Goal: Task Accomplishment & Management: Use online tool/utility

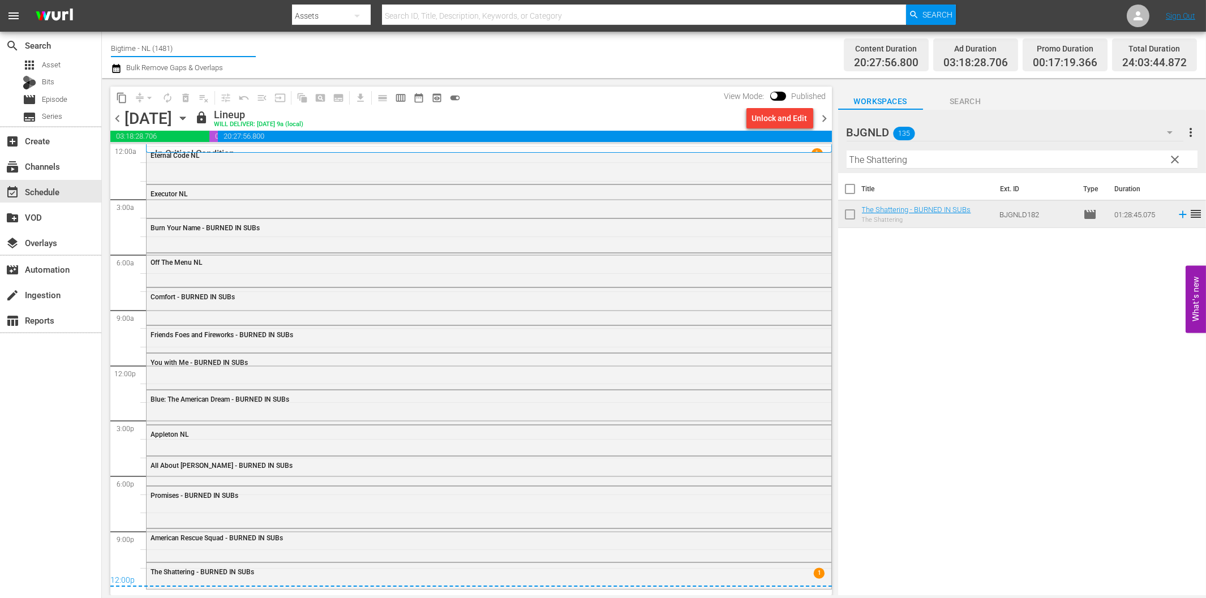
drag, startPoint x: 138, startPoint y: 51, endPoint x: 196, endPoint y: 50, distance: 58.9
click at [196, 50] on input "Bigtime - NL (1481)" at bounding box center [183, 48] width 145 height 27
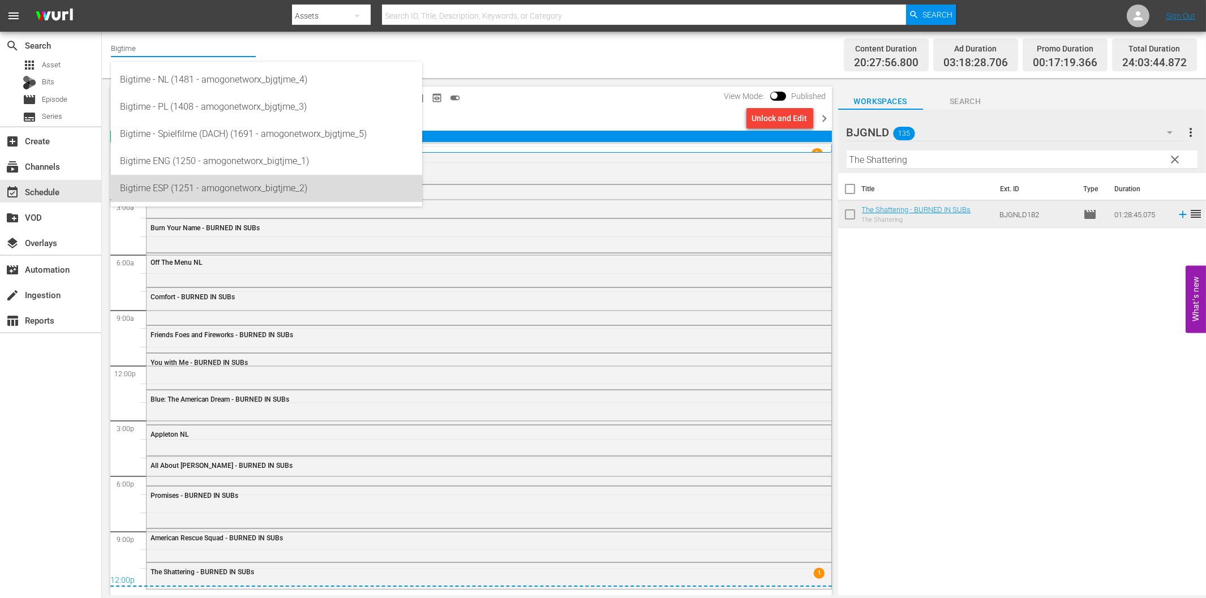
click at [202, 187] on div "Bigtime ESP (1251 - amogonetworx_bigtjme_2)" at bounding box center [266, 188] width 293 height 27
type input "Bigtime ESP (1251 - amogonetworx_bigtjme_2)"
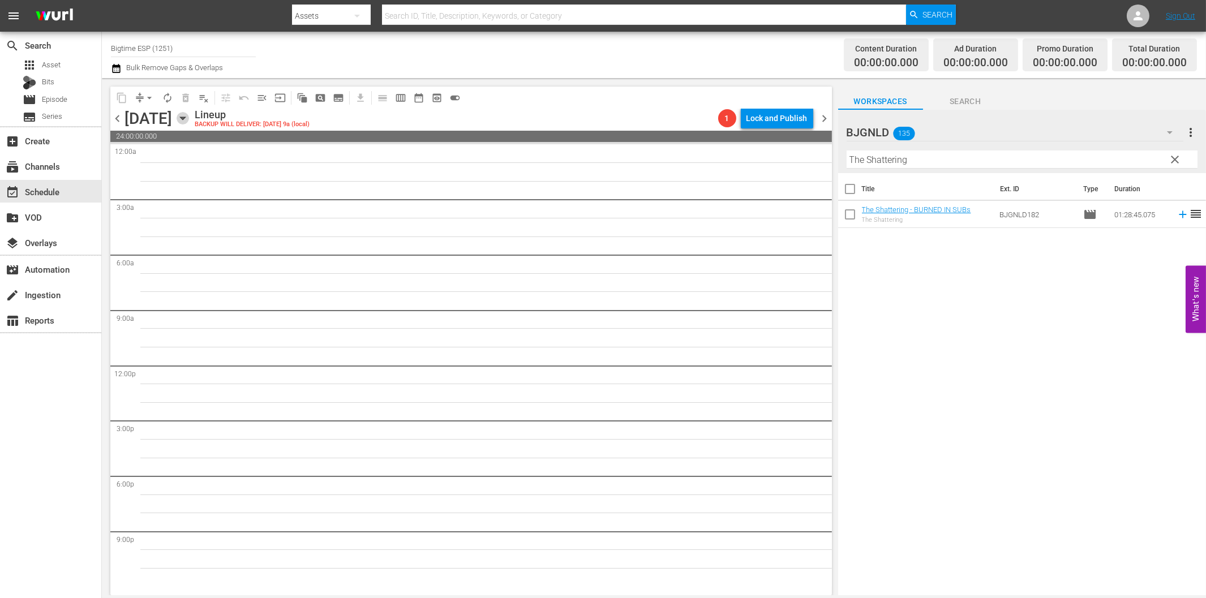
click at [189, 122] on icon "button" at bounding box center [183, 118] width 12 height 12
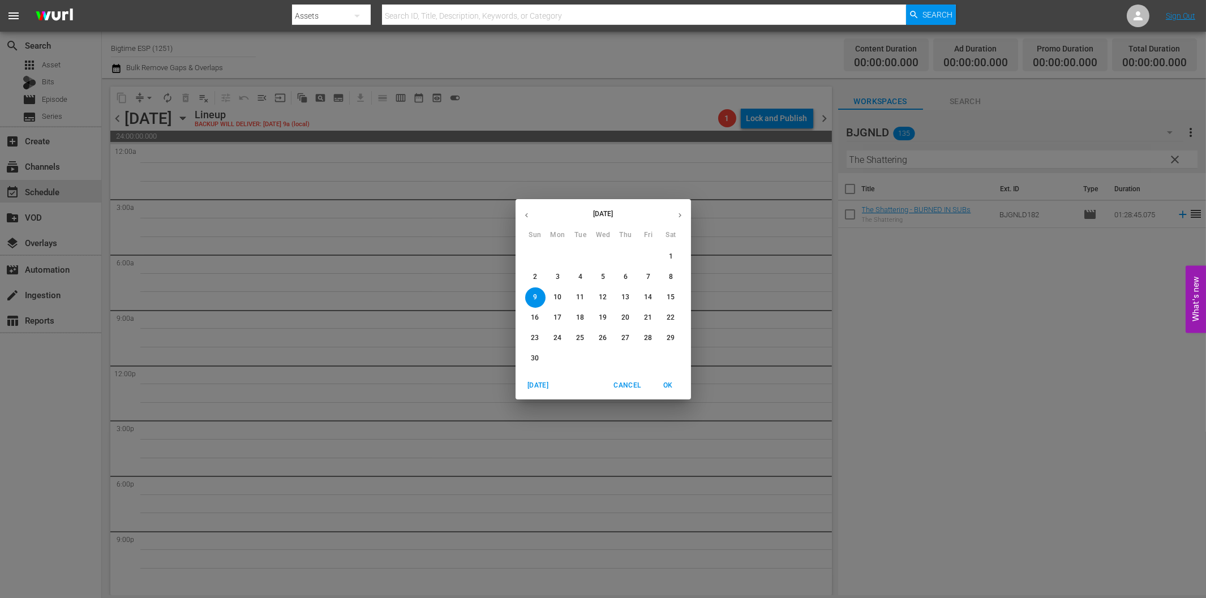
click at [556, 273] on p "3" at bounding box center [558, 277] width 4 height 10
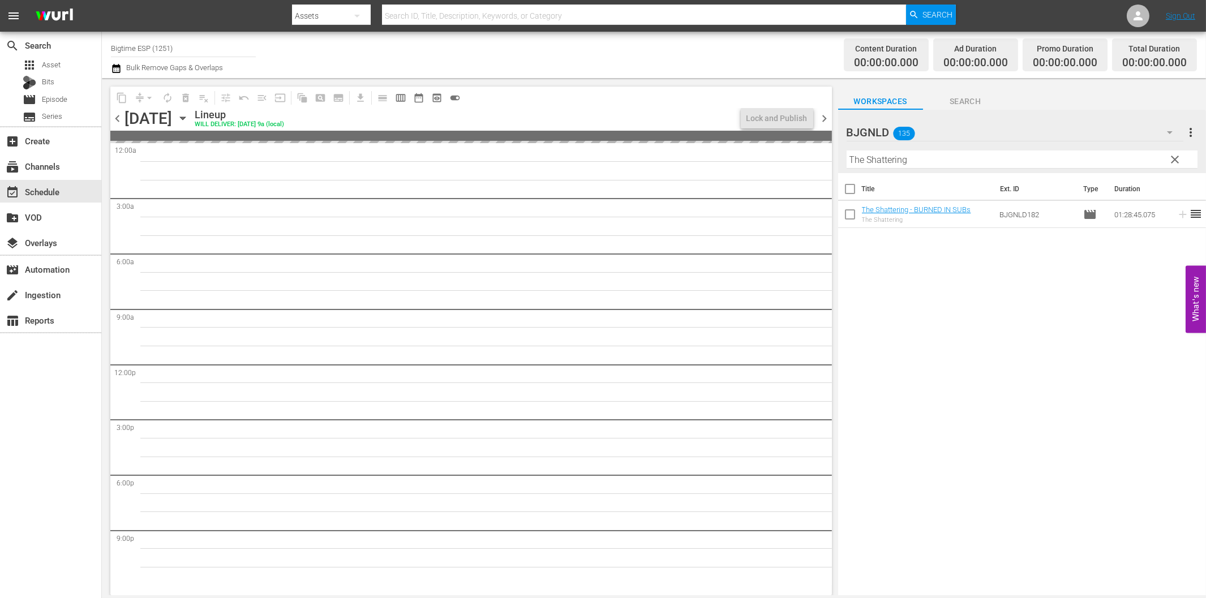
drag, startPoint x: 1178, startPoint y: 159, endPoint x: 1168, endPoint y: 132, distance: 28.1
click at [1176, 159] on span "clear" at bounding box center [1175, 160] width 14 height 14
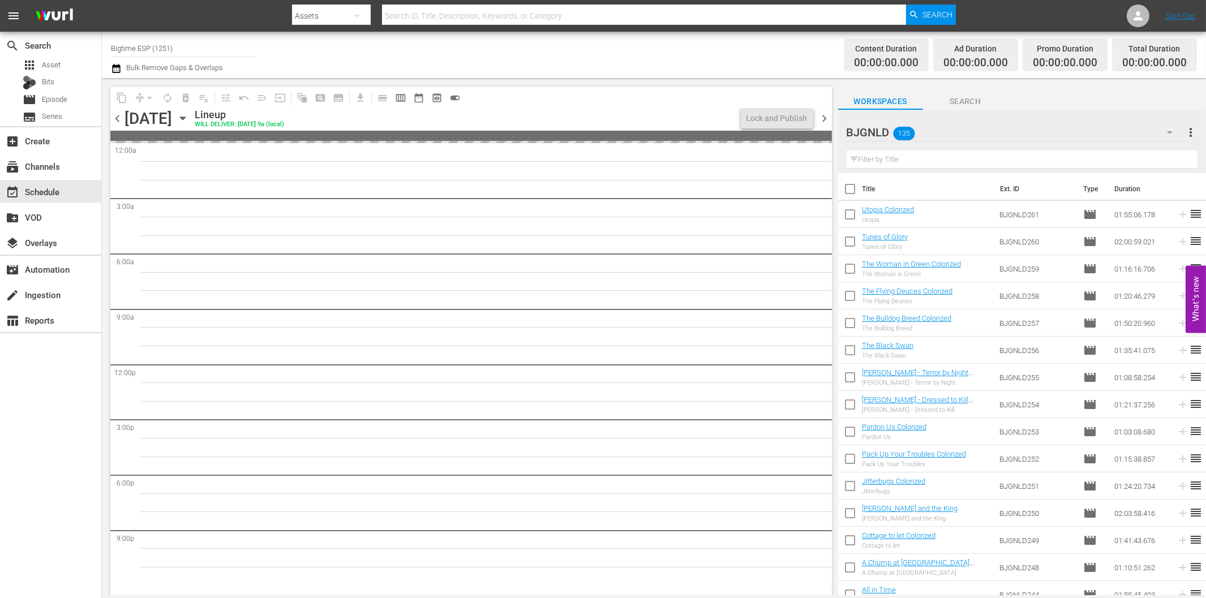
click at [1169, 132] on icon "button" at bounding box center [1170, 132] width 6 height 3
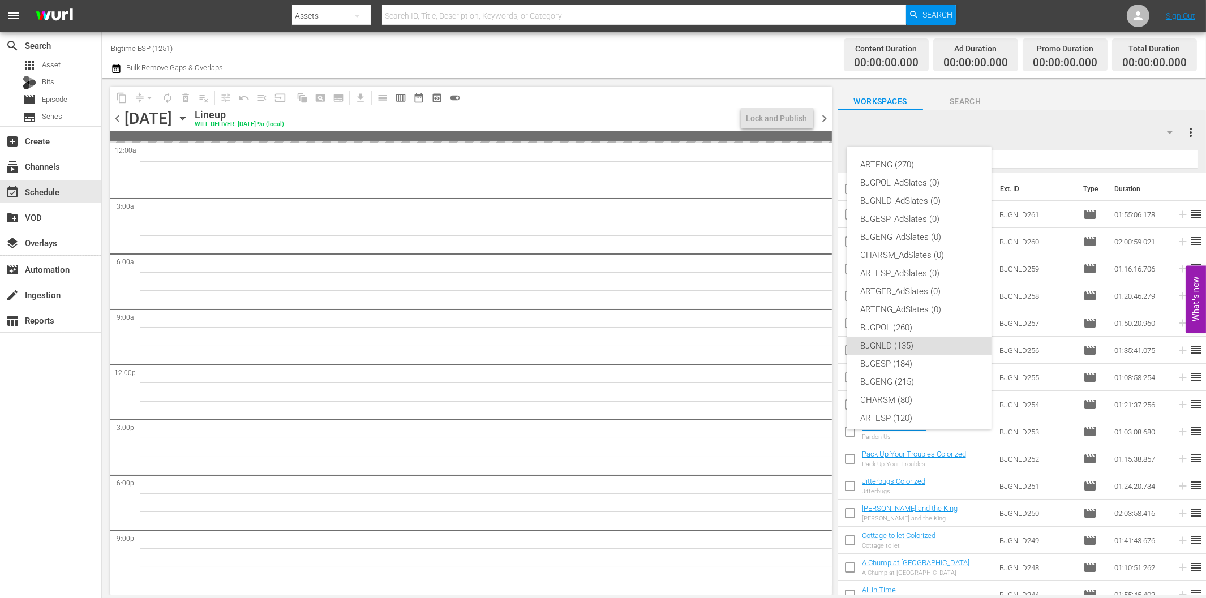
scroll to position [42, 0]
click at [907, 322] on div "BJGESP (184)" at bounding box center [920, 321] width 118 height 18
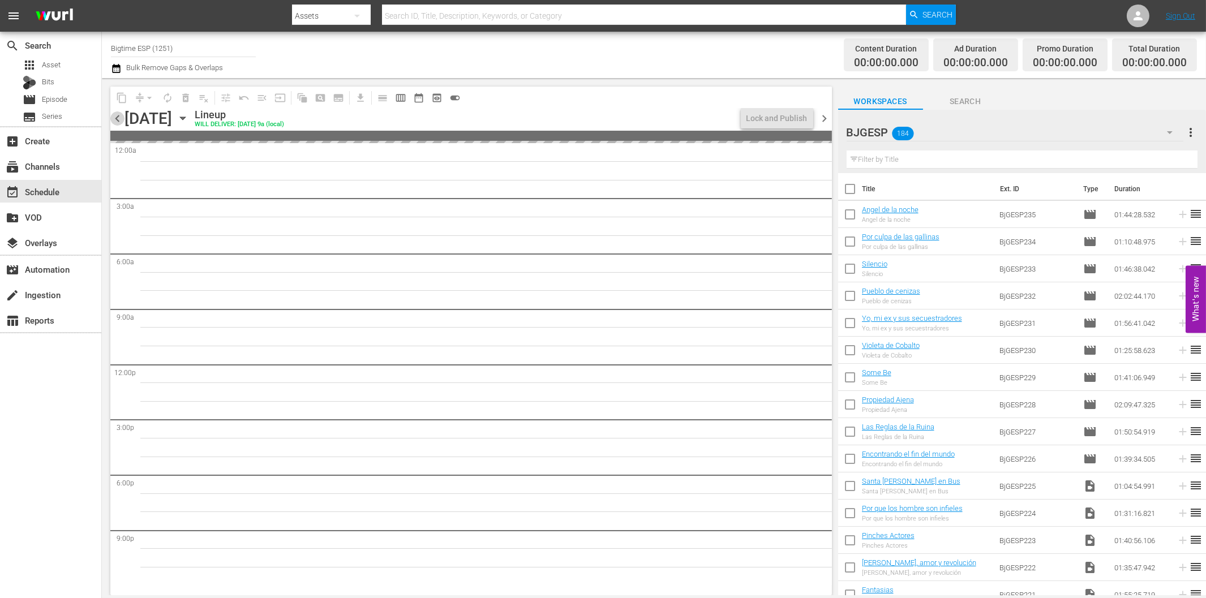
click at [120, 121] on span "chevron_left" at bounding box center [117, 119] width 14 height 14
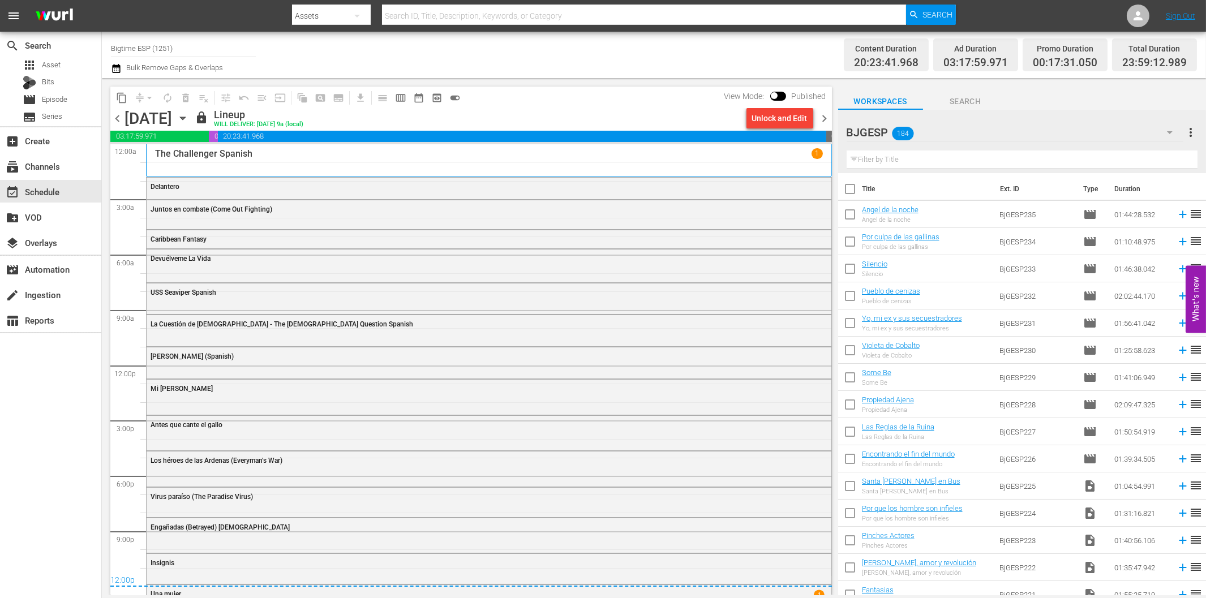
click at [828, 115] on span "chevron_right" at bounding box center [825, 119] width 14 height 14
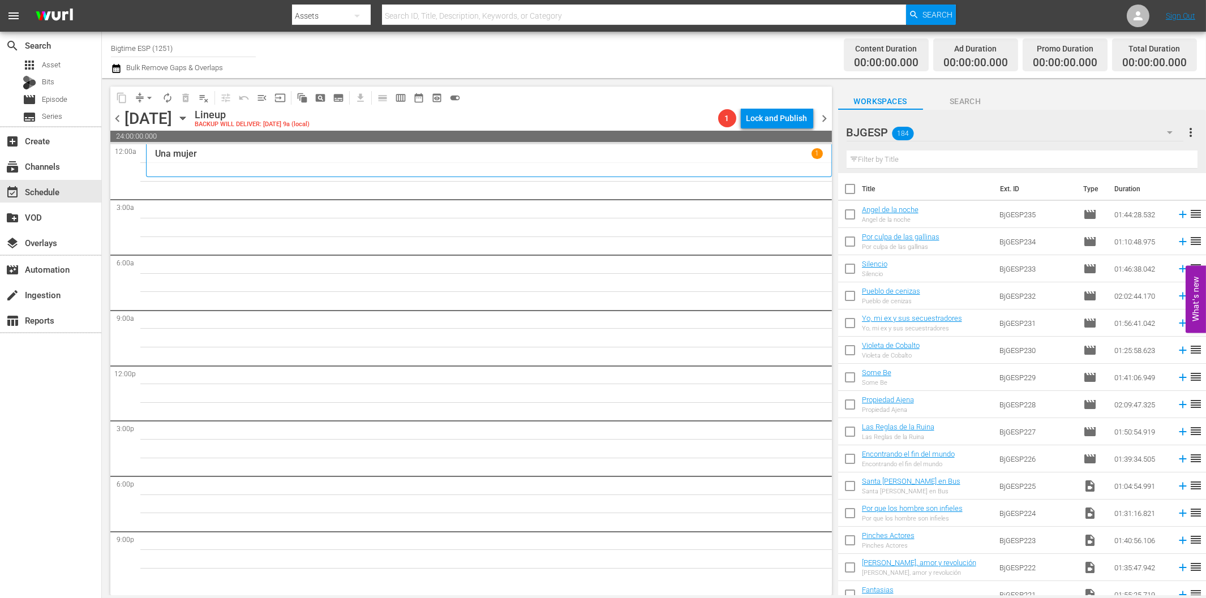
click at [913, 162] on input "text" at bounding box center [1022, 160] width 351 height 18
paste input "La Guarida del Lobo"
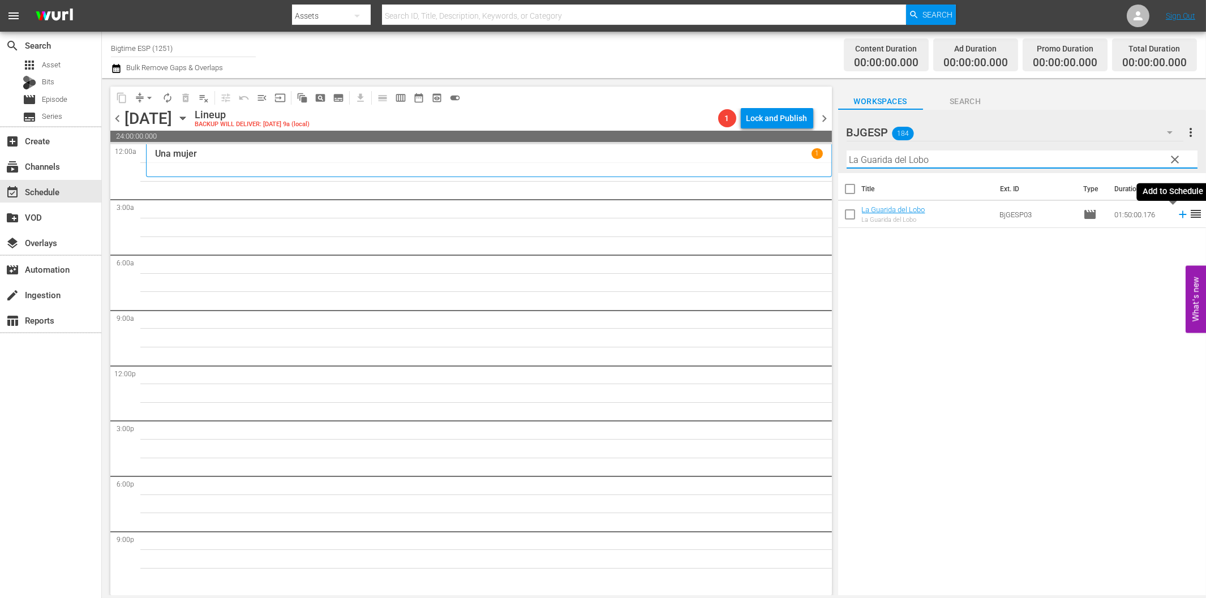
click at [1177, 216] on icon at bounding box center [1183, 214] width 12 height 12
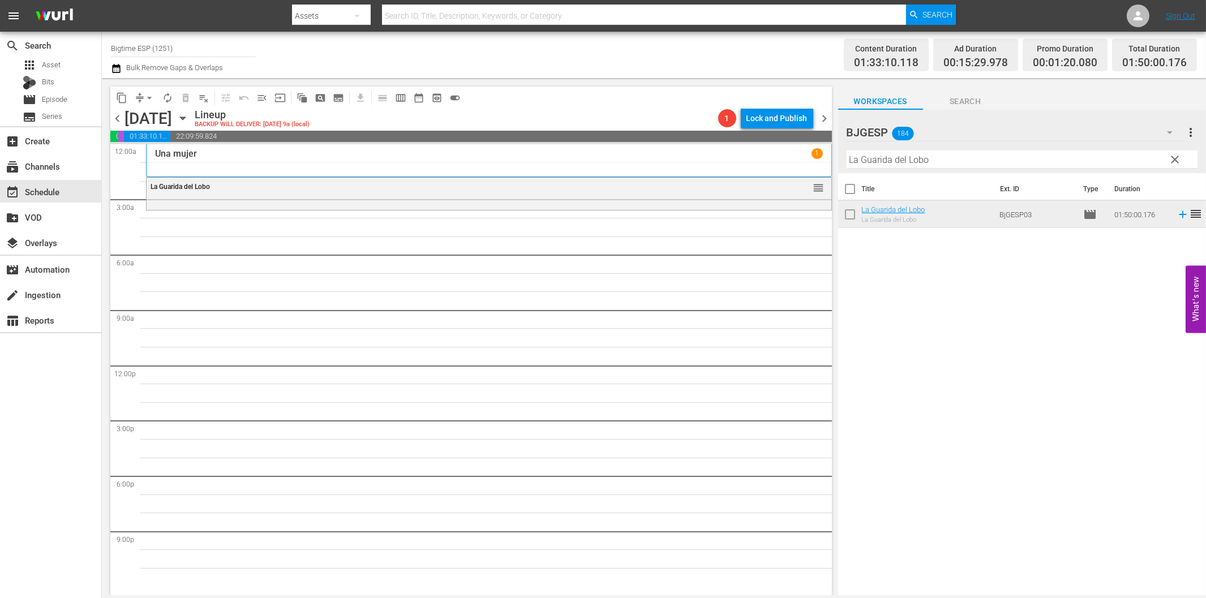
click at [896, 161] on input "La Guarida del Lobo" at bounding box center [1022, 160] width 351 height 18
paste input "Como te ves, me vi"
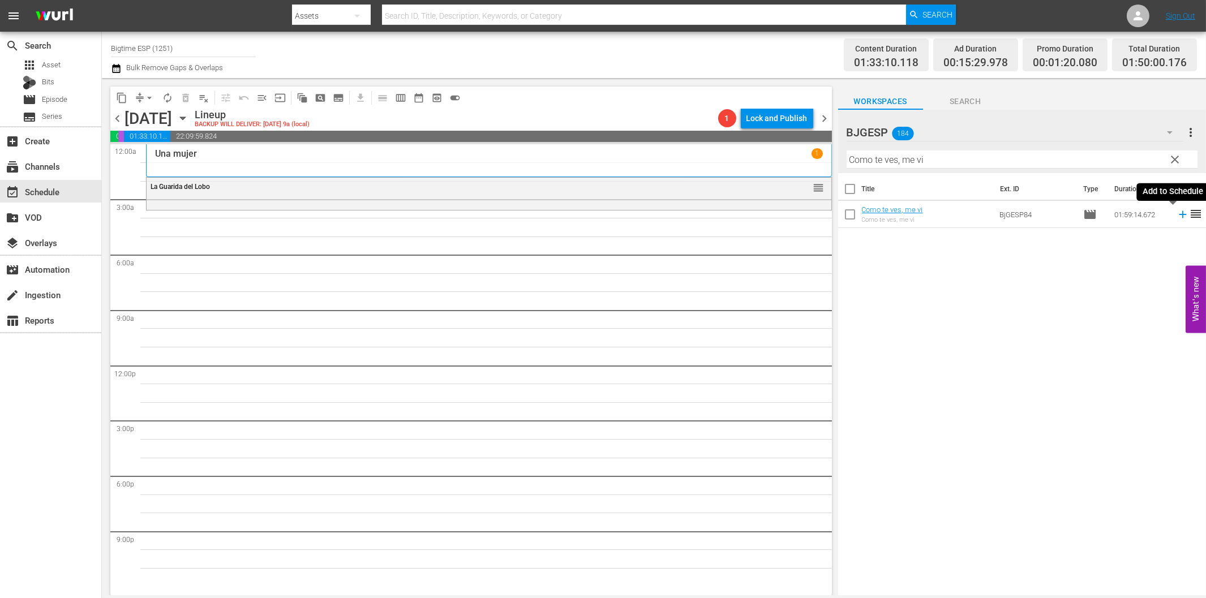
click at [1179, 214] on icon at bounding box center [1182, 214] width 7 height 7
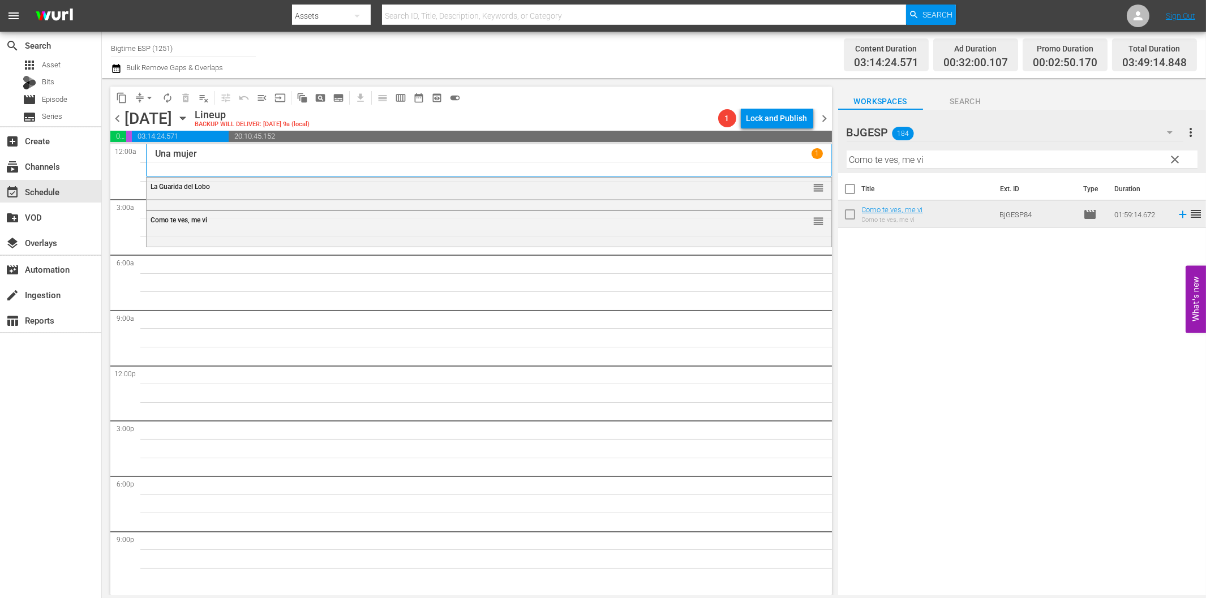
click at [874, 157] on input "Como te ves, me vi" at bounding box center [1022, 160] width 351 height 18
paste input "aribbean Fantasy"
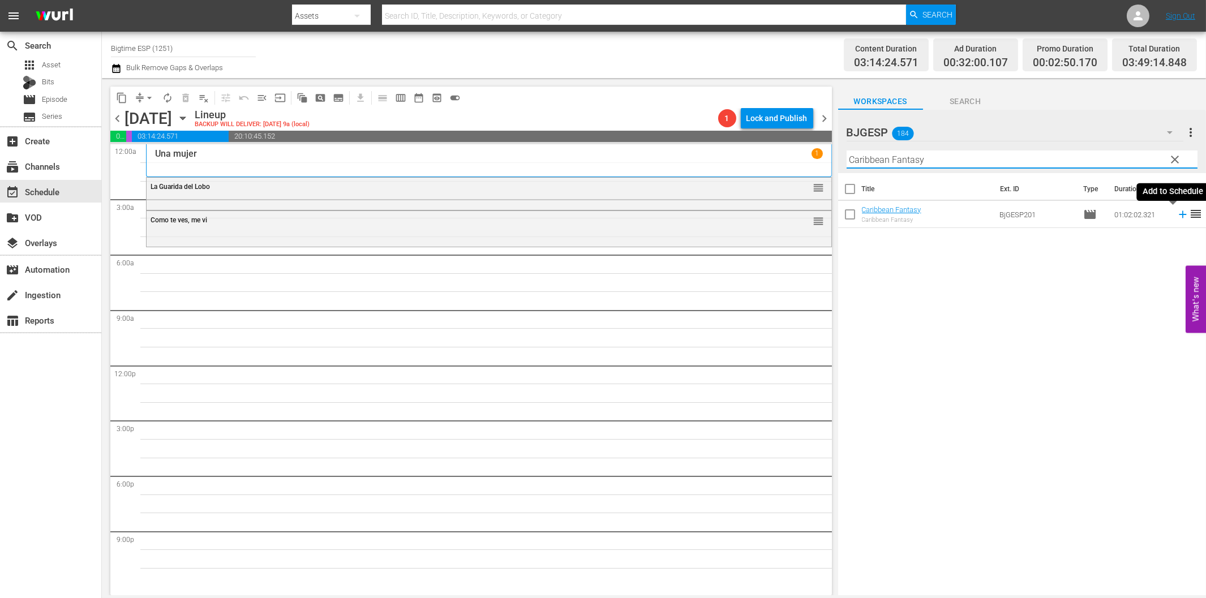
click at [1177, 218] on icon at bounding box center [1183, 214] width 12 height 12
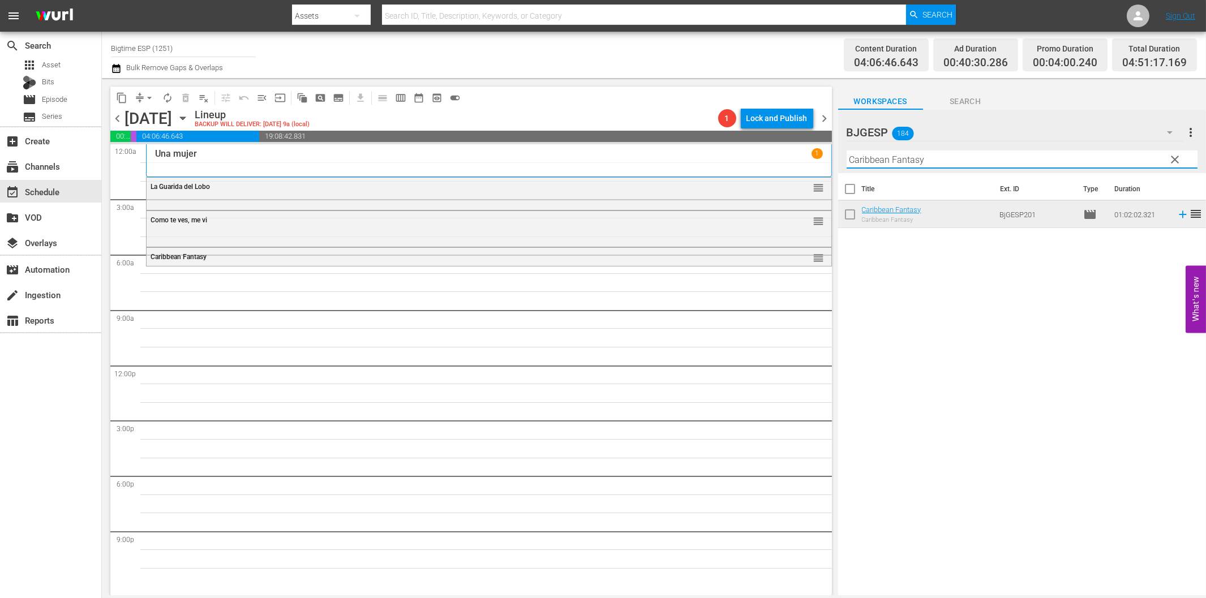
click at [898, 151] on input "Caribbean Fantasy" at bounding box center [1022, 160] width 351 height 18
paste input "Locas y Atrapadas"
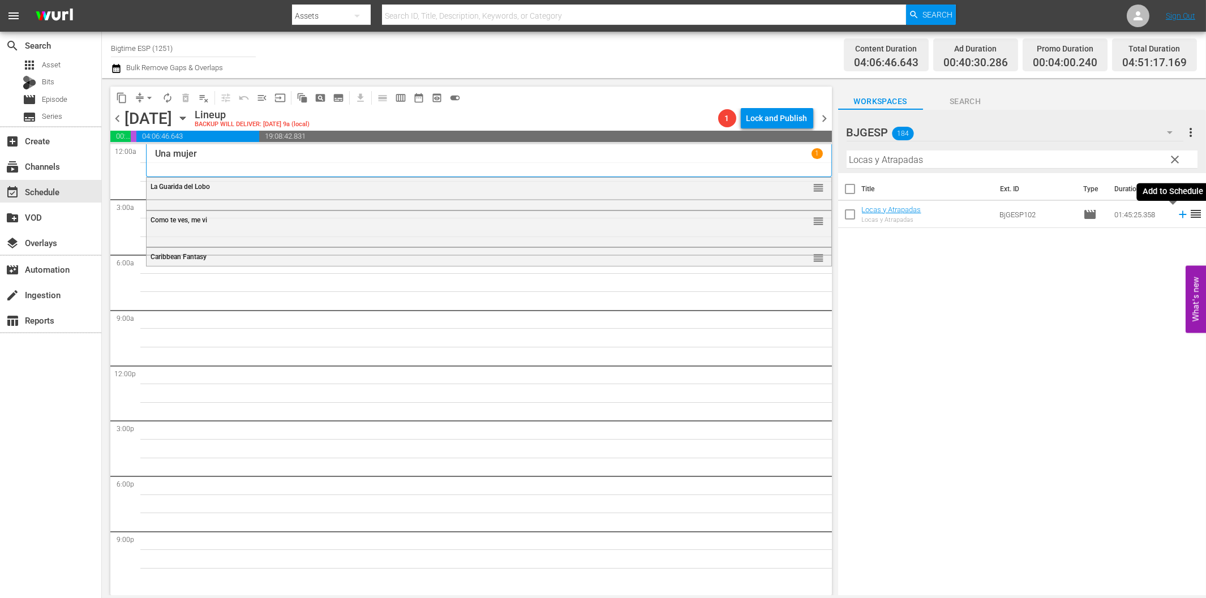
click at [1177, 210] on icon at bounding box center [1183, 214] width 12 height 12
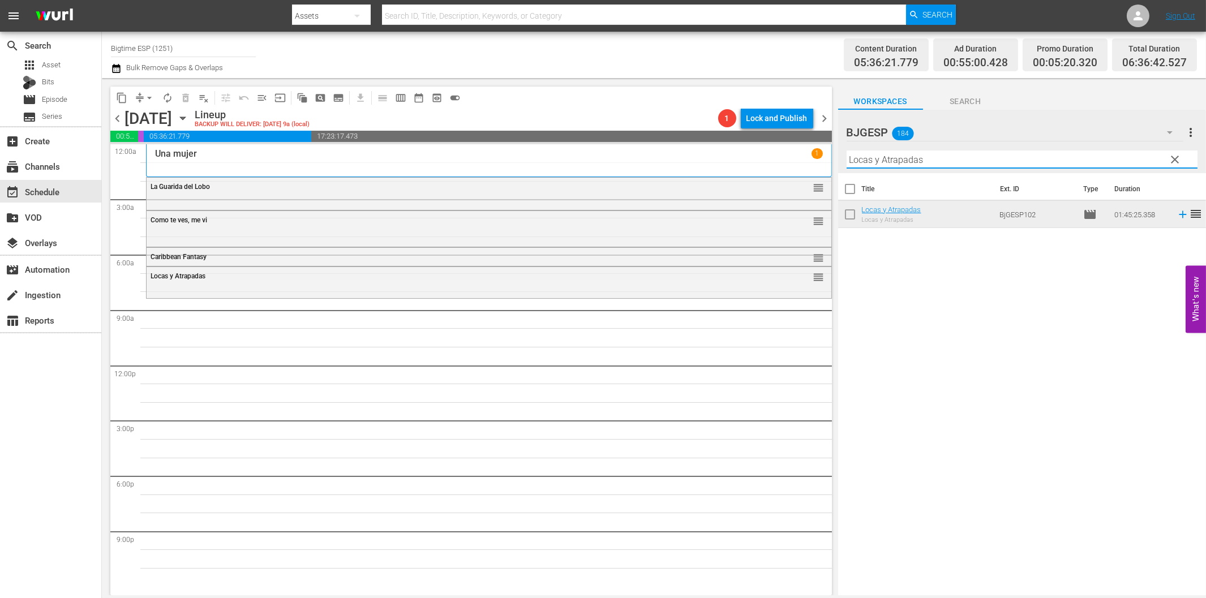
click at [887, 159] on input "Locas y Atrapadas" at bounding box center [1022, 160] width 351 height 18
paste input "Yo soy otro"
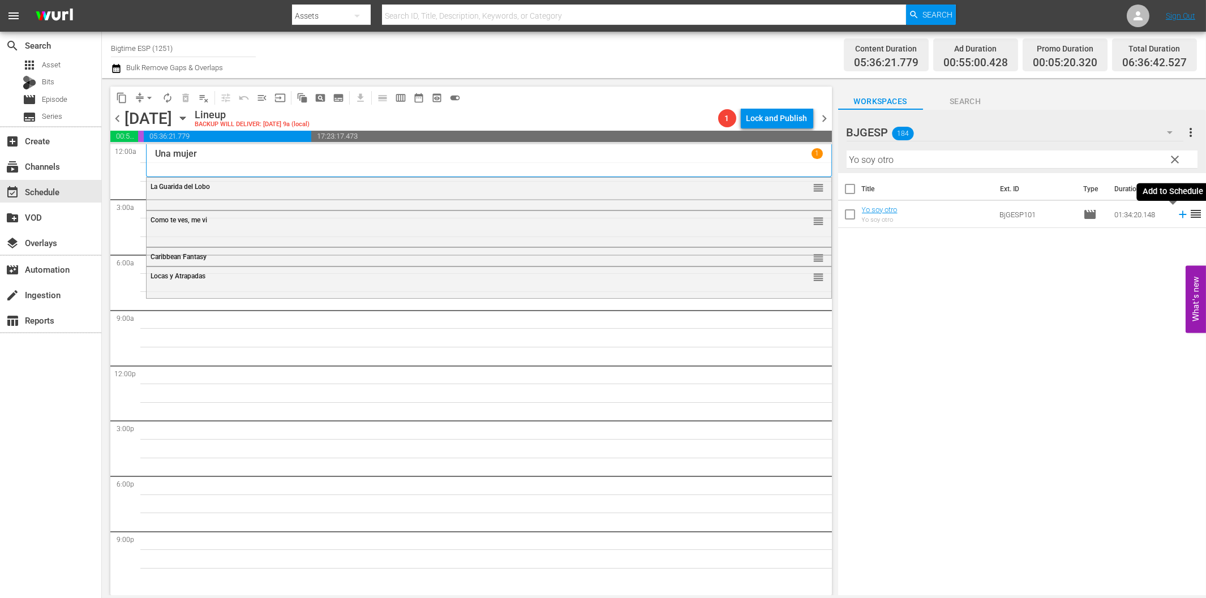
click at [1177, 217] on icon at bounding box center [1183, 214] width 12 height 12
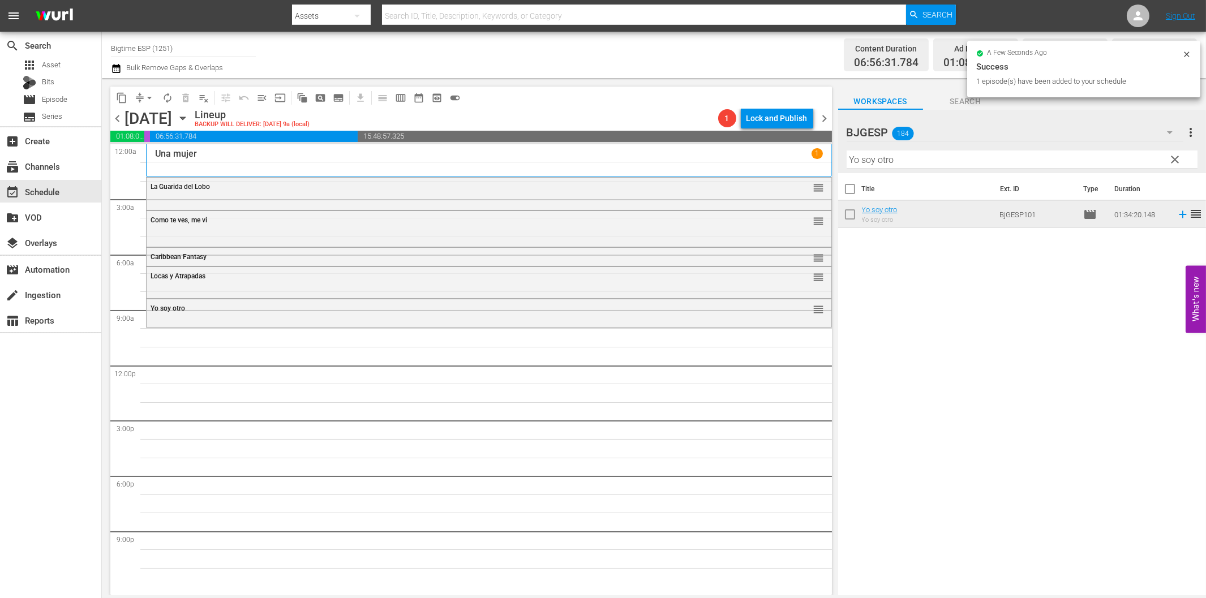
click at [878, 163] on input "Yo soy otro" at bounding box center [1022, 160] width 351 height 18
paste input "Hope's Legacy (Spanish)"
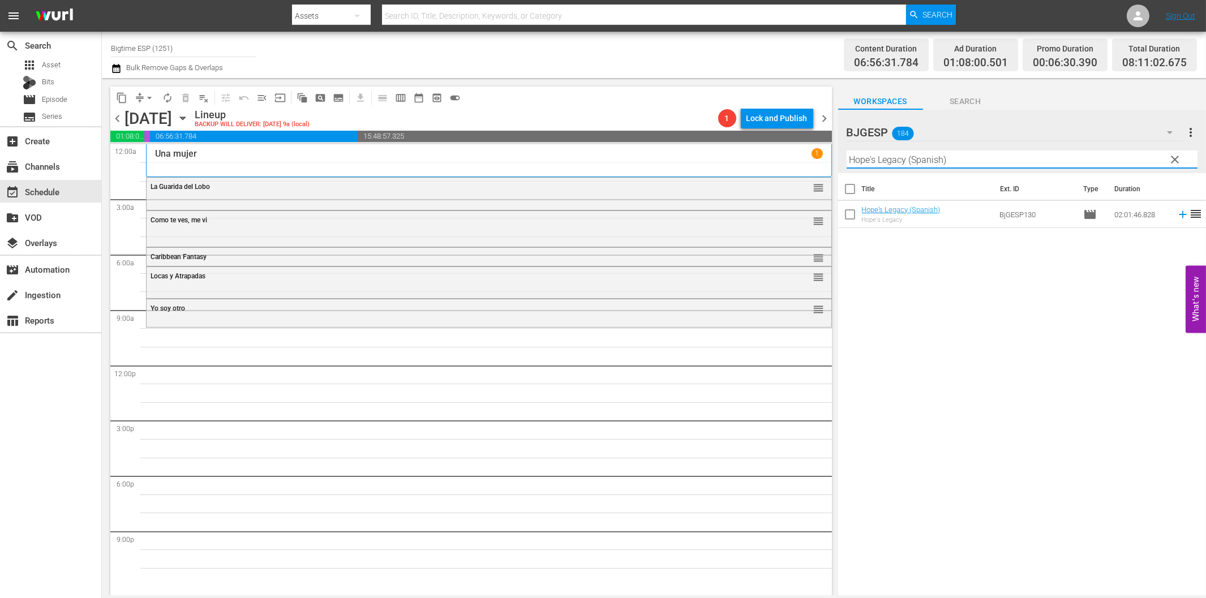
click at [1177, 212] on icon at bounding box center [1183, 214] width 12 height 12
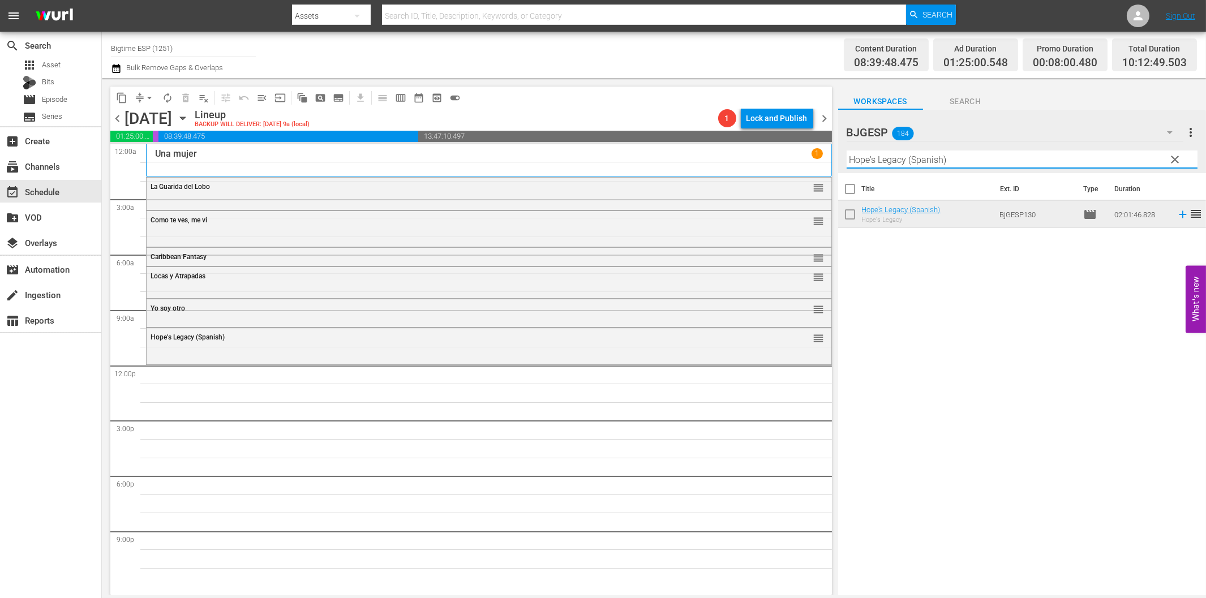
click at [932, 162] on input "Hope's Legacy (Spanish)" at bounding box center [1022, 160] width 351 height 18
paste input "Los Nadies"
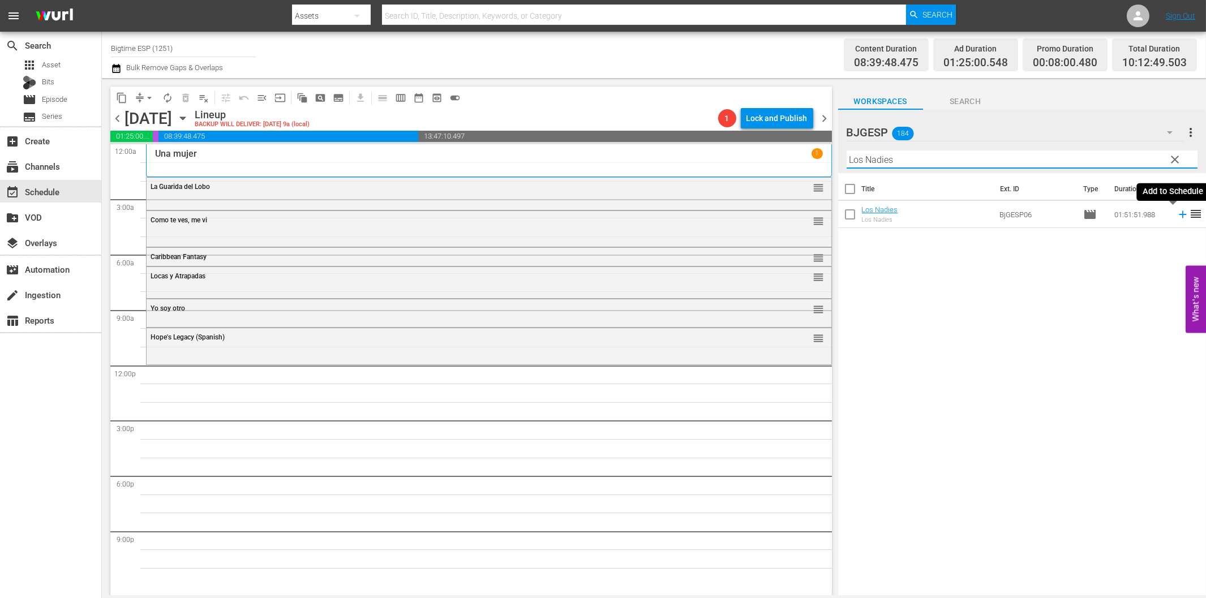
click at [1177, 217] on icon at bounding box center [1183, 214] width 12 height 12
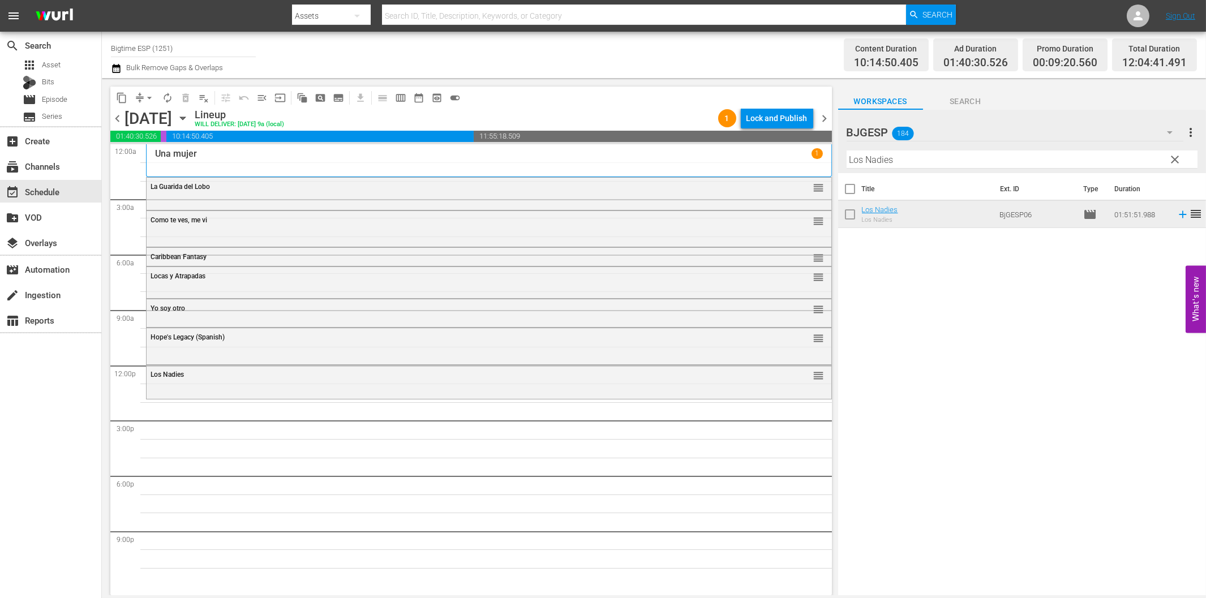
click at [915, 156] on input "Los Nadies" at bounding box center [1022, 160] width 351 height 18
paste input "Flor de Azúcar"
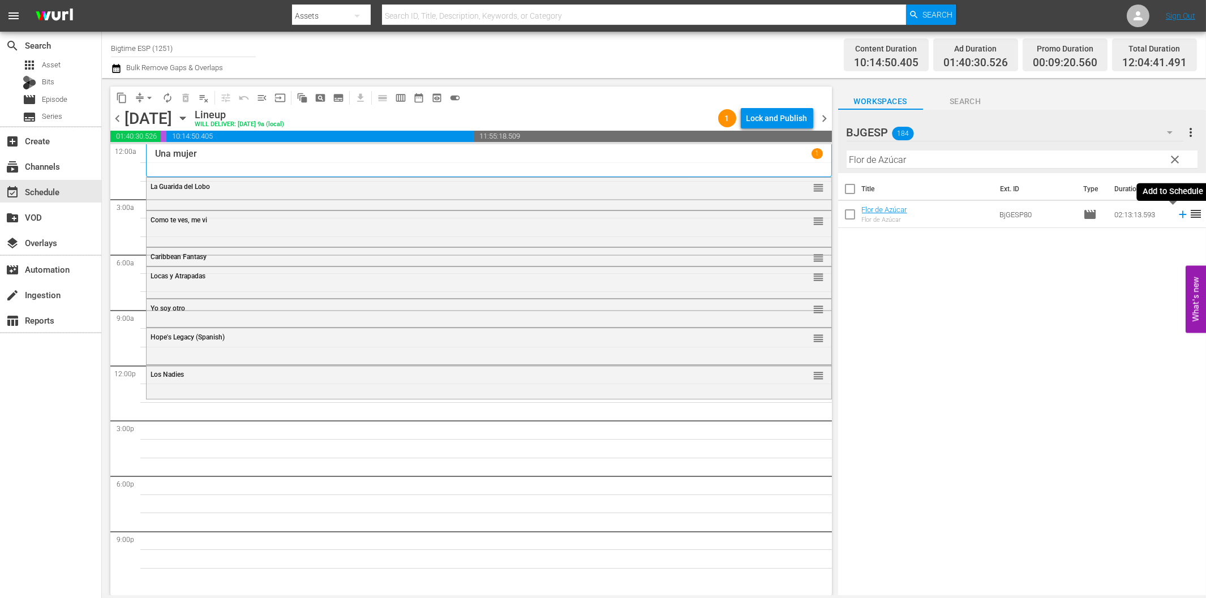
click at [1177, 219] on icon at bounding box center [1183, 214] width 12 height 12
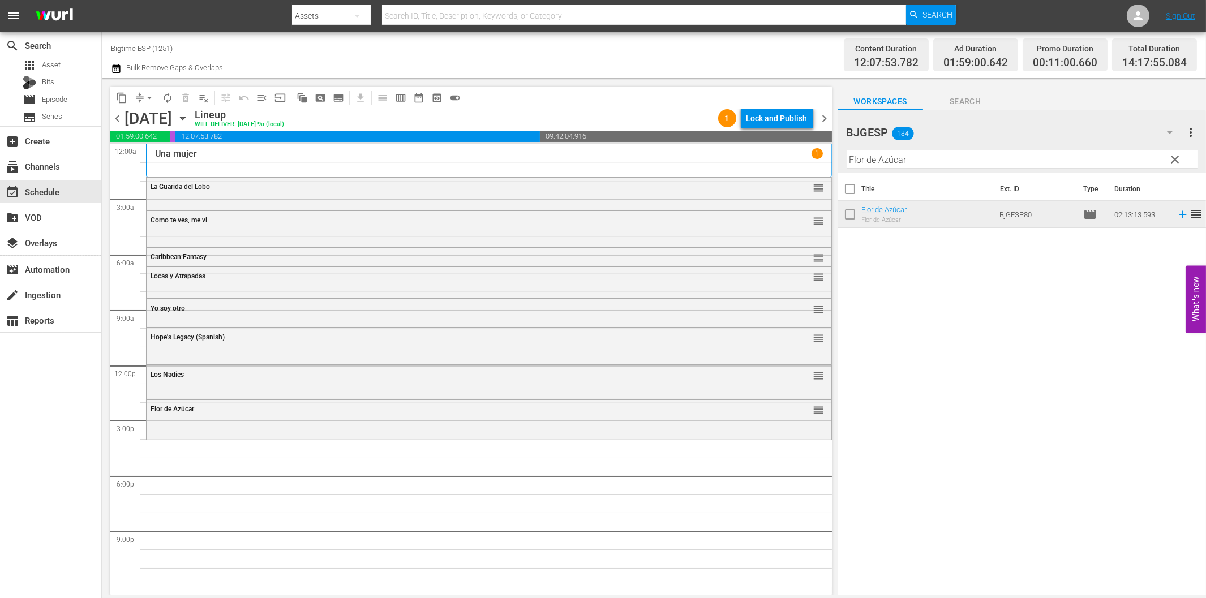
click at [1031, 165] on input "Flor de Azúcar" at bounding box center [1022, 160] width 351 height 18
paste input "Rumba Love"
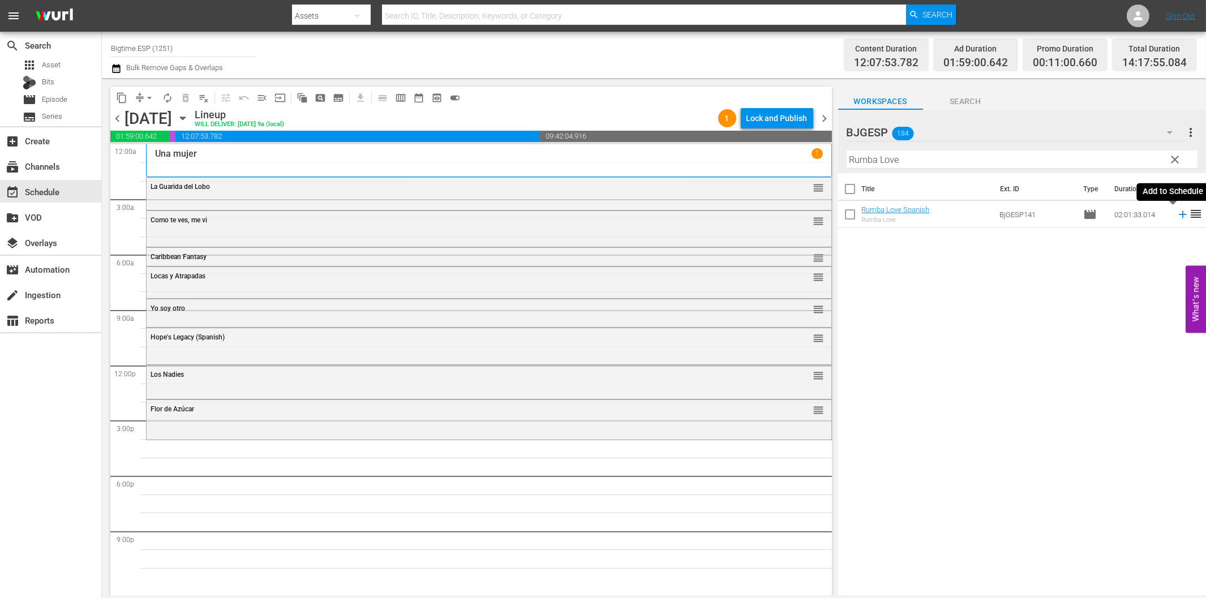
click at [1179, 217] on icon at bounding box center [1182, 214] width 7 height 7
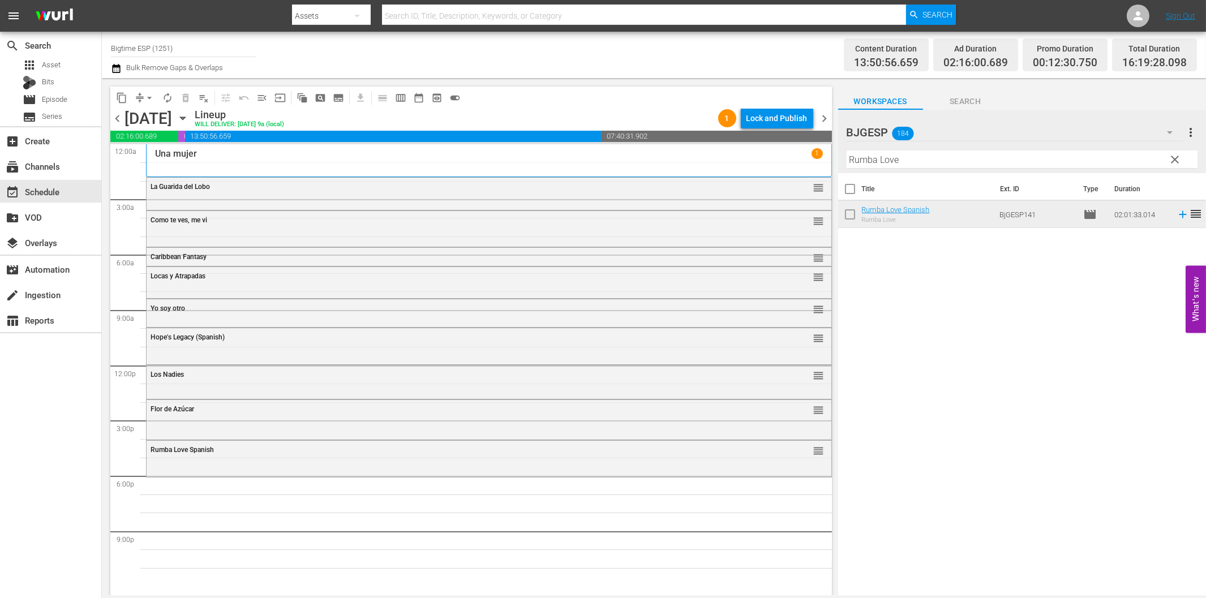
click at [896, 162] on input "Rumba Love" at bounding box center [1022, 160] width 351 height 18
paste input "El cerdito [PERSON_NAME] ([PERSON_NAME] the Pig)"
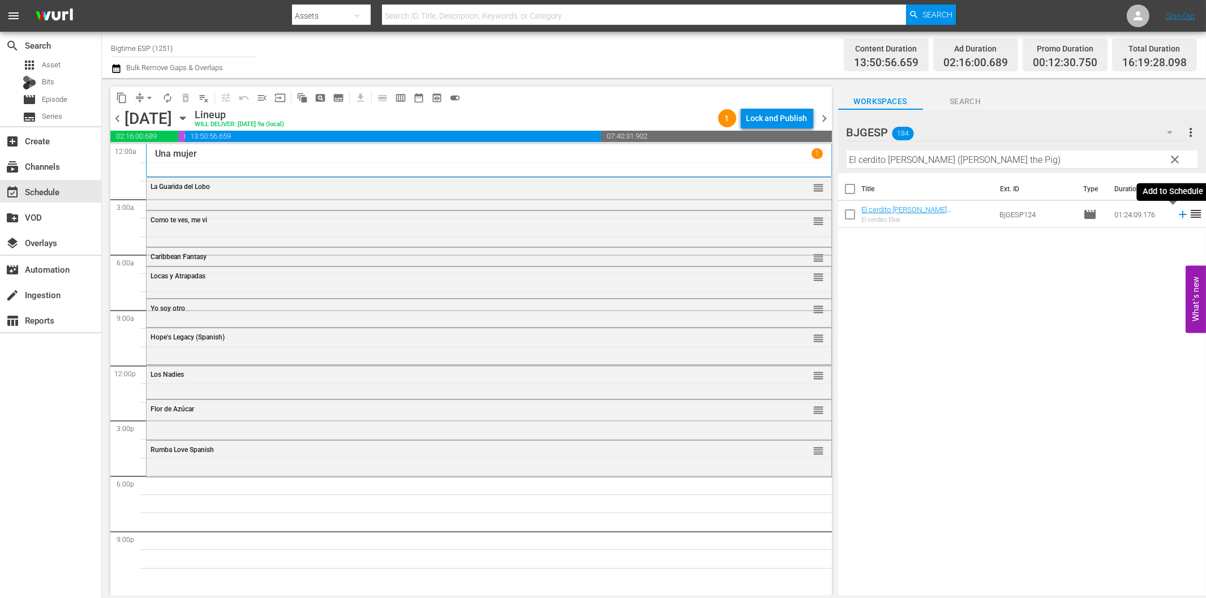
click at [1179, 213] on icon at bounding box center [1182, 214] width 7 height 7
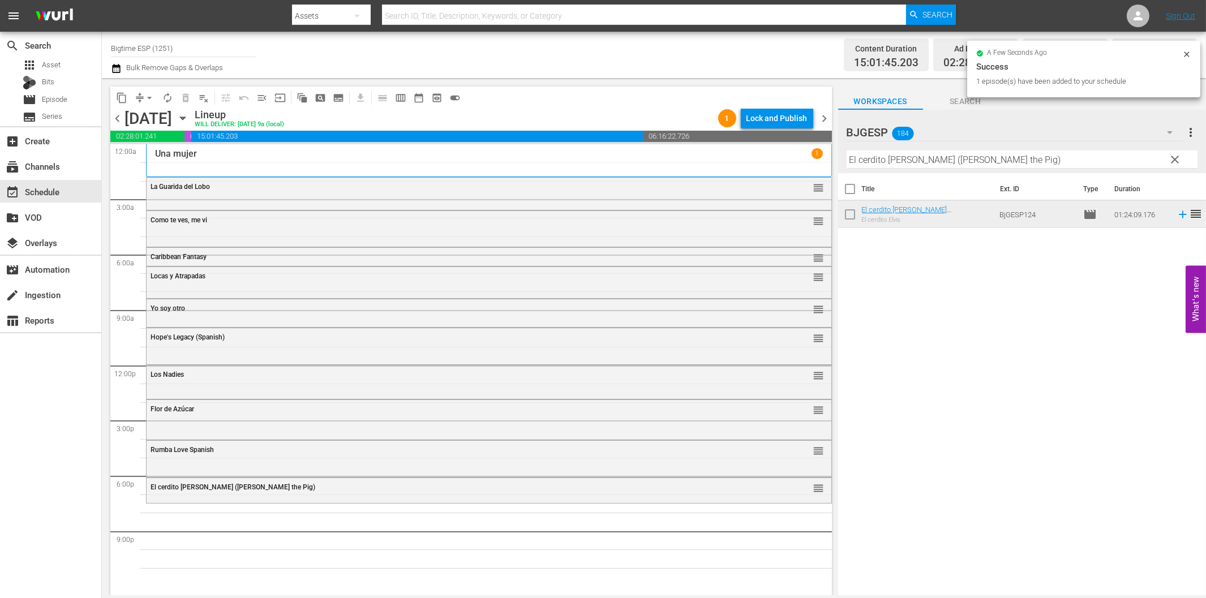
click at [931, 160] on input "El cerdito [PERSON_NAME] ([PERSON_NAME] the Pig)" at bounding box center [1022, 160] width 351 height 18
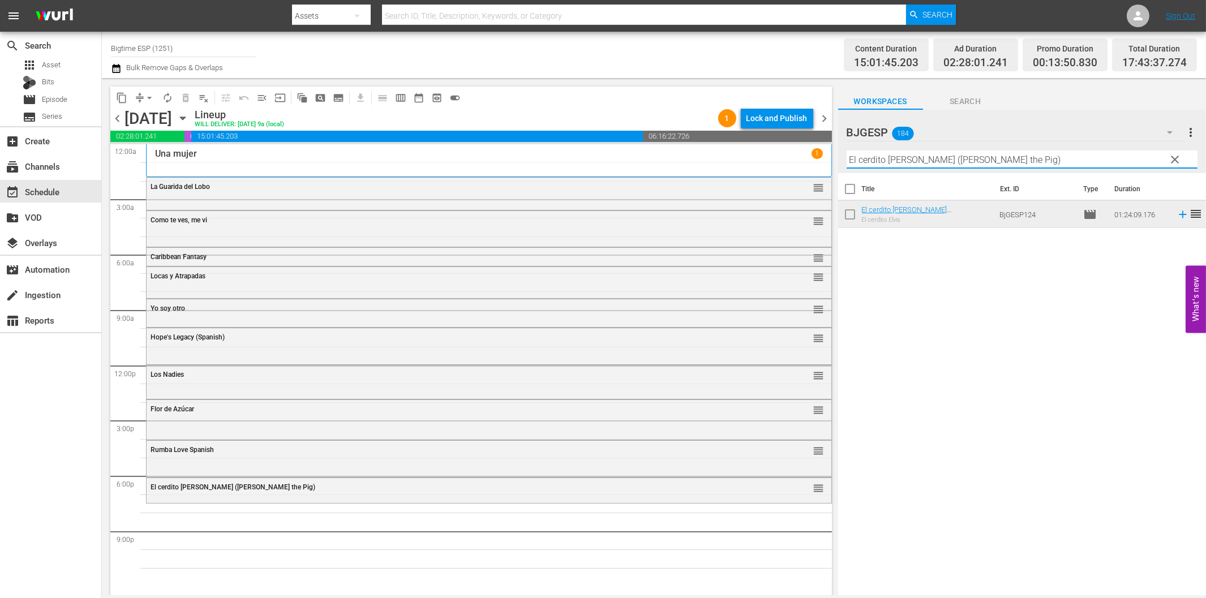
paste input "Las Reglas de la Ruina"
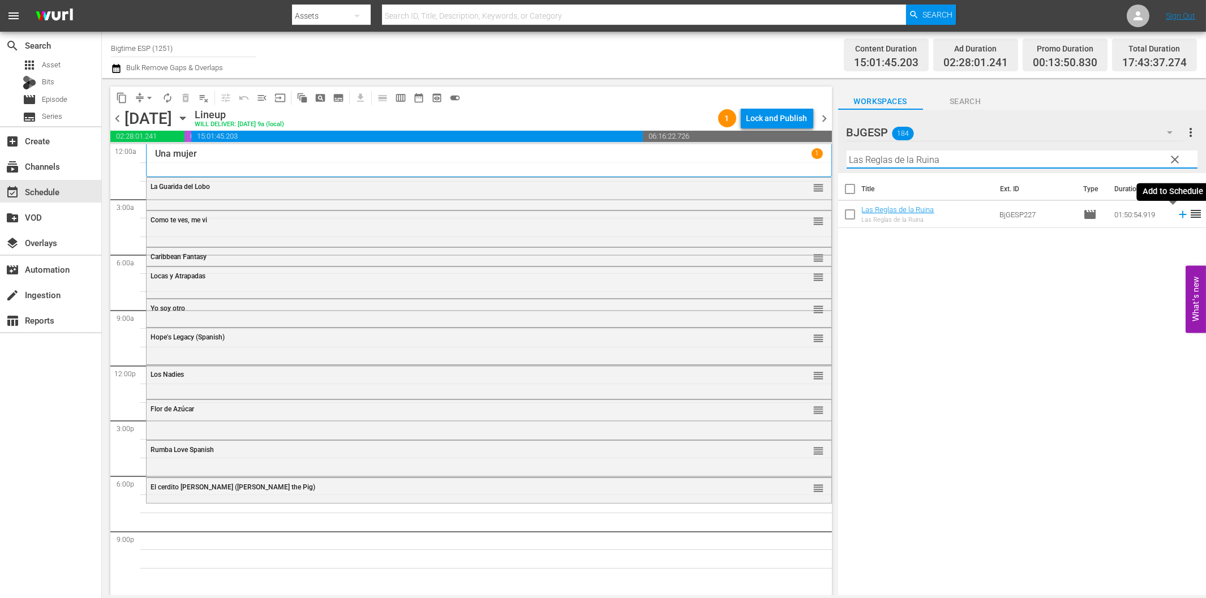
click at [1179, 214] on icon at bounding box center [1182, 214] width 7 height 7
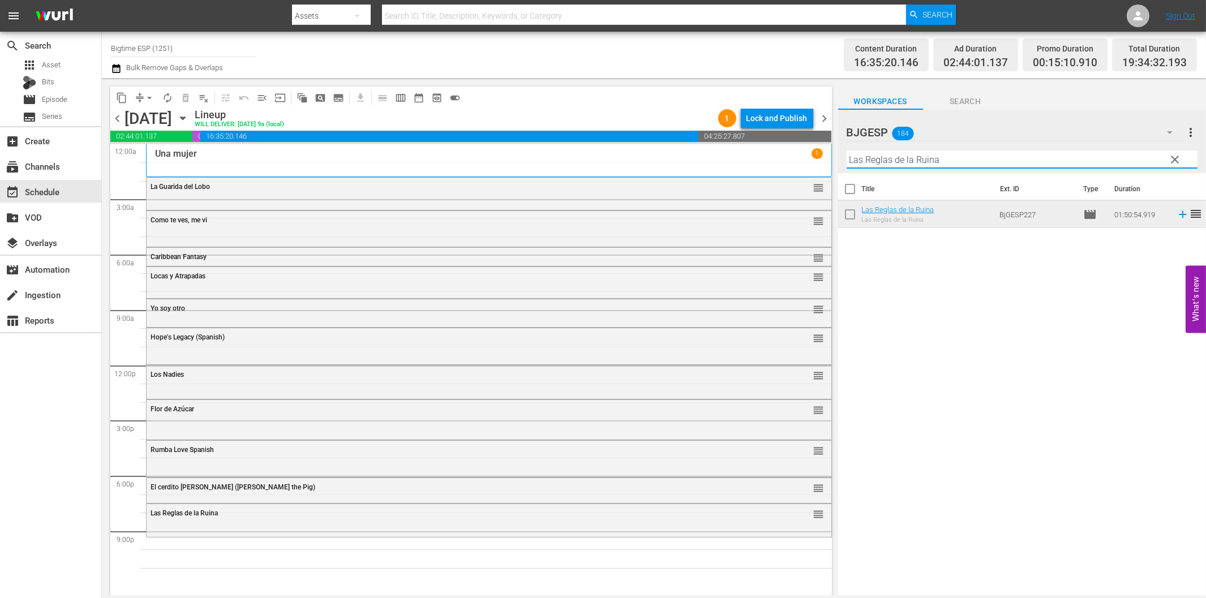
click at [927, 162] on input "Las Reglas de la Ruina" at bounding box center [1022, 160] width 351 height 18
paste input "¡Al Ritmo! (To the Beat!)"
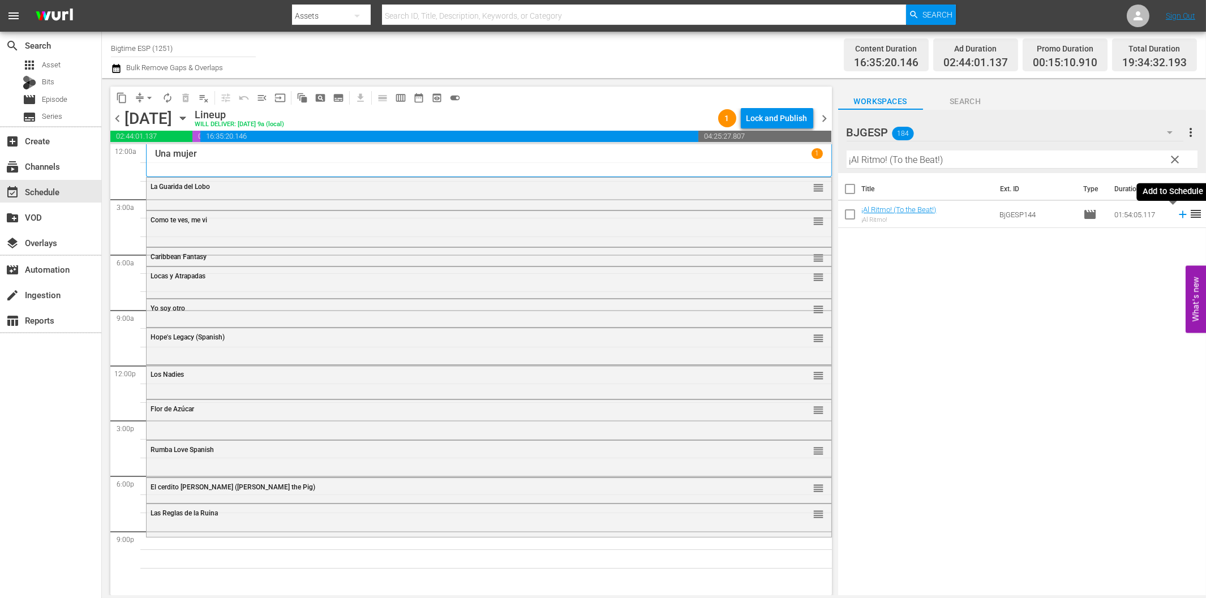
click at [1177, 216] on icon at bounding box center [1183, 214] width 12 height 12
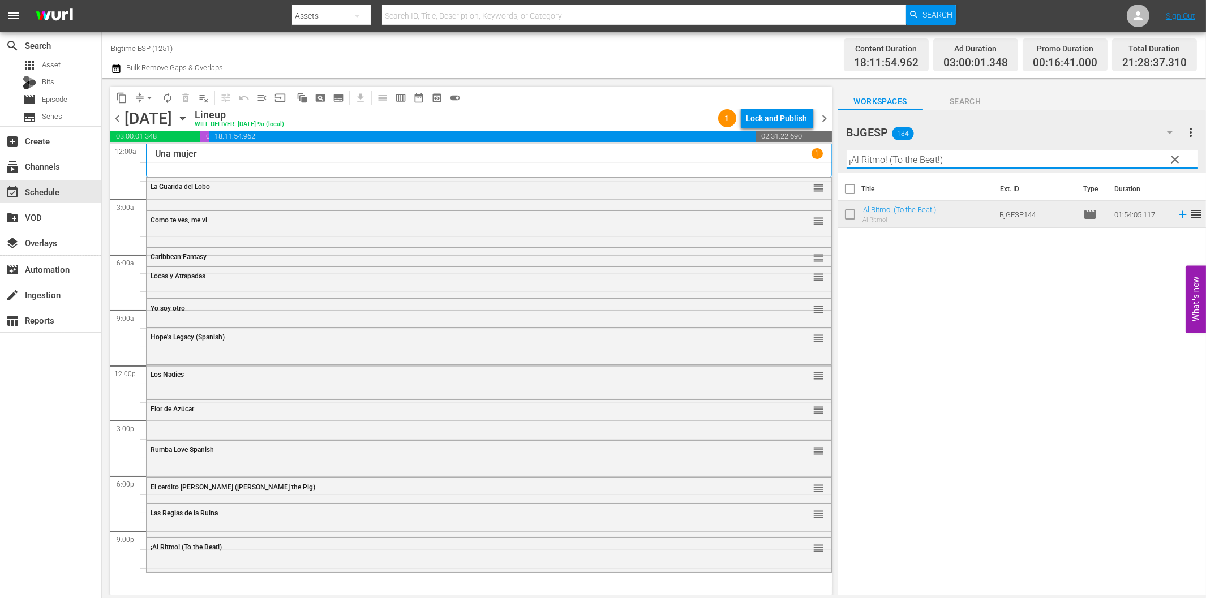
click at [892, 166] on input "¡Al Ritmo! (To the Beat!)" at bounding box center [1022, 160] width 351 height 18
paste input "USS Seaviper Spanish"
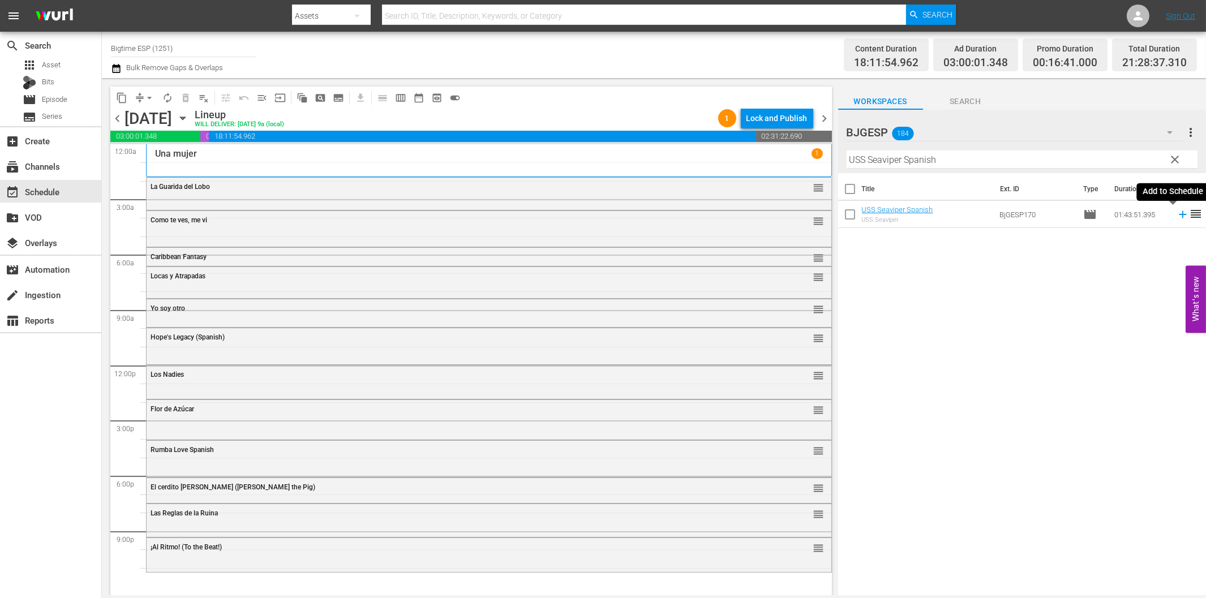
click at [1177, 216] on icon at bounding box center [1183, 214] width 12 height 12
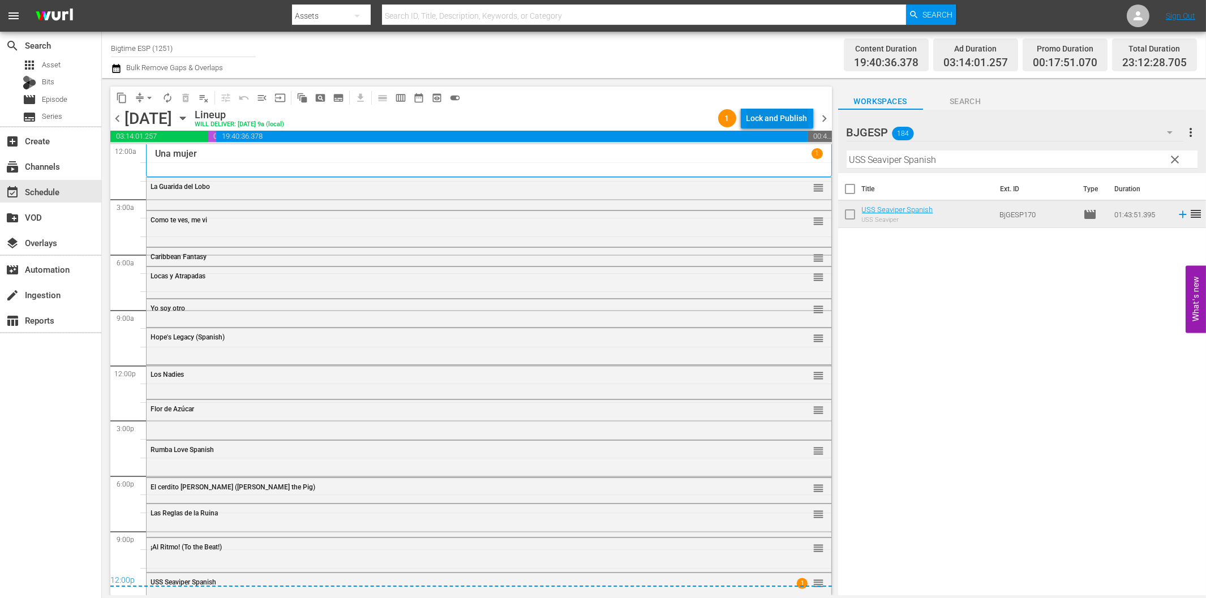
click at [779, 116] on div "Lock and Publish" at bounding box center [777, 118] width 61 height 20
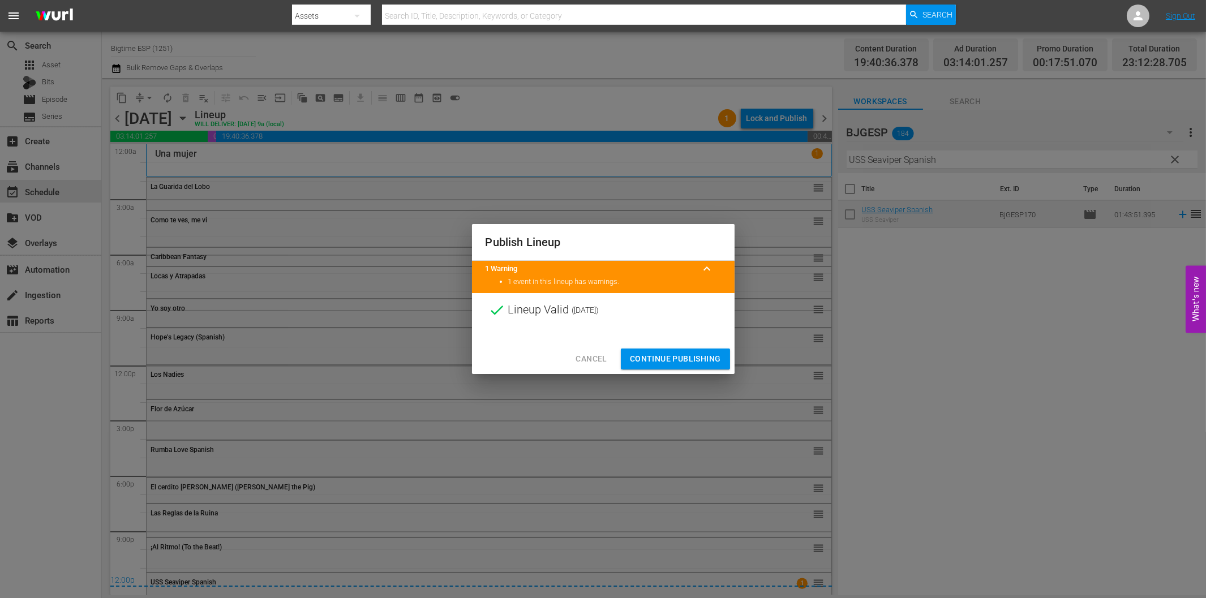
click at [691, 362] on span "Continue Publishing" at bounding box center [675, 359] width 91 height 14
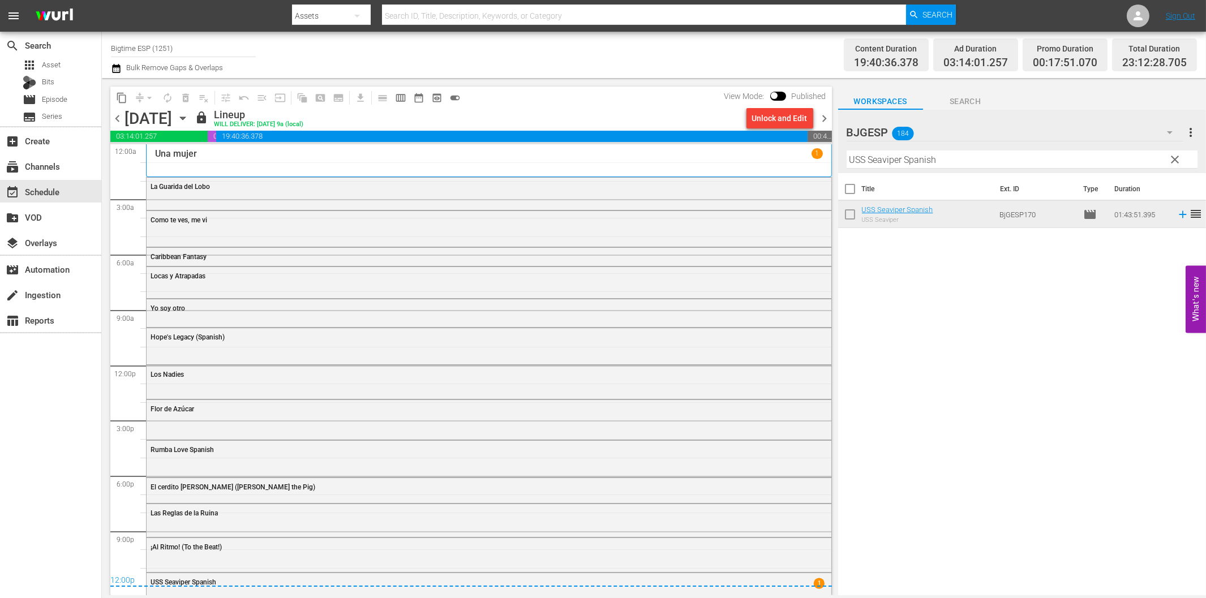
click at [825, 116] on span "chevron_right" at bounding box center [825, 119] width 14 height 14
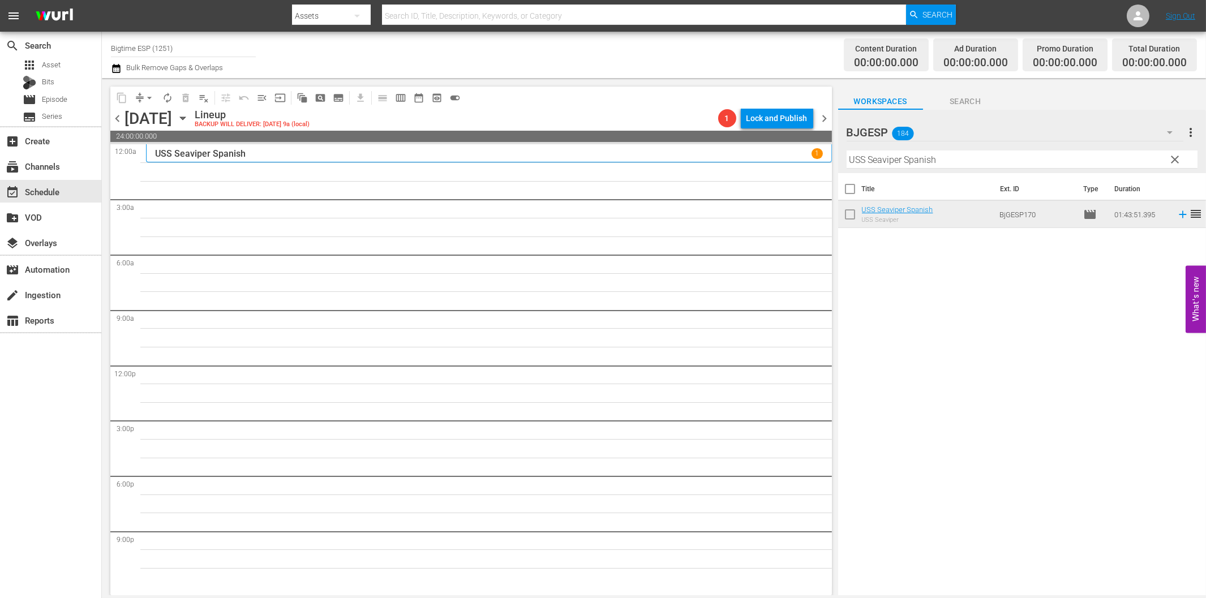
click at [890, 161] on input "USS Seaviper Spanish" at bounding box center [1022, 160] width 351 height 18
paste input "Por culpa de las gallinas"
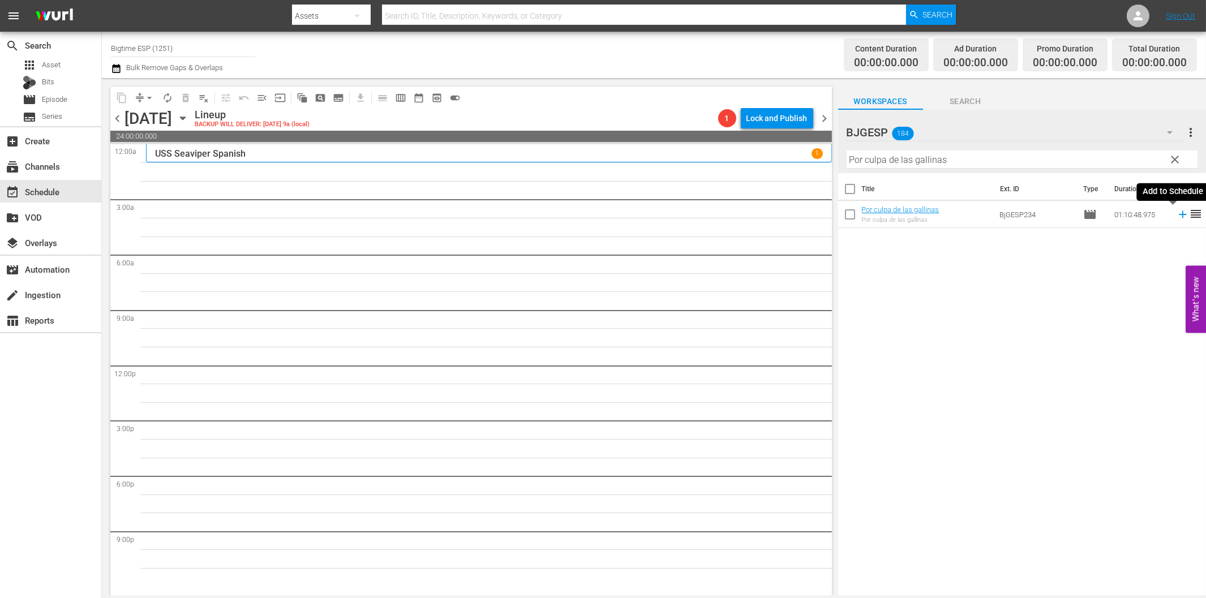
click at [1177, 216] on icon at bounding box center [1183, 214] width 12 height 12
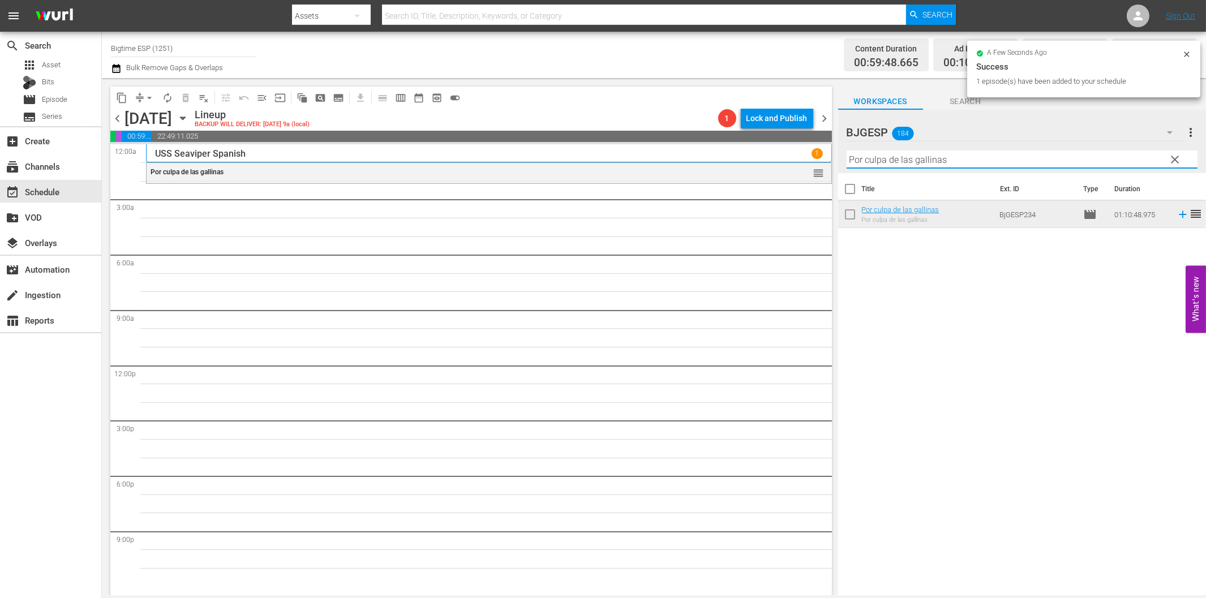
click at [914, 157] on input "Por culpa de las gallinas" at bounding box center [1022, 160] width 351 height 18
paste input "Santa [PERSON_NAME] en Bu"
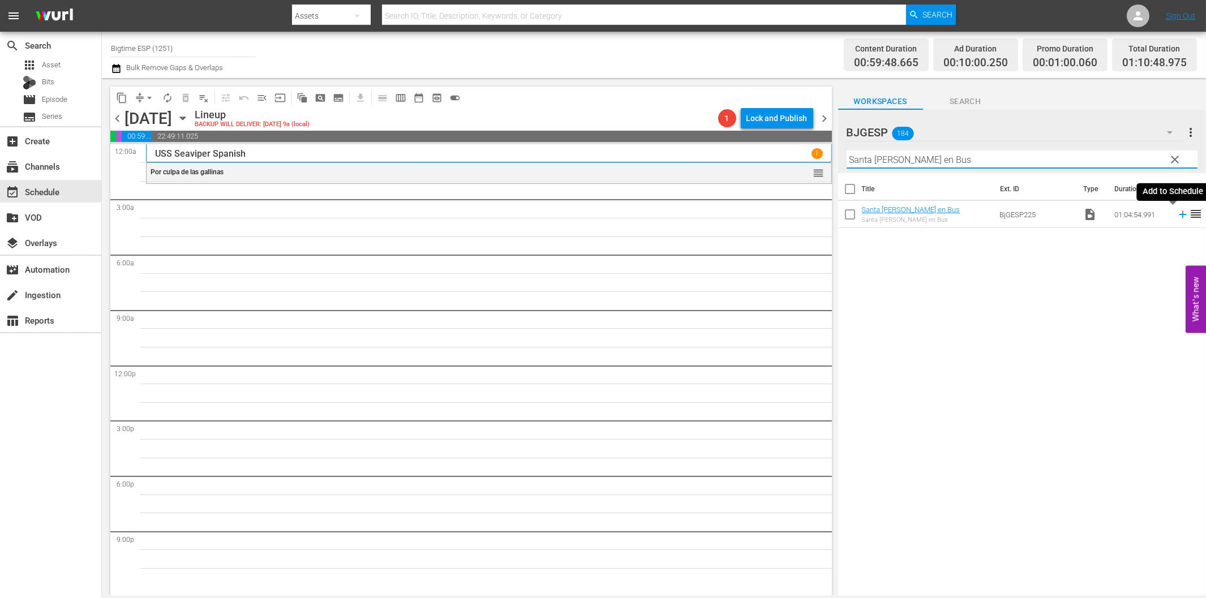
click at [1177, 217] on icon at bounding box center [1183, 214] width 12 height 12
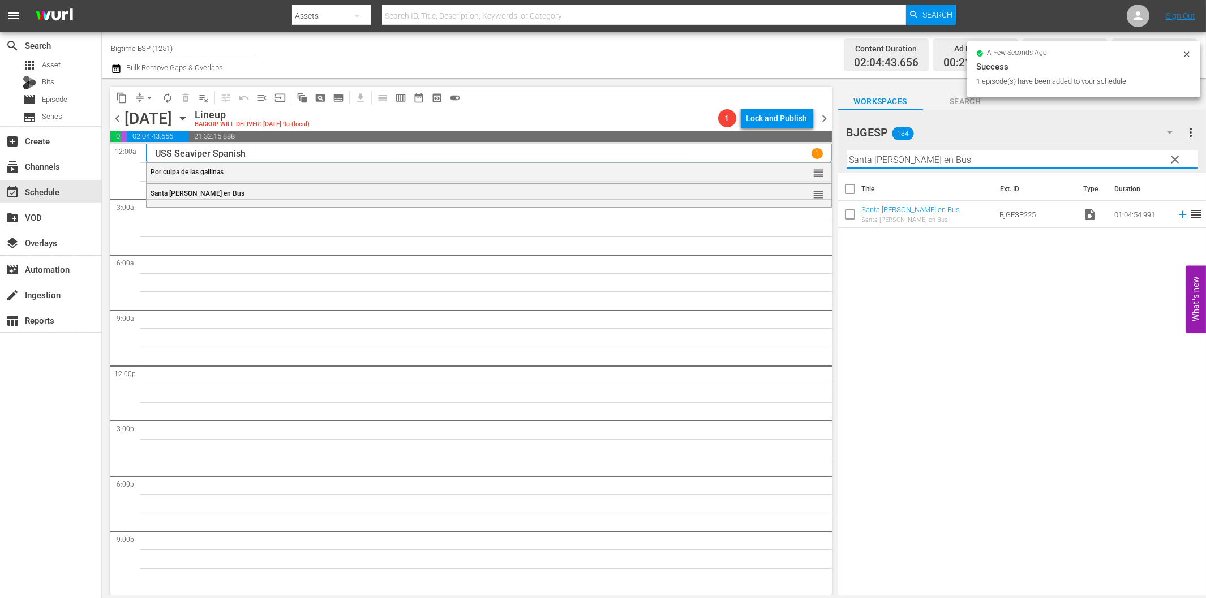
click at [950, 160] on input "Santa [PERSON_NAME] en Bus" at bounding box center [1022, 160] width 351 height 18
paste input "Violeta de Cobalto"
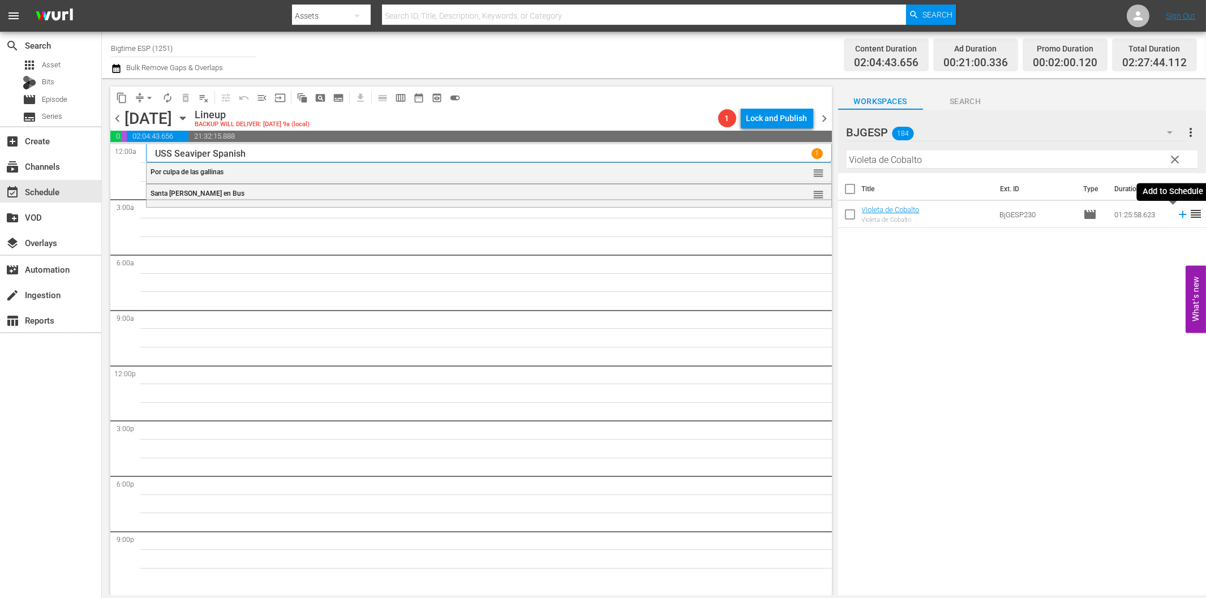
click at [1177, 210] on icon at bounding box center [1183, 214] width 12 height 12
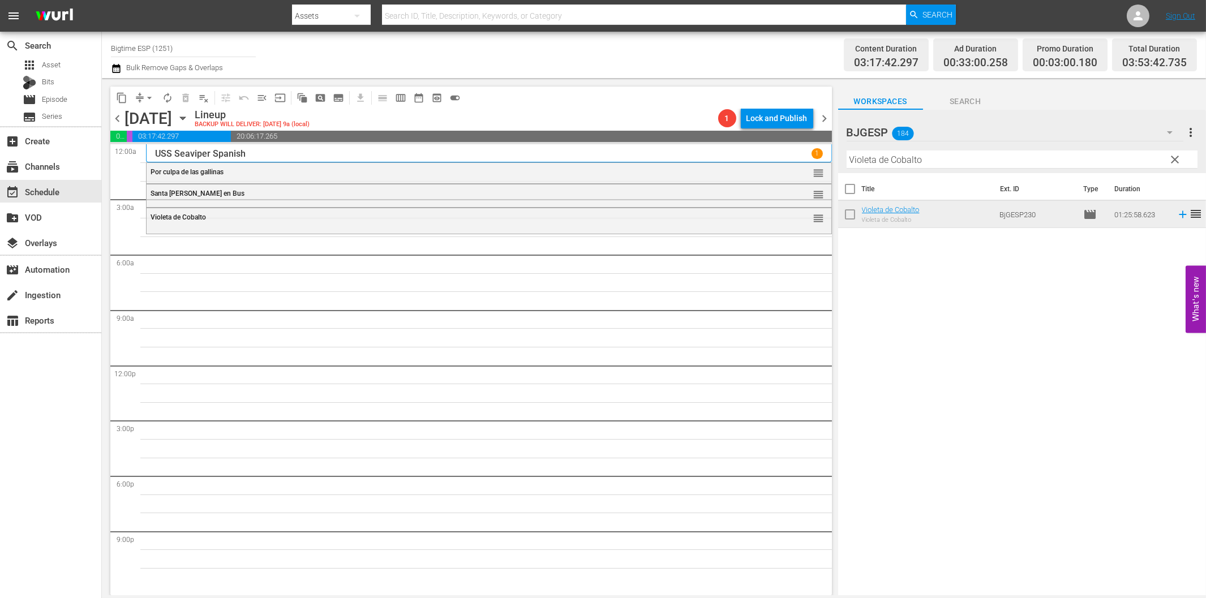
click at [910, 165] on input "Violeta de Cobalto" at bounding box center [1022, 160] width 351 height 18
paste input "Some Be"
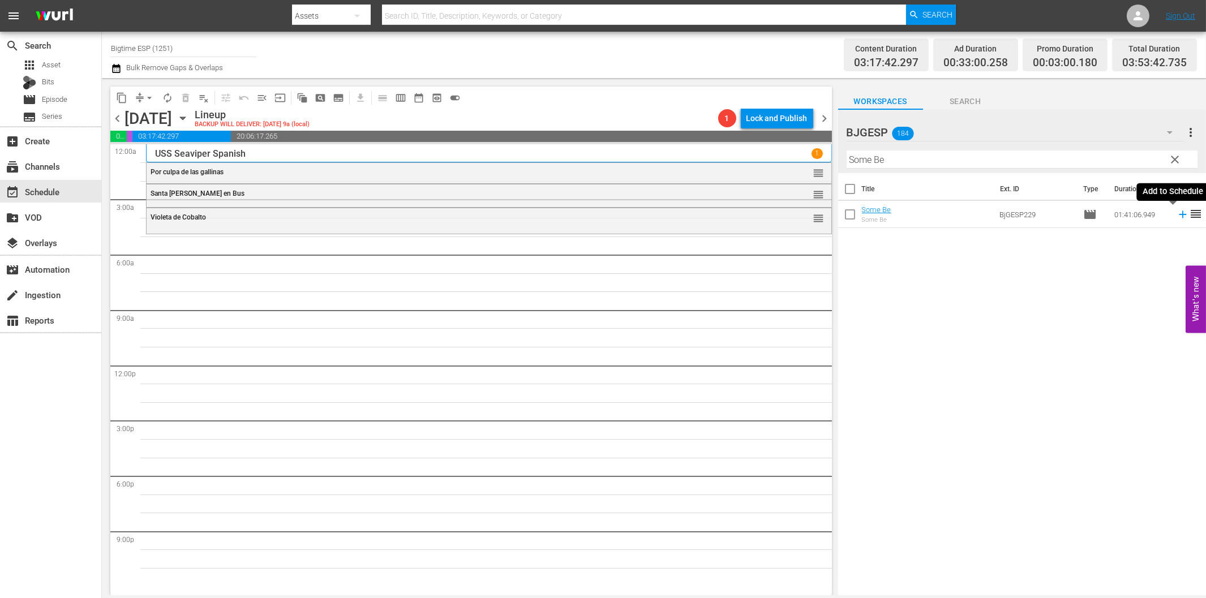
click at [1177, 212] on icon at bounding box center [1183, 214] width 12 height 12
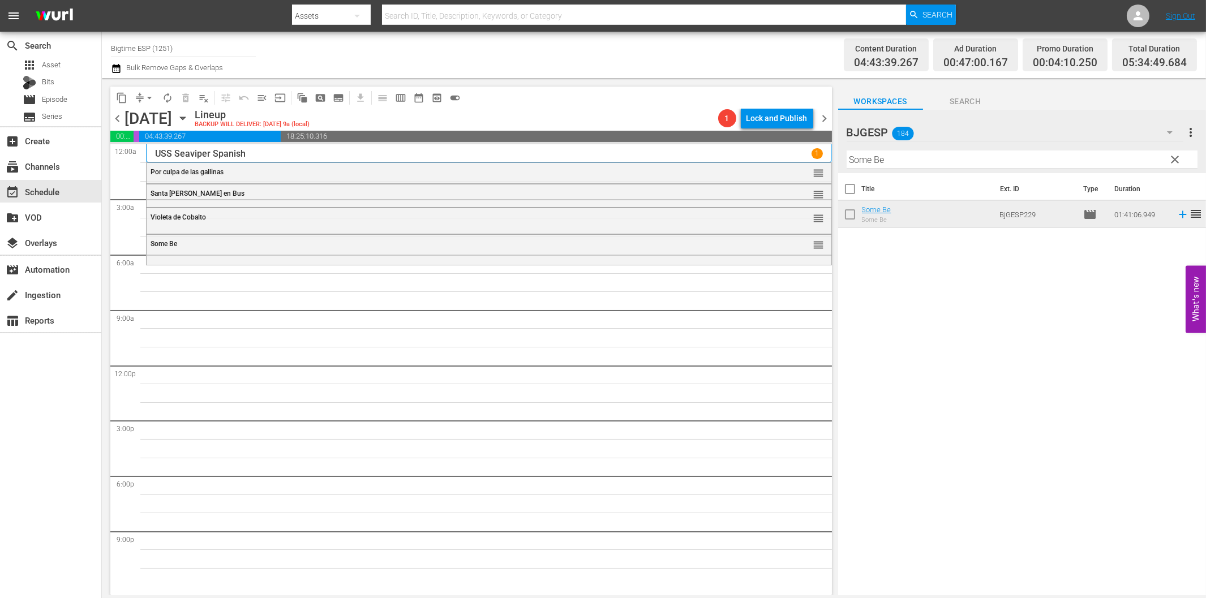
click at [887, 162] on input "Some Be" at bounding box center [1022, 160] width 351 height 18
paste input "Reina Amazona (Amazon Queen)"
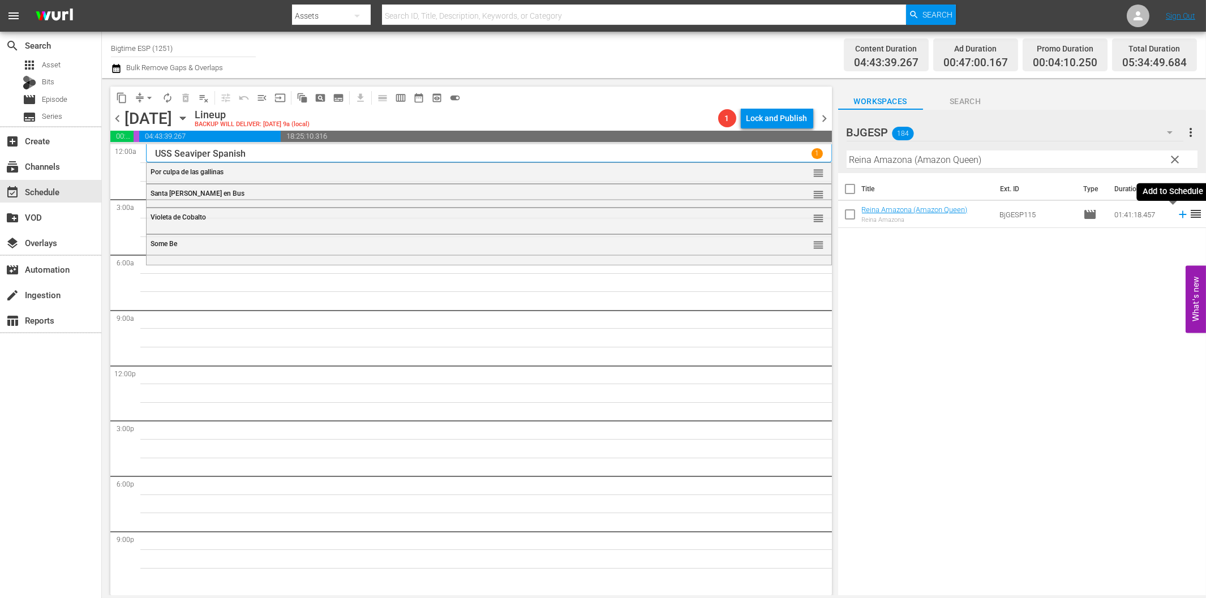
click at [1179, 214] on icon at bounding box center [1182, 214] width 7 height 7
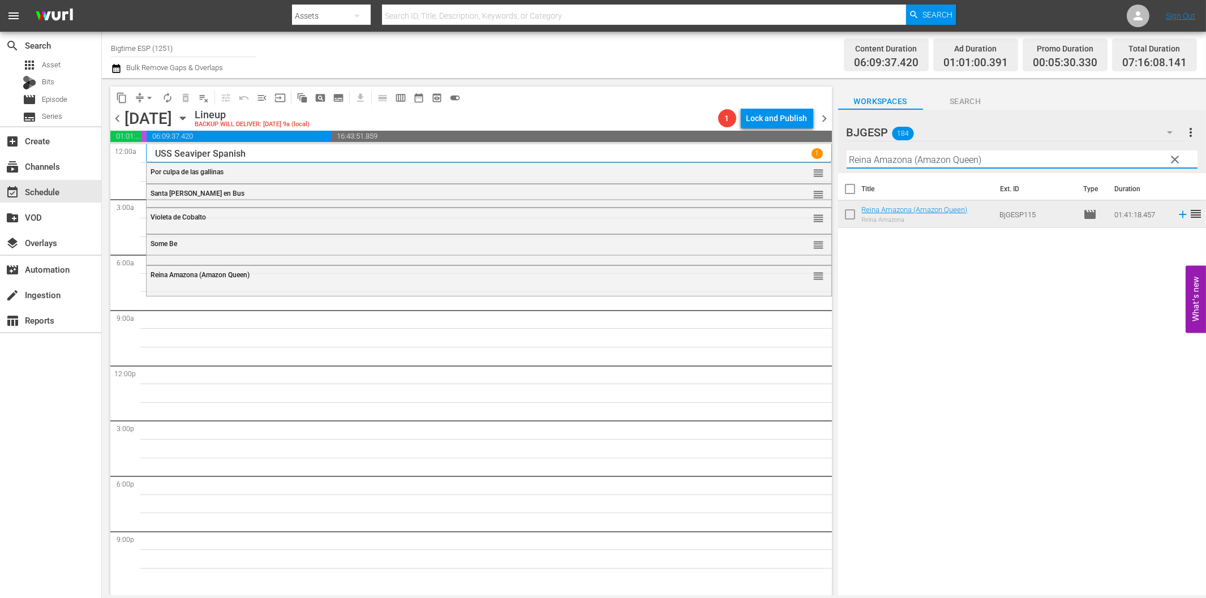
click at [969, 161] on input "Reina Amazona (Amazon Queen)" at bounding box center [1022, 160] width 351 height 18
paste input "Whale Rider (Spanish"
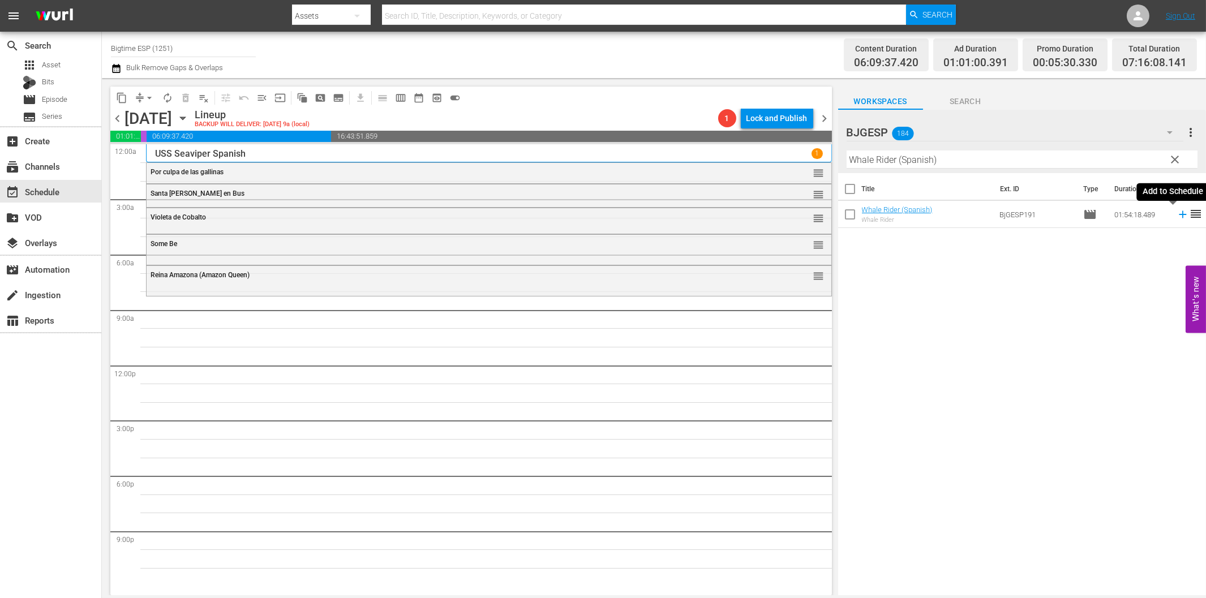
click at [1177, 213] on icon at bounding box center [1183, 214] width 12 height 12
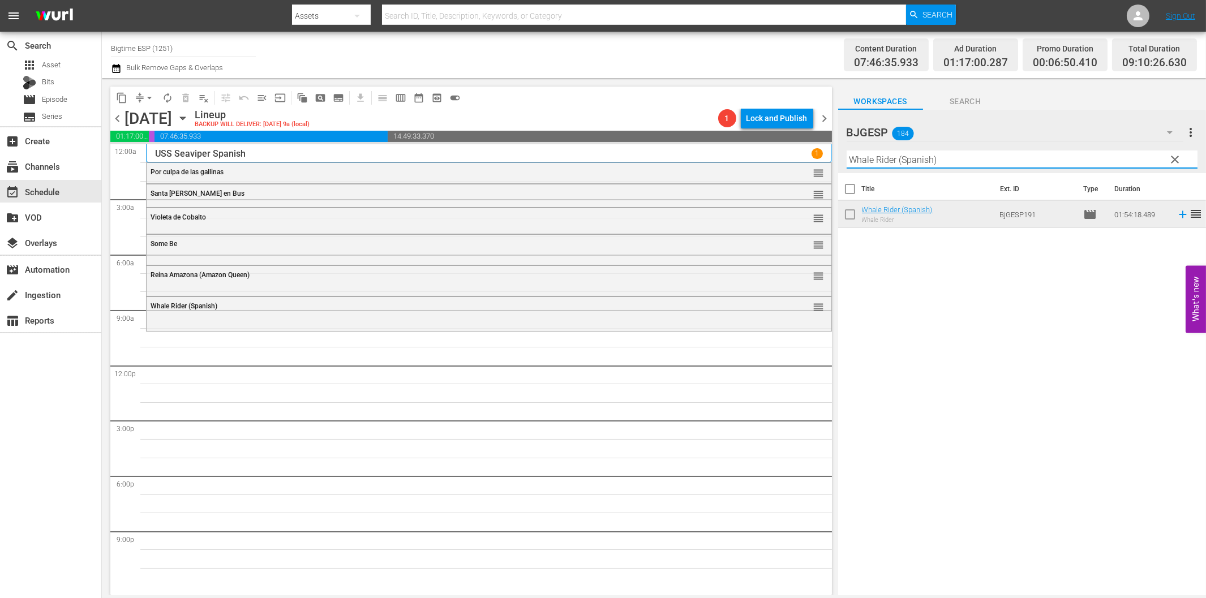
click at [940, 164] on input "Whale Rider (Spanish)" at bounding box center [1022, 160] width 351 height 18
paste input "Proscrito (Outlawed) Spanish"
click at [1177, 216] on icon at bounding box center [1183, 214] width 12 height 12
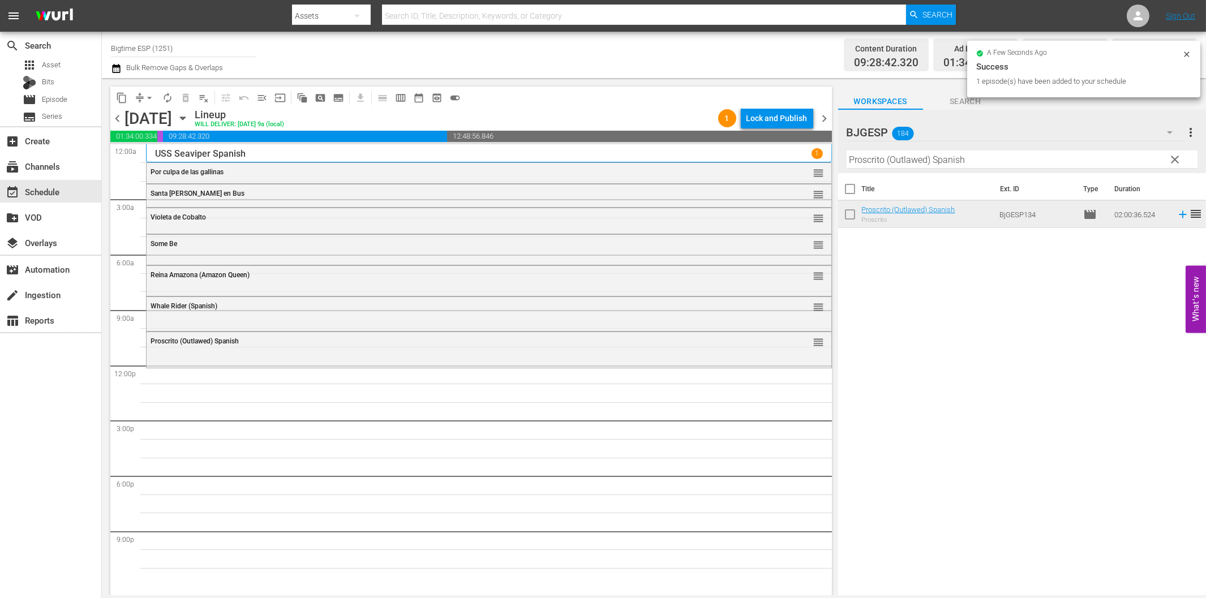
click at [863, 161] on input "Proscrito (Outlawed) Spanish" at bounding box center [1022, 160] width 351 height 18
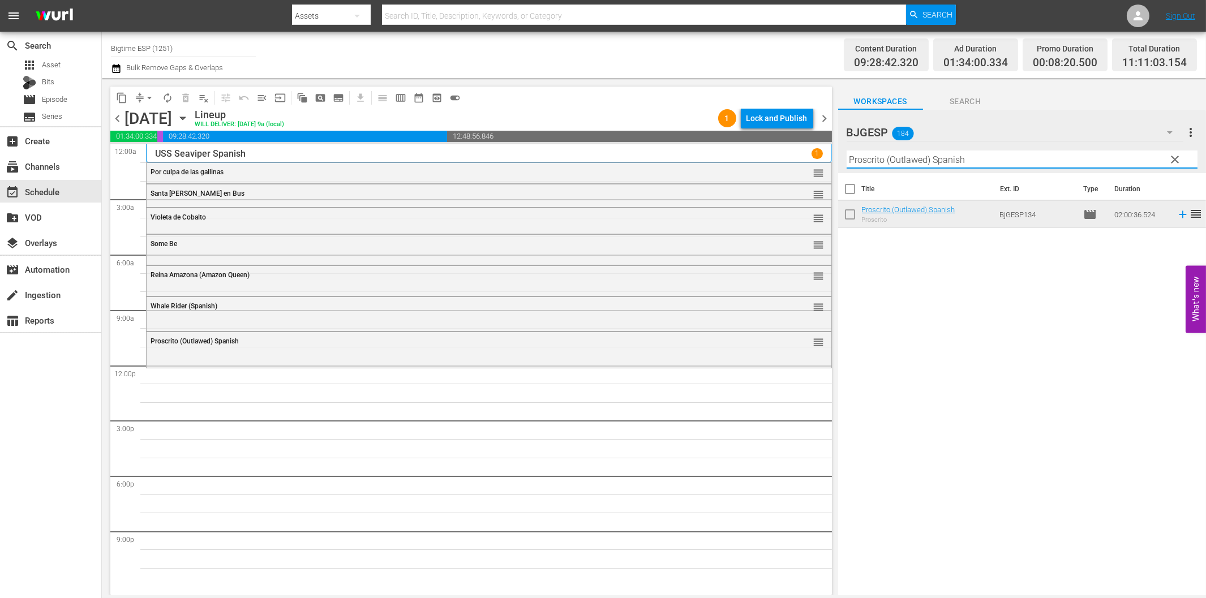
paste input "A un Paso de Mí"
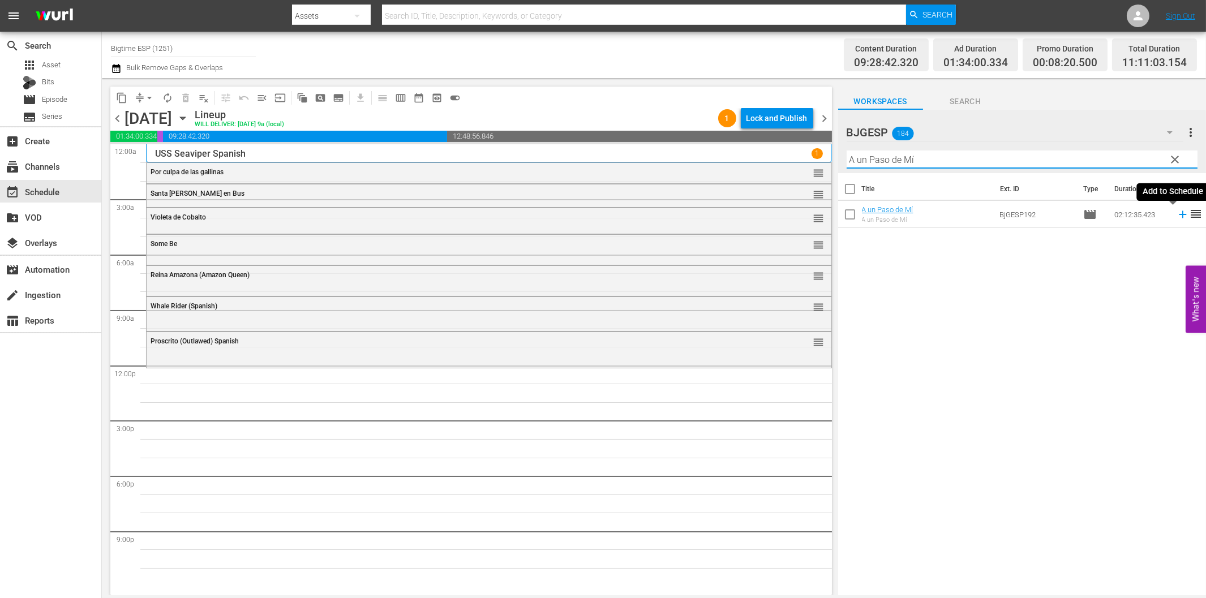
click at [1177, 216] on icon at bounding box center [1183, 214] width 12 height 12
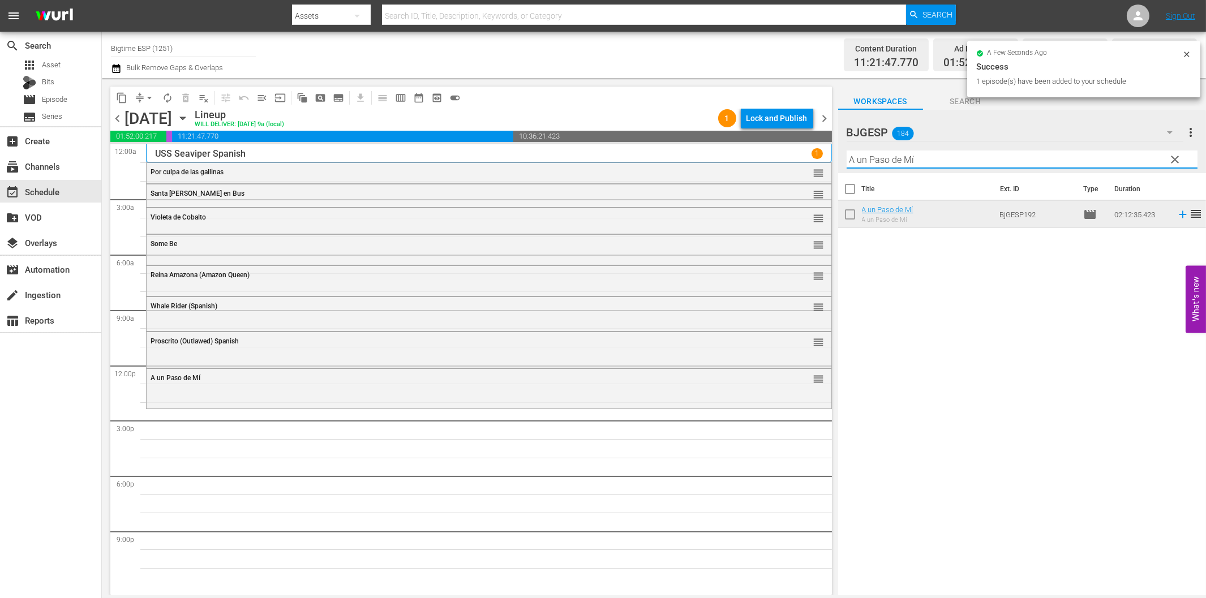
click at [948, 156] on input "A un Paso de Mí" at bounding box center [1022, 160] width 351 height 18
paste input "El Pozo"
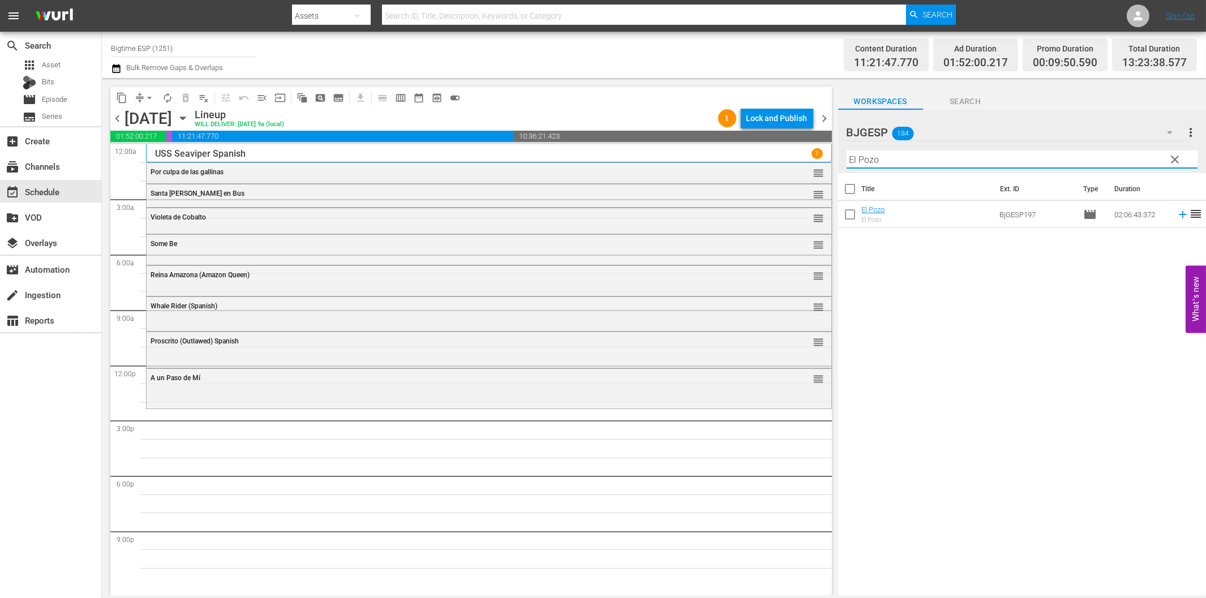
click at [1179, 215] on icon at bounding box center [1182, 214] width 7 height 7
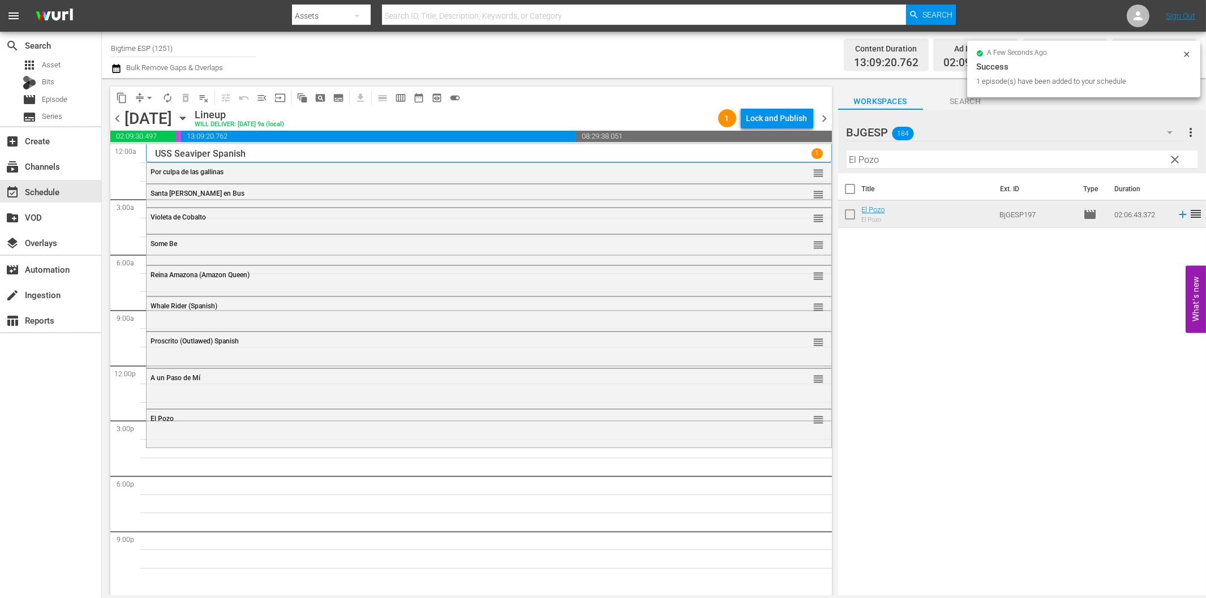
click at [1053, 159] on input "El Pozo" at bounding box center [1022, 160] width 351 height 18
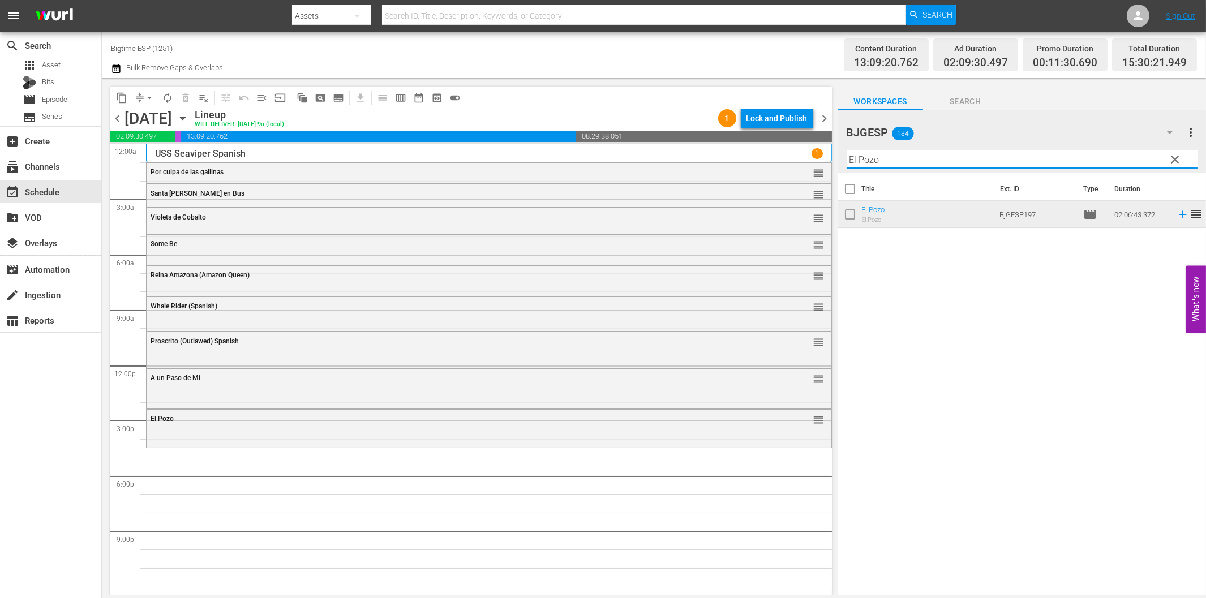
paste input "Hijos Nuestros"
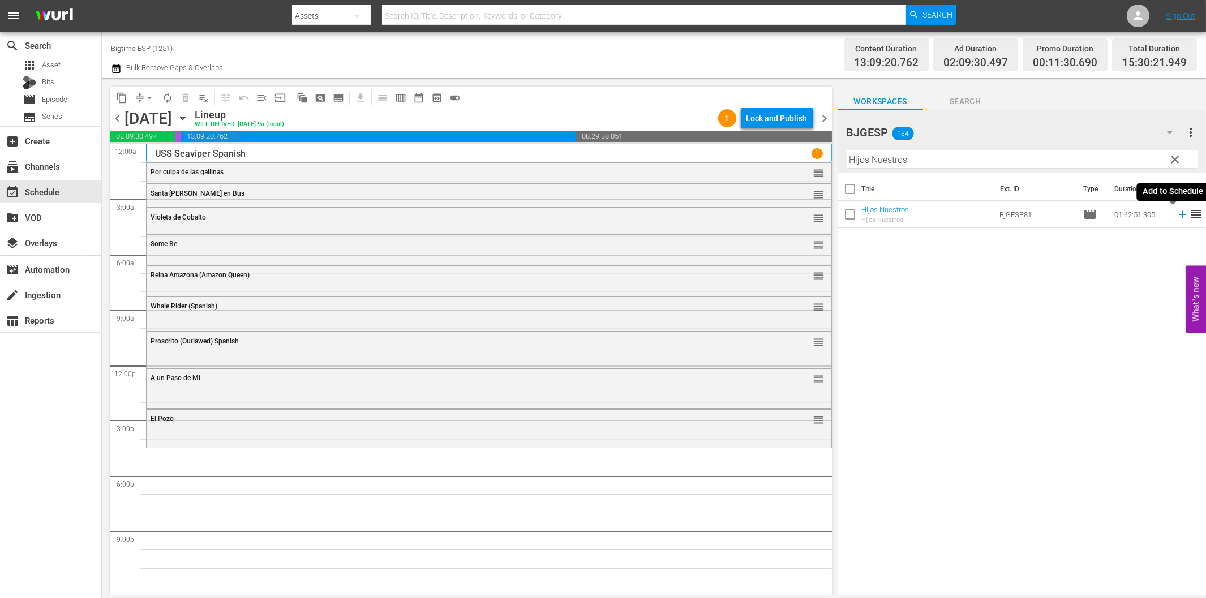
click at [1177, 212] on icon at bounding box center [1183, 214] width 12 height 12
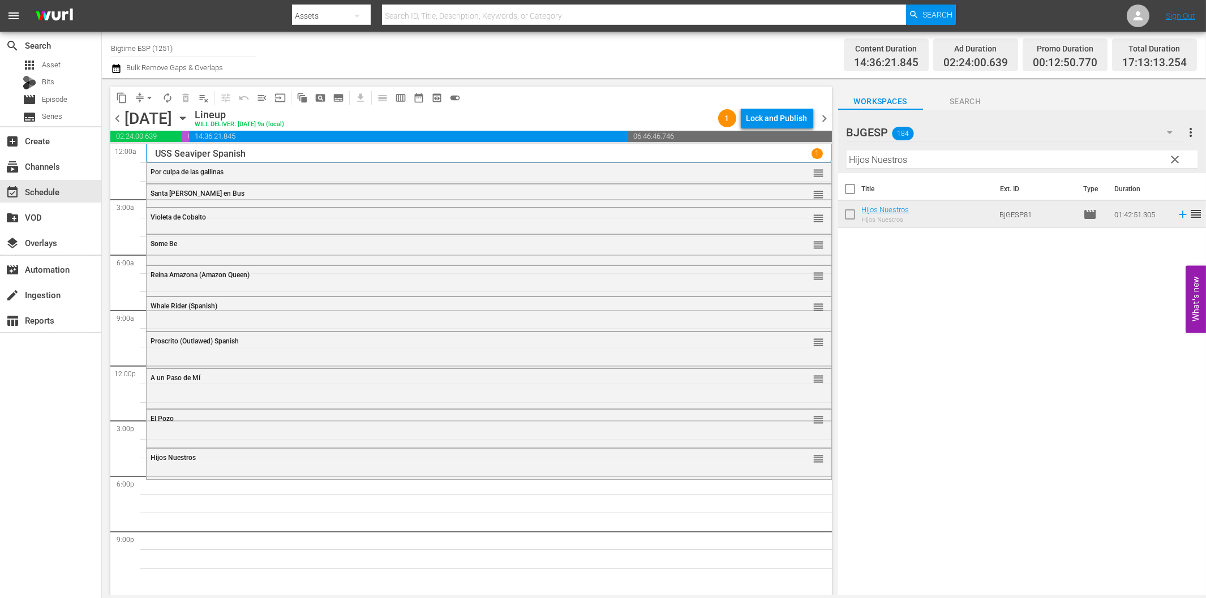
click at [897, 152] on input "Hijos Nuestros" at bounding box center [1022, 160] width 351 height 18
paste input "Propiedad Ajena"
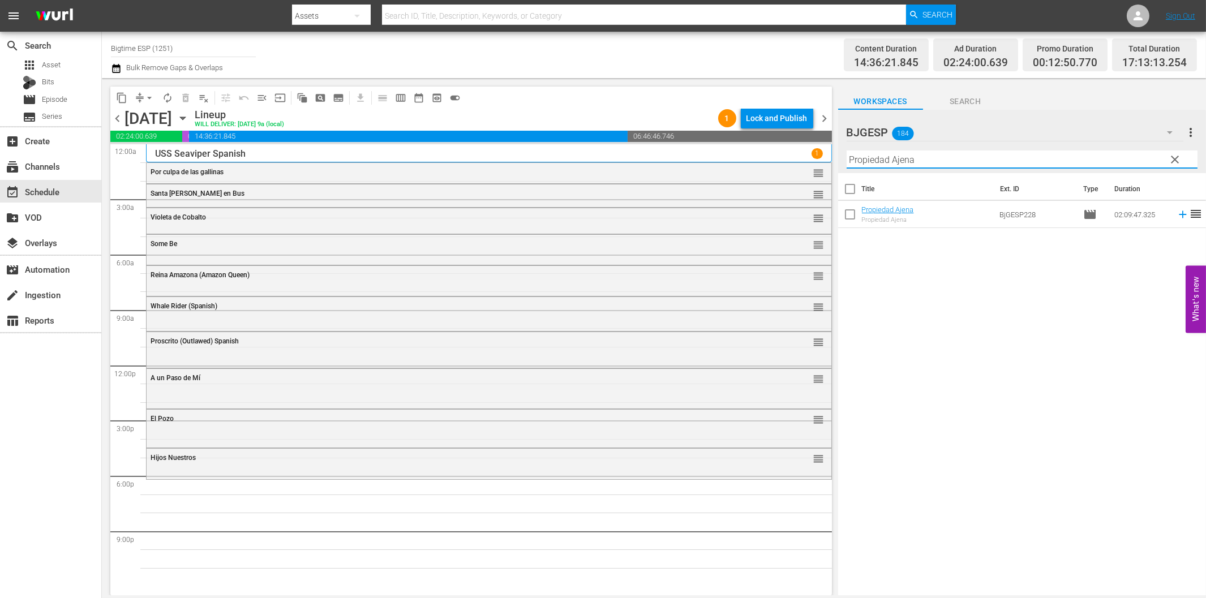
click at [1179, 216] on icon at bounding box center [1182, 214] width 7 height 7
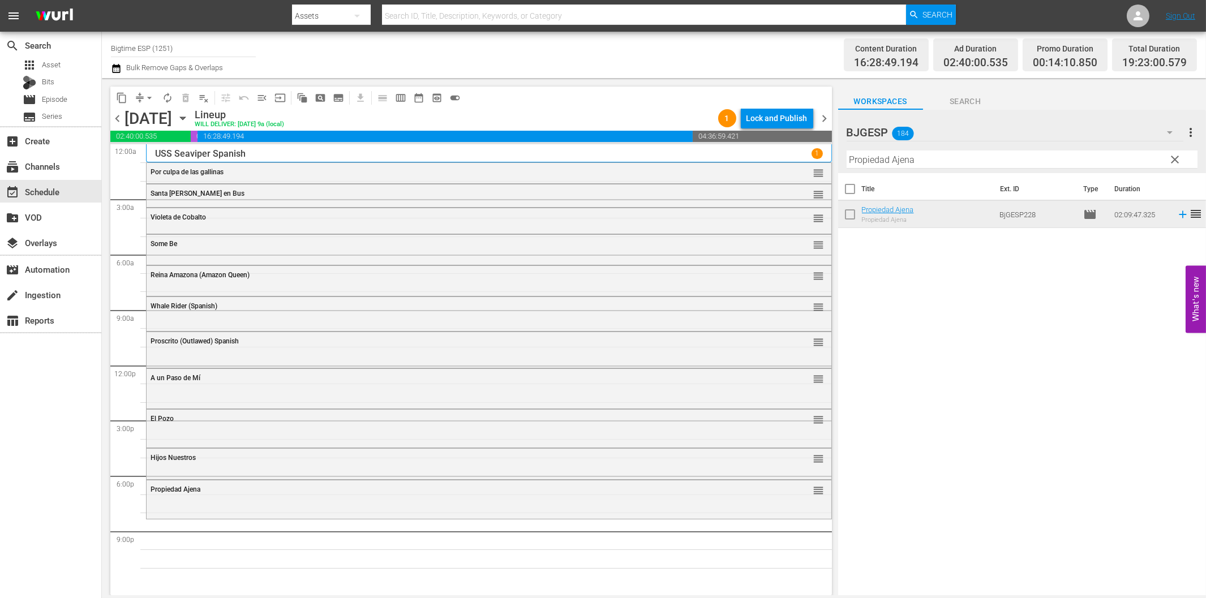
click at [881, 160] on input "Propiedad Ajena" at bounding box center [1022, 160] width 351 height 18
paste input "Resistencia (Resistance)"
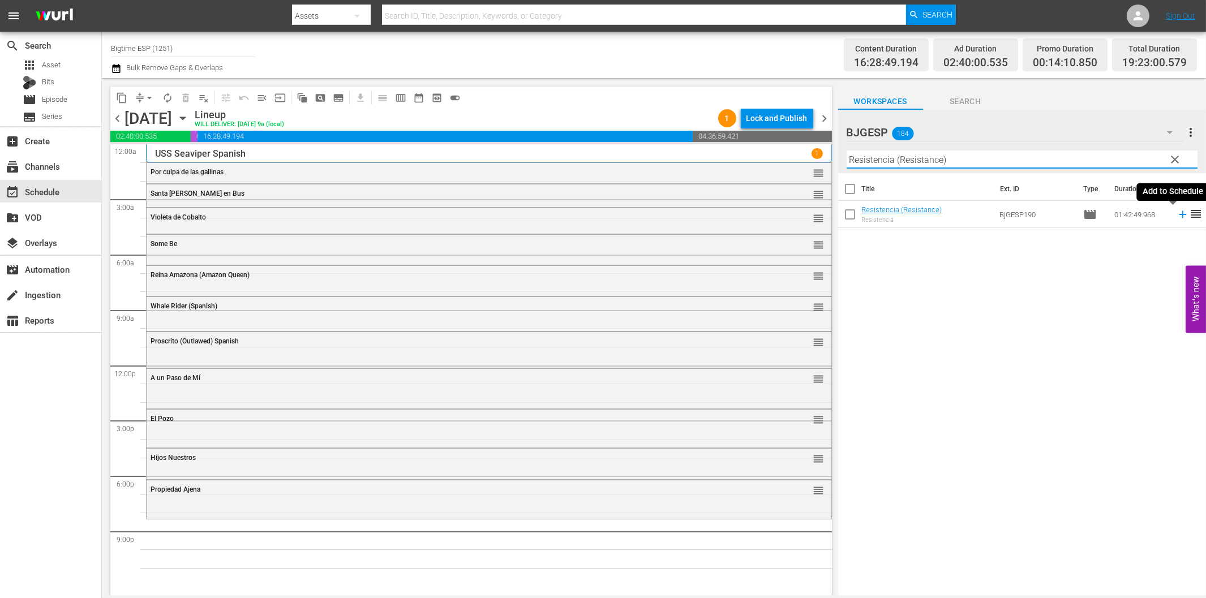
drag, startPoint x: 1173, startPoint y: 213, endPoint x: 1155, endPoint y: 216, distance: 17.7
click at [1177, 213] on icon at bounding box center [1183, 214] width 12 height 12
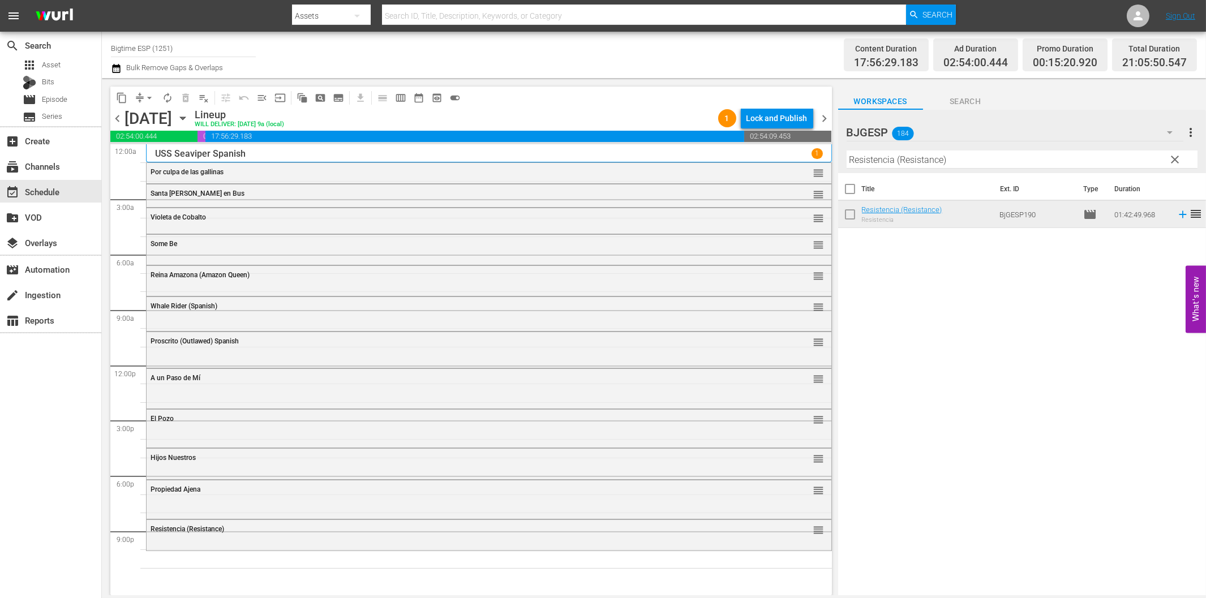
click at [930, 164] on input "Resistencia (Resistance)" at bounding box center [1022, 160] width 351 height 18
paste input "Insignis"
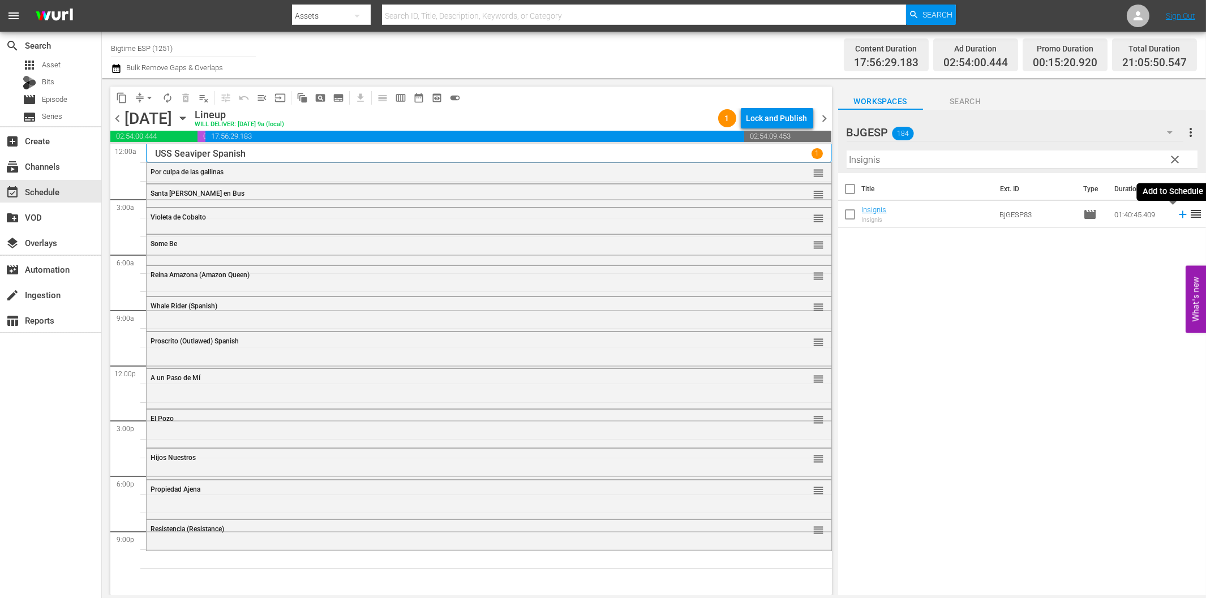
click at [1177, 217] on icon at bounding box center [1183, 214] width 12 height 12
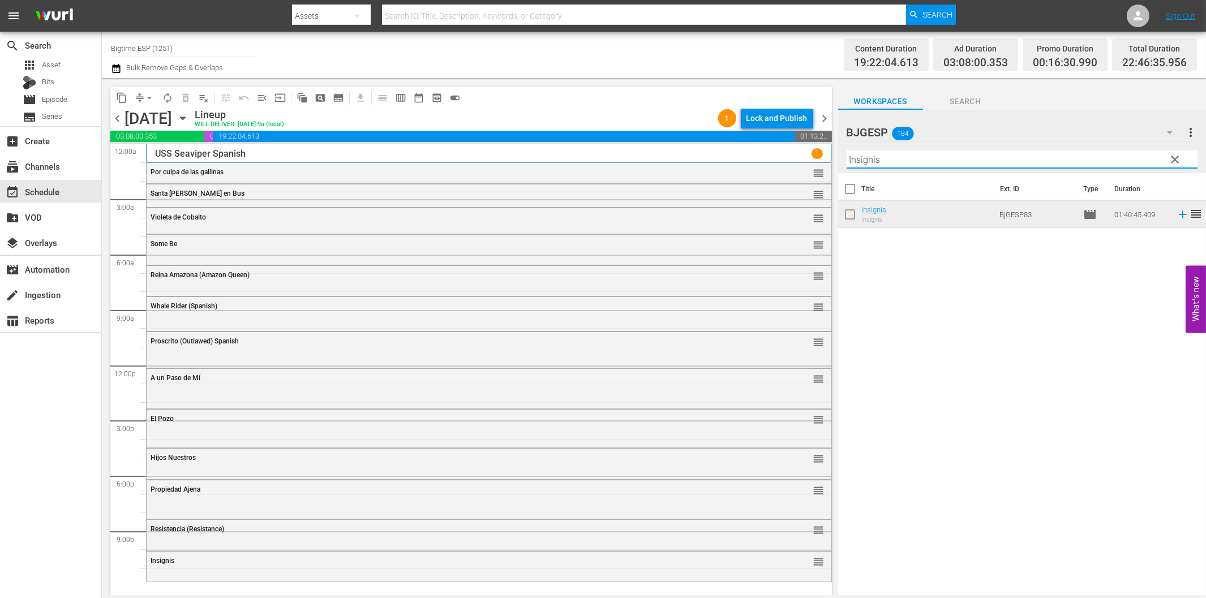
click at [906, 165] on input "Insignis" at bounding box center [1022, 160] width 351 height 18
paste input "Las Motito"
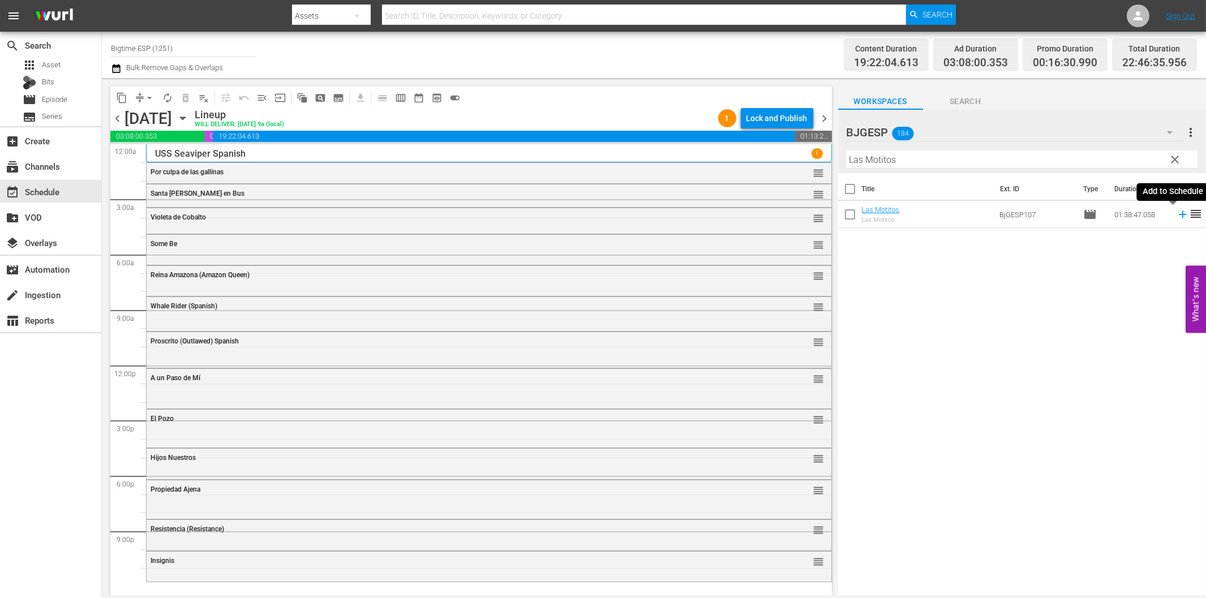
click at [1178, 217] on icon at bounding box center [1183, 214] width 12 height 12
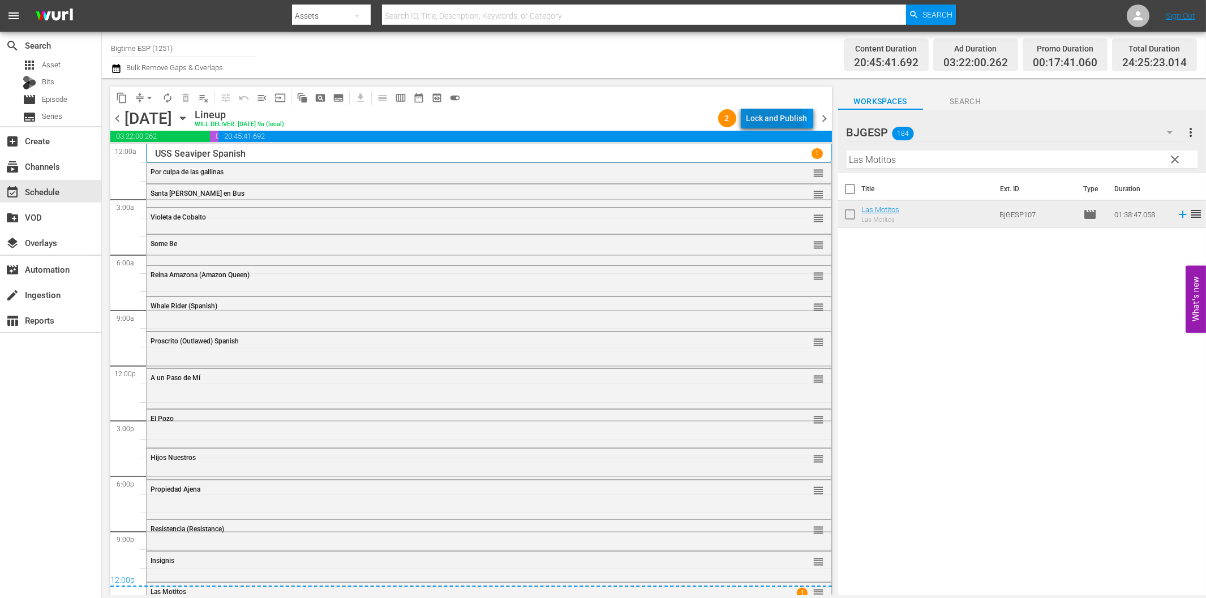
click at [768, 122] on div "Lock and Publish" at bounding box center [777, 118] width 61 height 20
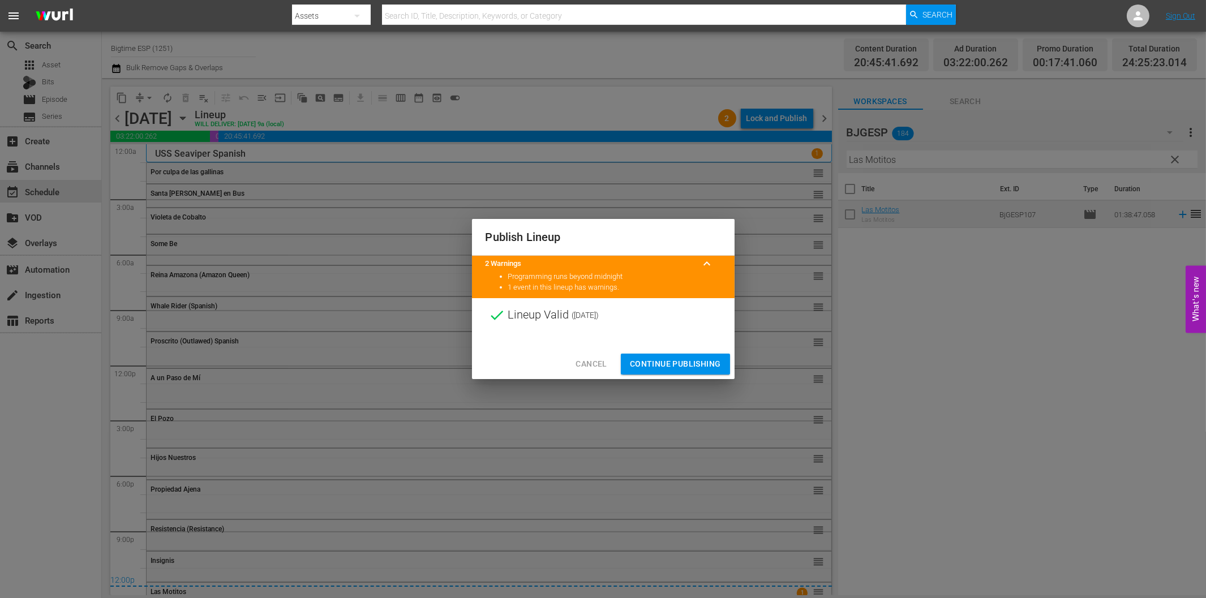
click at [695, 365] on span "Continue Publishing" at bounding box center [675, 364] width 91 height 14
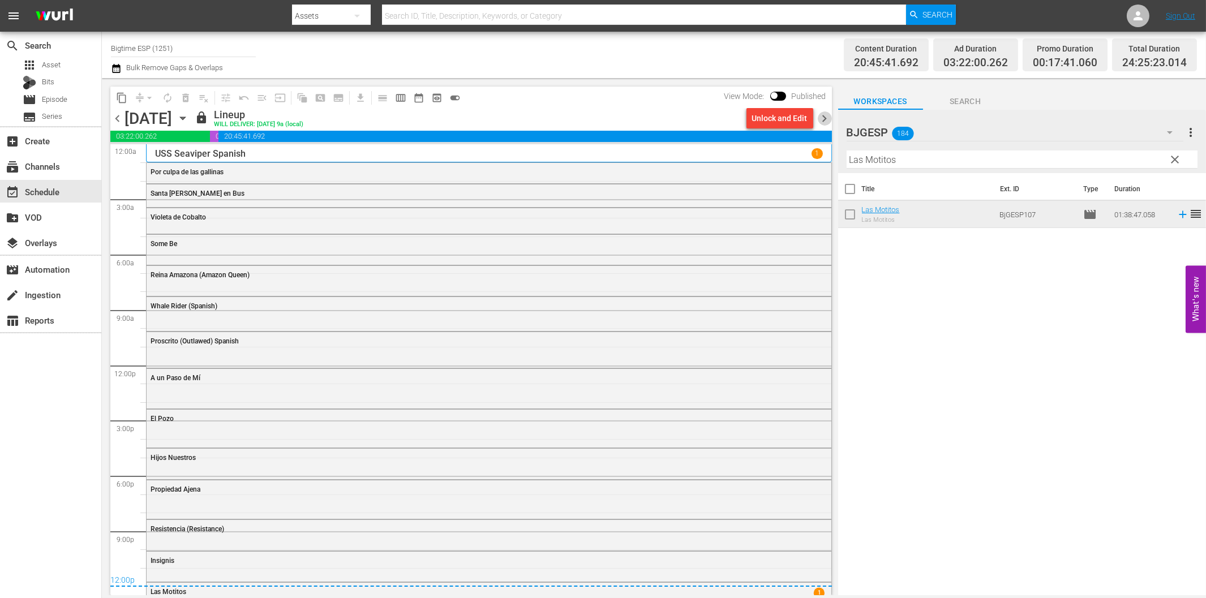
click at [828, 119] on span "chevron_right" at bounding box center [825, 119] width 14 height 14
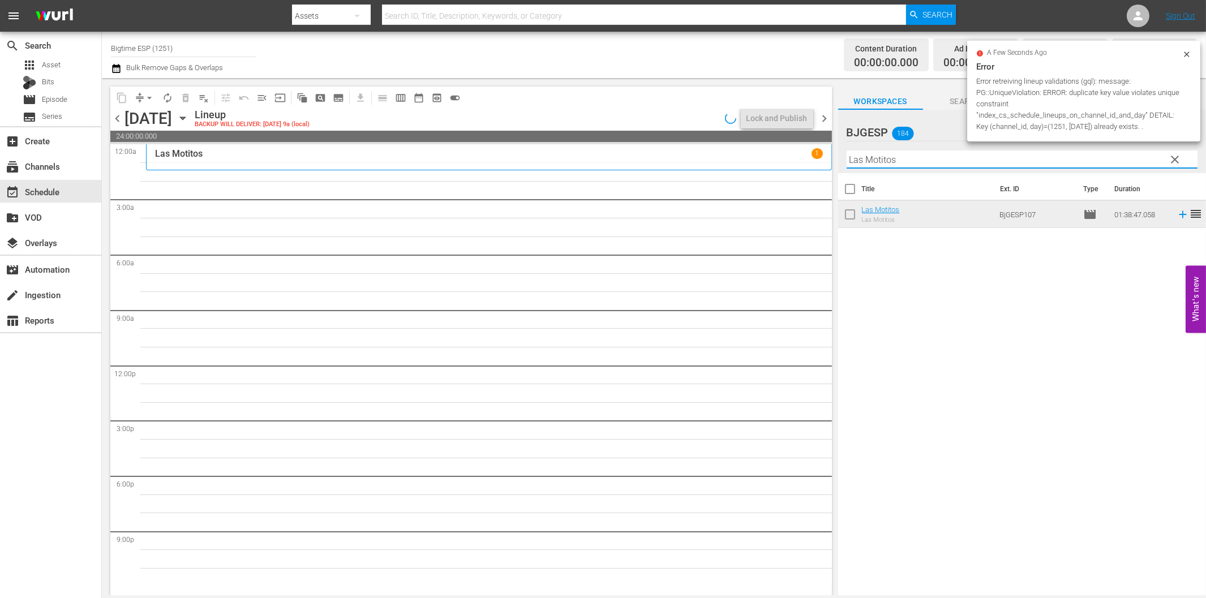
click at [906, 162] on input "Las Motitos" at bounding box center [1022, 160] width 351 height 18
paste input "Antes que cante el gallo"
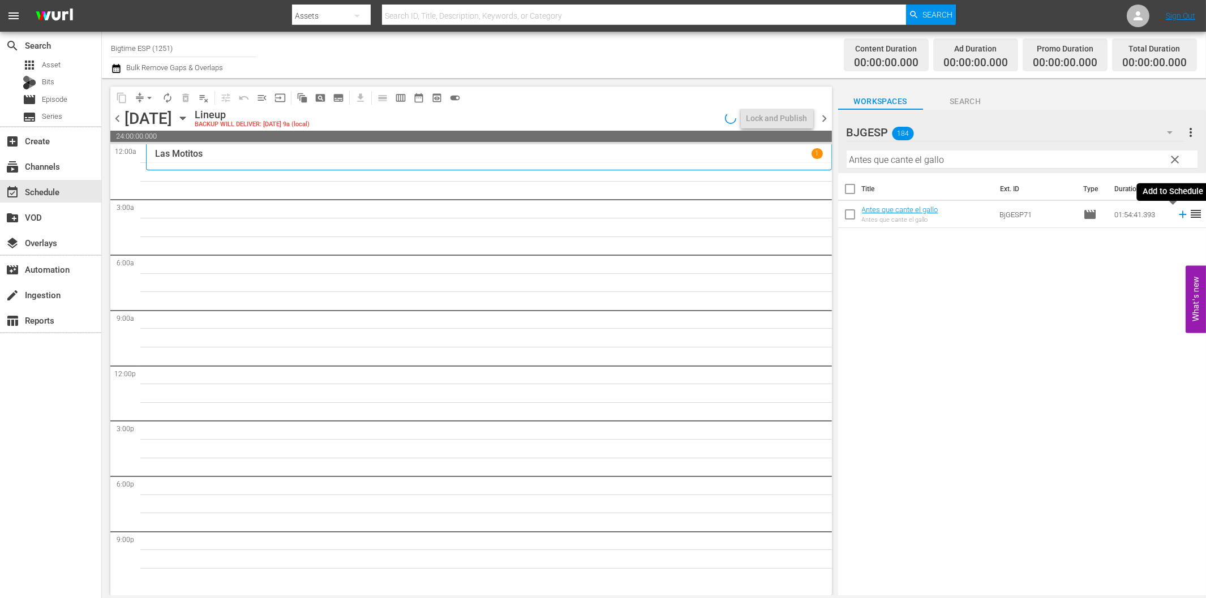
click at [1177, 213] on icon at bounding box center [1183, 214] width 12 height 12
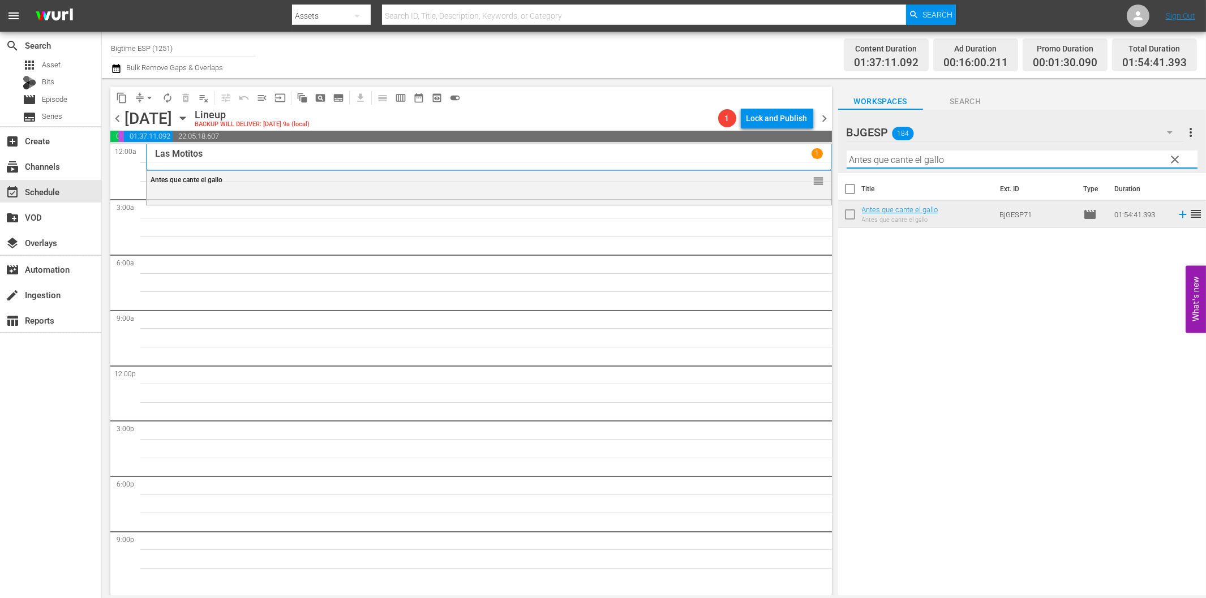
click at [974, 160] on input "Antes que cante el gallo" at bounding box center [1022, 160] width 351 height 18
paste input "Reus"
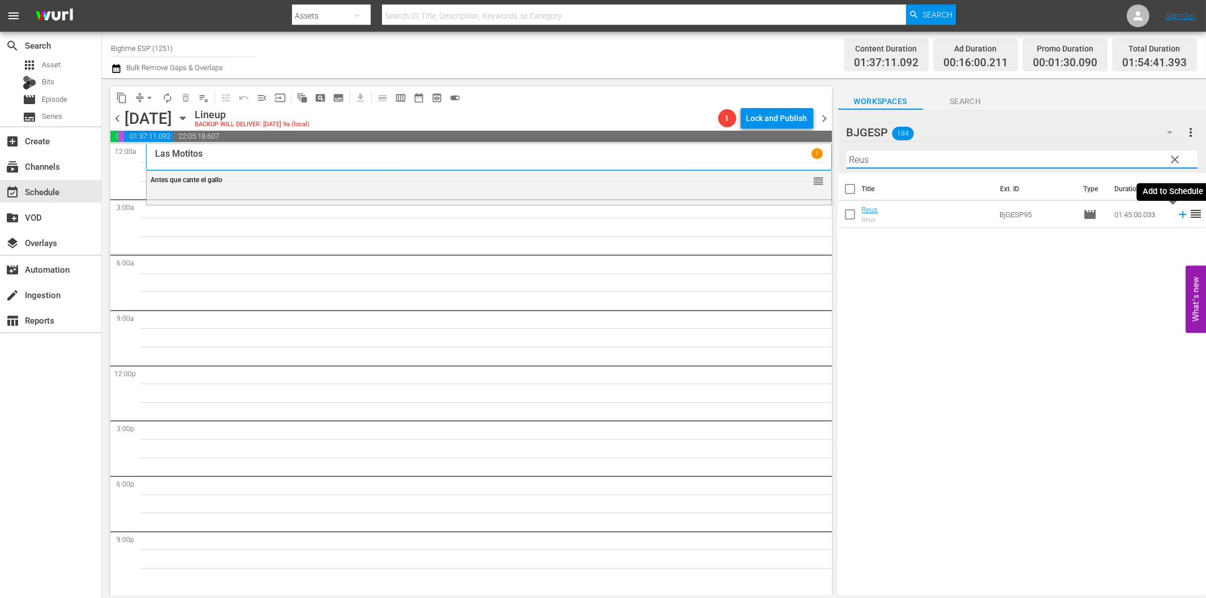
click at [1177, 219] on icon at bounding box center [1183, 214] width 12 height 12
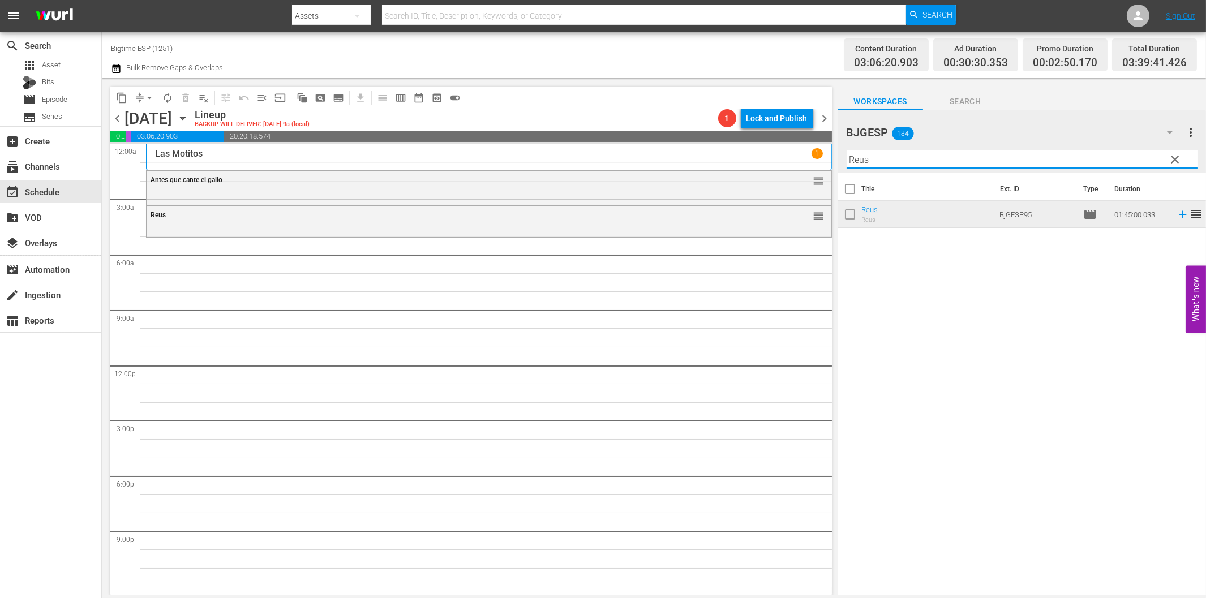
click at [948, 162] on input "Reus" at bounding box center [1022, 160] width 351 height 18
paste input "Encontrando el fin del mundo"
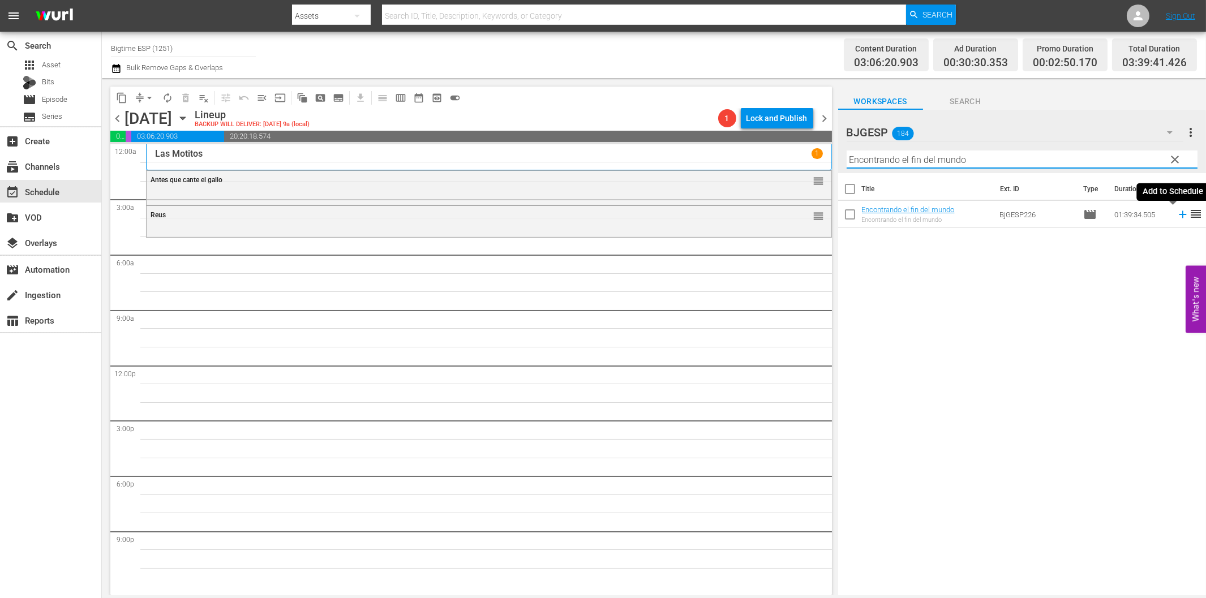
click at [1179, 215] on icon at bounding box center [1182, 214] width 7 height 7
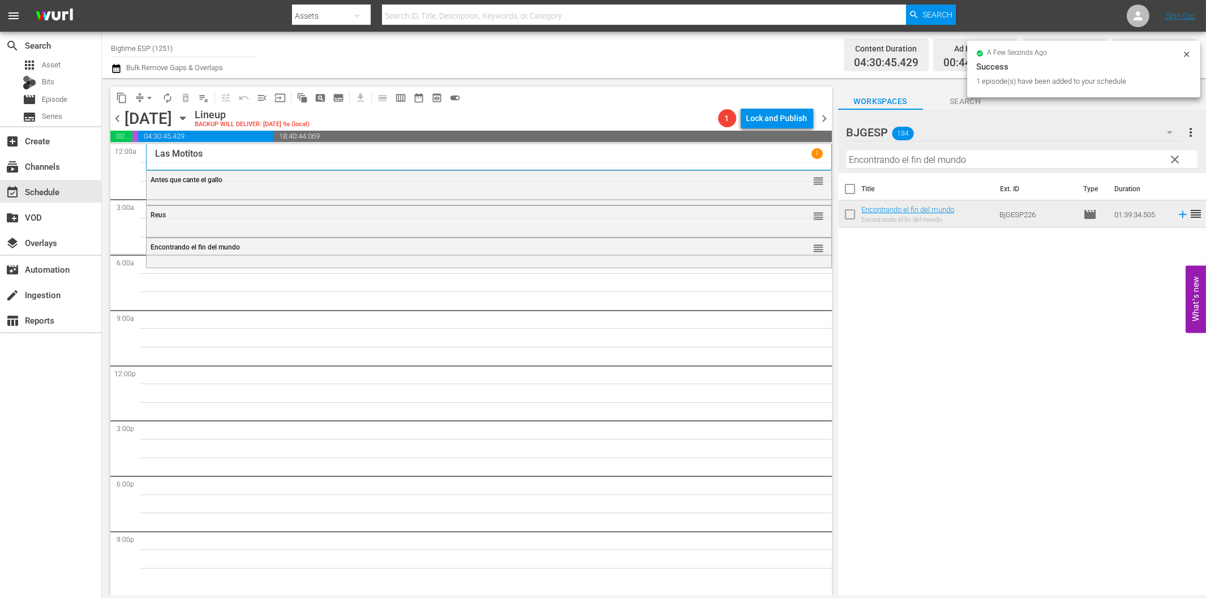
click at [857, 159] on input "Encontrando el fin del mundo" at bounding box center [1022, 160] width 351 height 18
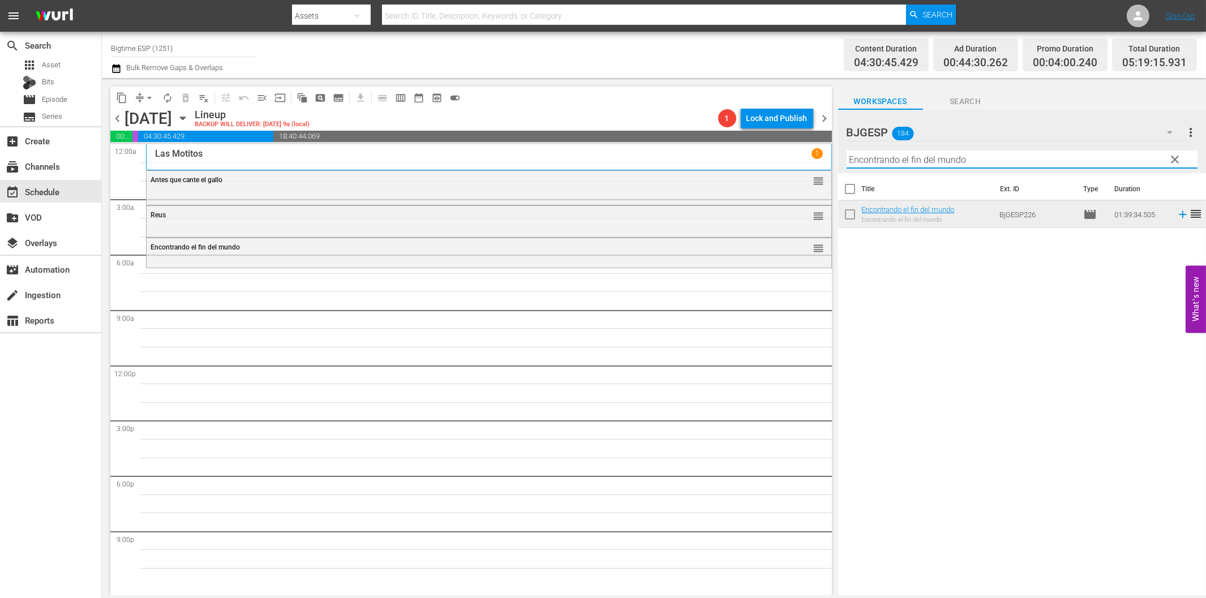
paste input "l Chata"
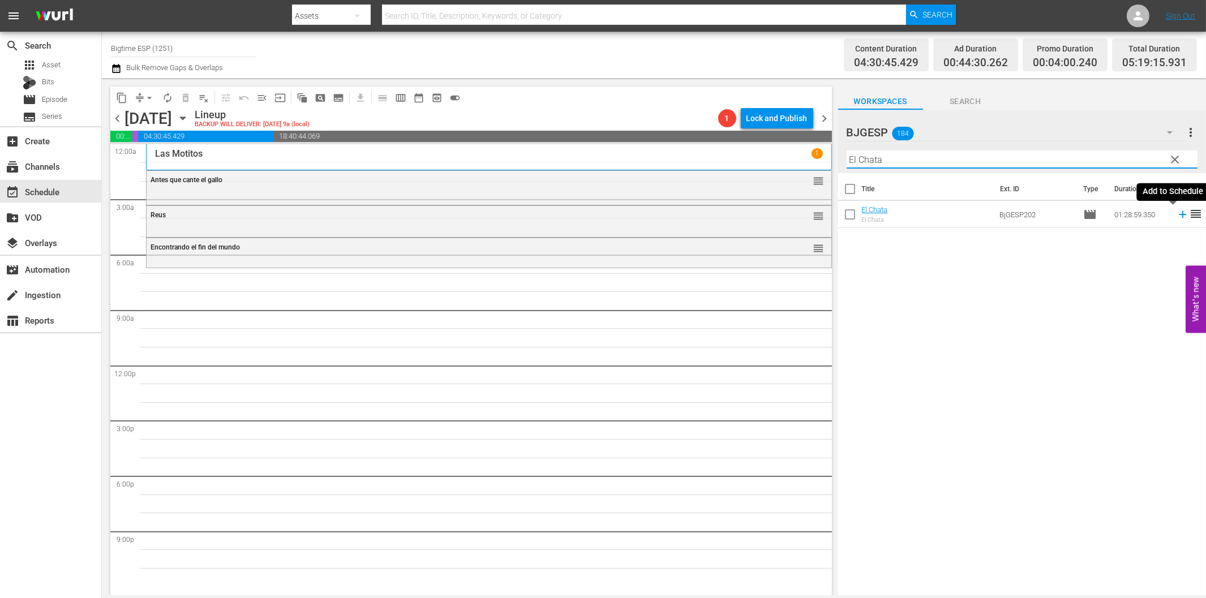
click at [1177, 212] on icon at bounding box center [1183, 214] width 12 height 12
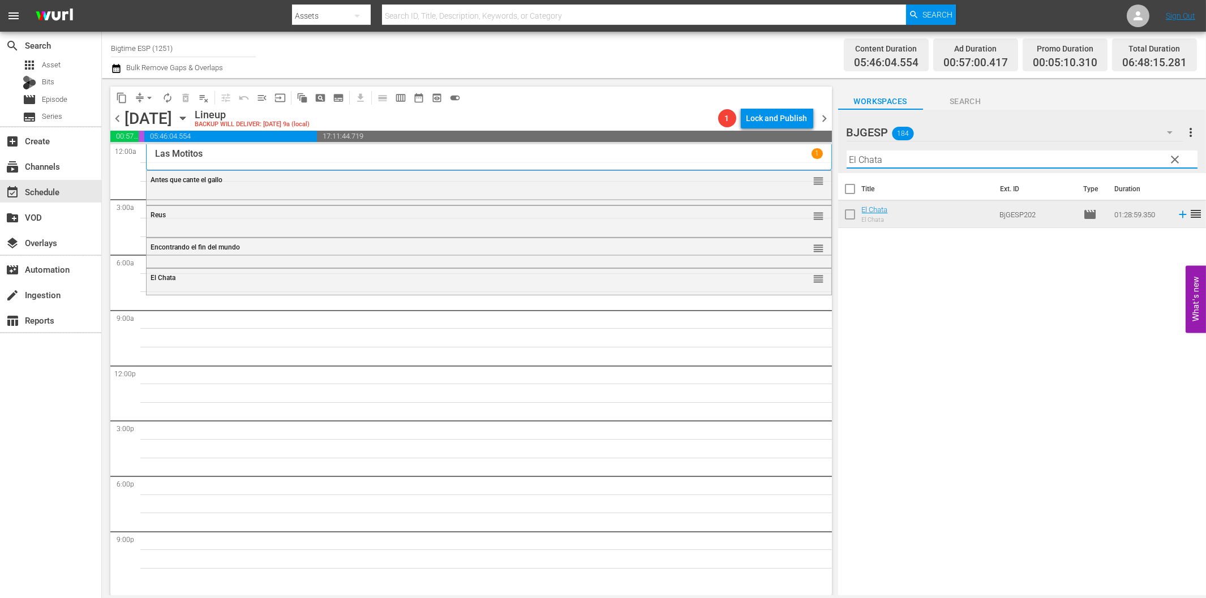
click at [881, 160] on input "El Chata" at bounding box center [1022, 160] width 351 height 18
paste input "Terra Nova Spanish"
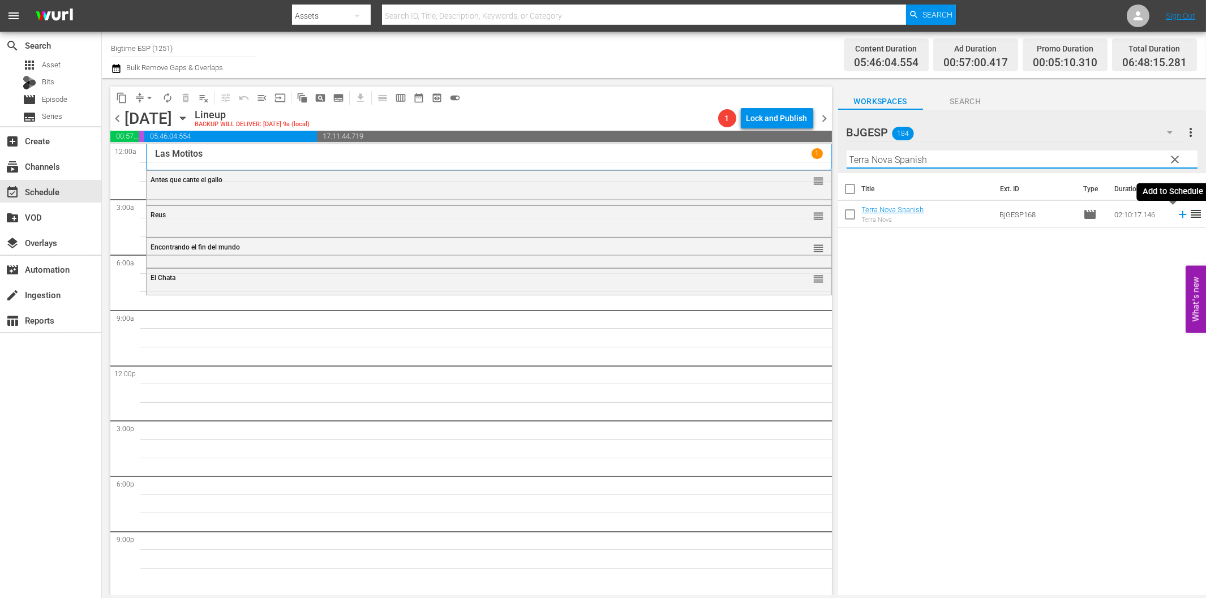
click at [1177, 219] on icon at bounding box center [1183, 214] width 12 height 12
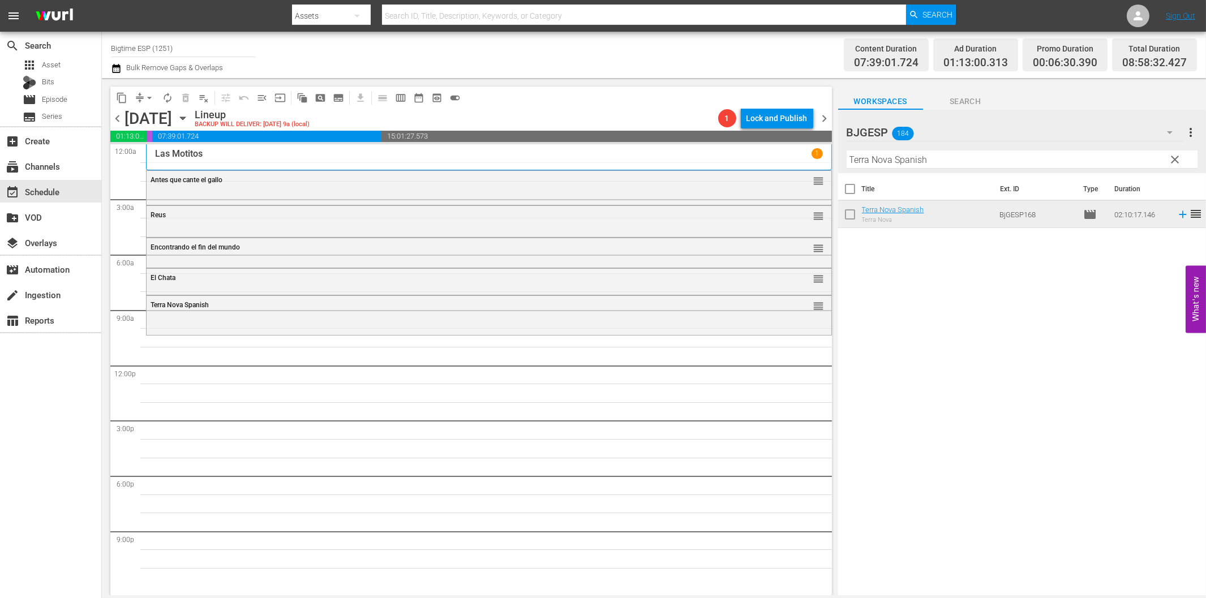
click at [880, 162] on input "Terra Nova Spanish" at bounding box center [1022, 160] width 351 height 18
paste input "Un Año y algo más (A Year and Change)"
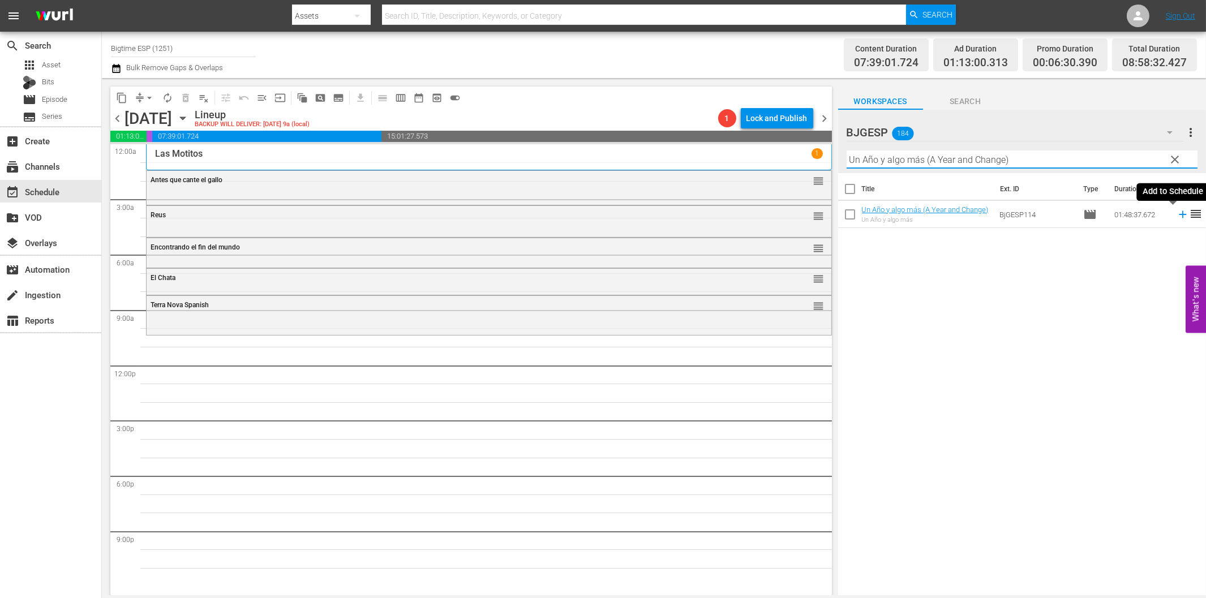
click at [1179, 214] on icon at bounding box center [1182, 214] width 7 height 7
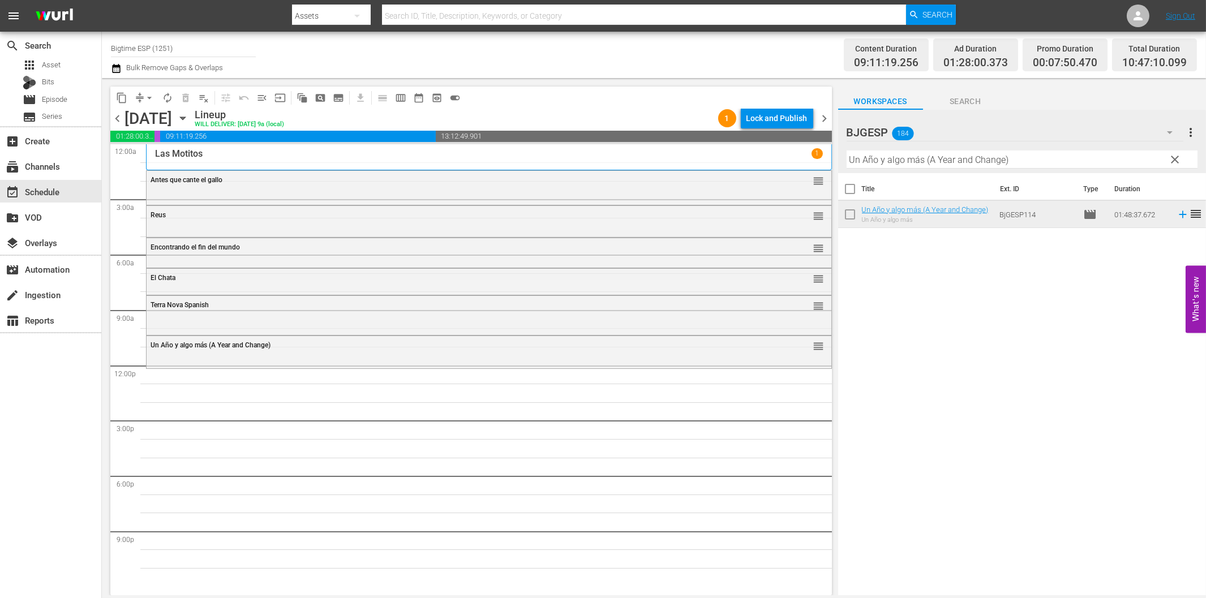
click at [947, 154] on input "Un Año y algo más (A Year and Change)" at bounding box center [1022, 160] width 351 height 18
paste input "La noche más fría"
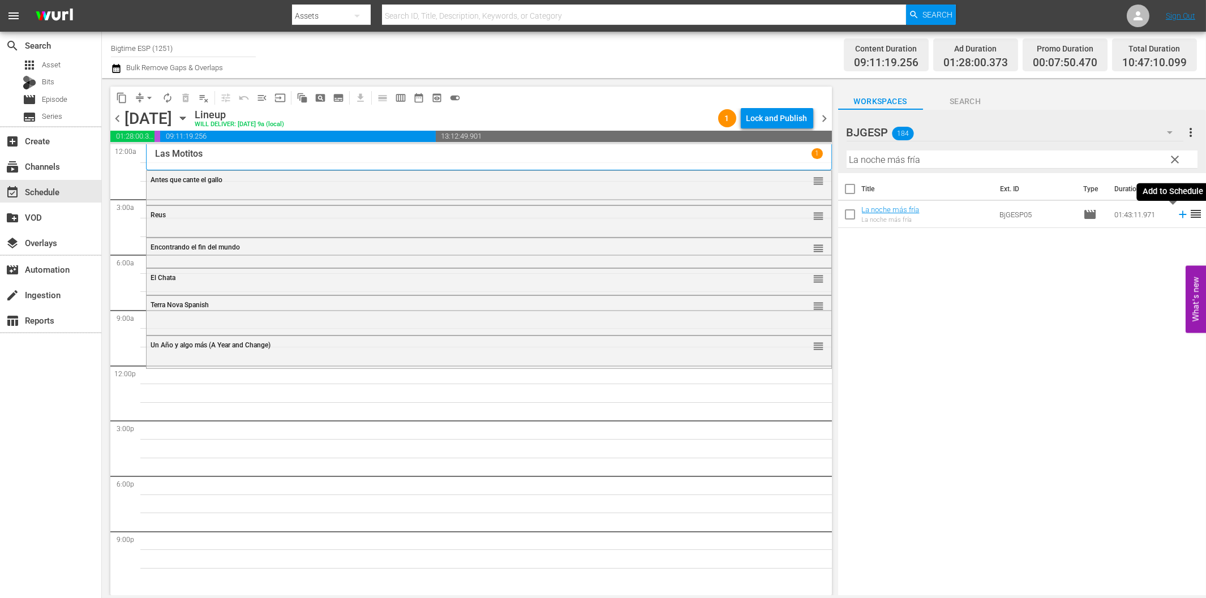
click at [1177, 217] on icon at bounding box center [1183, 214] width 12 height 12
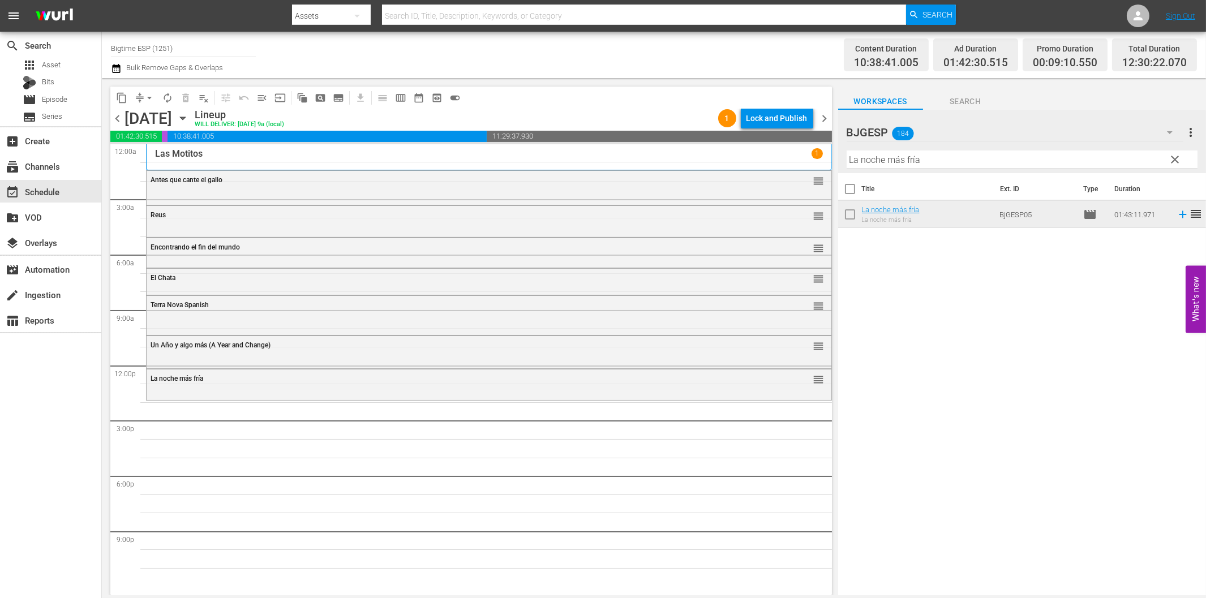
click at [1044, 155] on input "La noche más fría" at bounding box center [1022, 160] width 351 height 18
paste input "Cuestión de [DEMOGRAPHIC_DATA] (The [DEMOGRAPHIC_DATA] Question)"
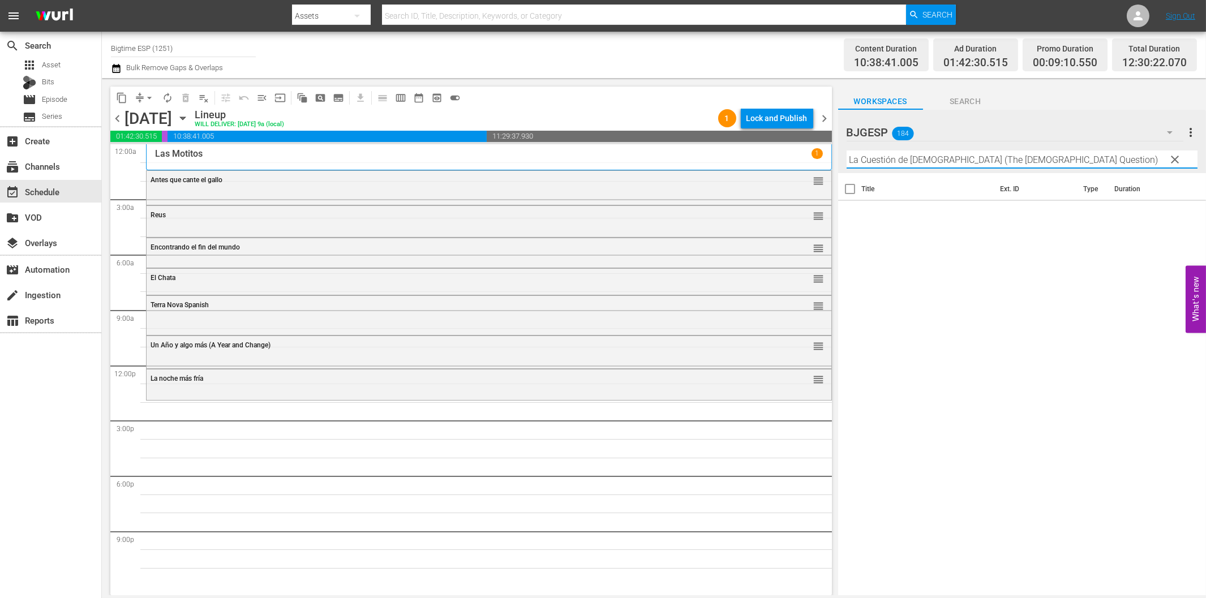
drag, startPoint x: 931, startPoint y: 157, endPoint x: 1051, endPoint y: 153, distance: 120.6
click at [1051, 153] on input "La Cuestión de [DEMOGRAPHIC_DATA] (The [DEMOGRAPHIC_DATA] Question)" at bounding box center [1022, 160] width 351 height 18
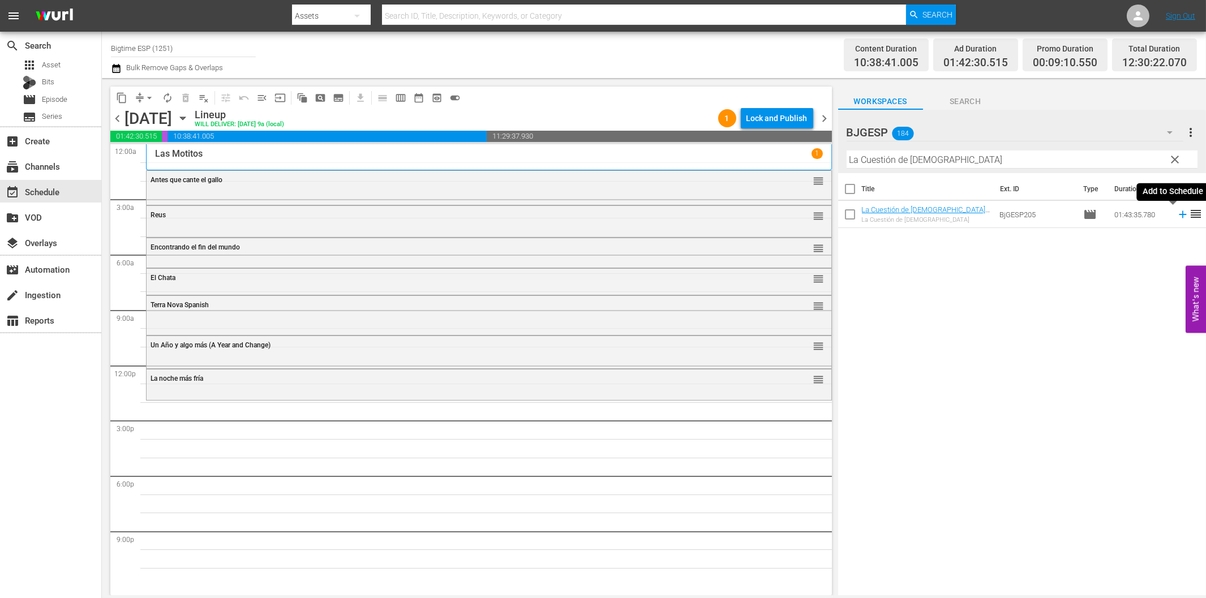
click at [1179, 214] on icon at bounding box center [1182, 214] width 7 height 7
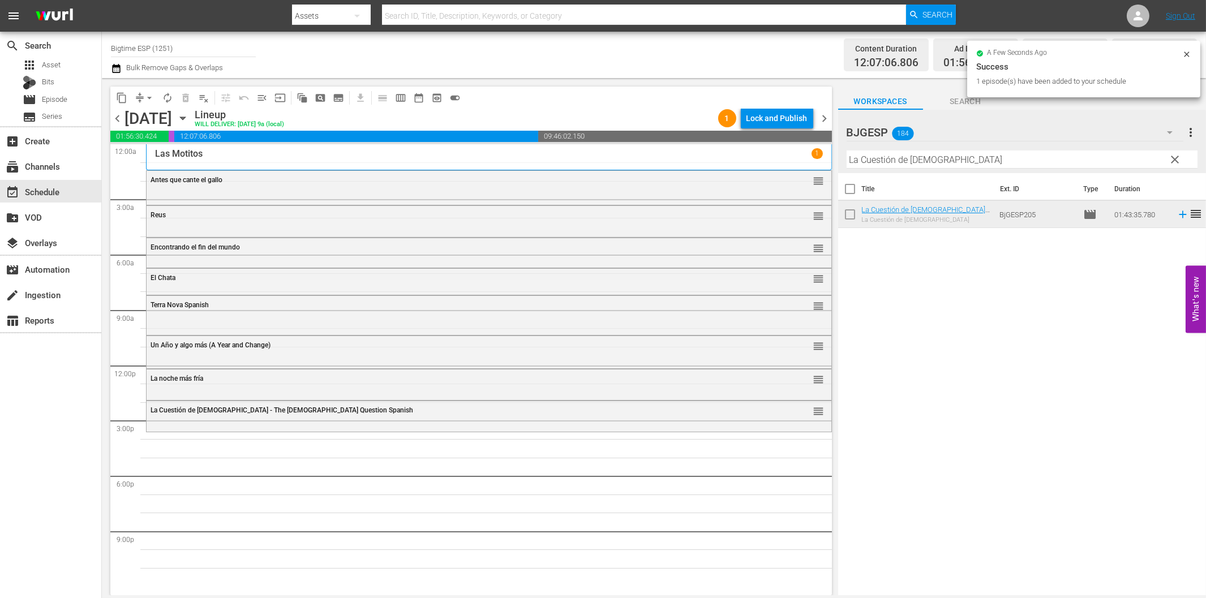
click at [900, 160] on input "La Cuestión de [DEMOGRAPHIC_DATA]" at bounding box center [1022, 160] width 351 height 18
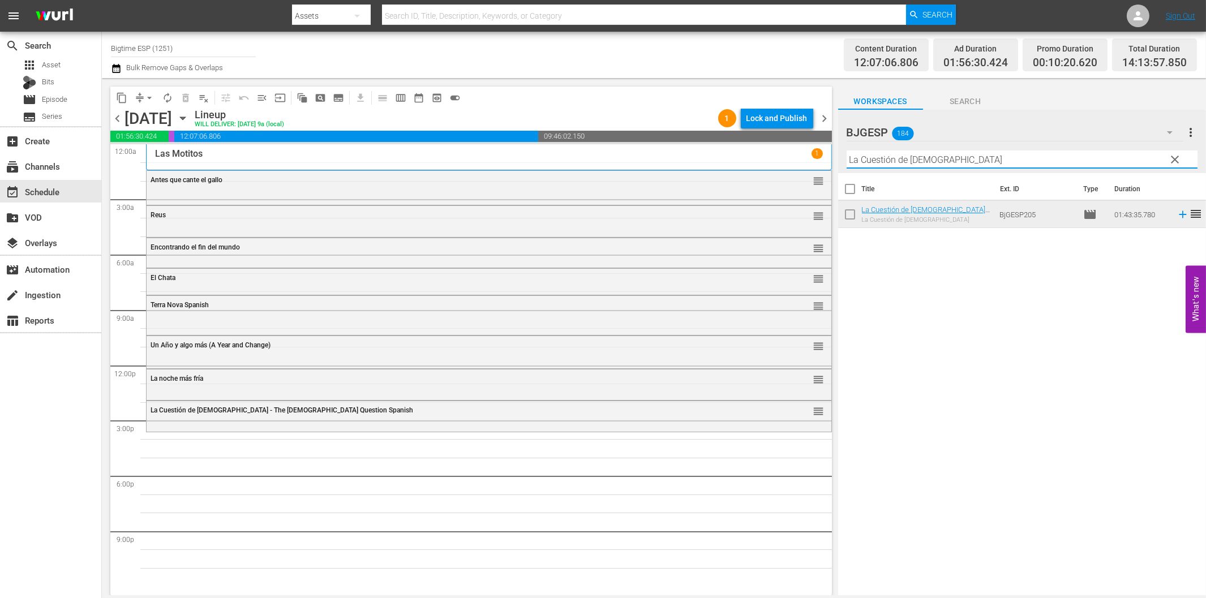
paste input "Voces secretas"
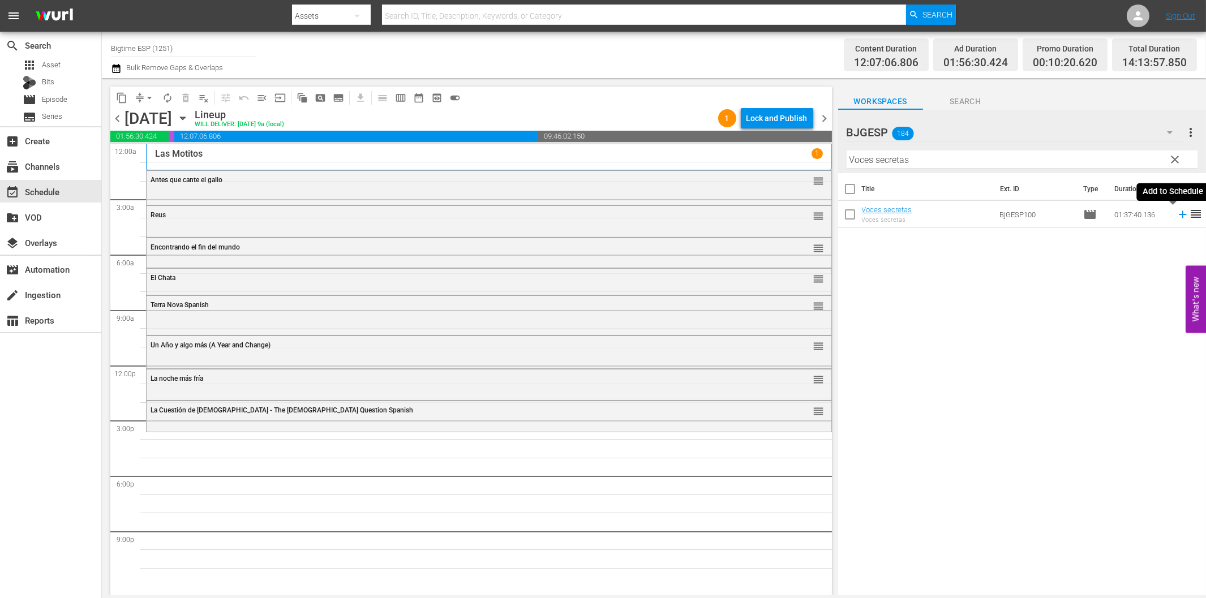
click at [1177, 213] on icon at bounding box center [1183, 214] width 12 height 12
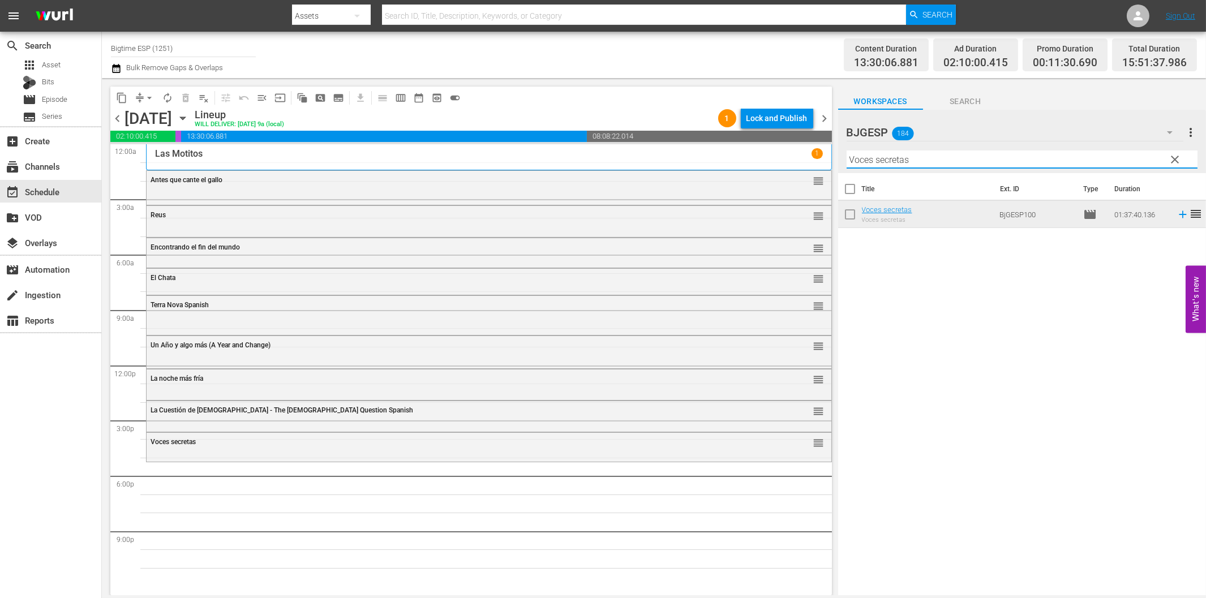
click at [875, 161] on input "Voces secretas" at bounding box center [1022, 160] width 351 height 18
paste input "Fallax"
click at [1177, 217] on icon at bounding box center [1183, 214] width 12 height 12
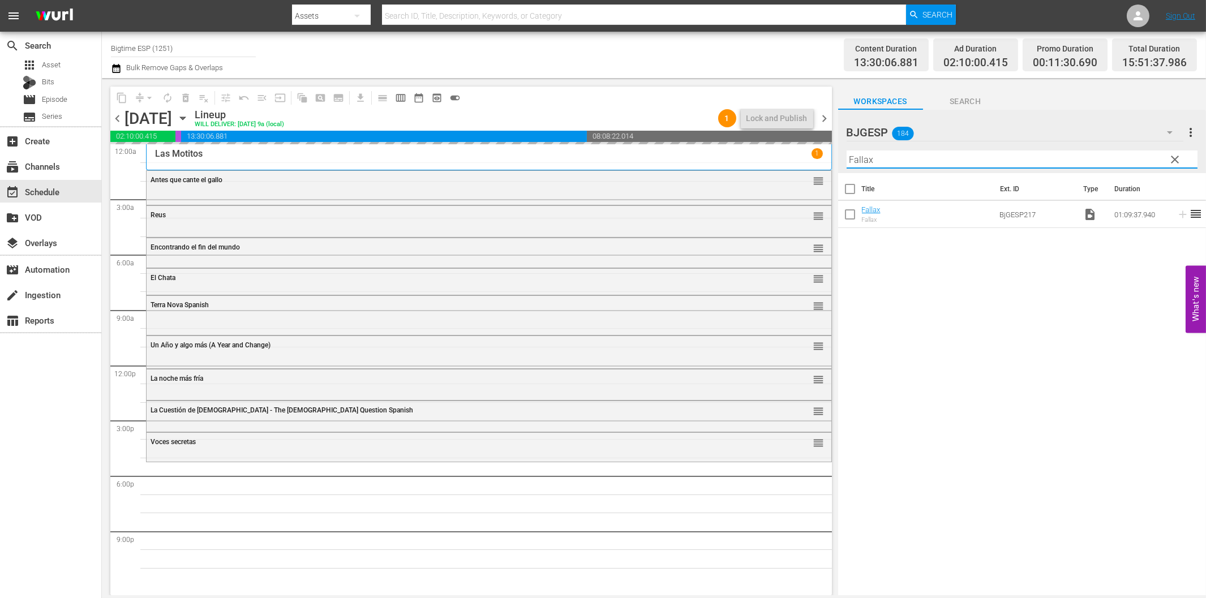
click at [967, 159] on input "Fallax" at bounding box center [1022, 160] width 351 height 18
paste input "McCanick (Spanish)"
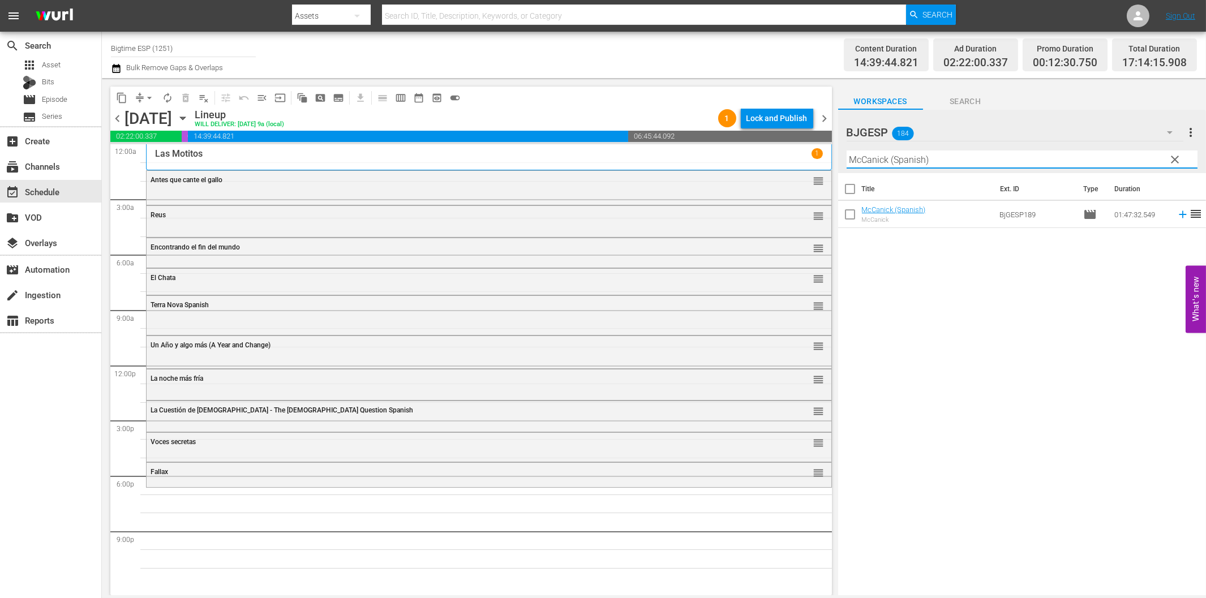
click at [907, 155] on input "McCanick (Spanish)" at bounding box center [1022, 160] width 351 height 18
click at [1177, 213] on icon at bounding box center [1183, 214] width 12 height 12
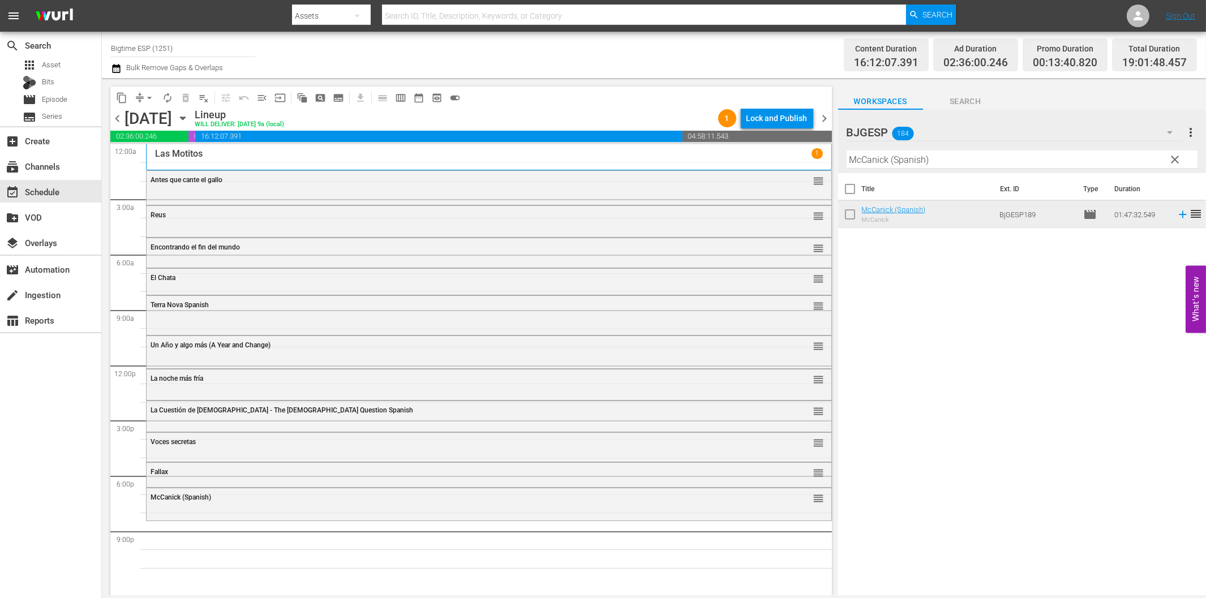
click at [932, 155] on input "McCanick (Spanish)" at bounding box center [1022, 160] width 351 height 18
paste input "Quicksand"
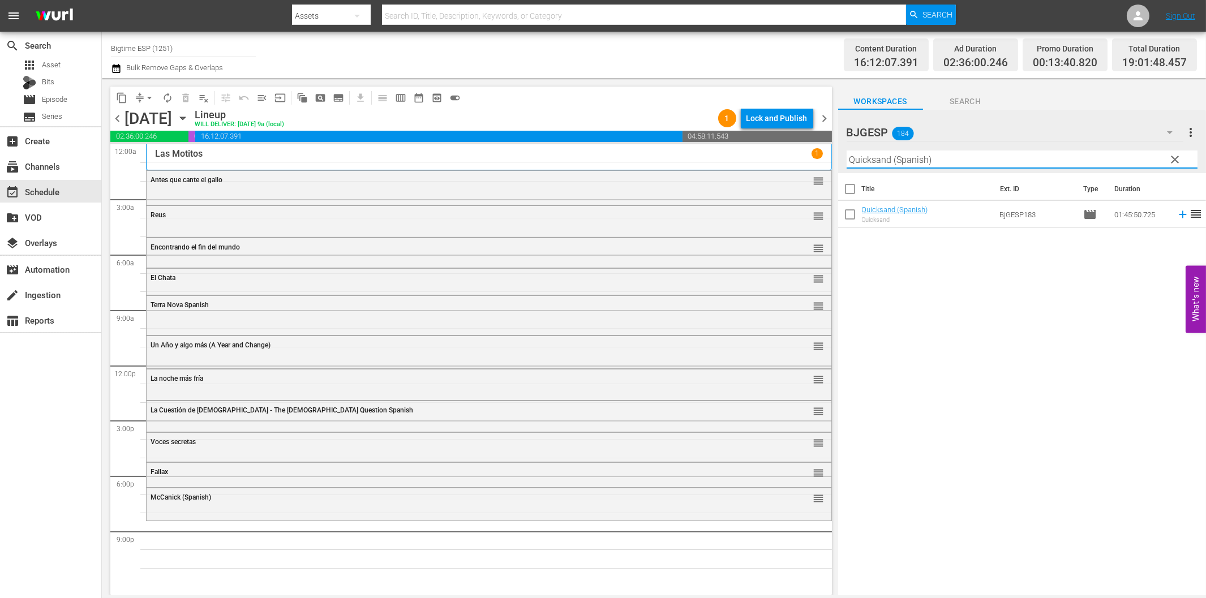
click at [1179, 214] on icon at bounding box center [1182, 214] width 7 height 7
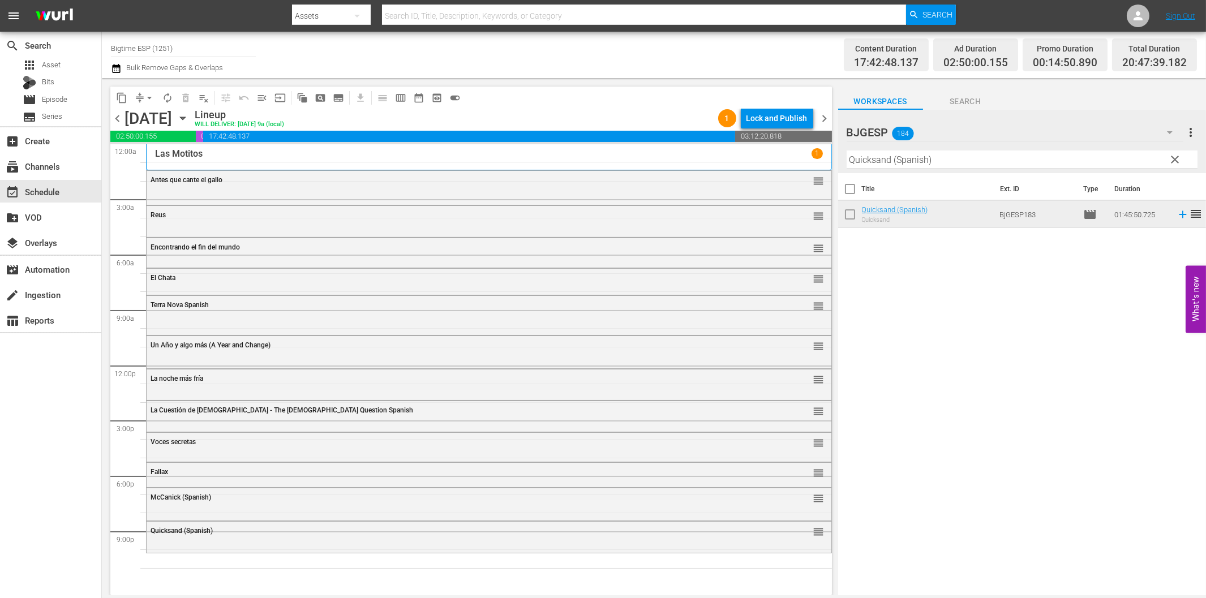
click at [944, 166] on input "Quicksand (Spanish)" at bounding box center [1022, 160] width 351 height 18
paste input "El hombre del presidente 2 (The President's Man A Line in the Sand"
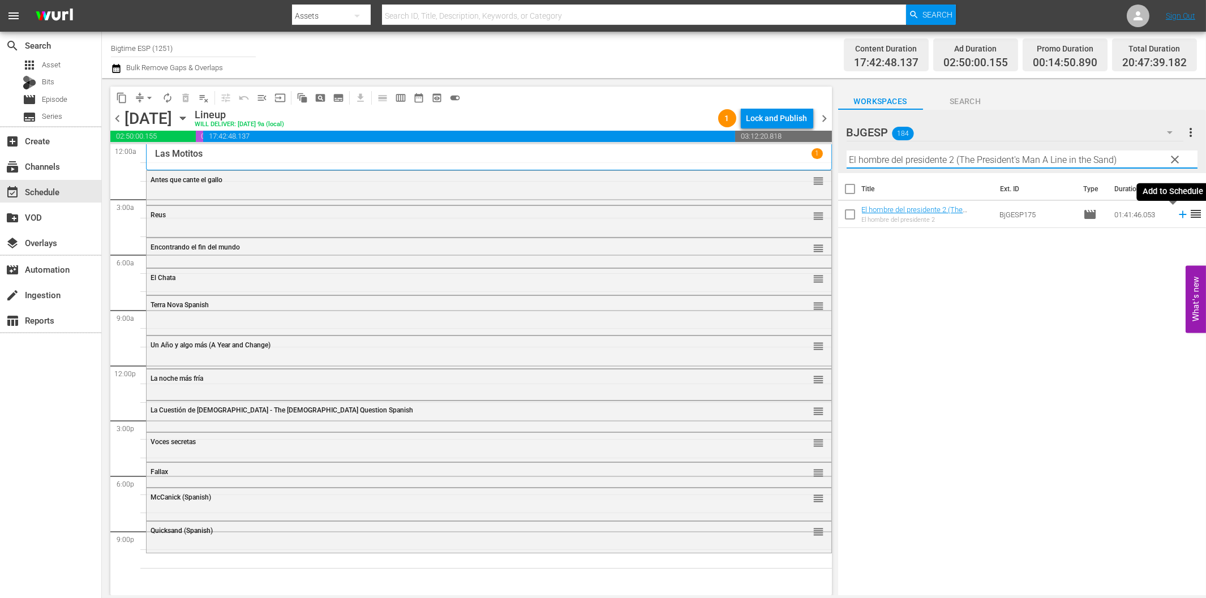
click at [1179, 215] on icon at bounding box center [1182, 214] width 7 height 7
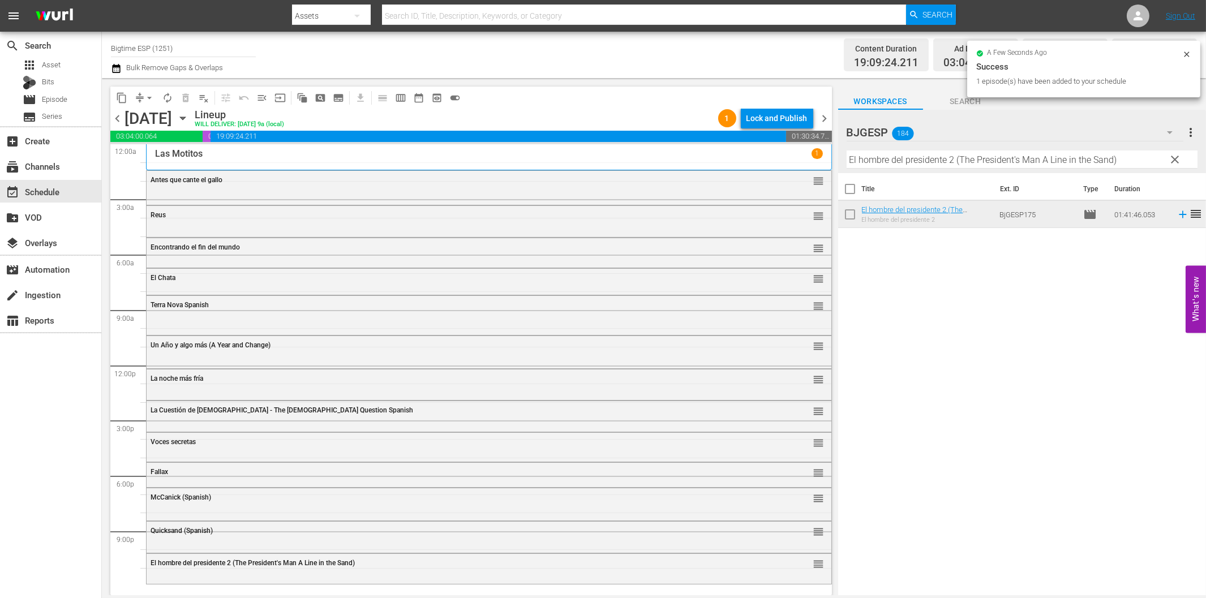
click at [927, 161] on input "El hombre del presidente 2 (The President's Man A Line in the Sand)" at bounding box center [1022, 160] width 351 height 18
paste input "Tiempo perdido"
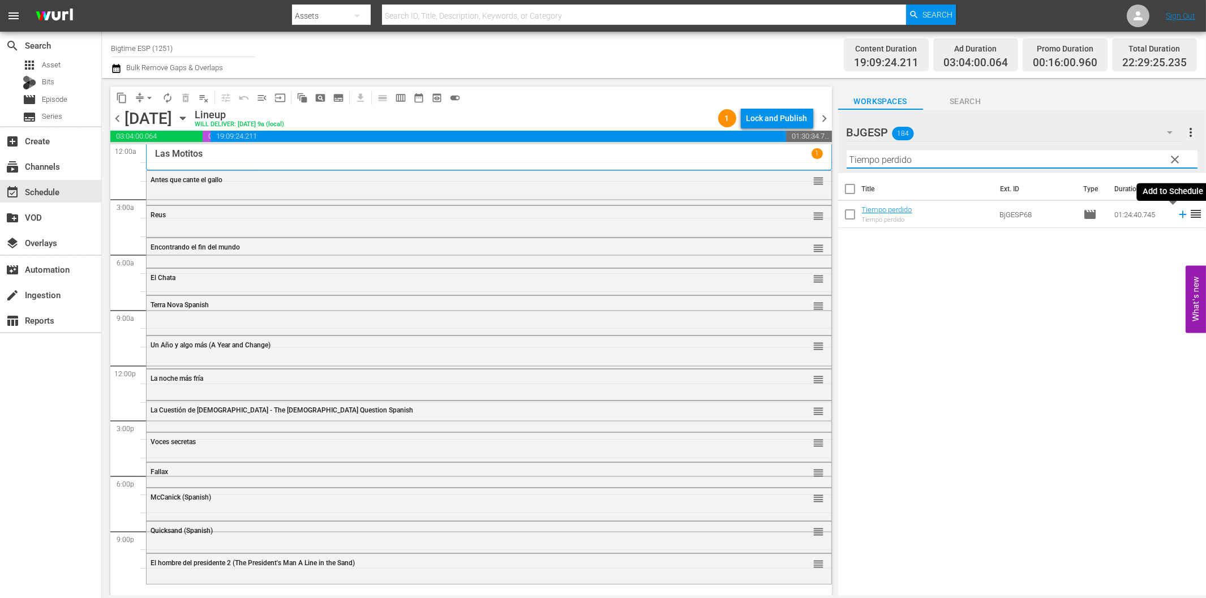
click at [1177, 213] on icon at bounding box center [1183, 214] width 12 height 12
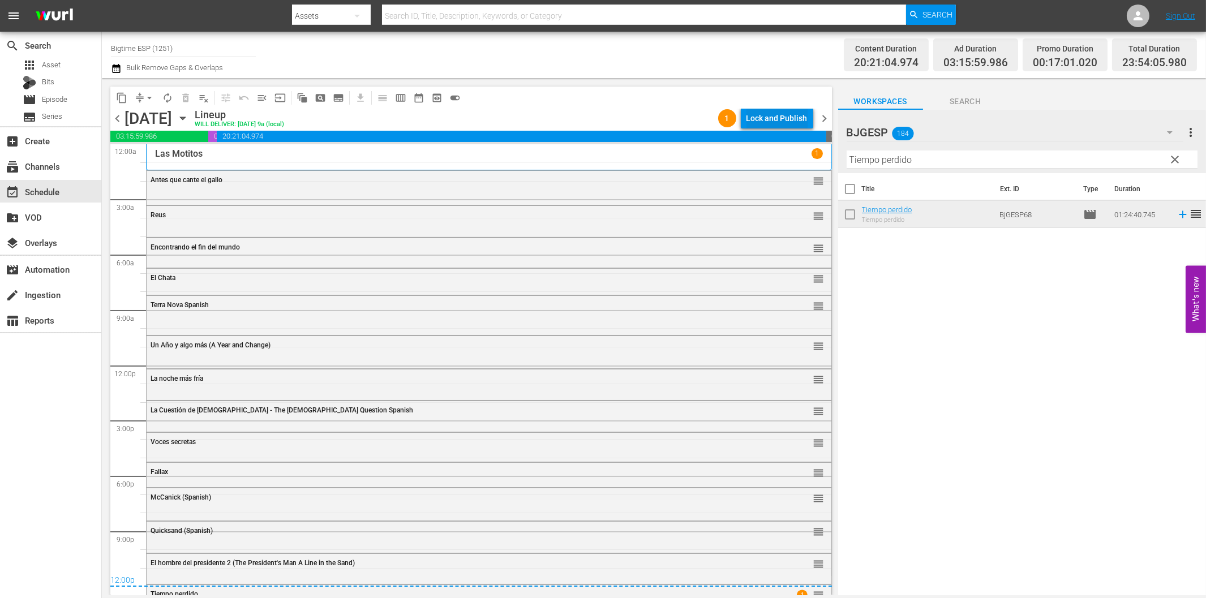
click at [773, 125] on div "Lock and Publish" at bounding box center [777, 118] width 61 height 20
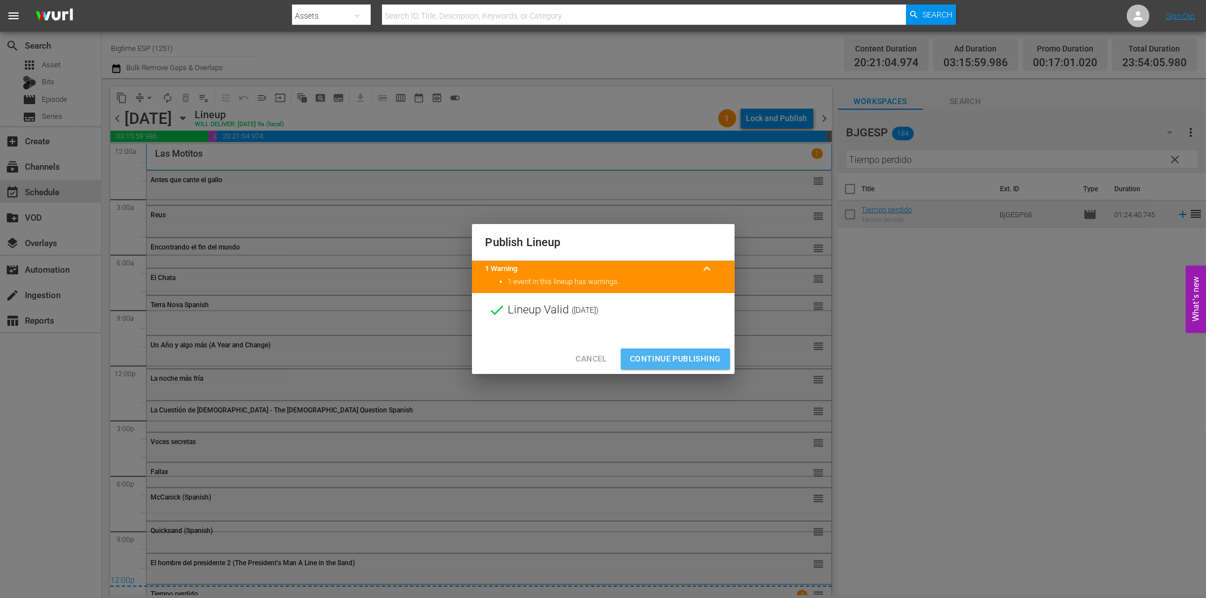
click at [675, 354] on span "Continue Publishing" at bounding box center [675, 359] width 91 height 14
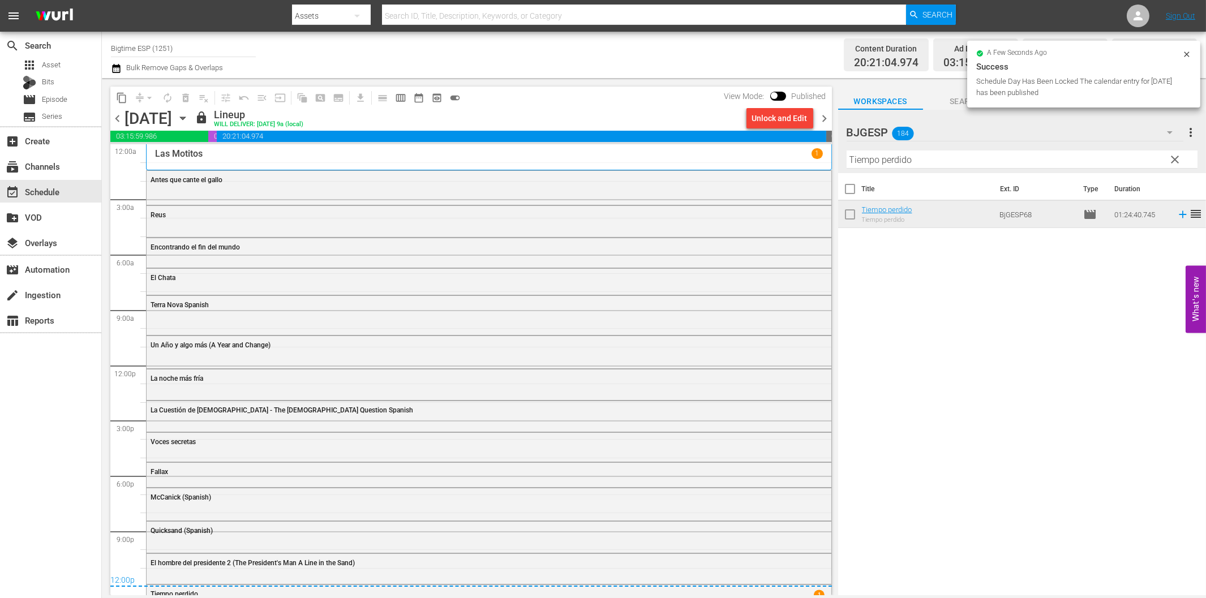
click at [823, 115] on span "chevron_right" at bounding box center [825, 119] width 14 height 14
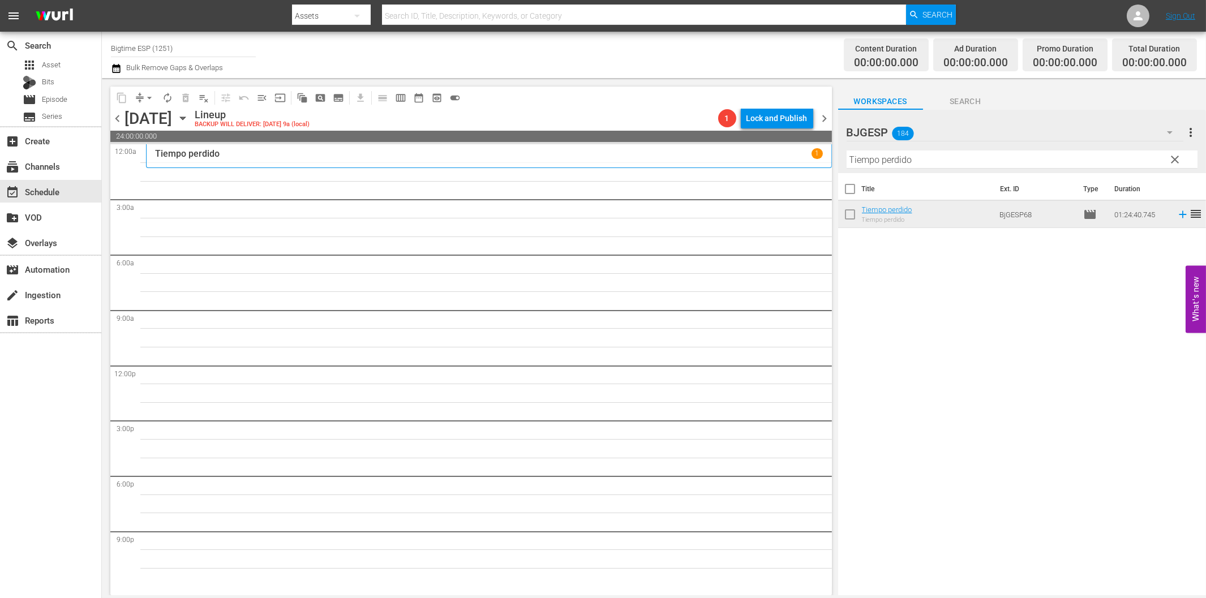
click at [887, 156] on input "Tiempo perdido" at bounding box center [1022, 160] width 351 height 18
paste input "La muerte juega a los dados"
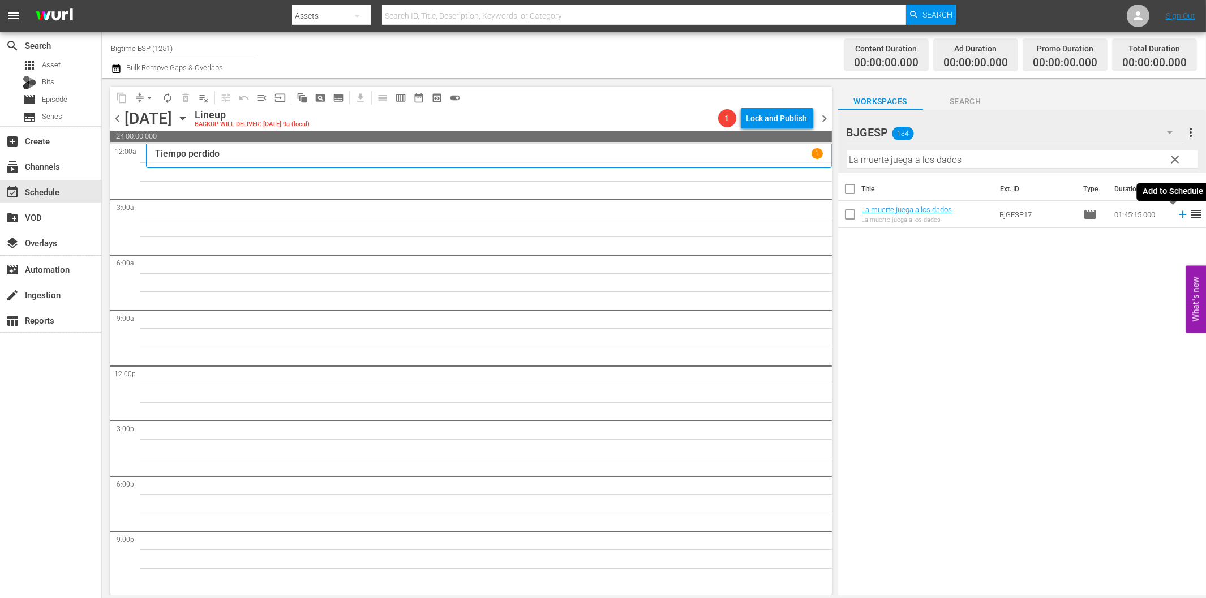
click at [1177, 216] on icon at bounding box center [1183, 214] width 12 height 12
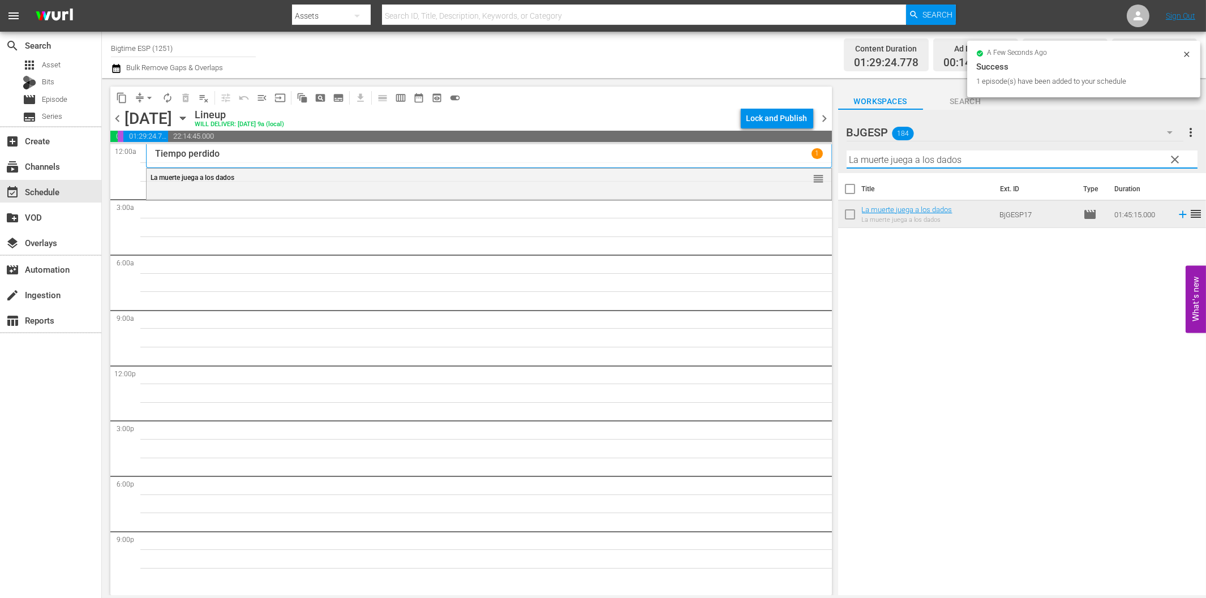
click at [883, 159] on input "La muerte juega a los dados" at bounding box center [1022, 160] width 351 height 18
paste input "Instrucciones para la poligamia"
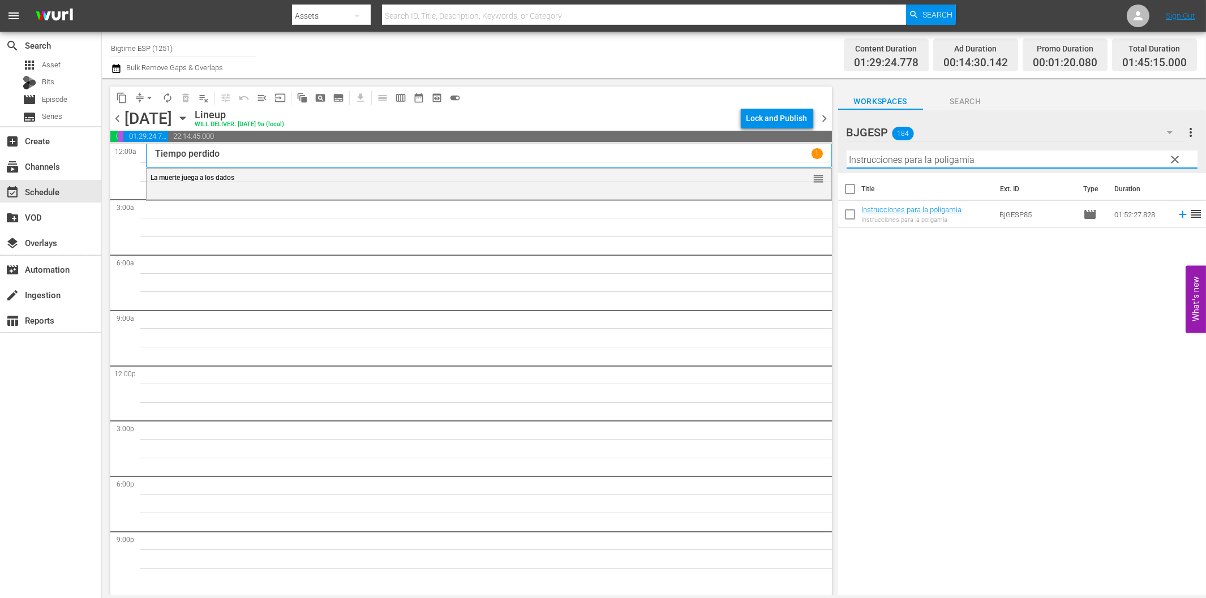
click at [1177, 212] on icon at bounding box center [1183, 214] width 12 height 12
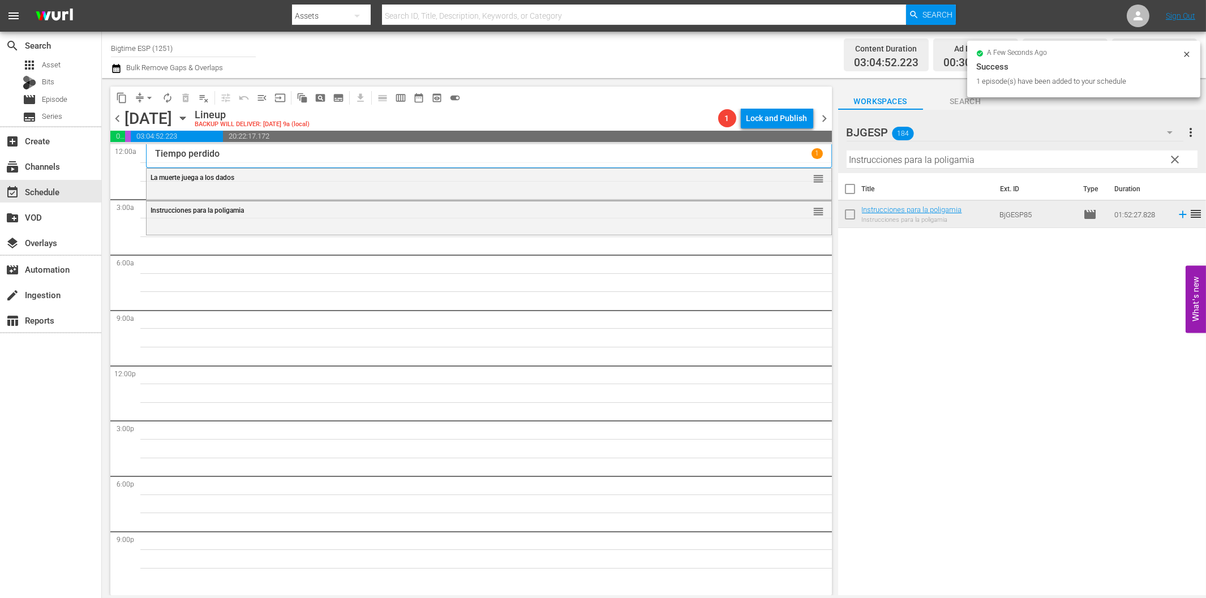
click at [975, 157] on input "Instrucciones para la poligamia" at bounding box center [1022, 160] width 351 height 18
paste input "Propiedad Ajen"
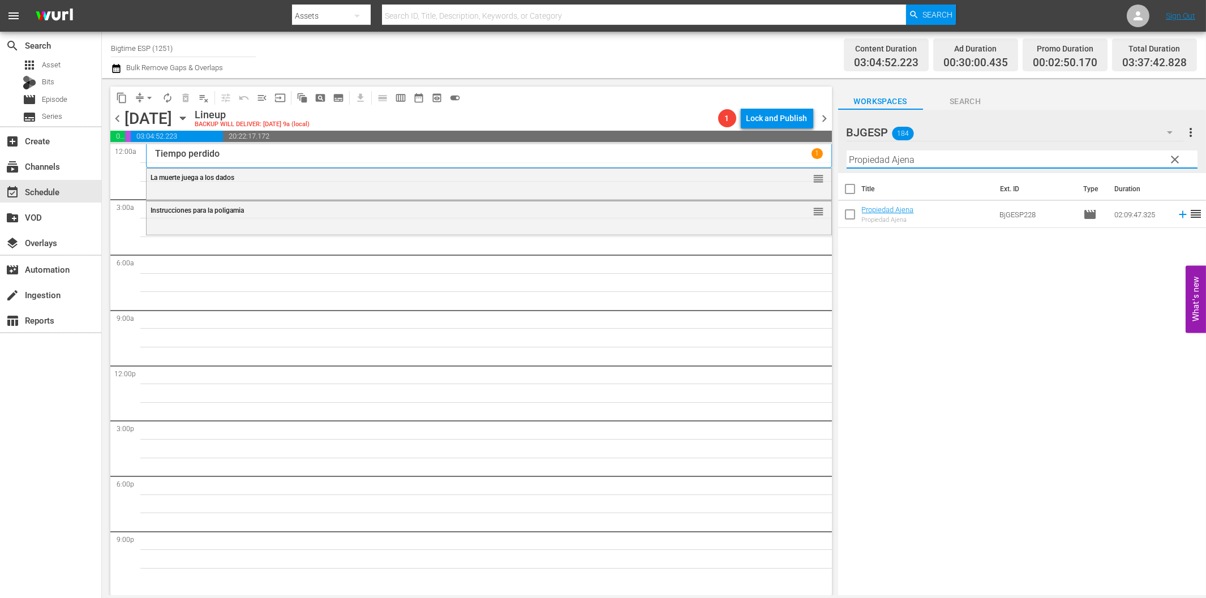
click at [1177, 216] on icon at bounding box center [1183, 214] width 12 height 12
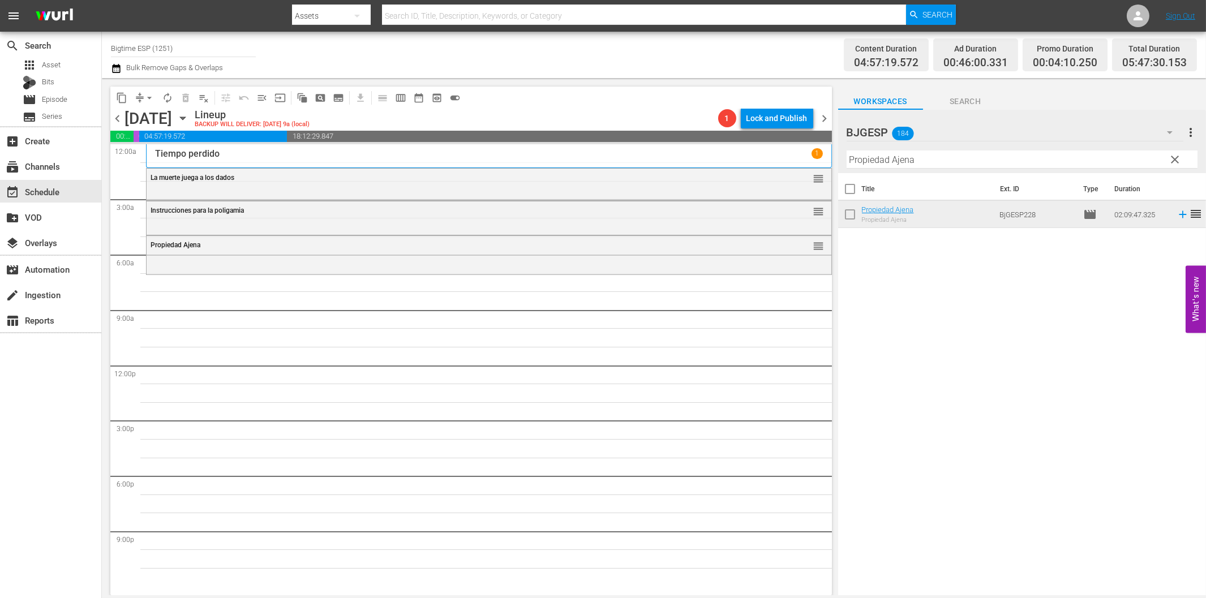
click at [949, 156] on input "Propiedad Ajena" at bounding box center [1022, 160] width 351 height 18
paste input "Las Reglas de la Rui"
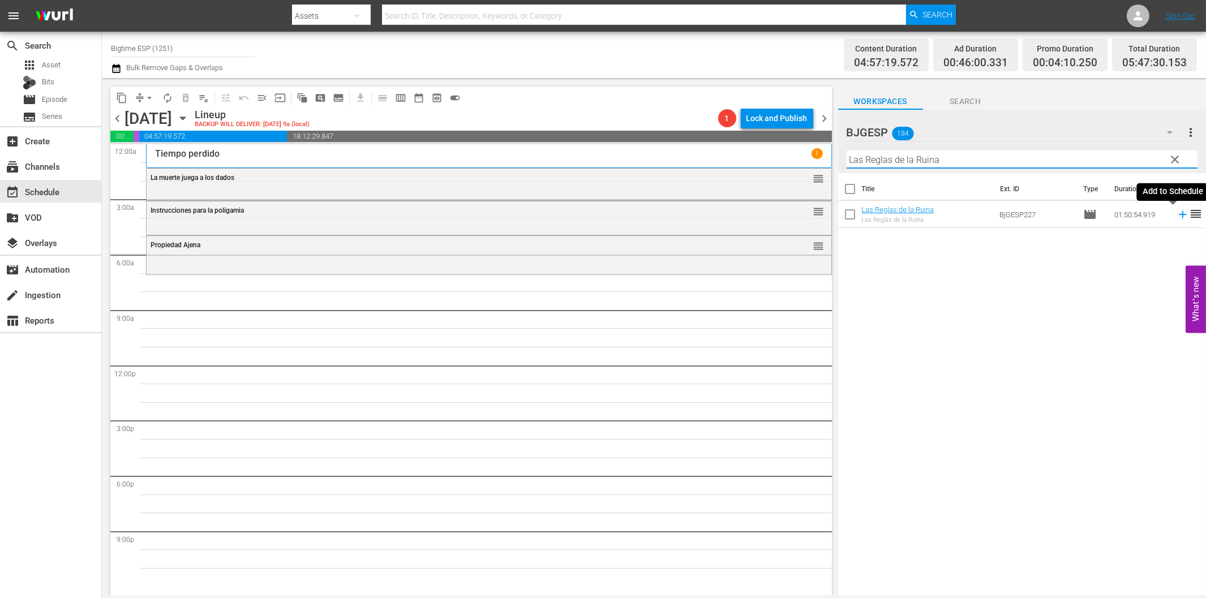
click at [1177, 217] on icon at bounding box center [1183, 214] width 12 height 12
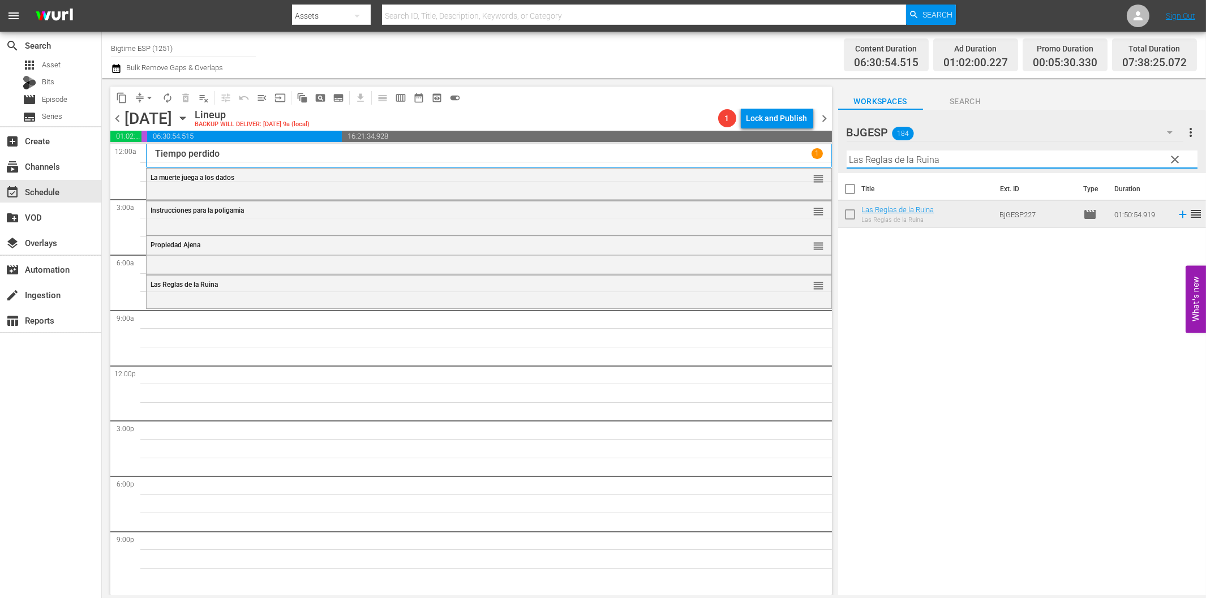
click at [904, 160] on input "Las Reglas de la Ruina" at bounding box center [1022, 160] width 351 height 18
paste input "Choque mortal (Intersections)"
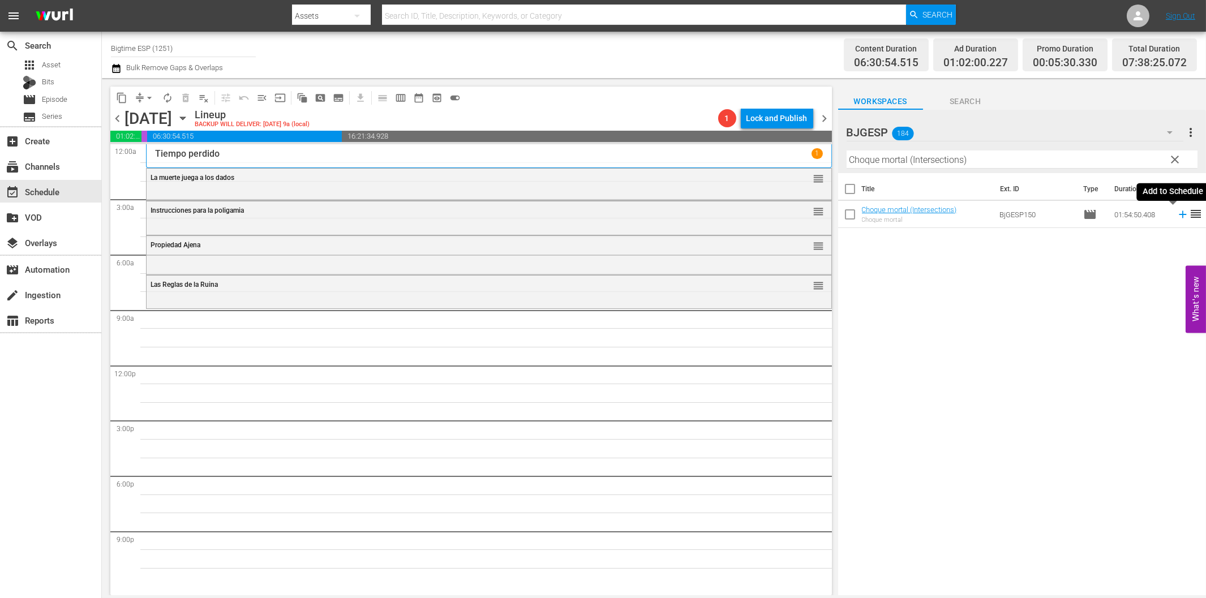
click at [1177, 216] on icon at bounding box center [1183, 214] width 12 height 12
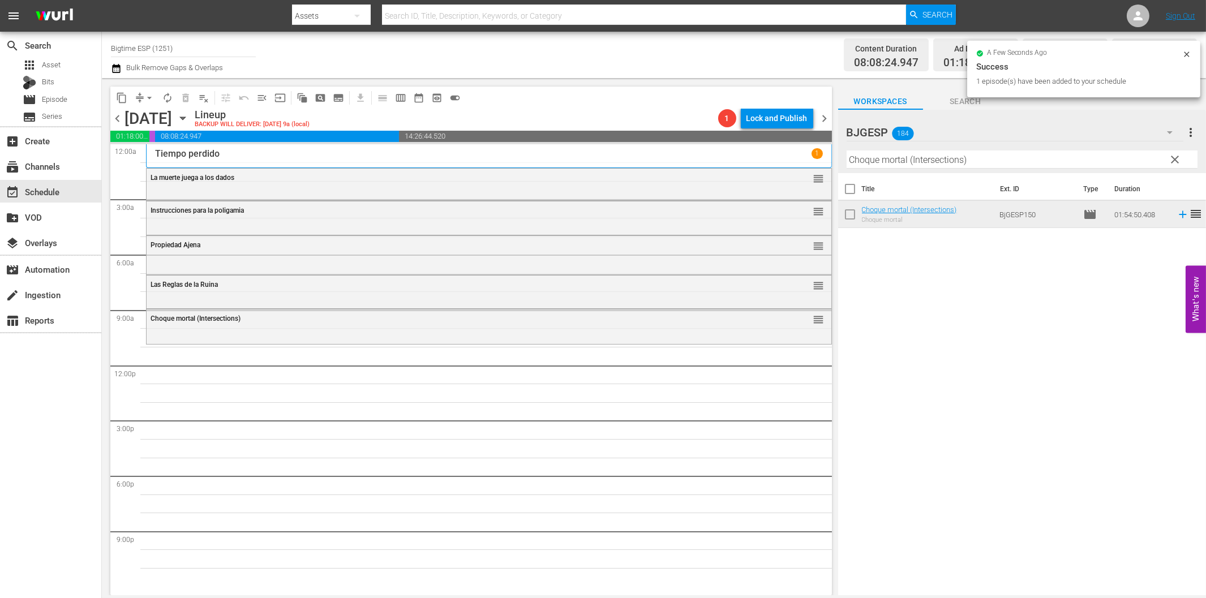
click at [887, 166] on input "Choque mortal (Intersections)" at bounding box center [1022, 160] width 351 height 18
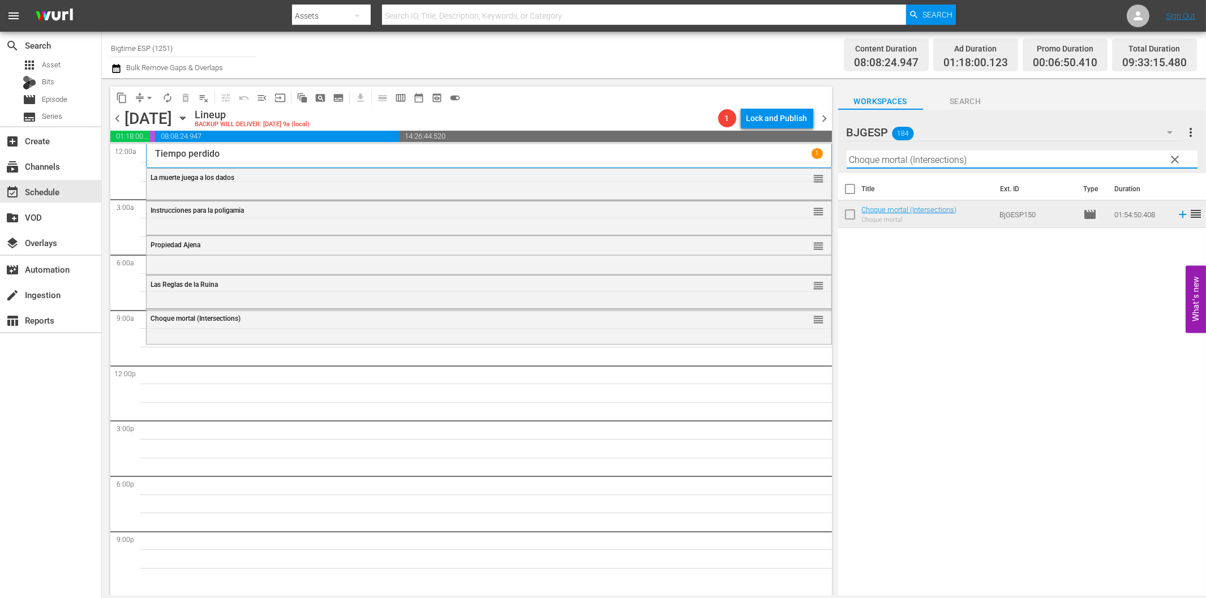
paste input "Silencio"
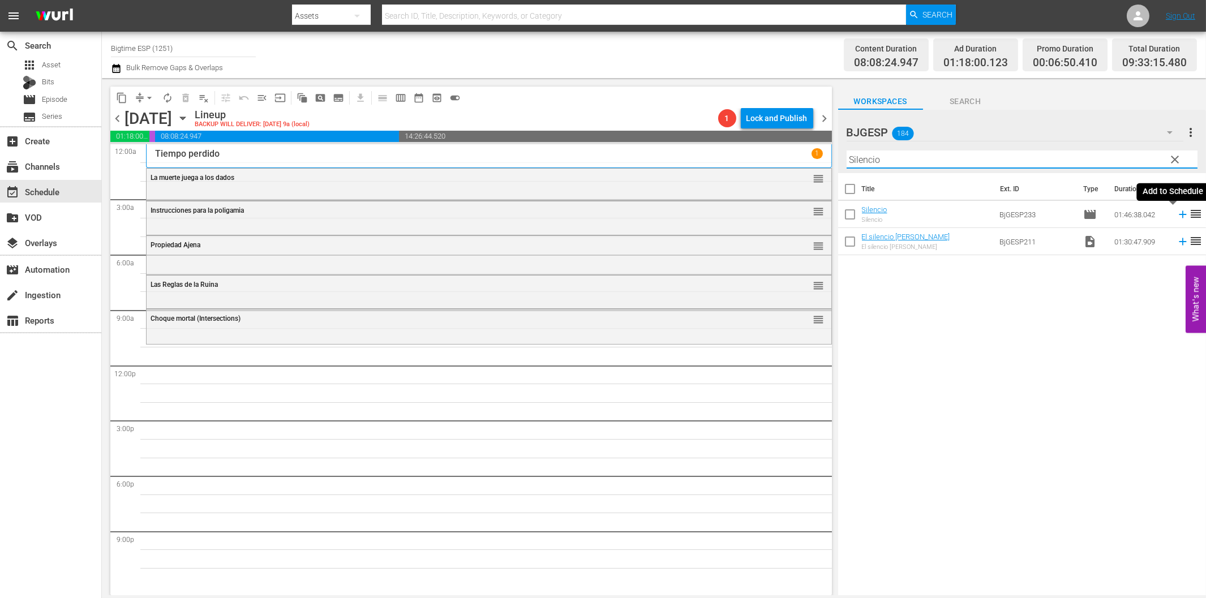
click at [1178, 212] on icon at bounding box center [1183, 214] width 12 height 12
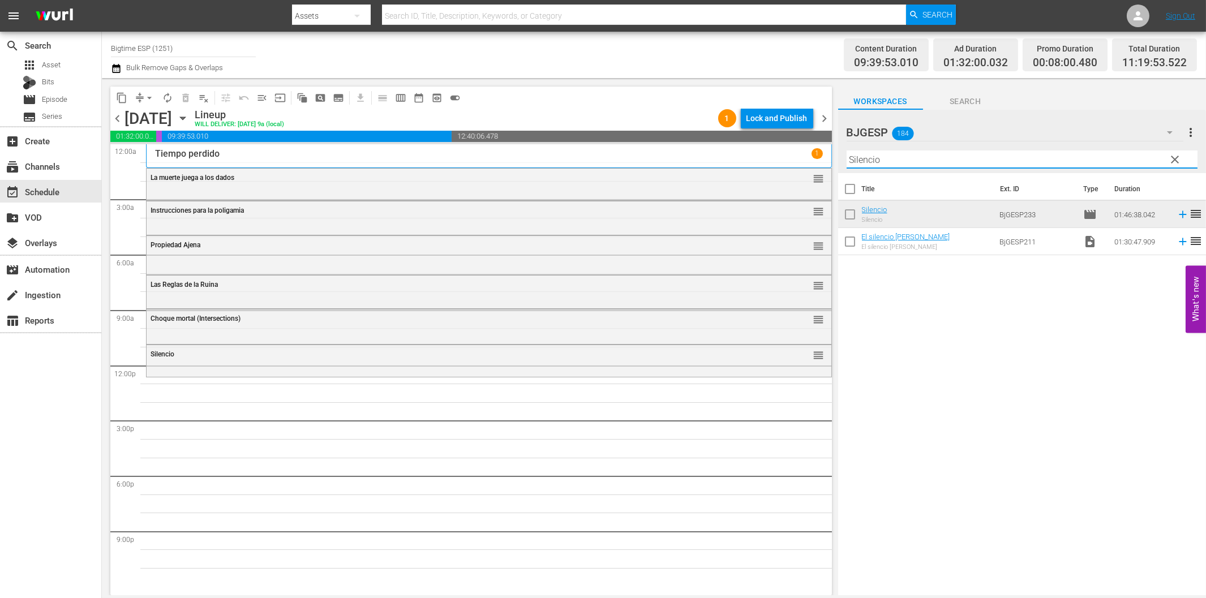
click at [867, 163] on input "Silencio" at bounding box center [1022, 160] width 351 height 18
paste input "Fuera del menú (Off the Menu)"
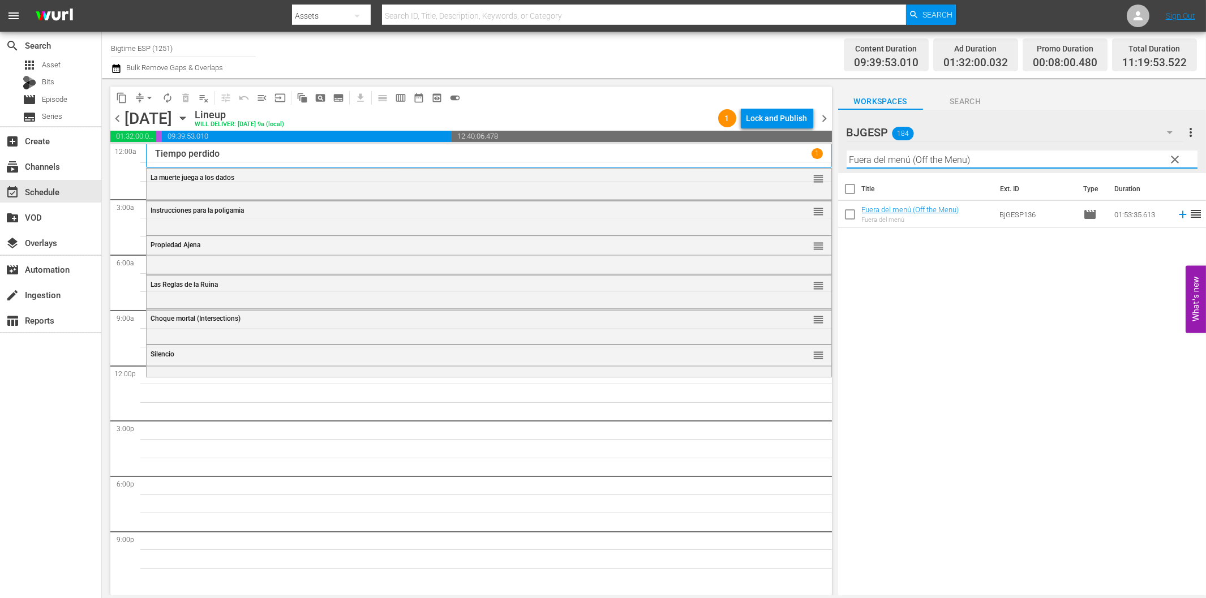
click at [1177, 217] on icon at bounding box center [1183, 214] width 12 height 12
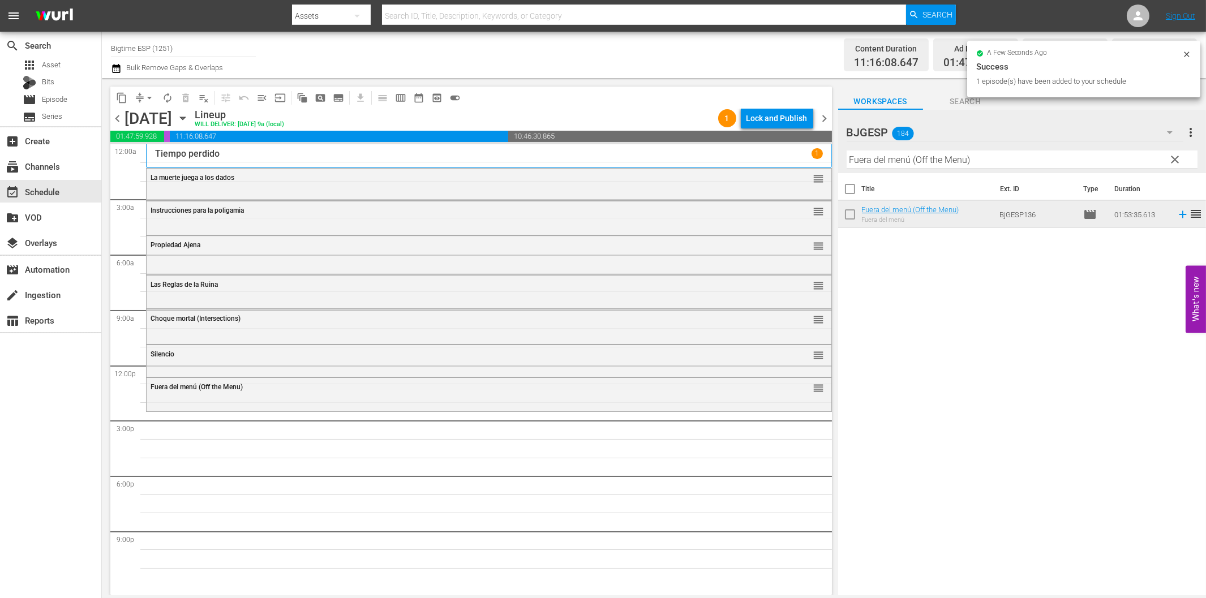
click at [929, 161] on input "Fuera del menú (Off the Menu)" at bounding box center [1022, 160] width 351 height 18
paste input "Princesa de Larga Distancia (Long-Distance Princess"
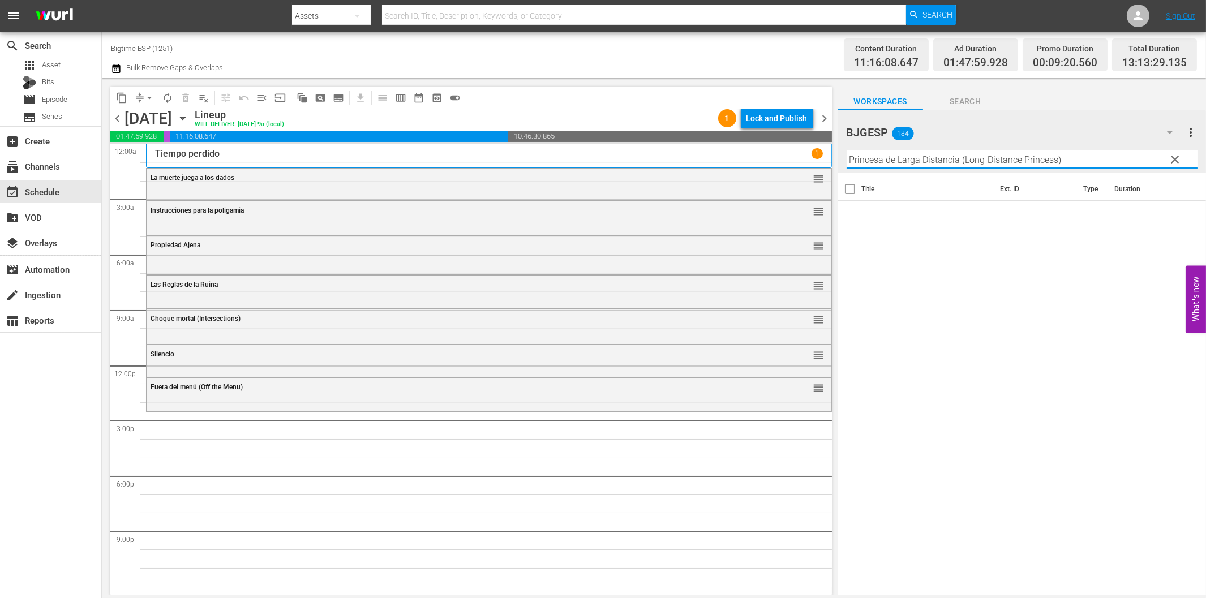
drag, startPoint x: 962, startPoint y: 157, endPoint x: 1192, endPoint y: 159, distance: 229.3
click at [1192, 159] on input "Princesa de Larga Distancia (Long-Distance Princess)" at bounding box center [1022, 160] width 351 height 18
click at [1177, 213] on icon at bounding box center [1183, 214] width 12 height 12
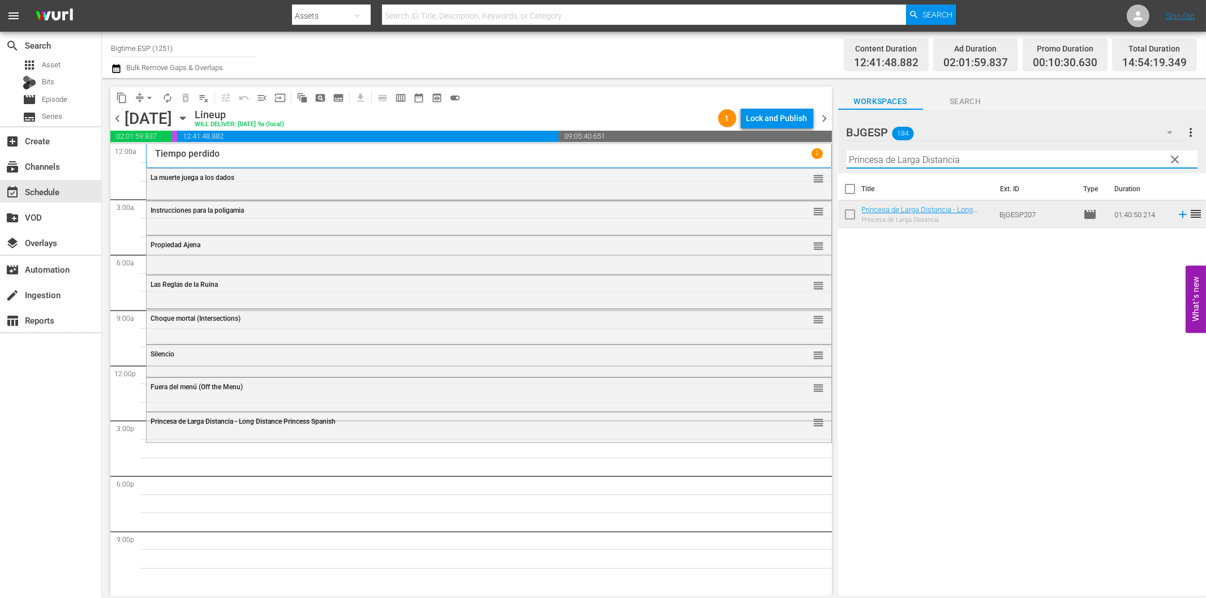
click at [896, 164] on input "Princesa de Larga Distancia" at bounding box center [1022, 160] width 351 height 18
paste input "Fantasias"
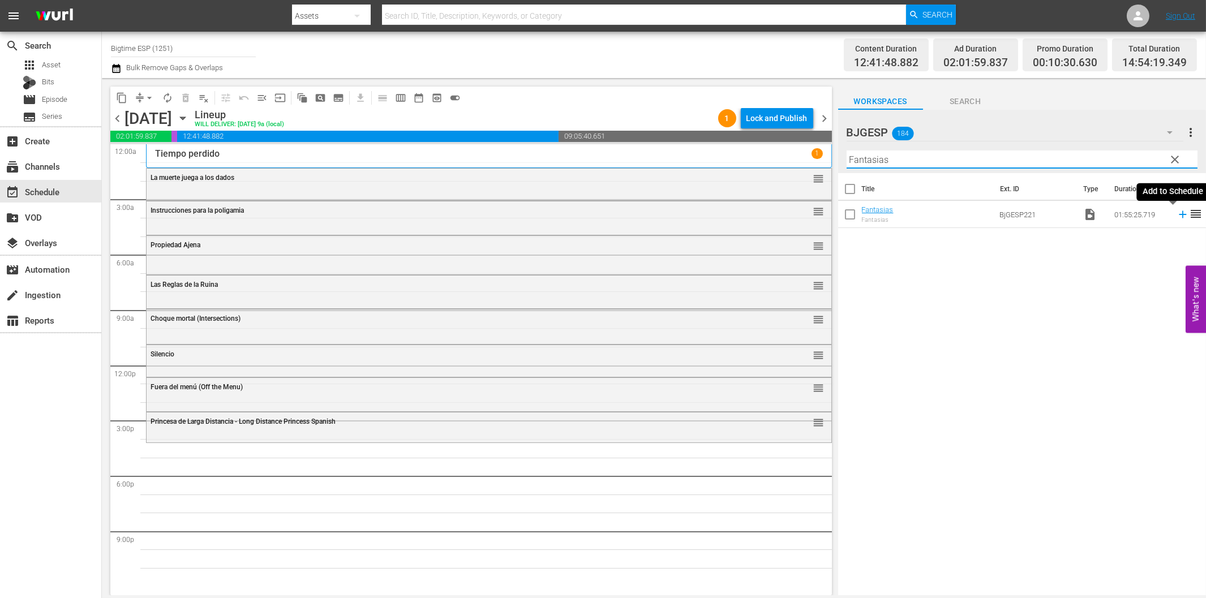
click at [1177, 216] on icon at bounding box center [1183, 214] width 12 height 12
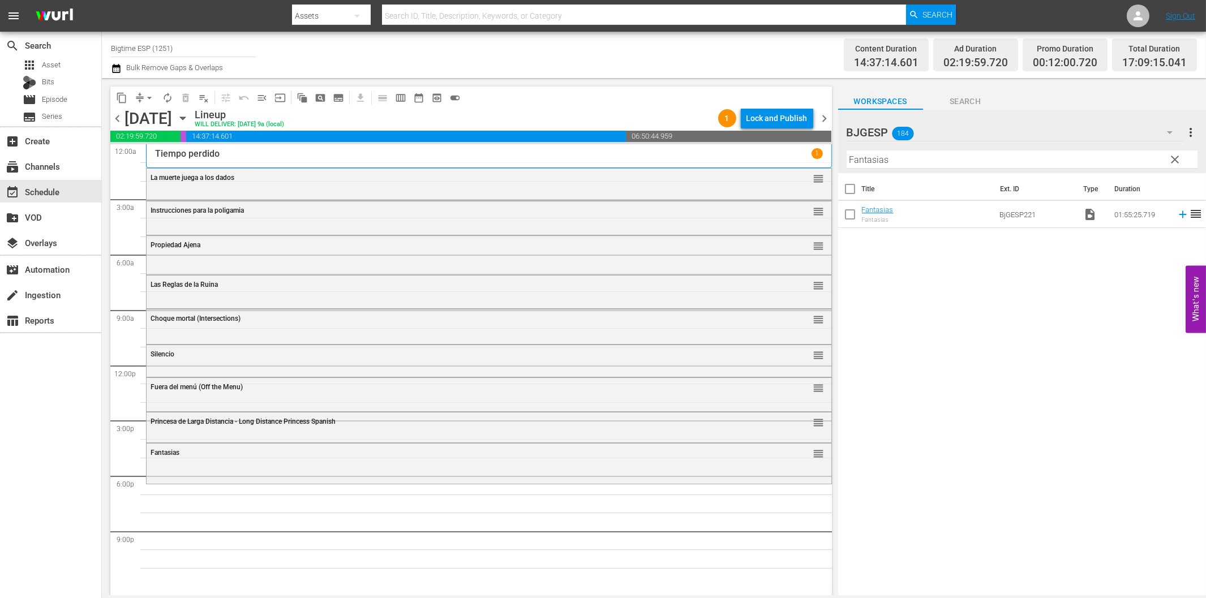
click at [913, 156] on input "Fantasias" at bounding box center [1022, 160] width 351 height 18
paste input "El maestro"
click at [1177, 217] on icon at bounding box center [1183, 214] width 12 height 12
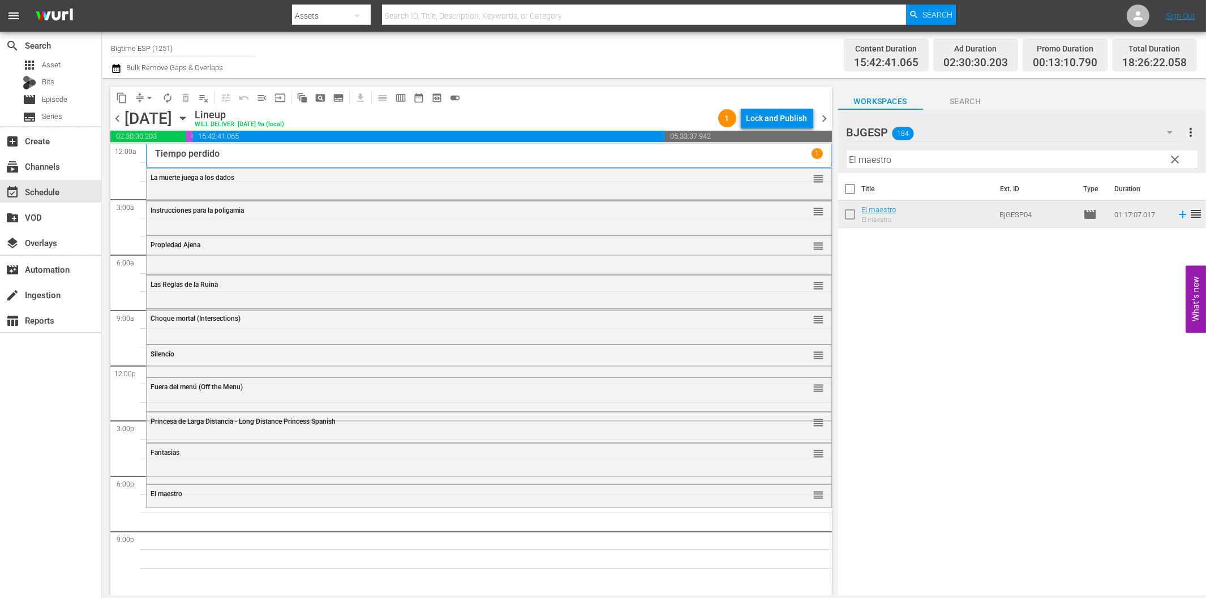
click at [923, 153] on input "El maestro" at bounding box center [1022, 160] width 351 height 18
paste input "1100"
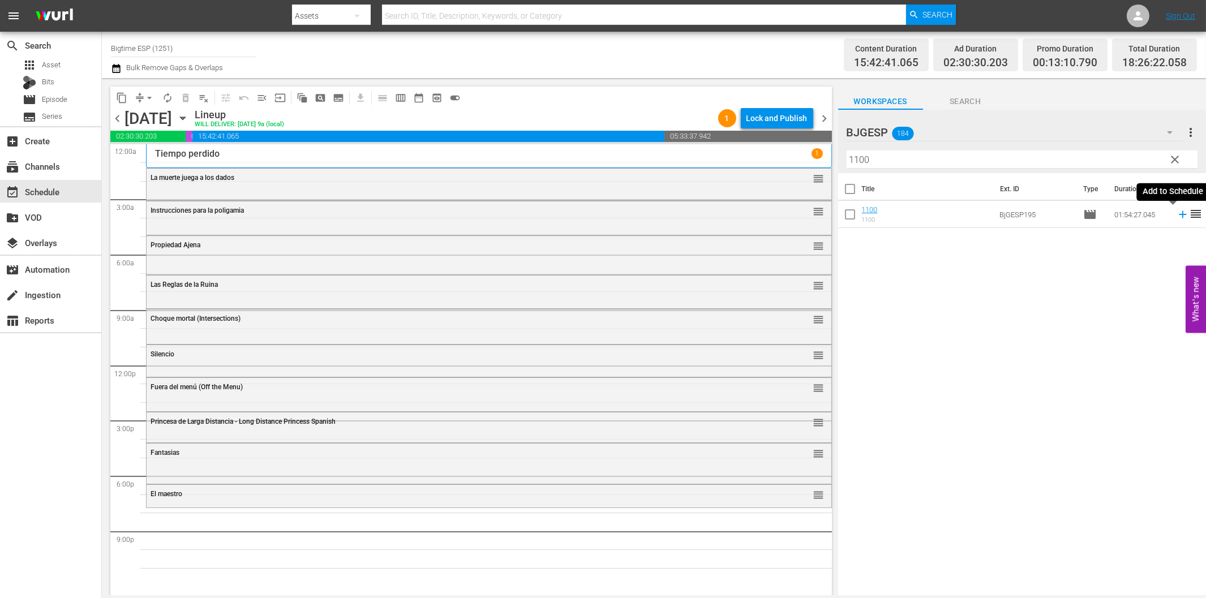
click at [1177, 217] on icon at bounding box center [1183, 214] width 12 height 12
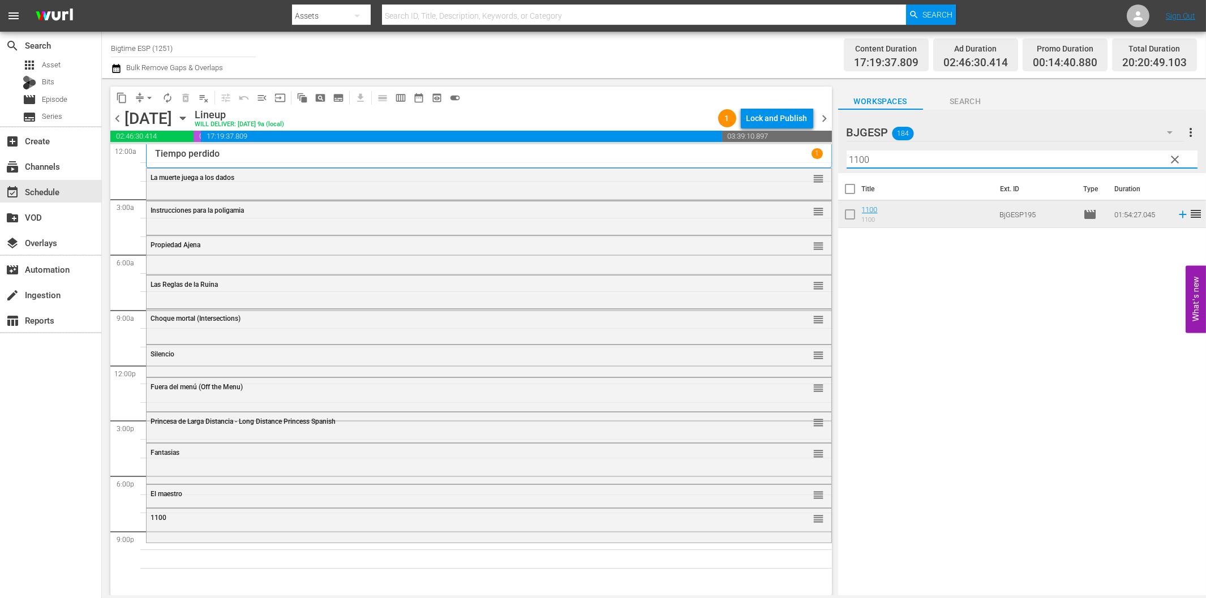
click at [968, 161] on input "1100" at bounding box center [1022, 160] width 351 height 18
paste input "La séptima espada (Avenging the Throne)"
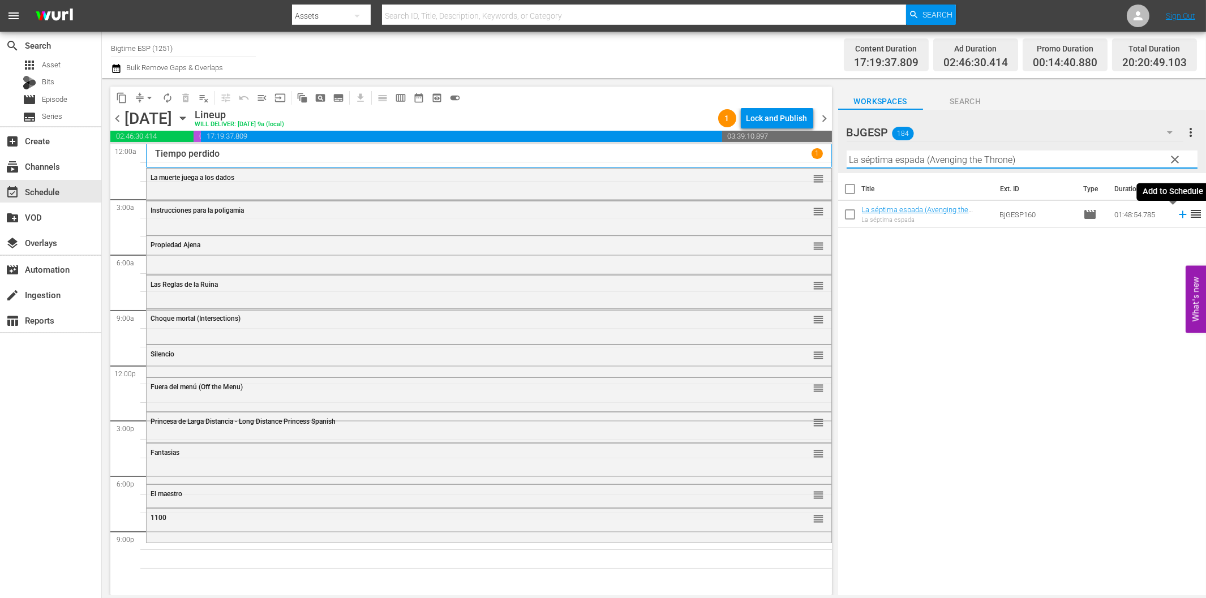
click at [1177, 217] on icon at bounding box center [1183, 214] width 12 height 12
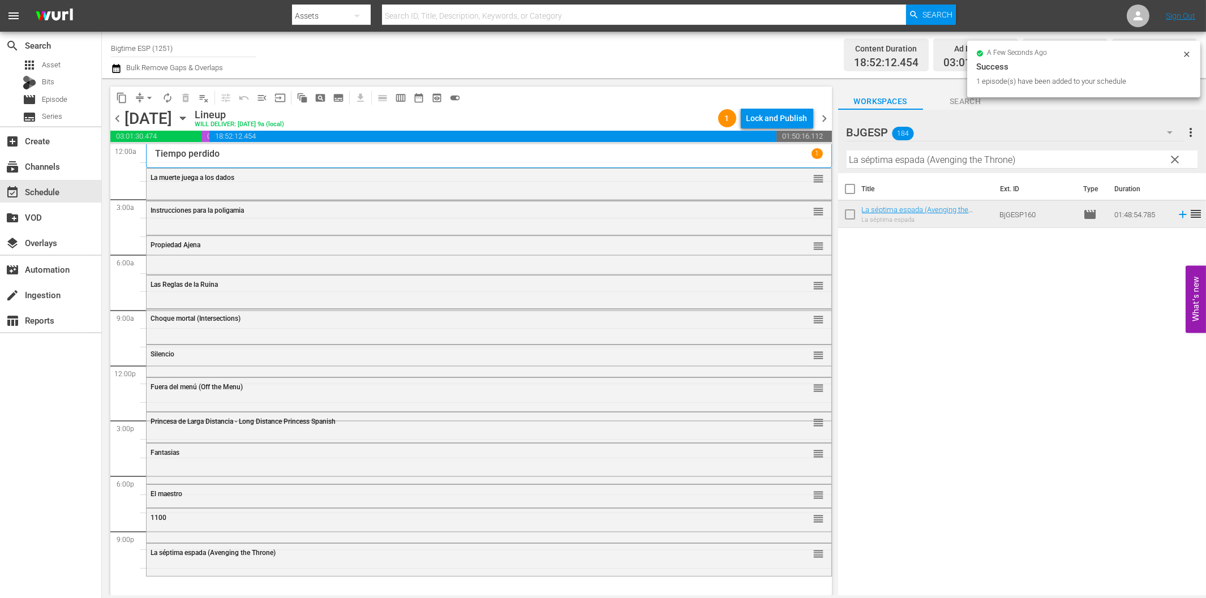
click at [937, 162] on input "La séptima espada (Avenging the Throne)" at bounding box center [1022, 160] width 351 height 18
paste input "El jardín de la clase media"
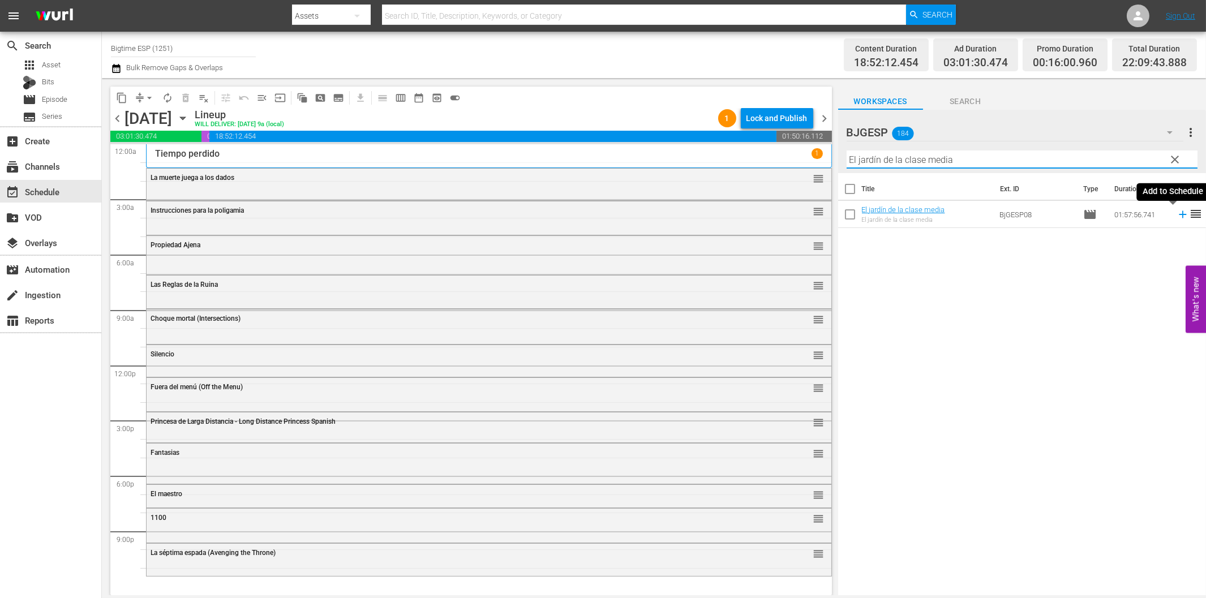
click at [1177, 216] on icon at bounding box center [1183, 214] width 12 height 12
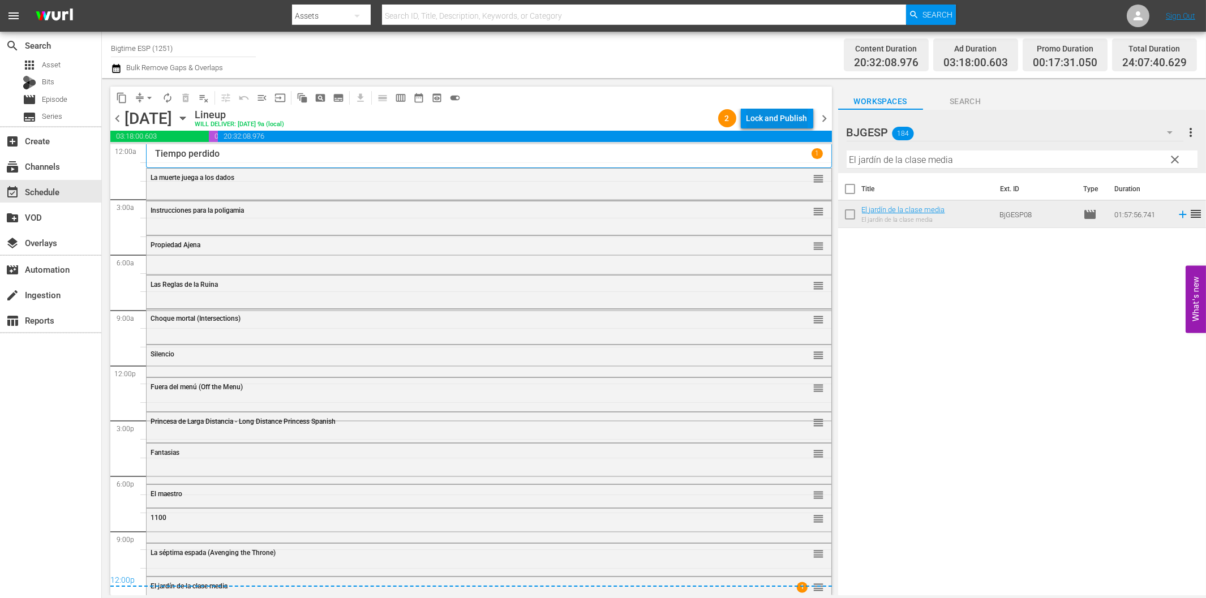
click at [783, 121] on div "Lock and Publish" at bounding box center [777, 118] width 61 height 20
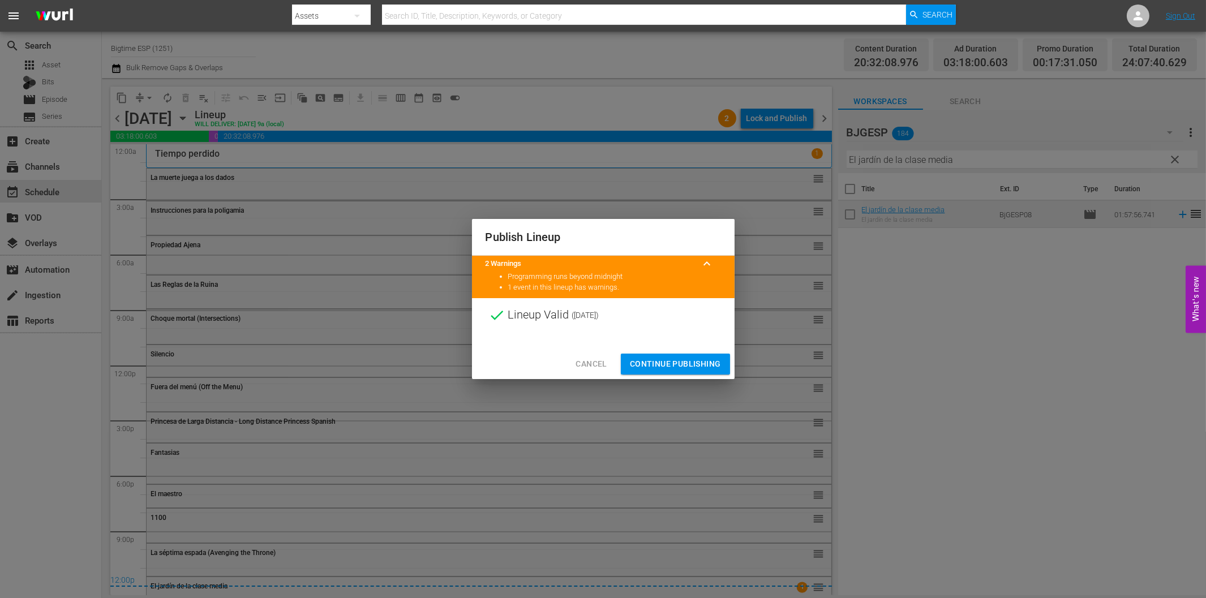
click at [672, 359] on span "Continue Publishing" at bounding box center [675, 364] width 91 height 14
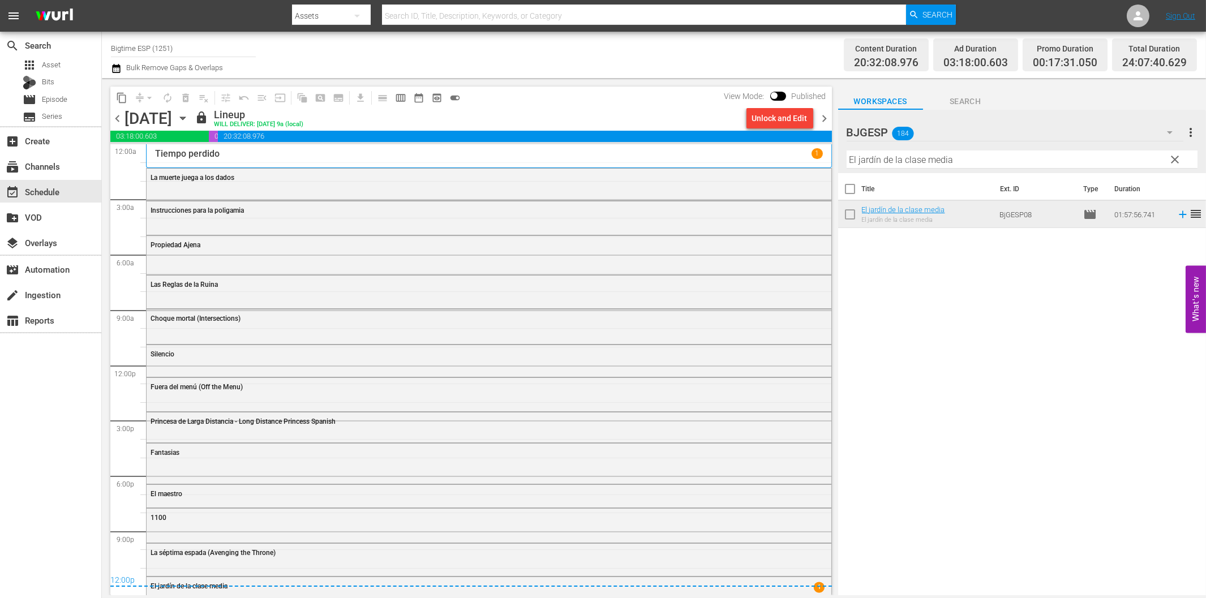
click at [824, 120] on span "chevron_right" at bounding box center [825, 119] width 14 height 14
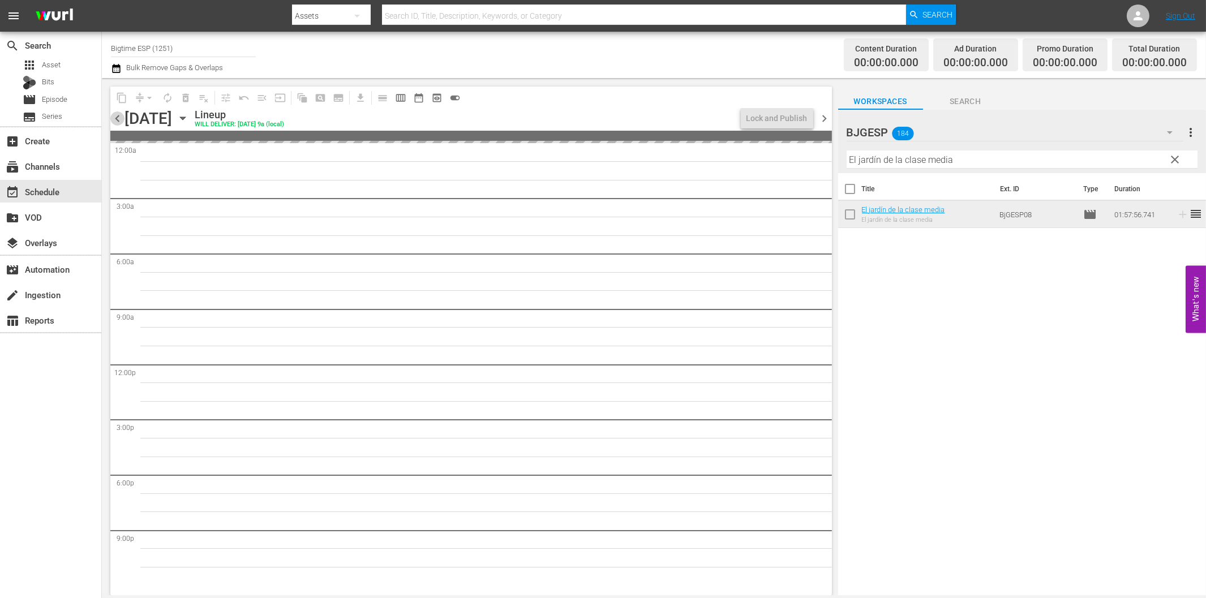
click at [119, 115] on span "chevron_left" at bounding box center [117, 119] width 14 height 14
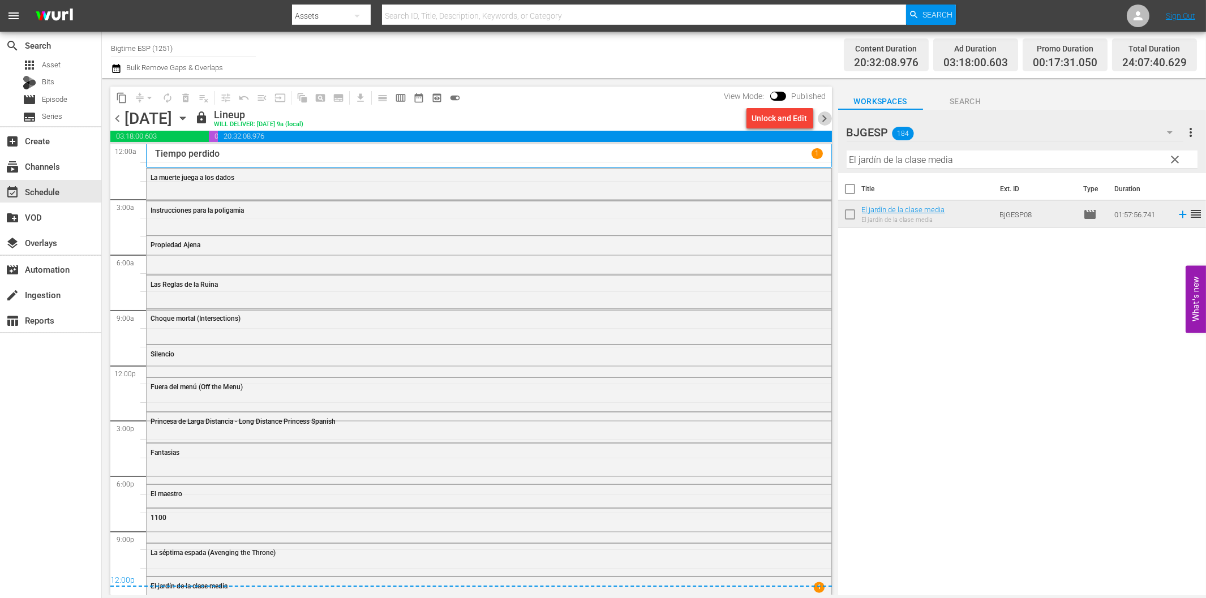
click at [828, 115] on span "chevron_right" at bounding box center [825, 119] width 14 height 14
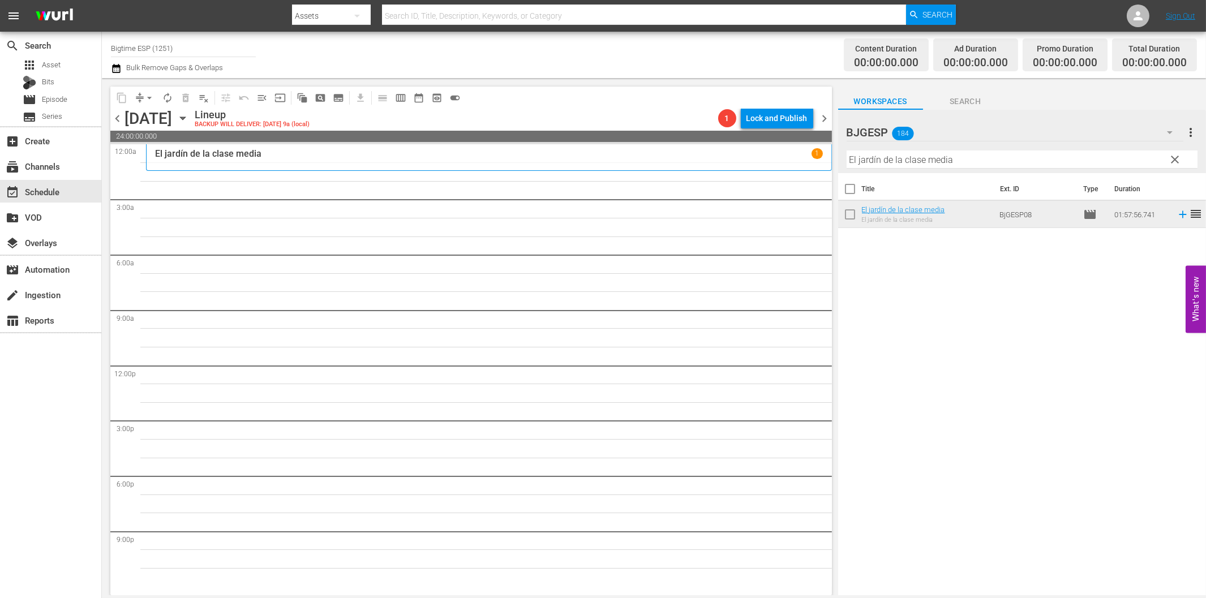
click at [900, 164] on input "El jardín de la clase media" at bounding box center [1022, 160] width 351 height 18
paste input "5 Bodas (5 Weddings)"
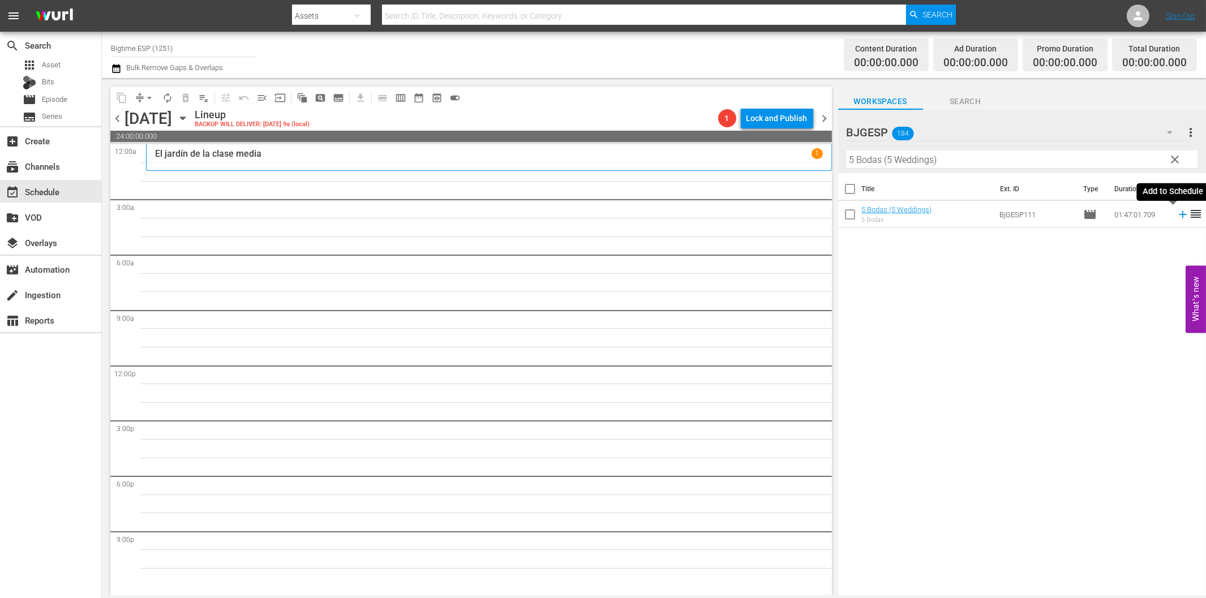
click at [1177, 216] on icon at bounding box center [1183, 214] width 12 height 12
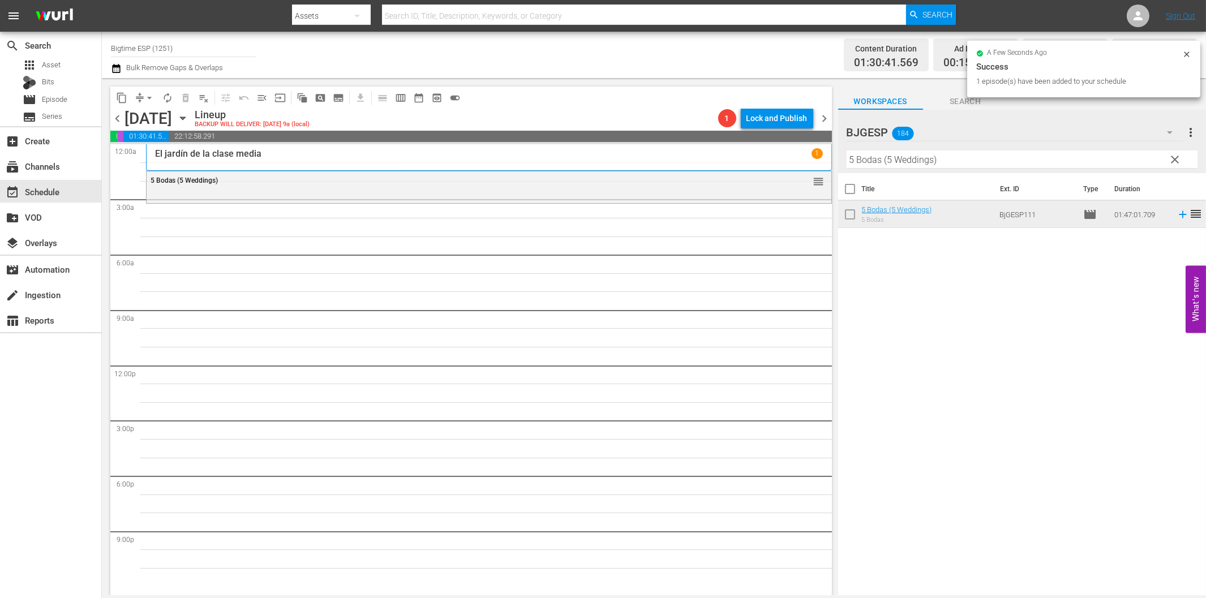
click at [889, 163] on input "5 Bodas (5 Weddings)" at bounding box center [1022, 160] width 351 height 18
paste input "Muerto por [PERSON_NAME]"
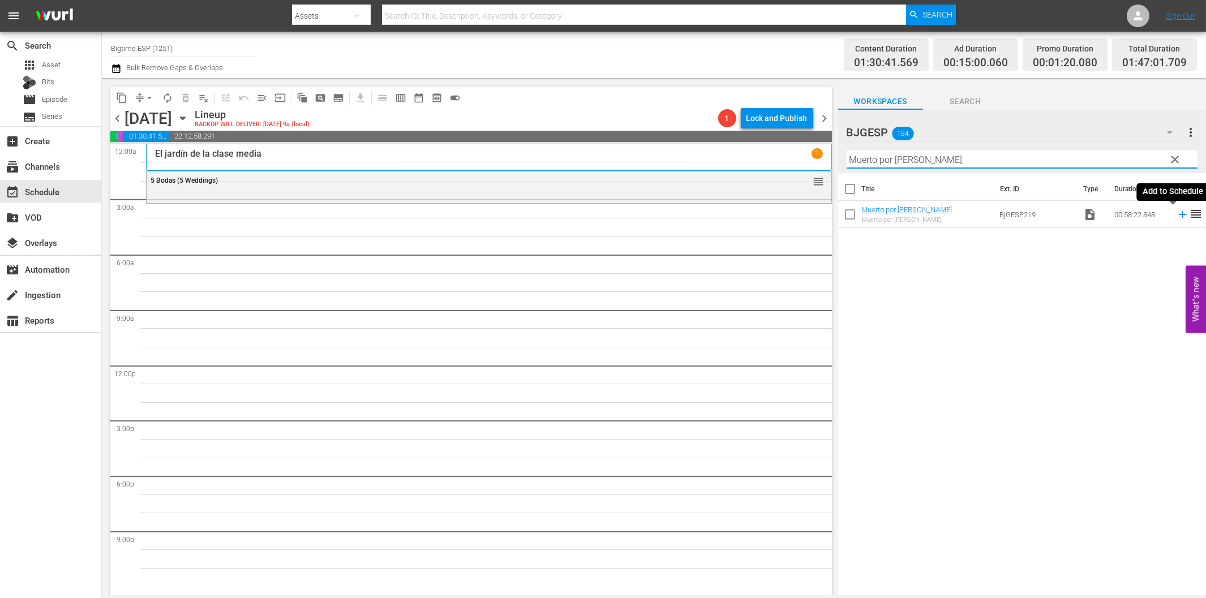
click at [1179, 215] on icon at bounding box center [1182, 214] width 7 height 7
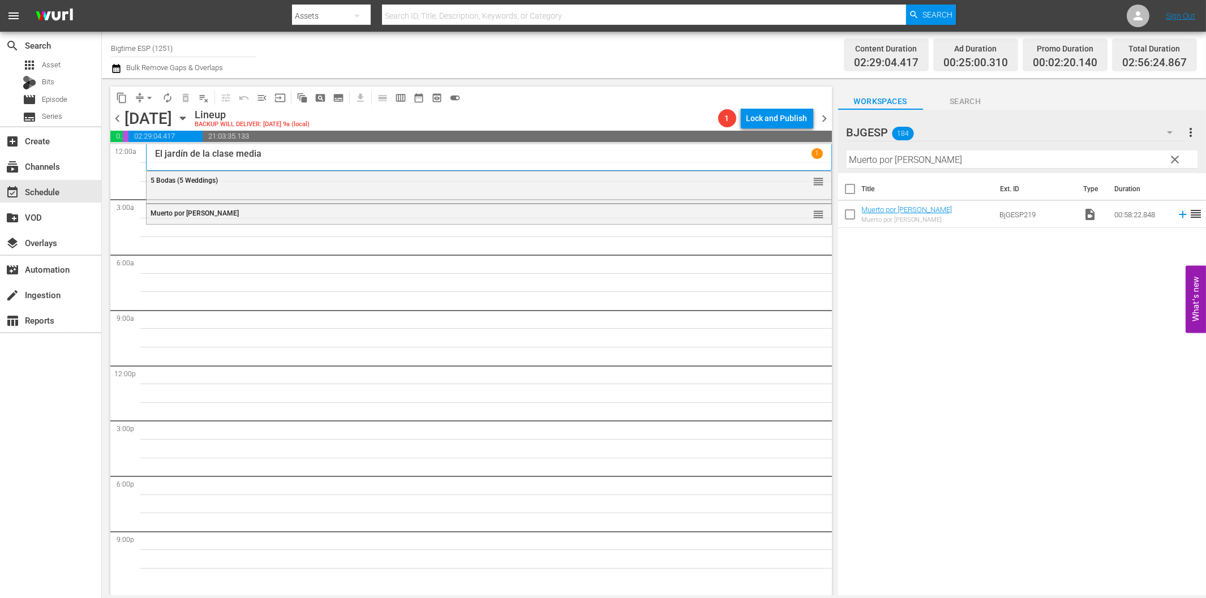
click at [929, 159] on input "Muerto por [PERSON_NAME]" at bounding box center [1022, 160] width 351 height 18
paste input "Dark Island (Spanish)"
click at [1179, 216] on icon at bounding box center [1182, 214] width 7 height 7
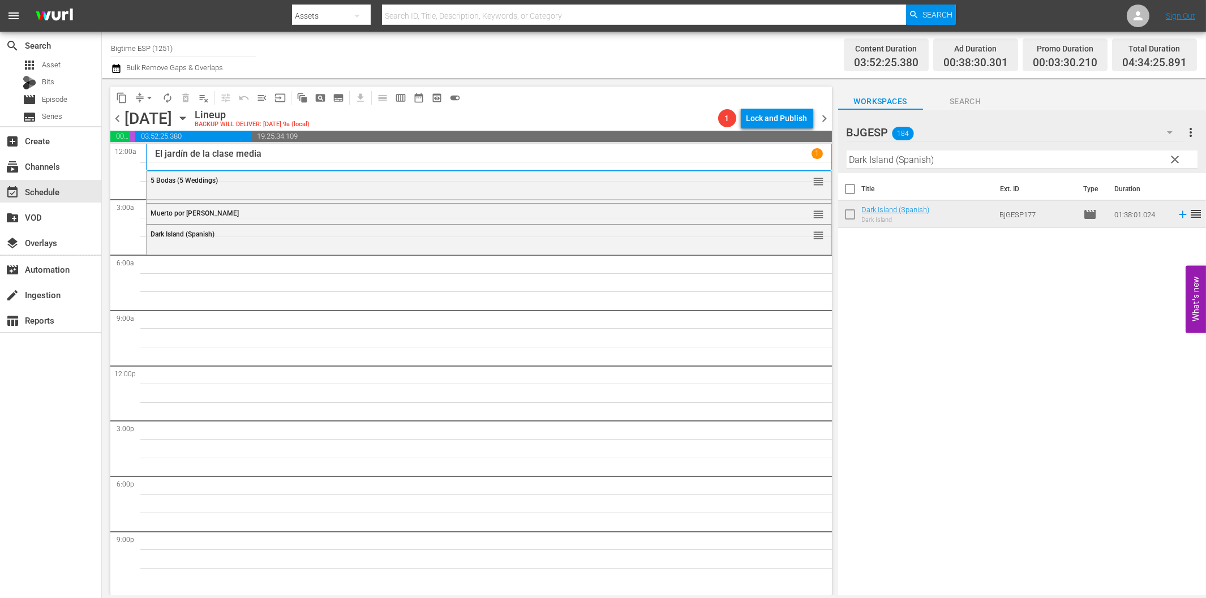
click at [931, 157] on input "Dark Island (Spanish)" at bounding box center [1022, 160] width 351 height 18
paste input "Silencio"
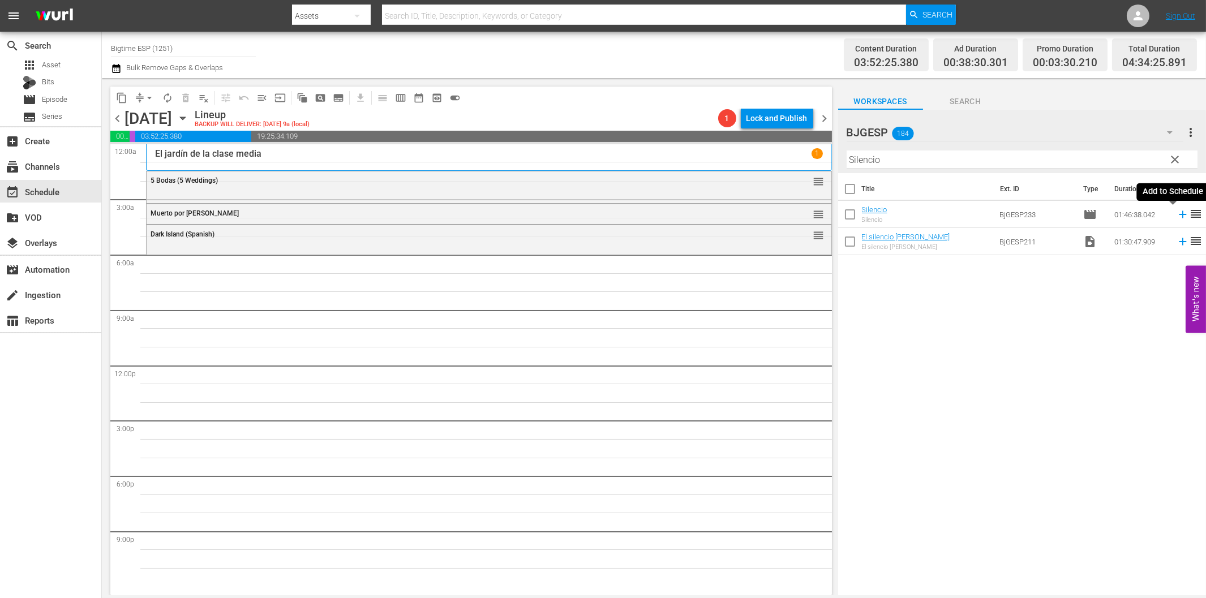
click at [1179, 214] on icon at bounding box center [1182, 214] width 7 height 7
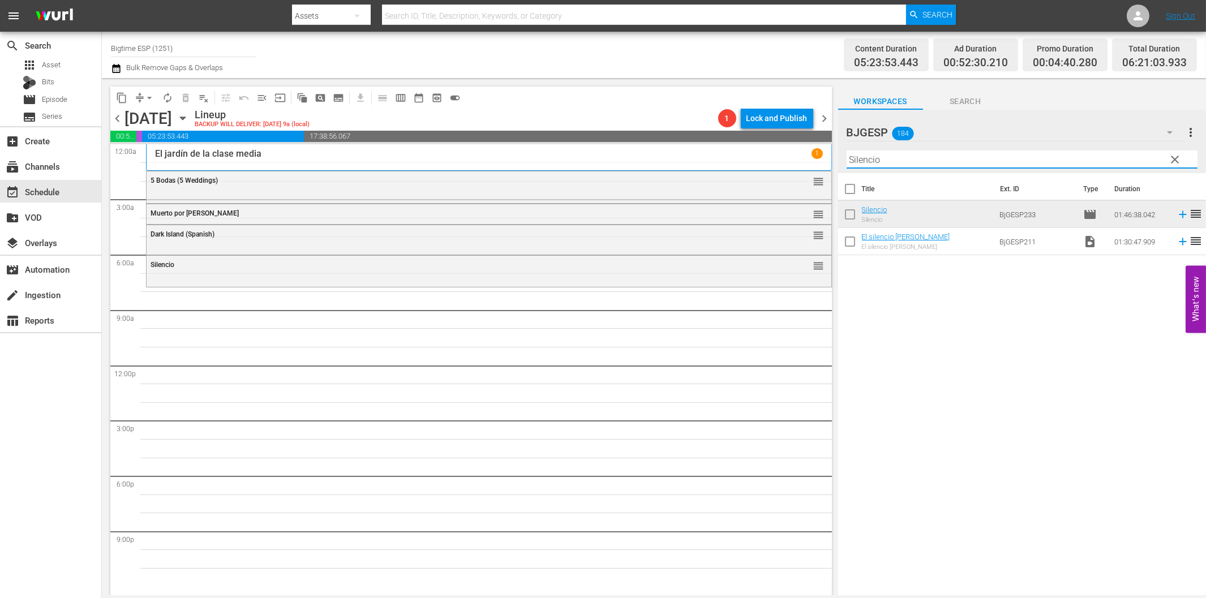
click at [896, 160] on input "Silencio" at bounding box center [1022, 160] width 351 height 18
paste input "Dos aguas"
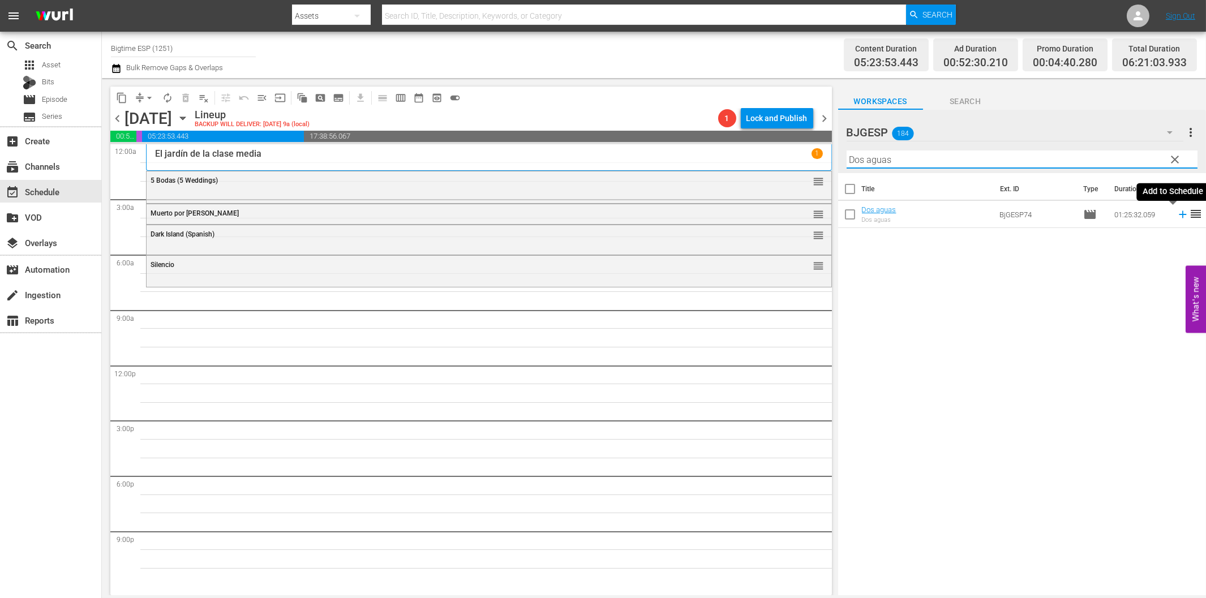
click at [1179, 214] on icon at bounding box center [1182, 214] width 7 height 7
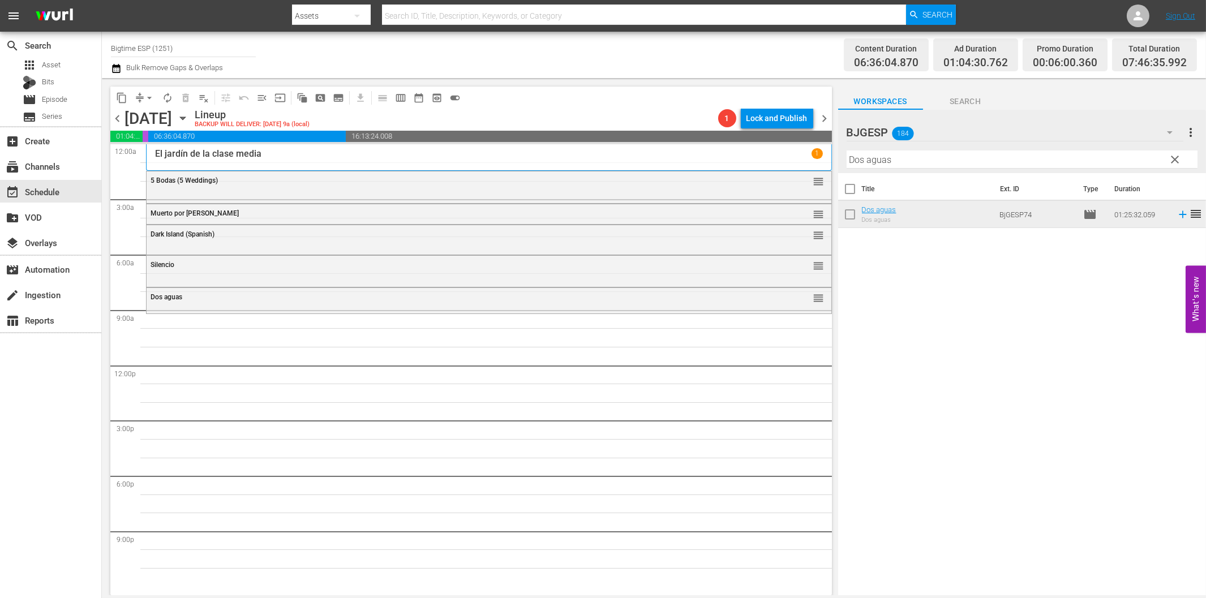
click at [967, 162] on input "Dos aguas" at bounding box center [1022, 160] width 351 height 18
paste input "Astronauta: El Último Impulso (Astronaut: The Last Push)"
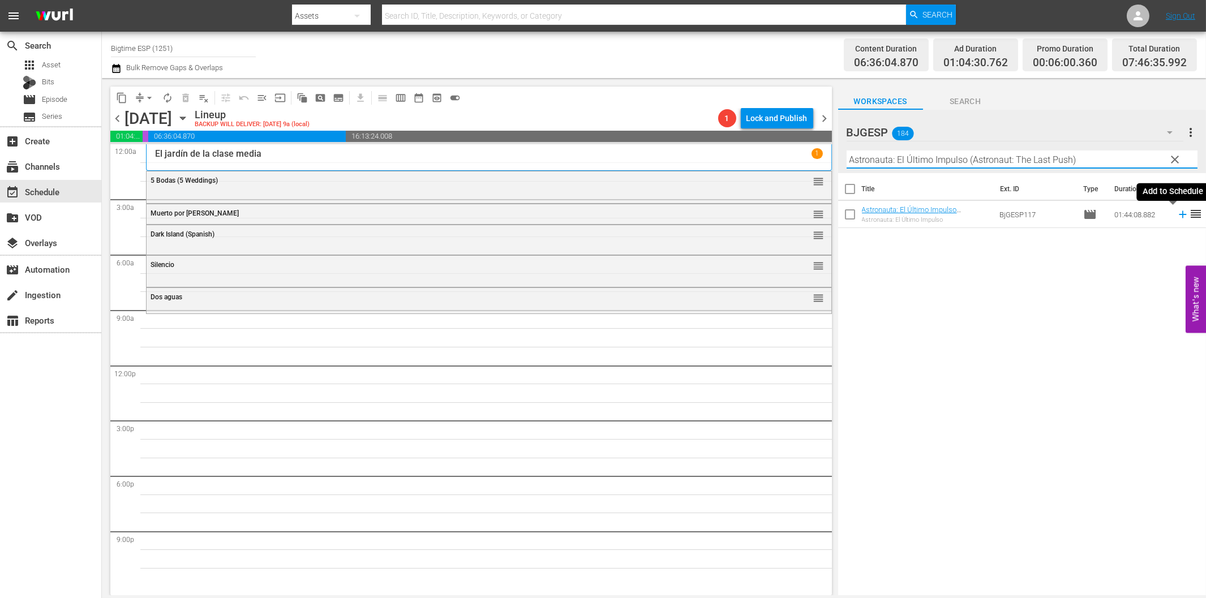
click at [1177, 216] on icon at bounding box center [1183, 214] width 12 height 12
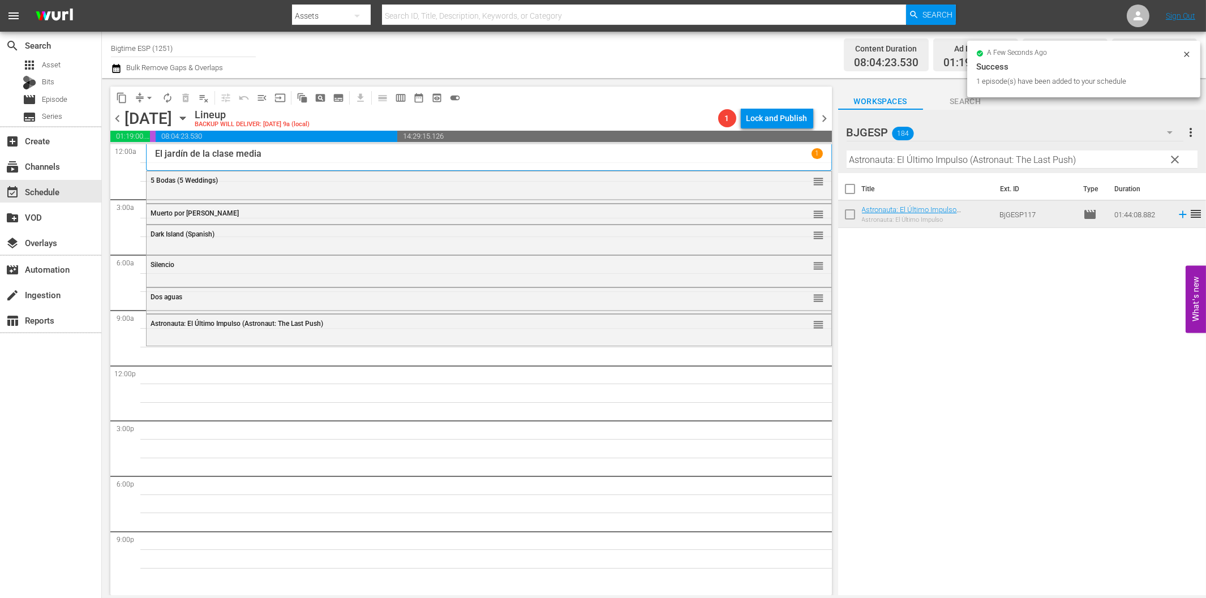
click at [854, 160] on input "Astronauta: El Último Impulso (Astronaut: The Last Push)" at bounding box center [1022, 160] width 351 height 18
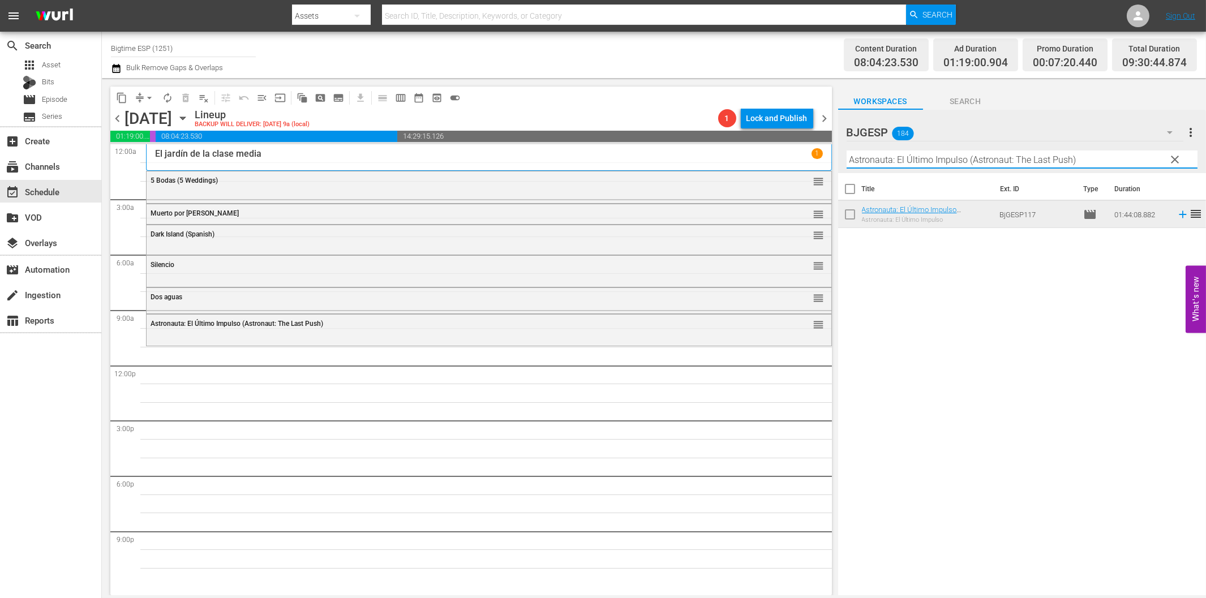
paste input "Las Cosas Como Son"
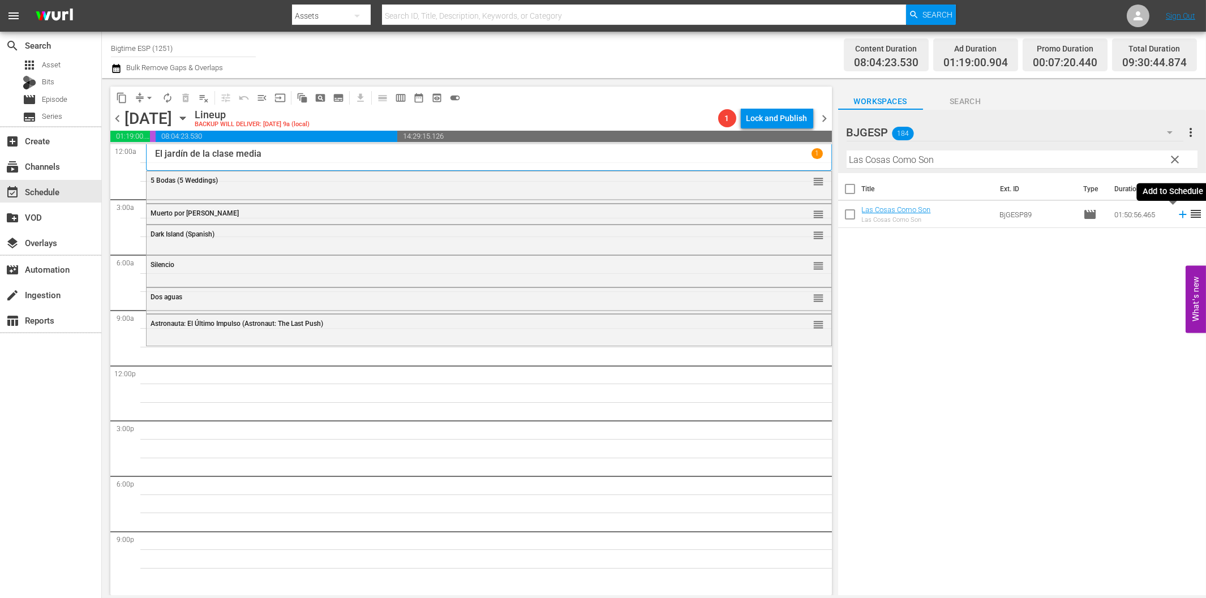
click at [1177, 212] on icon at bounding box center [1183, 214] width 12 height 12
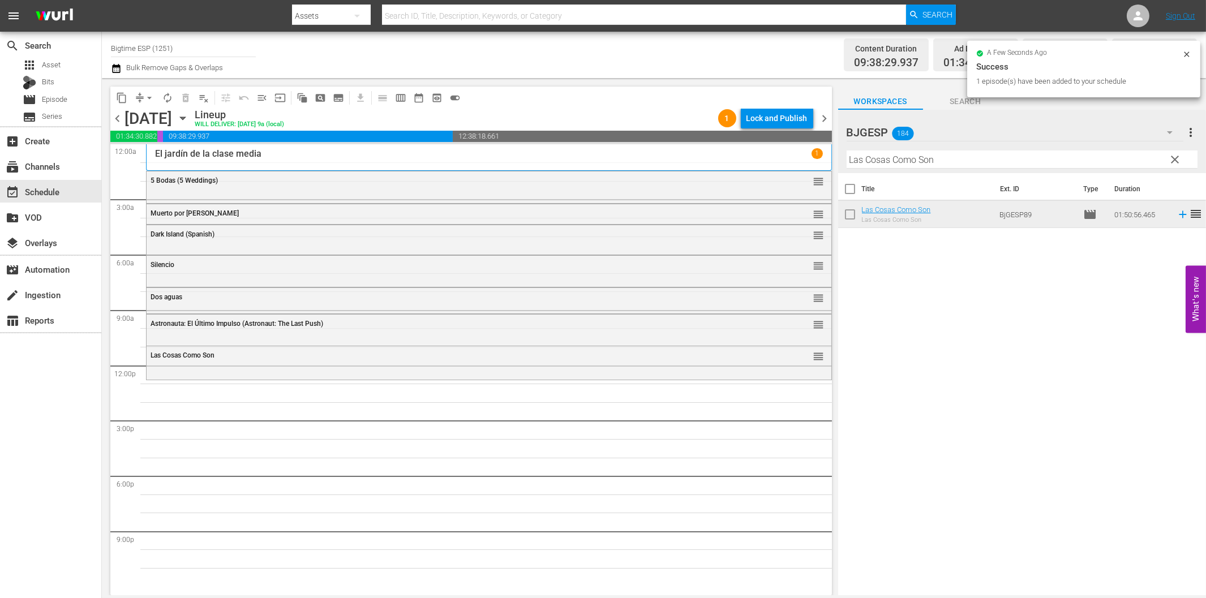
click at [944, 156] on input "Las Cosas Como Son" at bounding box center [1022, 160] width 351 height 18
paste input "Bombal"
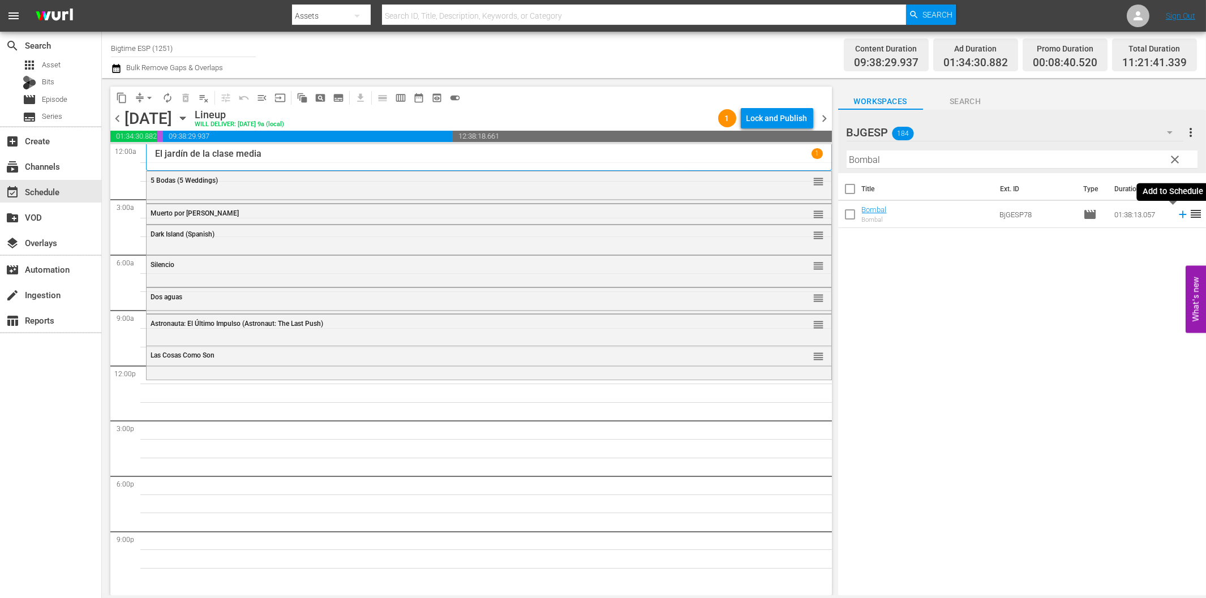
click at [1177, 216] on icon at bounding box center [1183, 214] width 12 height 12
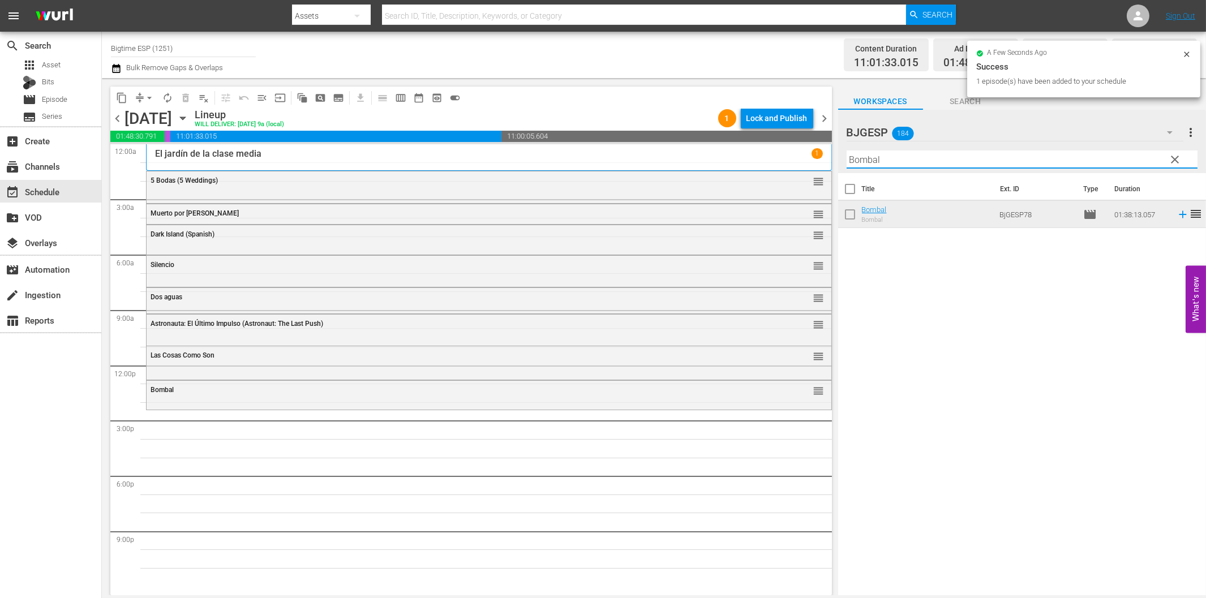
click at [927, 156] on input "Bombal" at bounding box center [1022, 160] width 351 height 18
paste input "El día que me perdí"
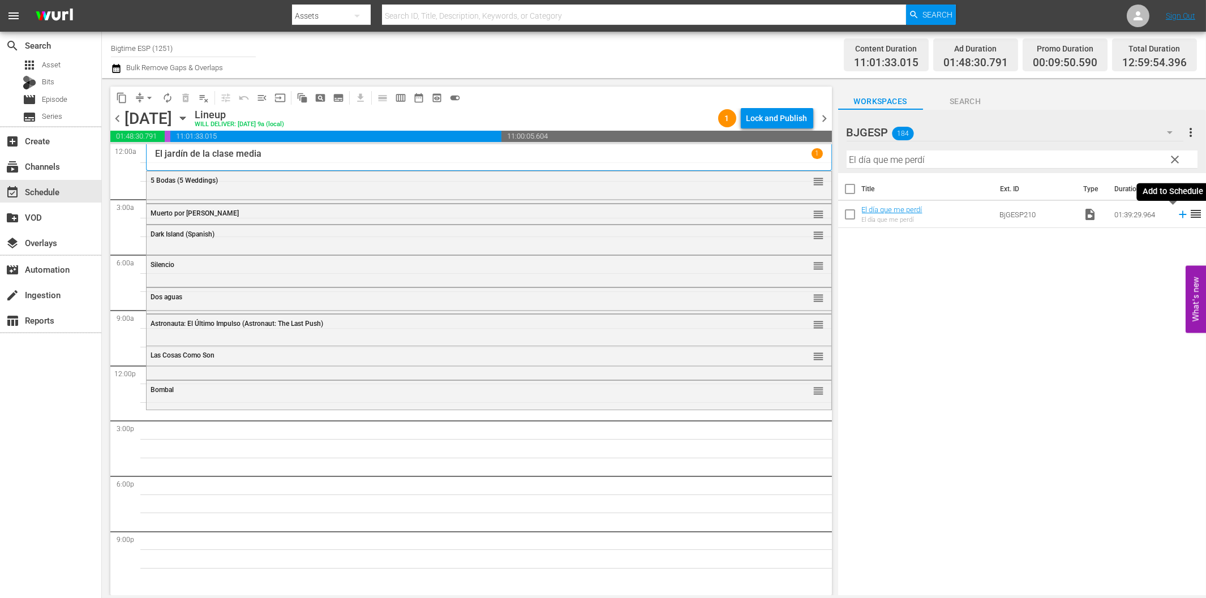
click at [1177, 217] on icon at bounding box center [1183, 214] width 12 height 12
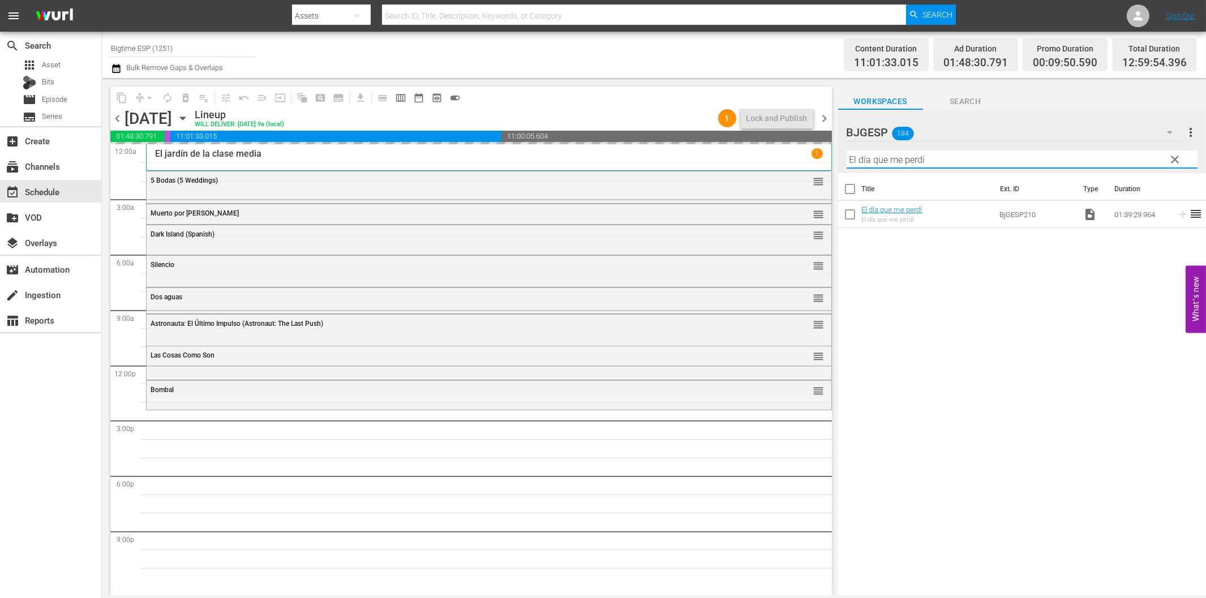
click at [907, 161] on input "El día que me perdí" at bounding box center [1022, 160] width 351 height 18
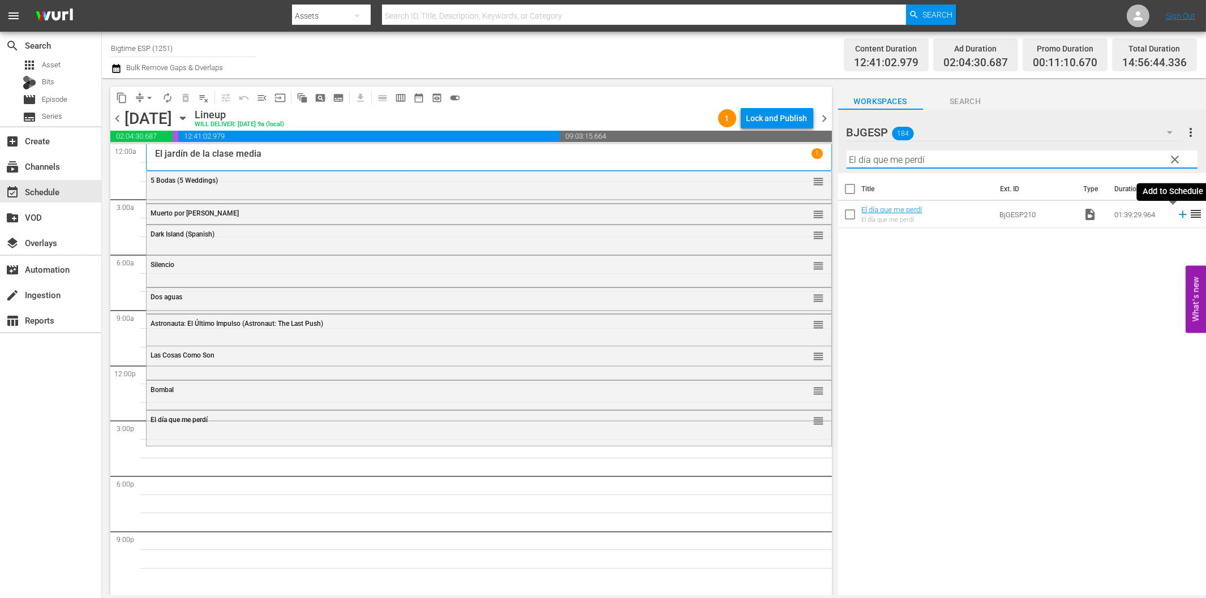
click at [1177, 216] on icon at bounding box center [1183, 214] width 12 height 12
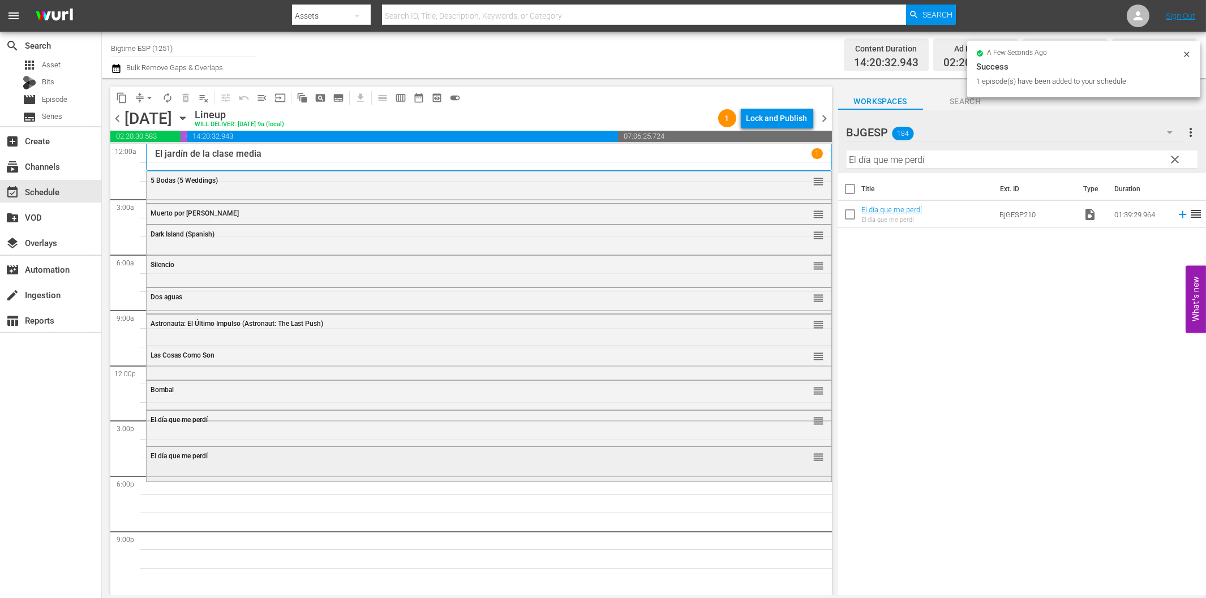
click at [209, 464] on div "El día que me perdí reorder" at bounding box center [489, 456] width 685 height 19
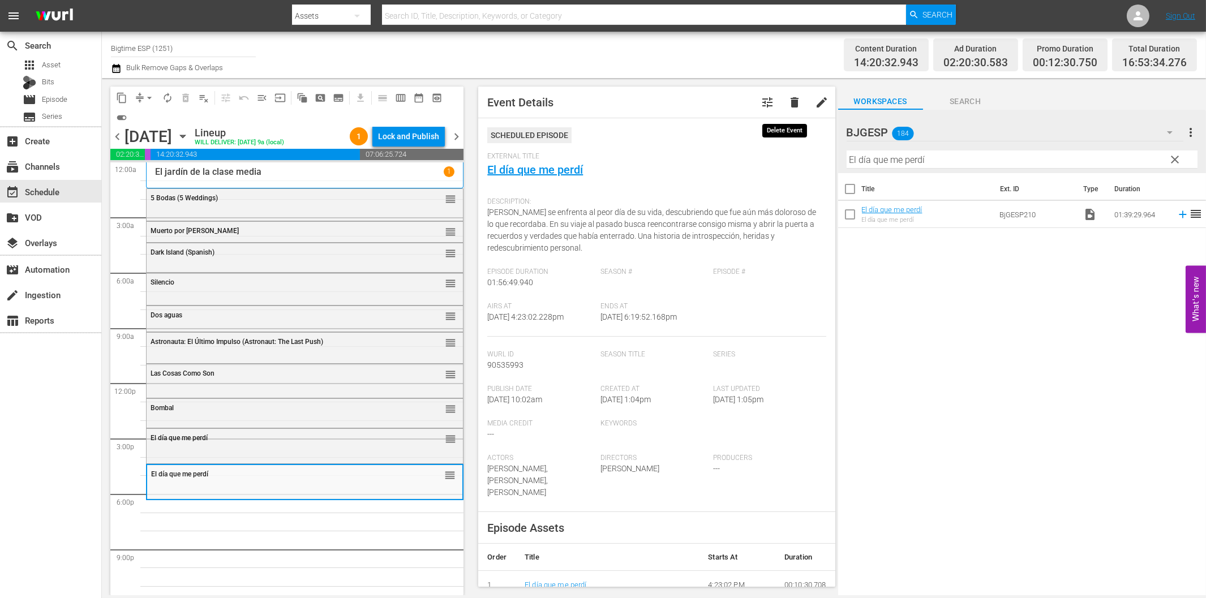
click at [788, 104] on span "delete" at bounding box center [795, 103] width 14 height 14
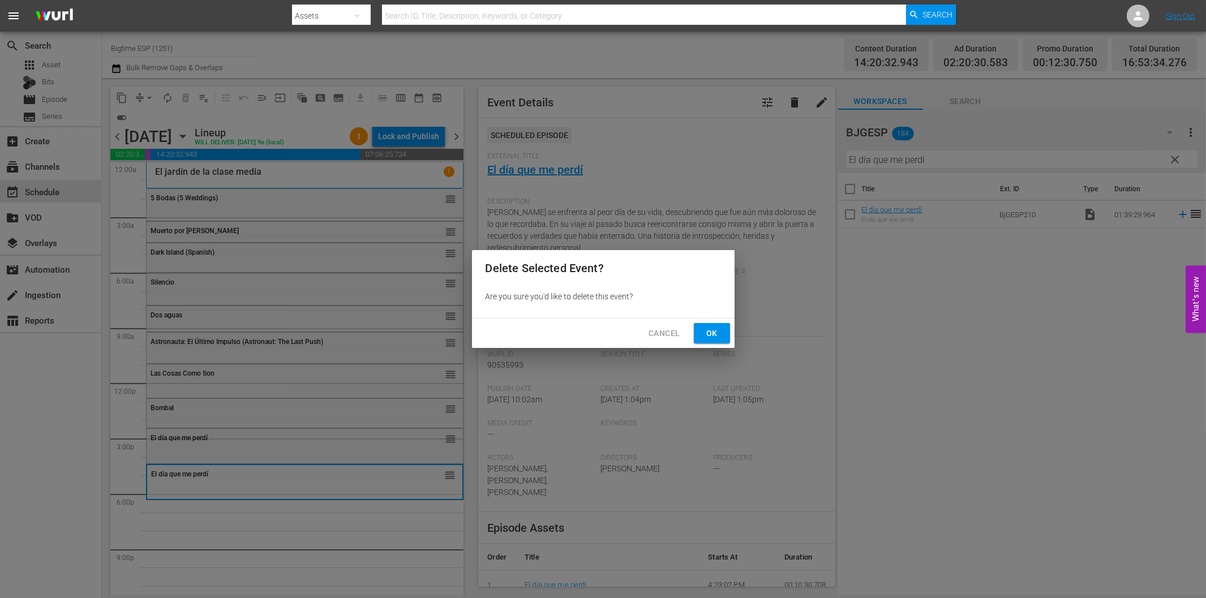
click at [714, 336] on span "Ok" at bounding box center [712, 334] width 18 height 14
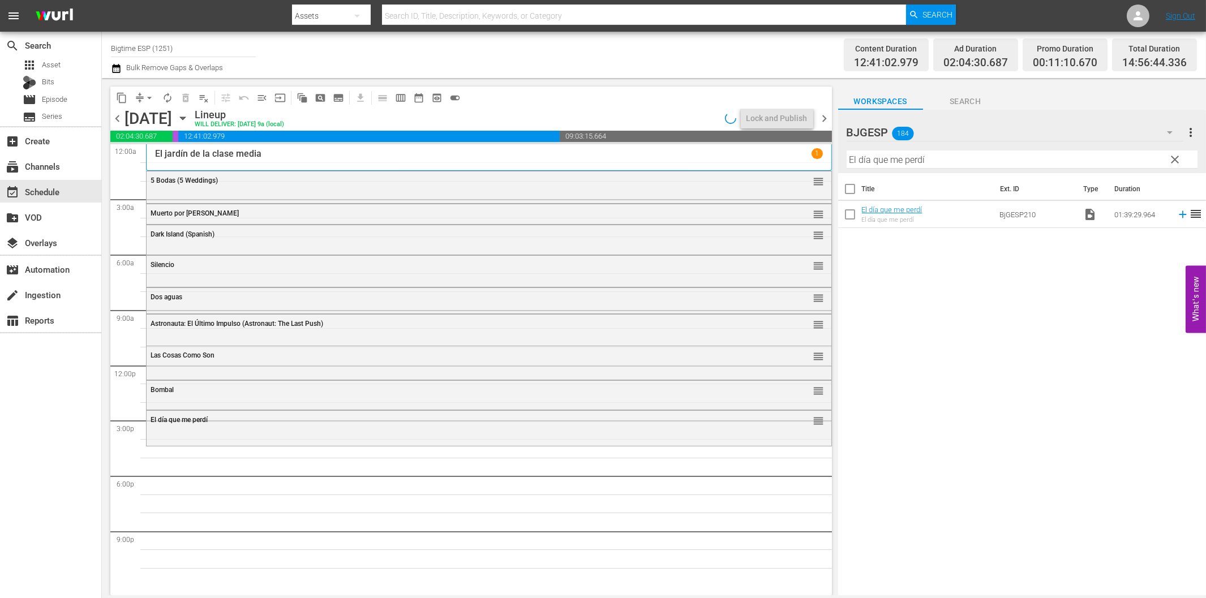
click at [944, 161] on input "El día que me perdí" at bounding box center [1022, 160] width 351 height 18
paste input "n primera línea ([GEOGRAPHIC_DATA])"
click at [1177, 216] on icon at bounding box center [1183, 214] width 12 height 12
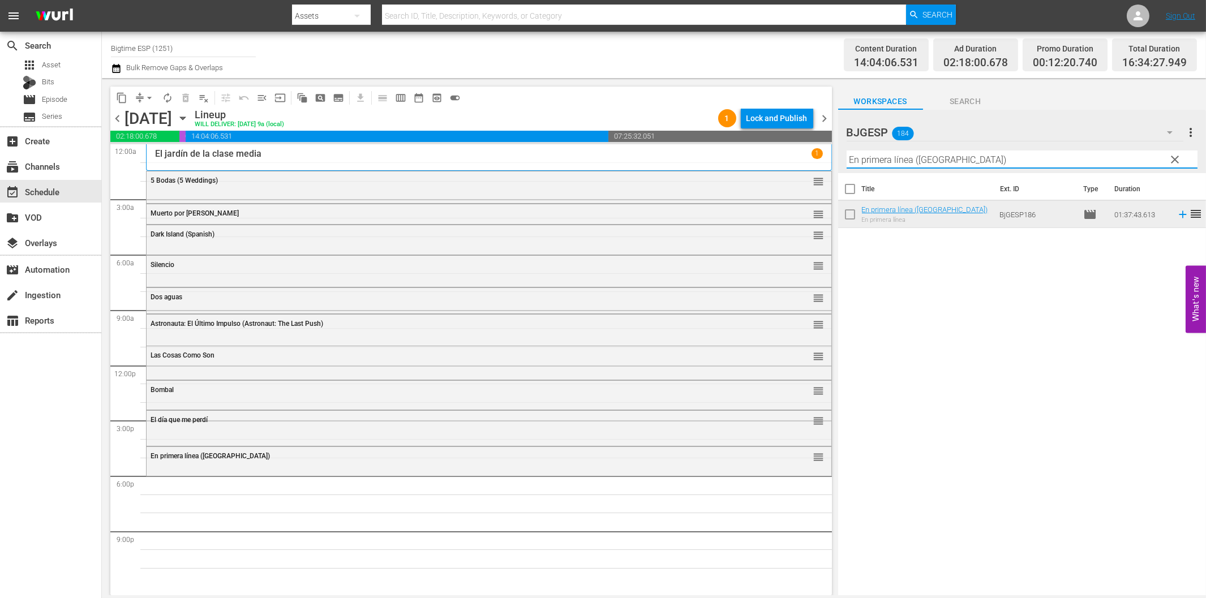
click at [926, 159] on input "En primera línea ([GEOGRAPHIC_DATA])" at bounding box center [1022, 160] width 351 height 18
paste input "Jinetes Espirituales (Spirit Riders"
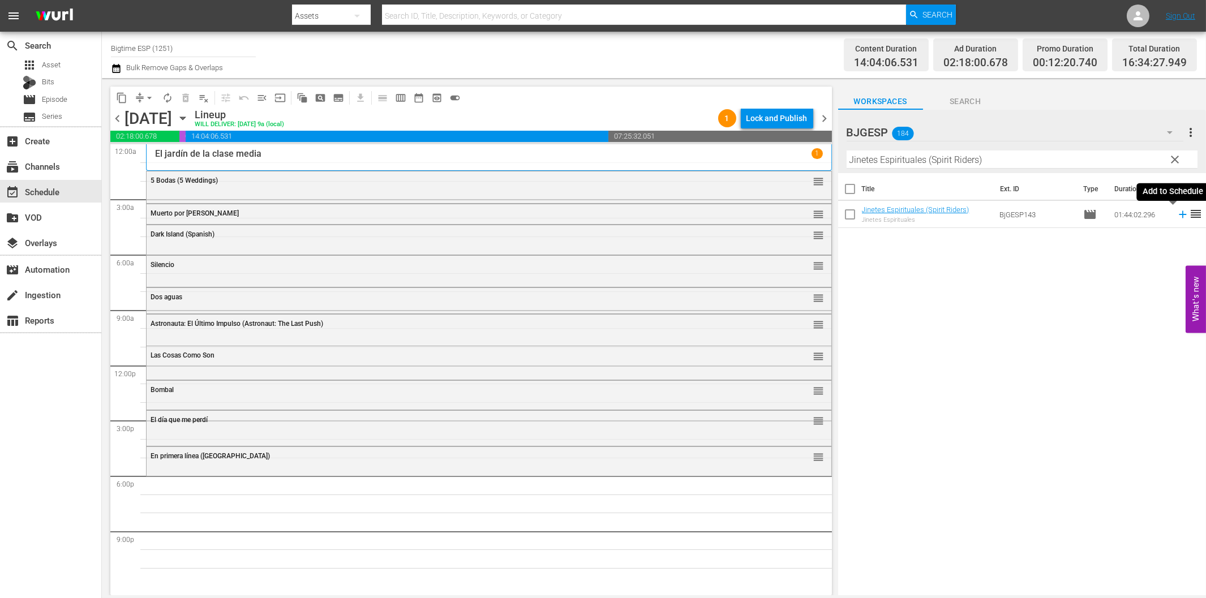
click at [1179, 214] on icon at bounding box center [1182, 214] width 7 height 7
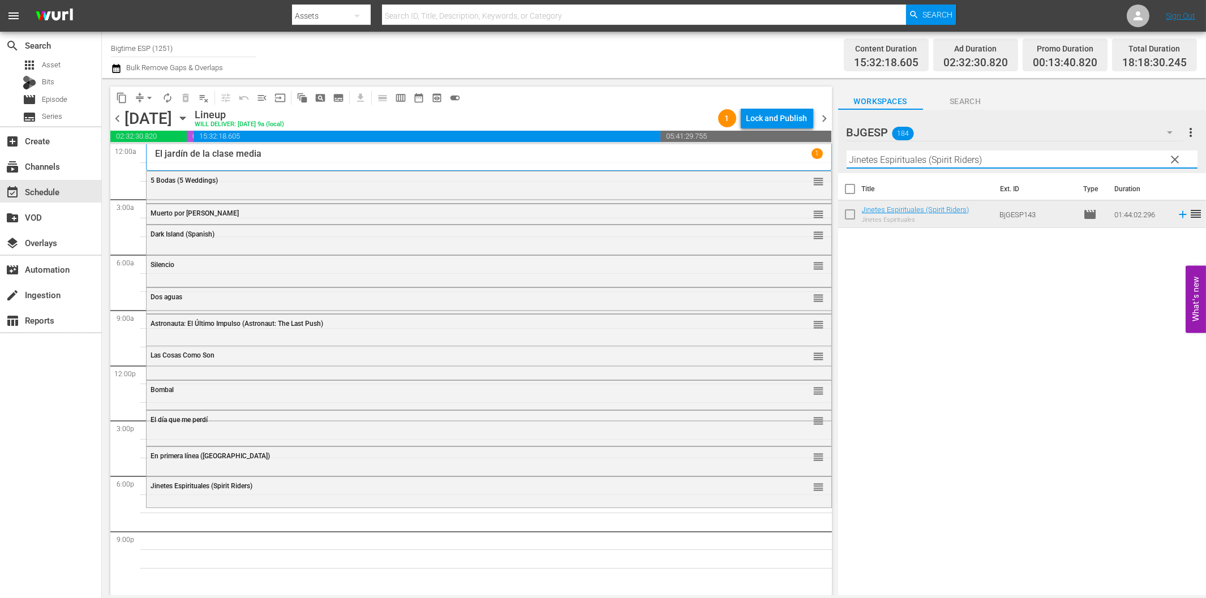
click at [953, 159] on input "Jinetes Espirituales (Spirit Riders)" at bounding box center [1022, 160] width 351 height 18
paste input "Executor"
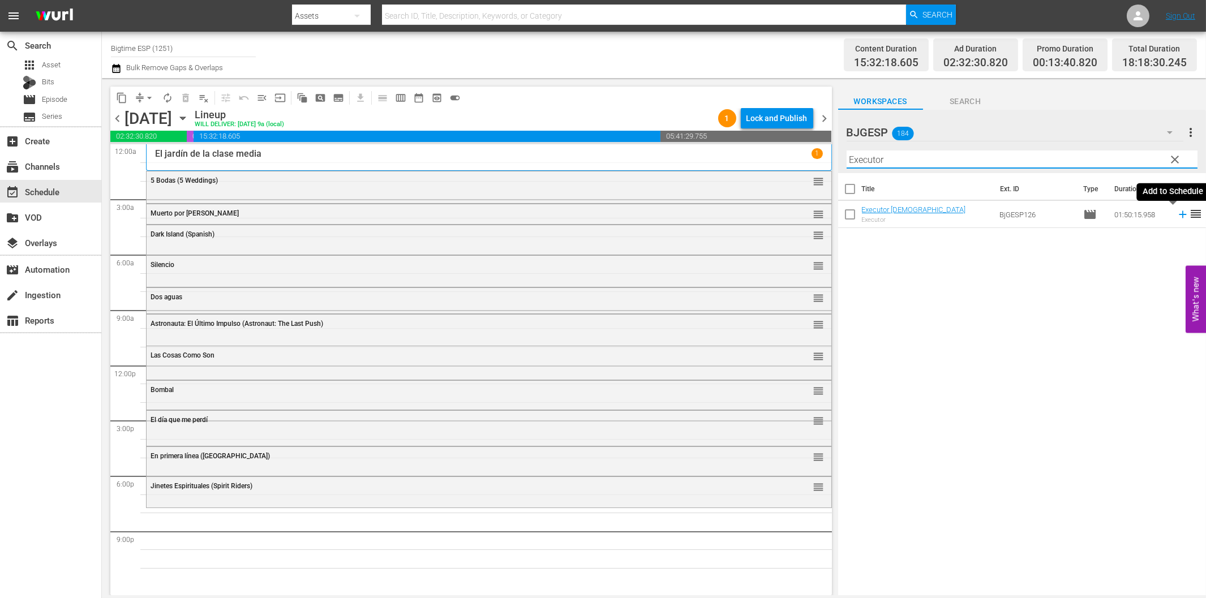
click at [1177, 213] on icon at bounding box center [1183, 214] width 12 height 12
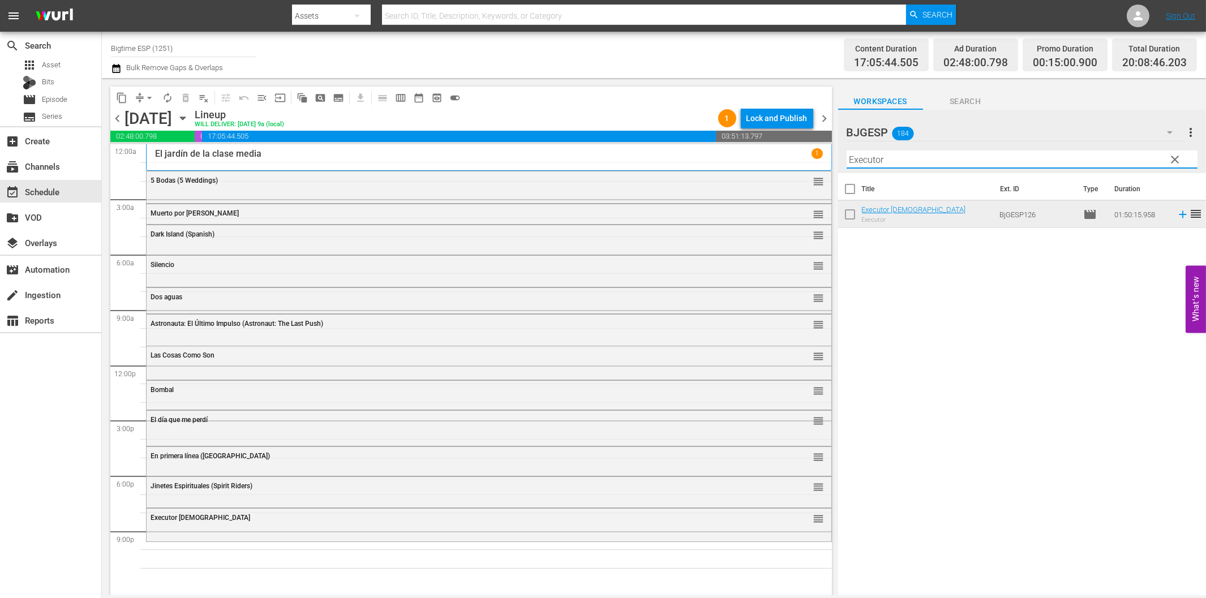
click at [1071, 162] on input "Executor" at bounding box center [1022, 160] width 351 height 18
paste input "The Employe"
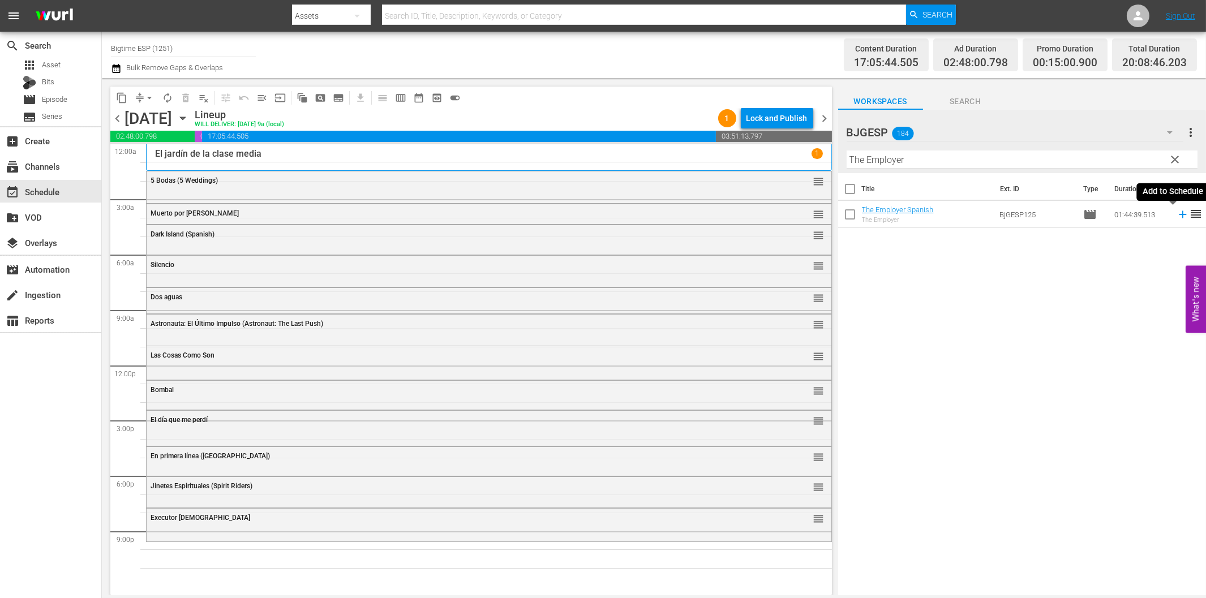
click at [1177, 213] on icon at bounding box center [1183, 214] width 12 height 12
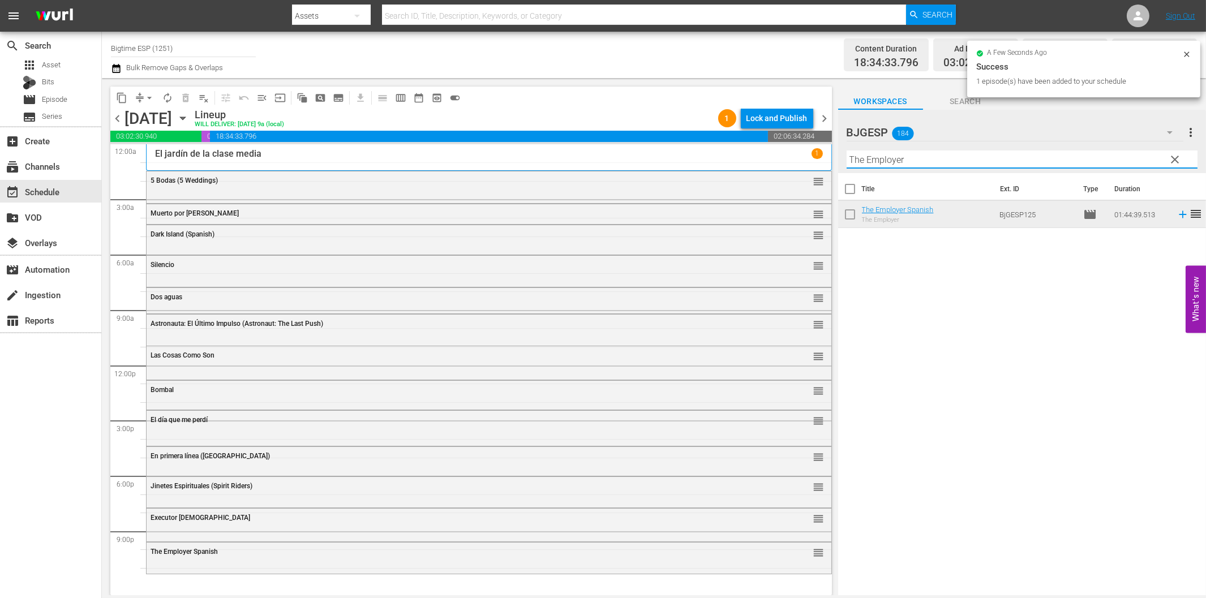
click at [876, 166] on input "The Employer" at bounding box center [1022, 160] width 351 height 18
paste input "Exit Speed"
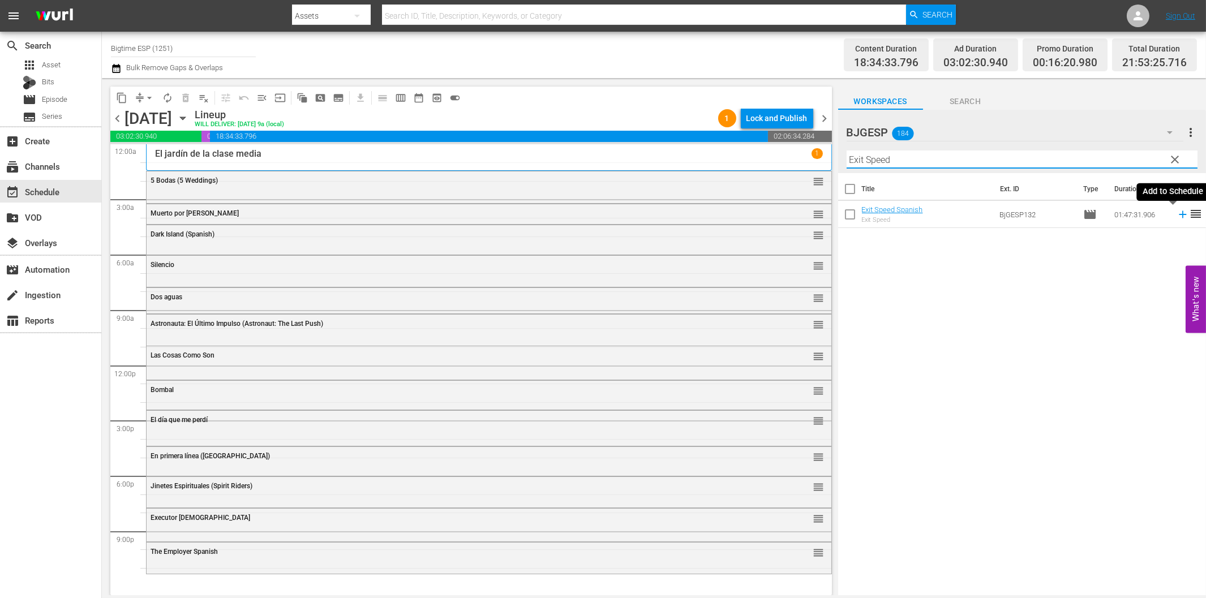
click at [1177, 214] on icon at bounding box center [1183, 214] width 12 height 12
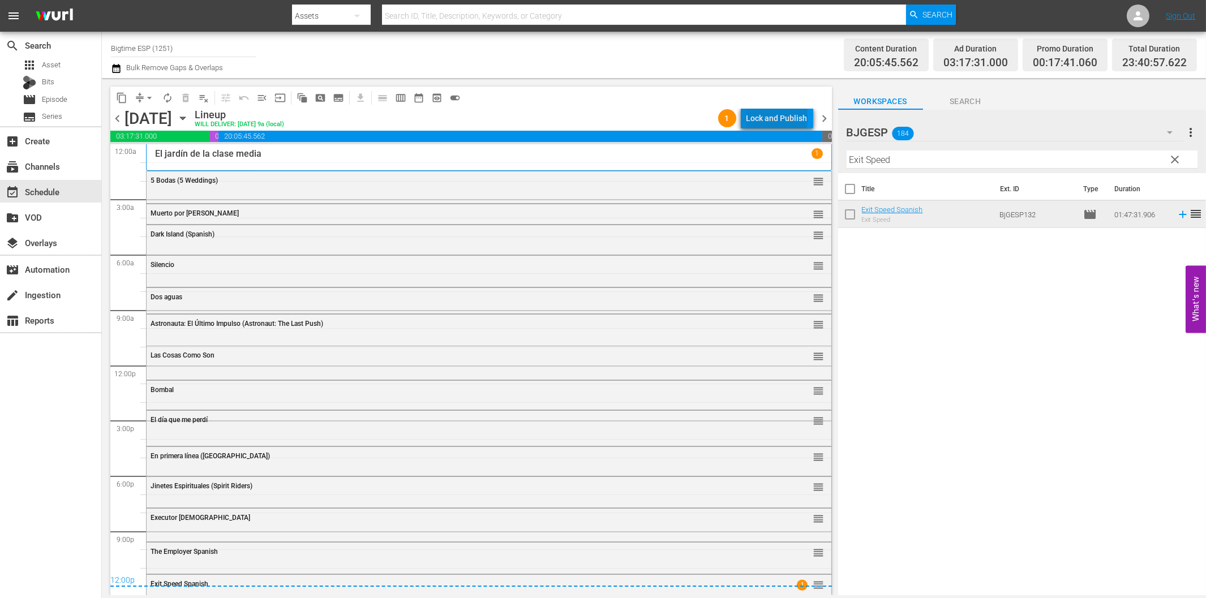
click at [780, 117] on div "Lock and Publish" at bounding box center [777, 118] width 61 height 20
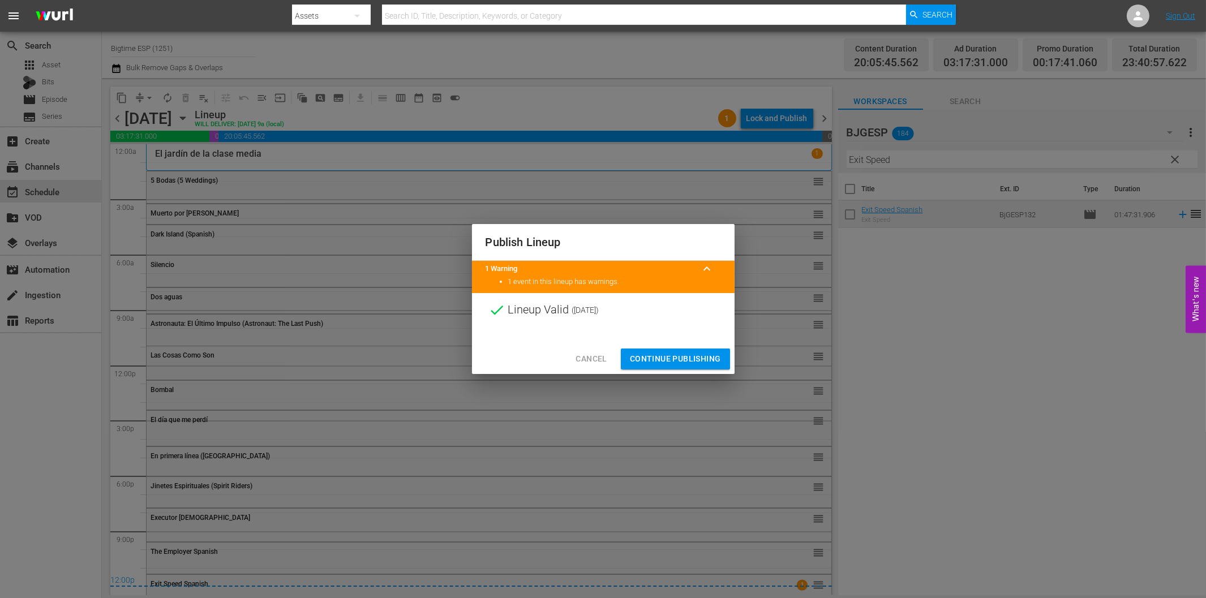
click at [683, 366] on button "Continue Publishing" at bounding box center [675, 359] width 109 height 21
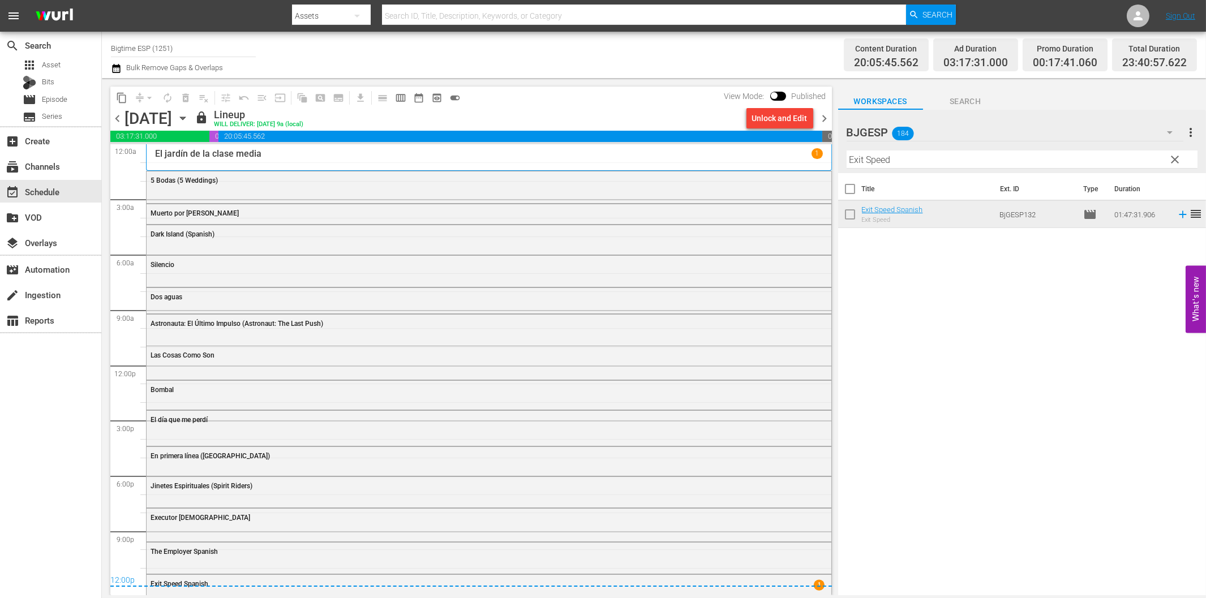
click at [639, 65] on div "Channel Title Bigtime ESP (1251) Bulk Remove Gaps & Overlaps" at bounding box center [407, 55] width 593 height 41
click at [827, 114] on span "chevron_right" at bounding box center [825, 119] width 14 height 14
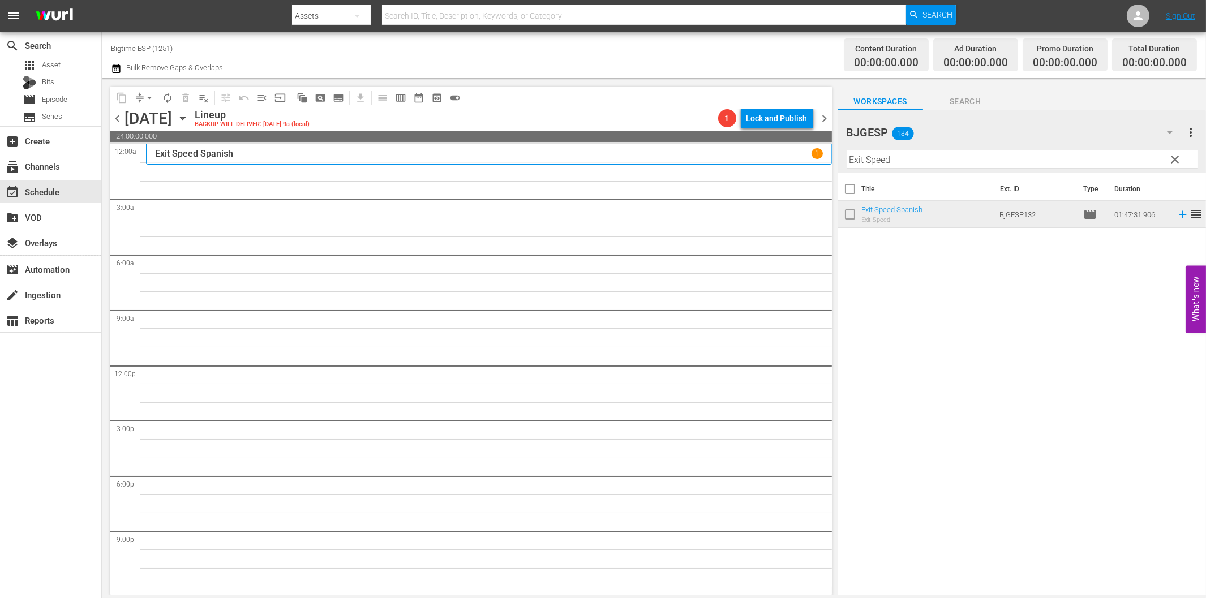
click at [919, 160] on input "Exit Speed" at bounding box center [1022, 160] width 351 height 18
paste input "velyn"
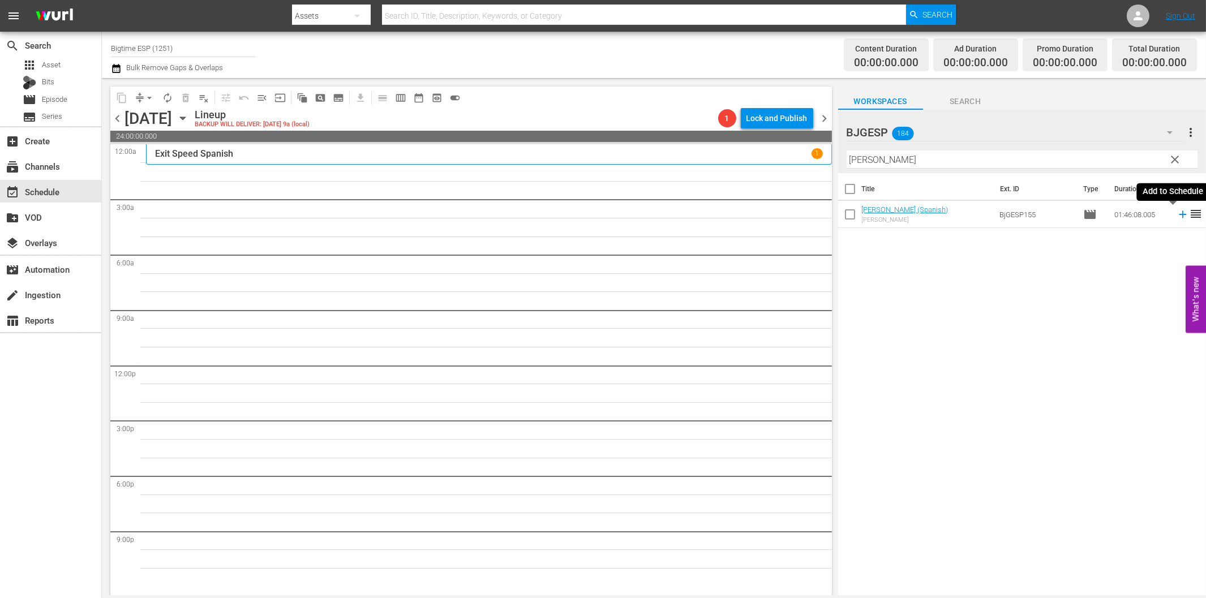
click at [1179, 215] on icon at bounding box center [1182, 214] width 7 height 7
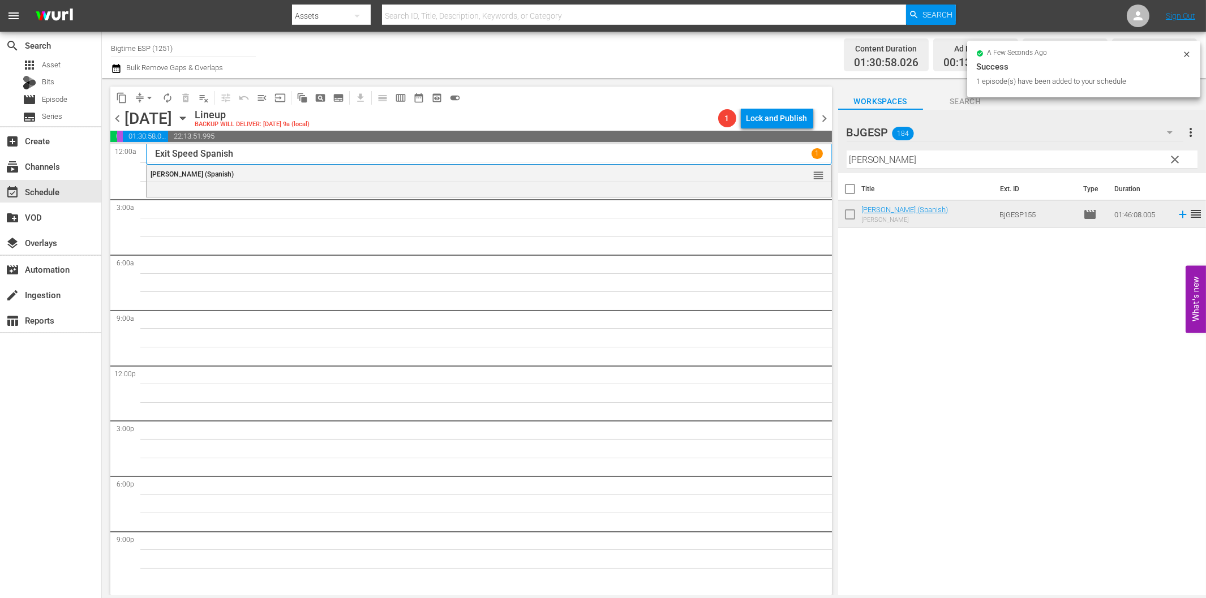
click at [899, 163] on input "[PERSON_NAME]" at bounding box center [1022, 160] width 351 height 18
paste input "l infierno tan temido"
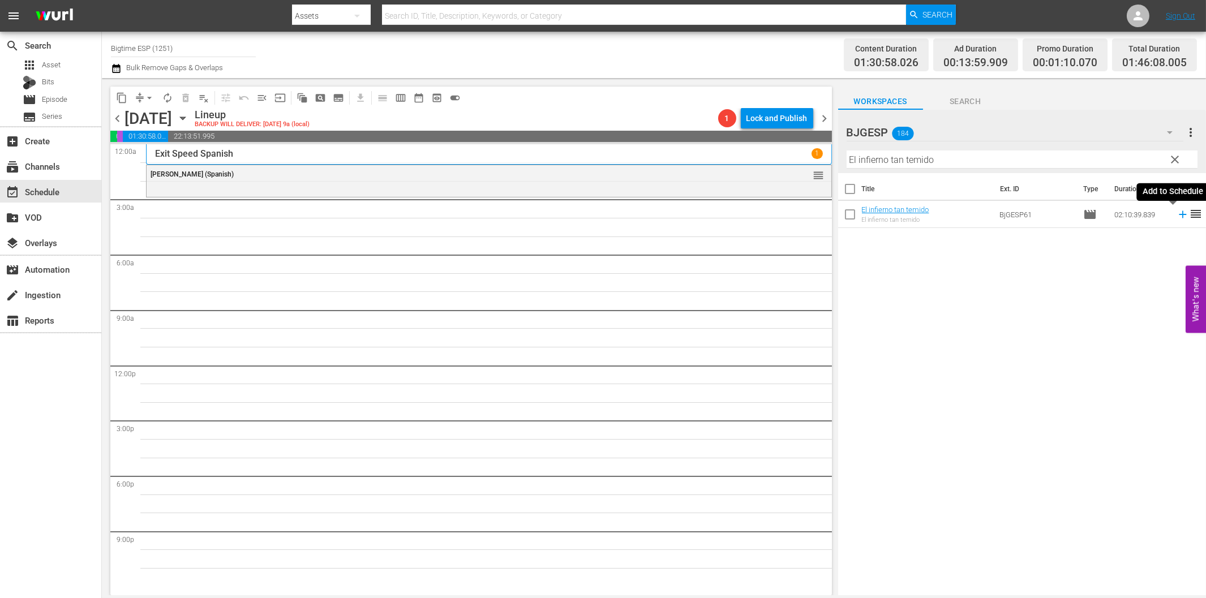
click at [1177, 217] on icon at bounding box center [1183, 214] width 12 height 12
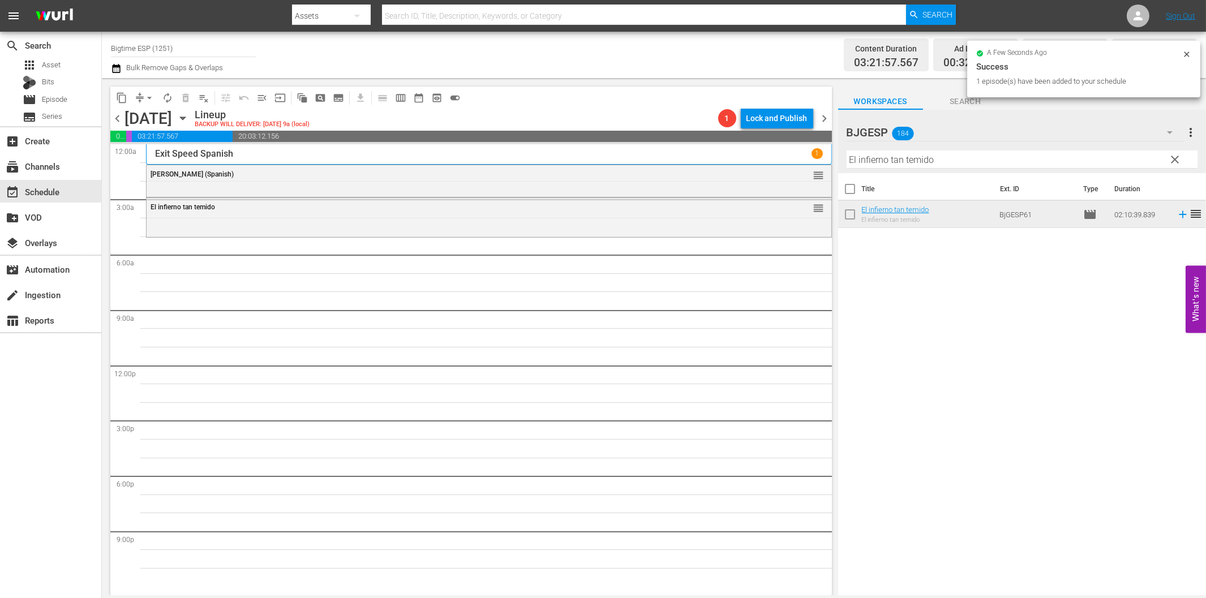
click at [876, 159] on input "El infierno tan temido" at bounding box center [1022, 160] width 351 height 18
paste input "[PERSON_NAME] (A Horse Called Hope)"
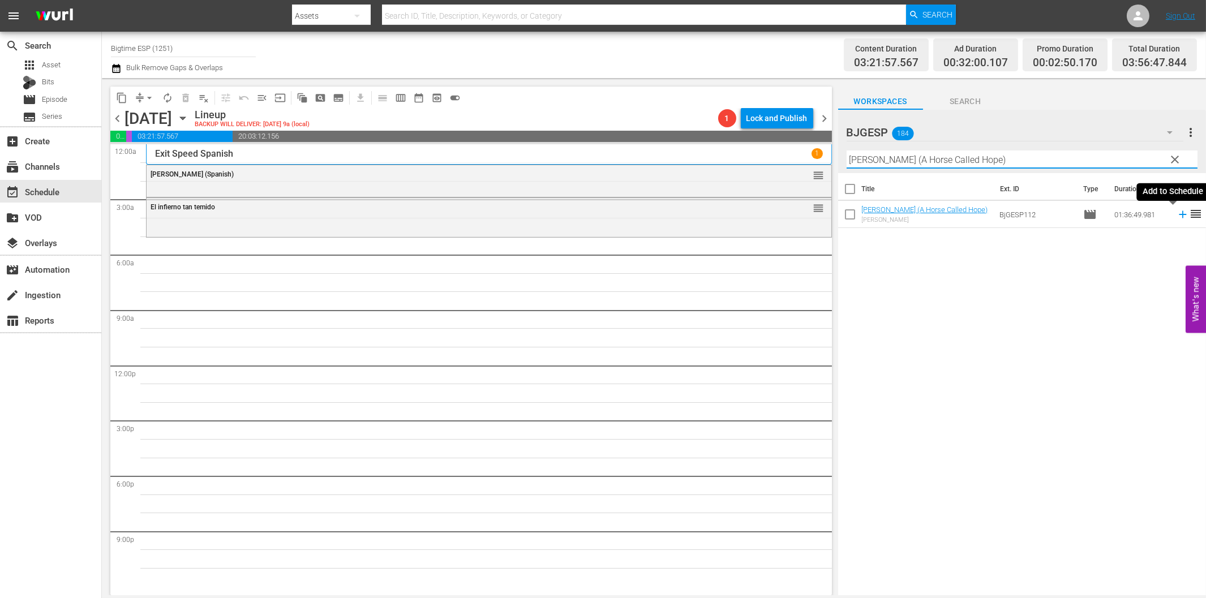
click at [1177, 213] on icon at bounding box center [1183, 214] width 12 height 12
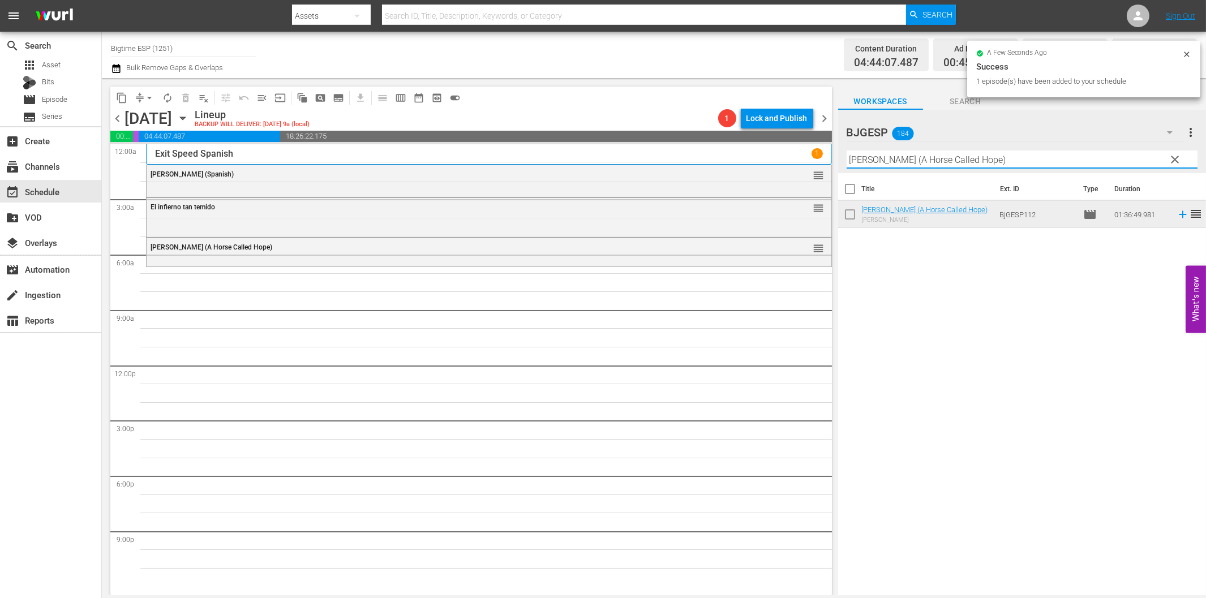
click at [915, 159] on input "[PERSON_NAME] (A Horse Called Hope)" at bounding box center [1022, 160] width 351 height 18
paste input "Angel de la noche"
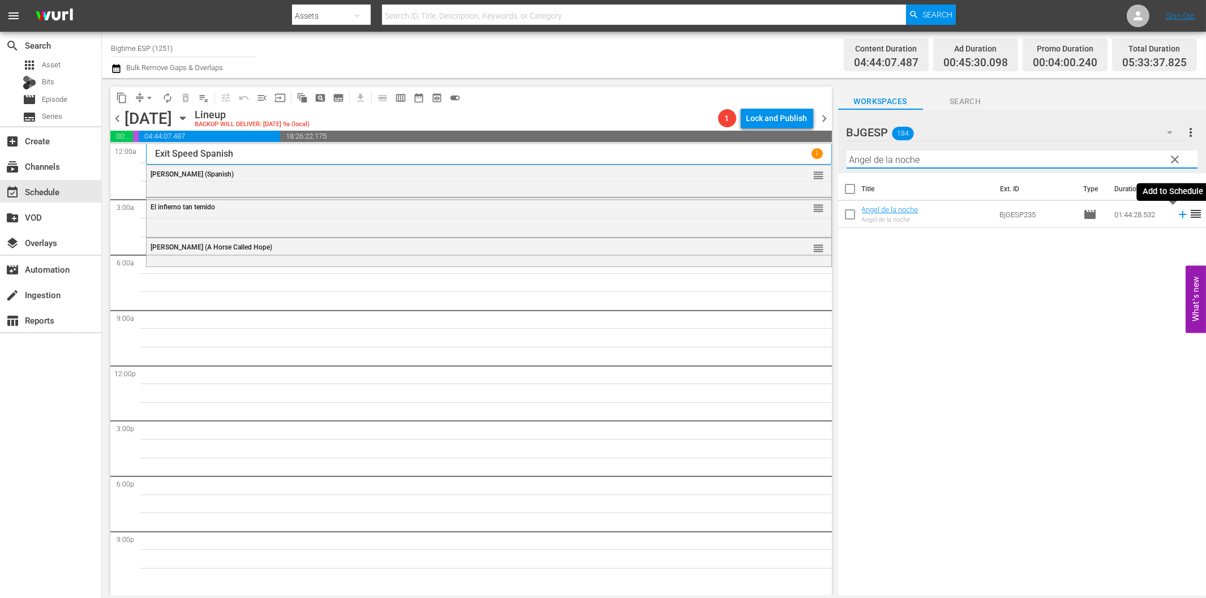
click at [1177, 217] on icon at bounding box center [1183, 214] width 12 height 12
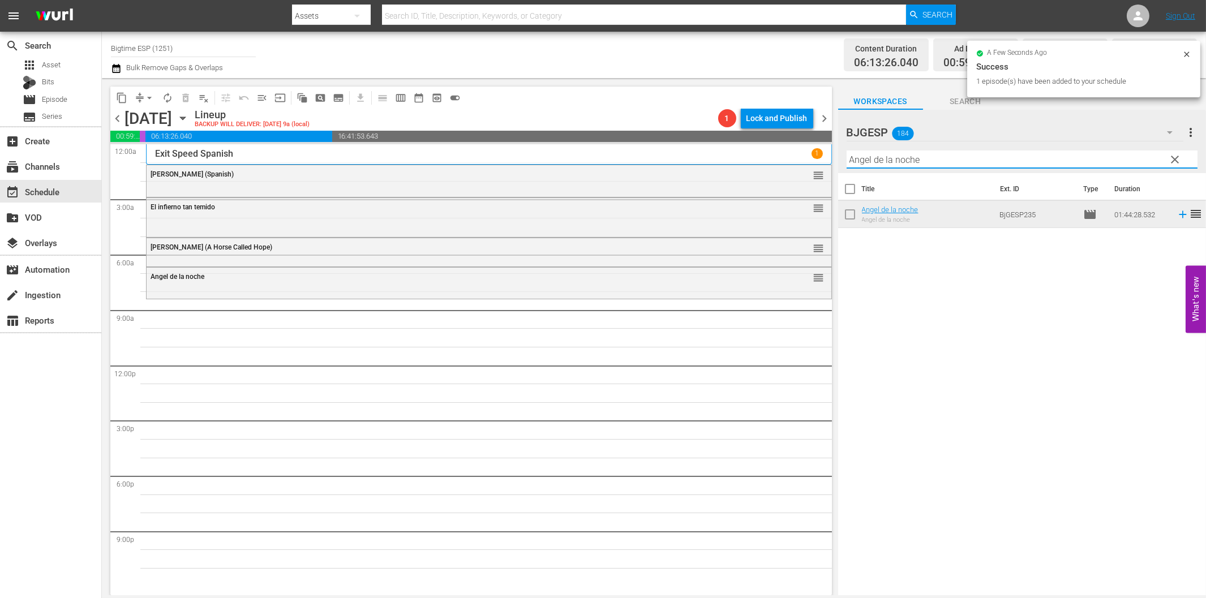
click at [868, 161] on input "Angel de la noche" at bounding box center [1022, 160] width 351 height 18
paste input "Una noche sin luna"
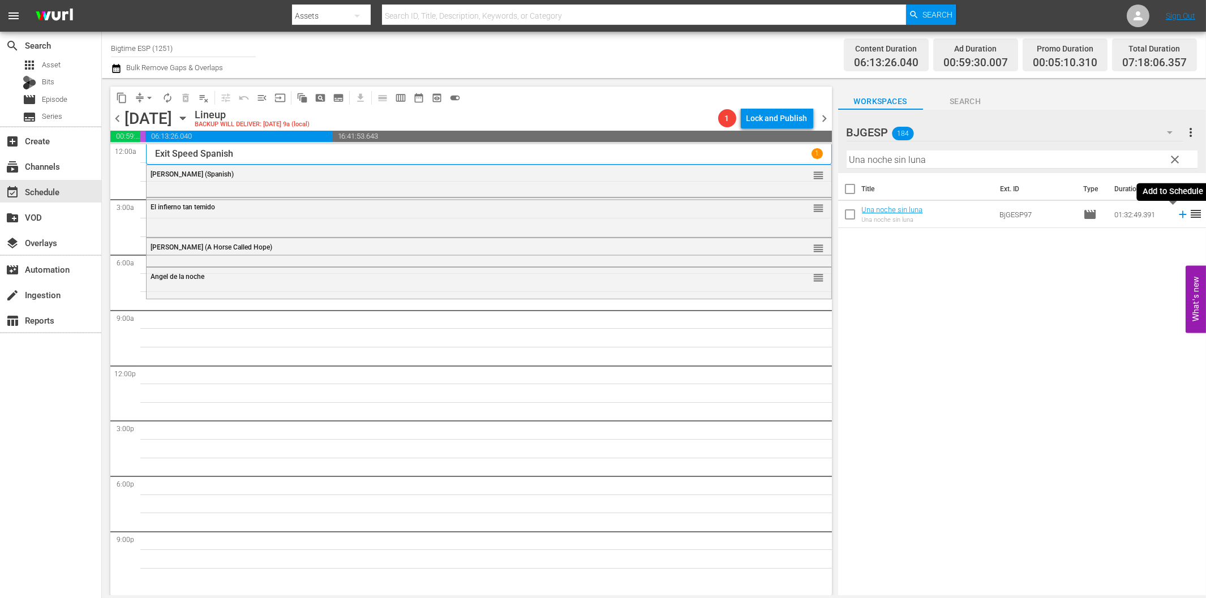
click at [1177, 218] on icon at bounding box center [1183, 214] width 12 height 12
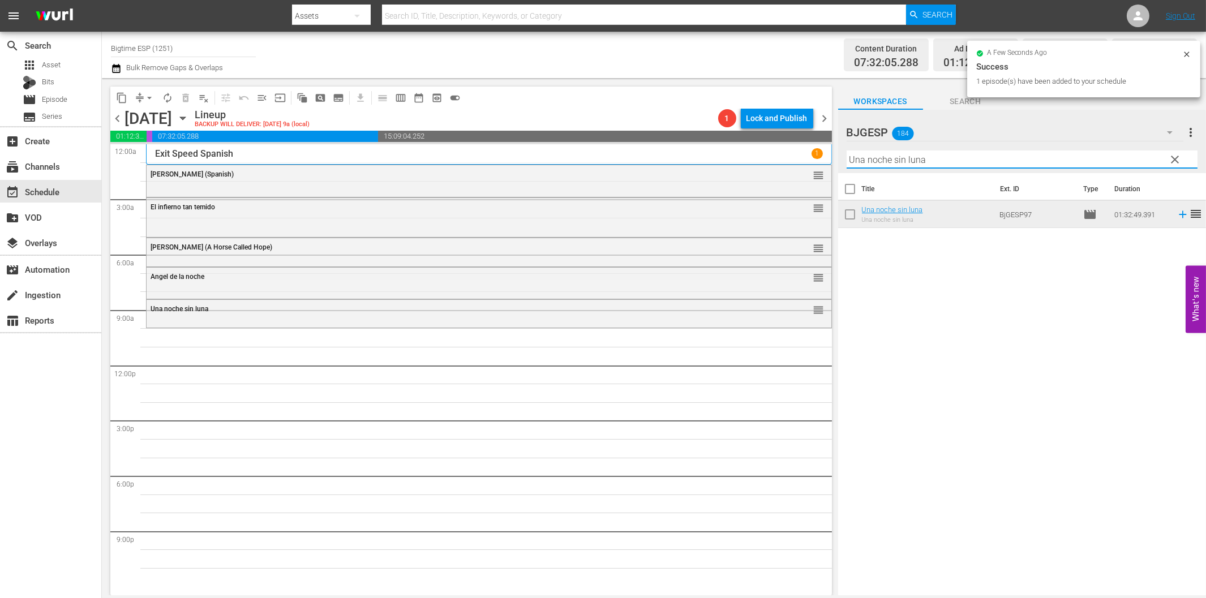
click at [876, 162] on input "Una noche sin luna" at bounding box center [1022, 160] width 351 height 18
paste input "Ev"
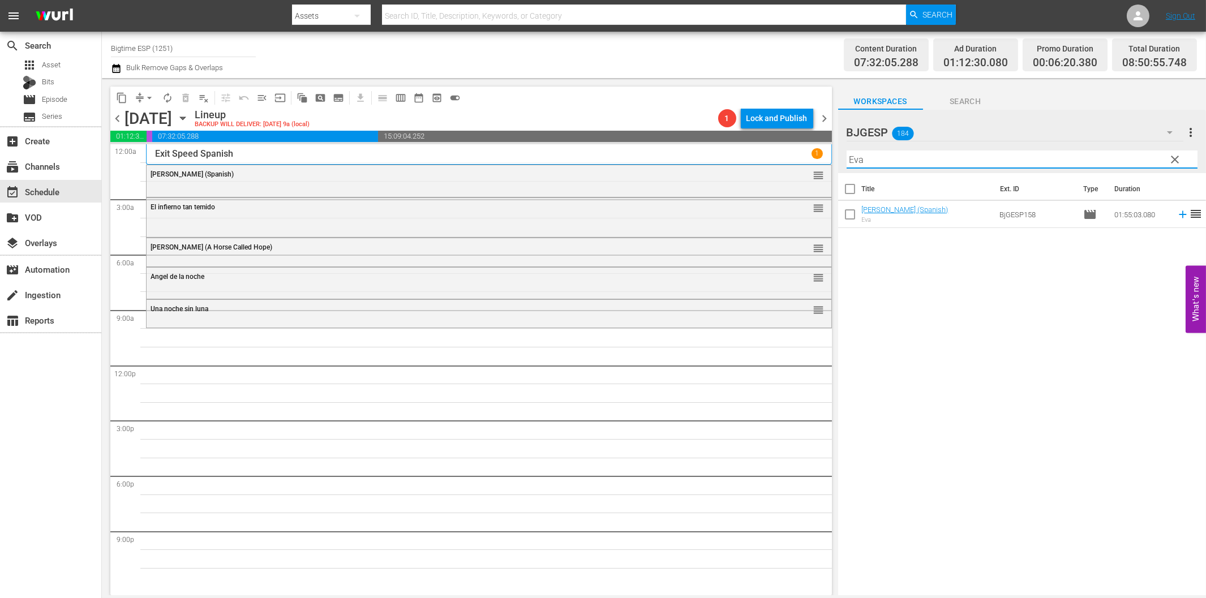
click at [1177, 216] on icon at bounding box center [1183, 214] width 12 height 12
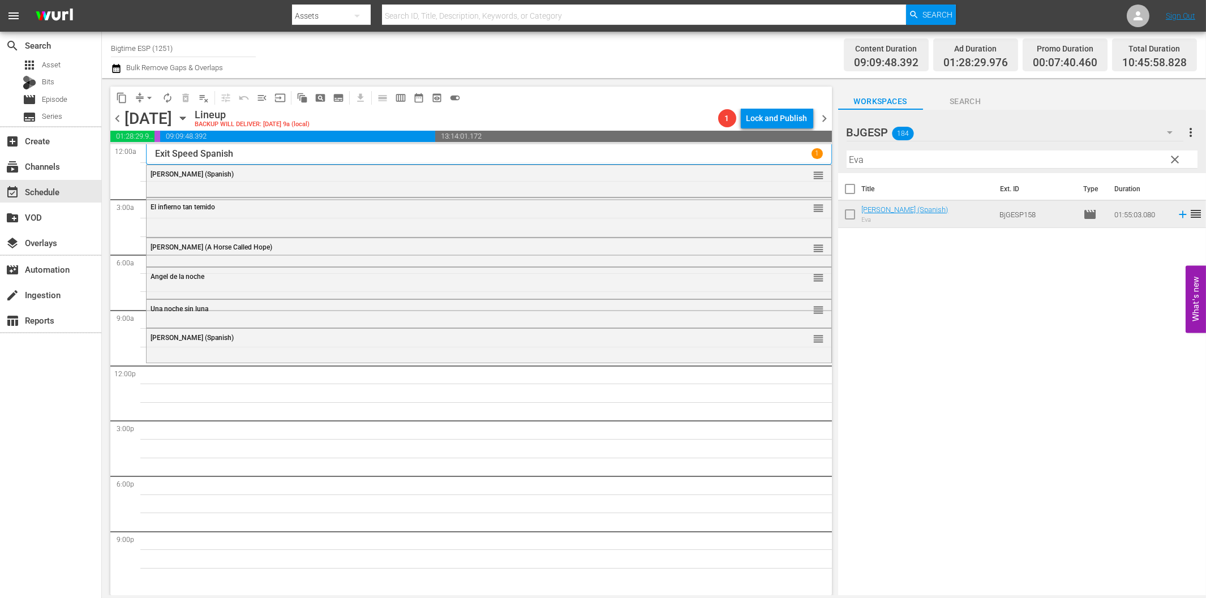
click at [879, 160] on input "Eva" at bounding box center [1022, 160] width 351 height 18
paste input "La gran pele"
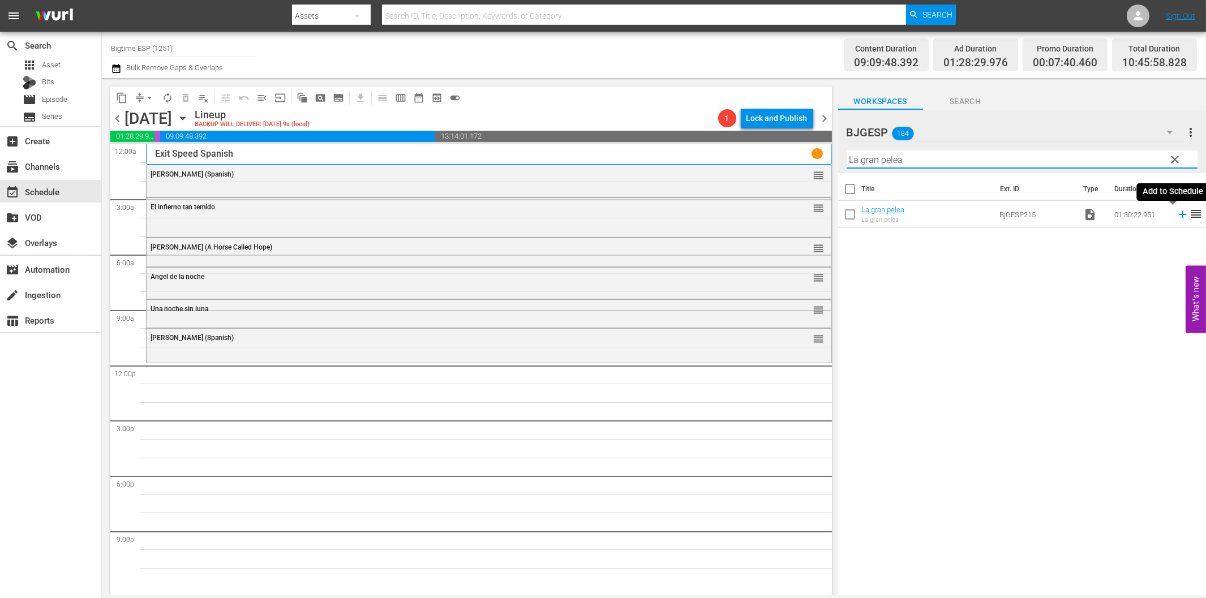
click at [1177, 216] on icon at bounding box center [1183, 214] width 12 height 12
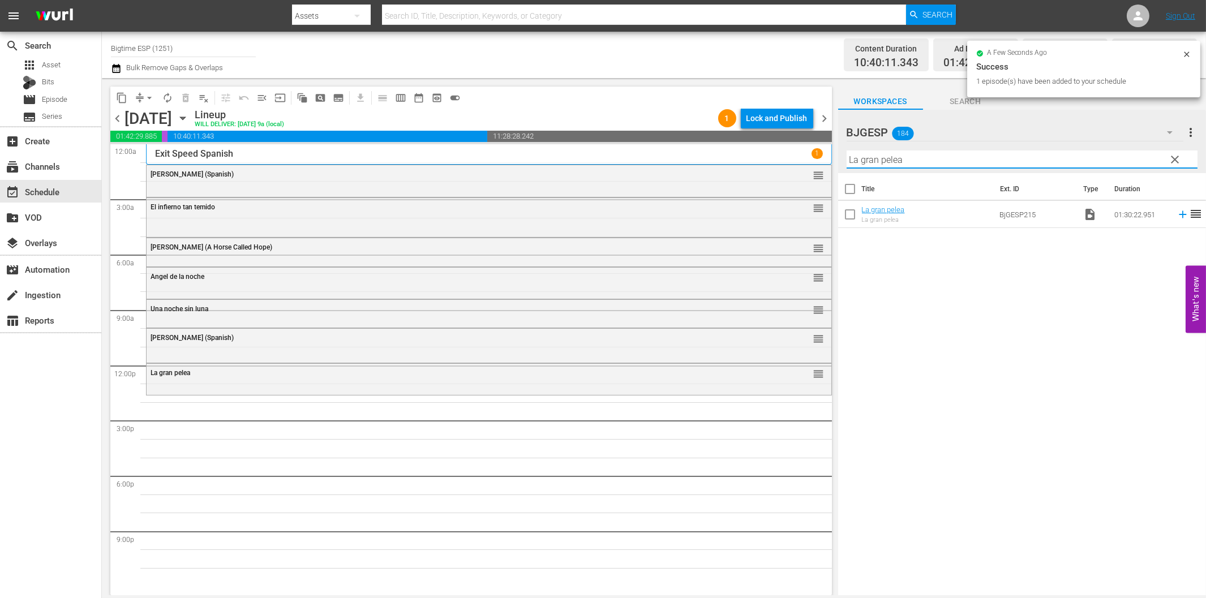
click at [934, 157] on input "La gran pelea" at bounding box center [1022, 160] width 351 height 18
paste input "Noches sin lunas ni soles"
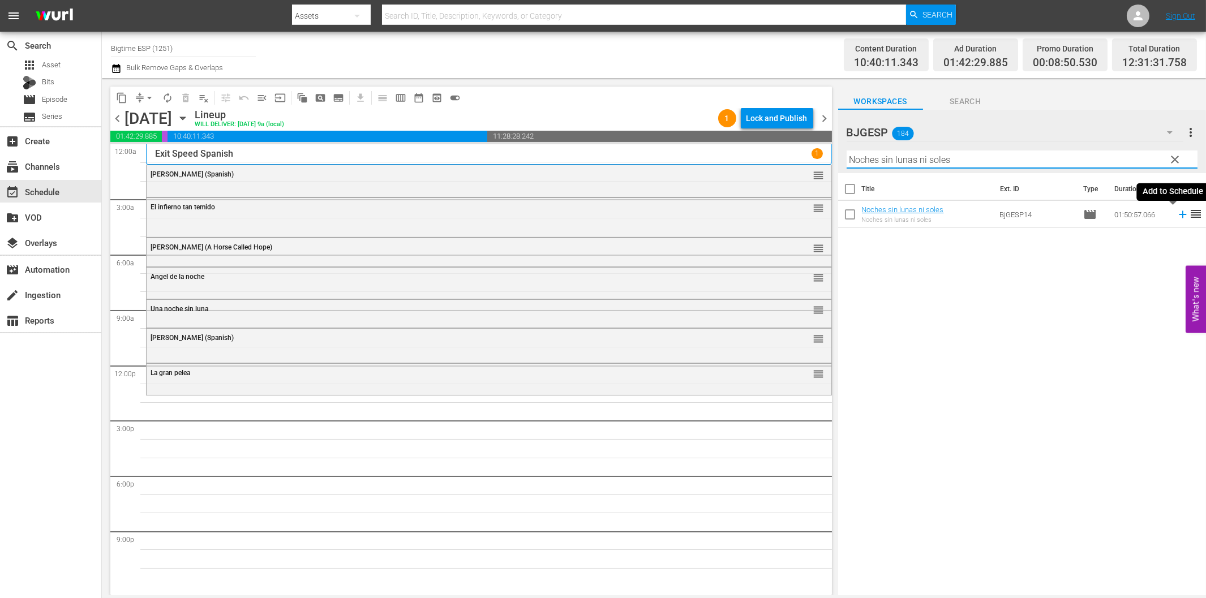
click at [1177, 216] on icon at bounding box center [1183, 214] width 12 height 12
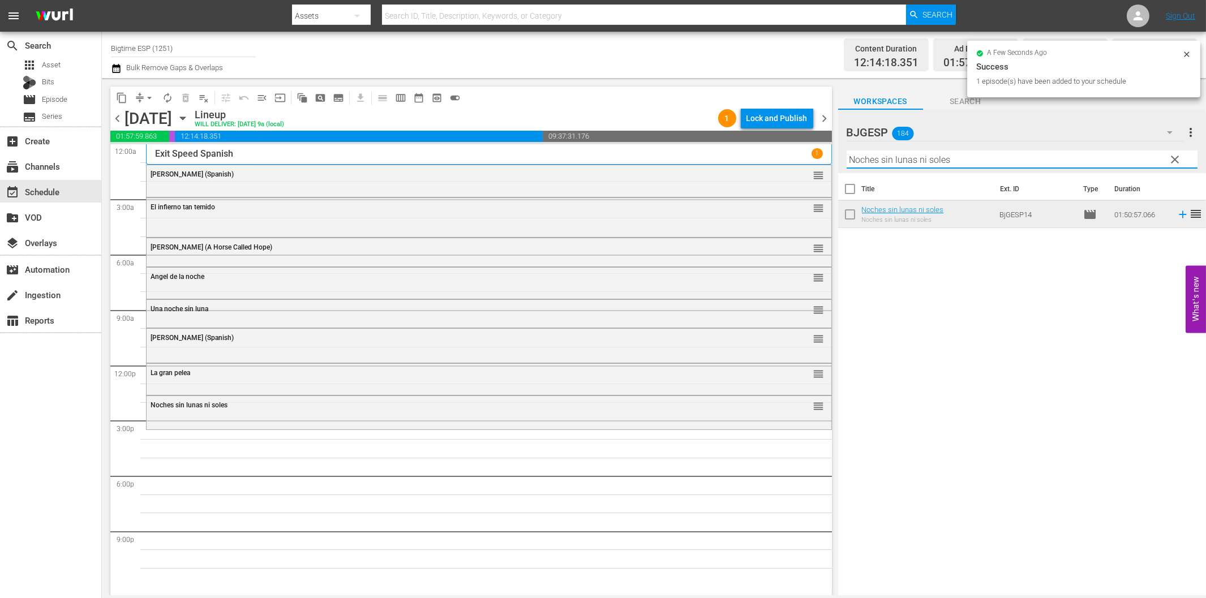
click at [978, 161] on input "Noches sin lunas ni soles" at bounding box center [1022, 160] width 351 height 18
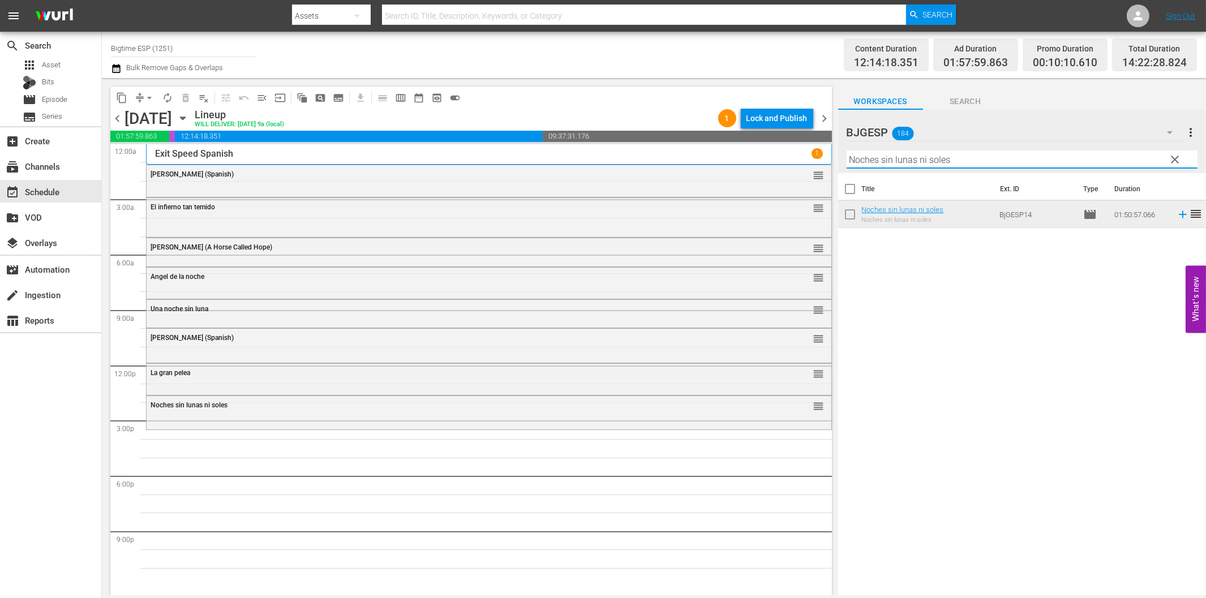
click at [982, 159] on input "Noches sin lunas ni soles" at bounding box center [1022, 160] width 351 height 18
paste input "El robo del siglo (Buster)"
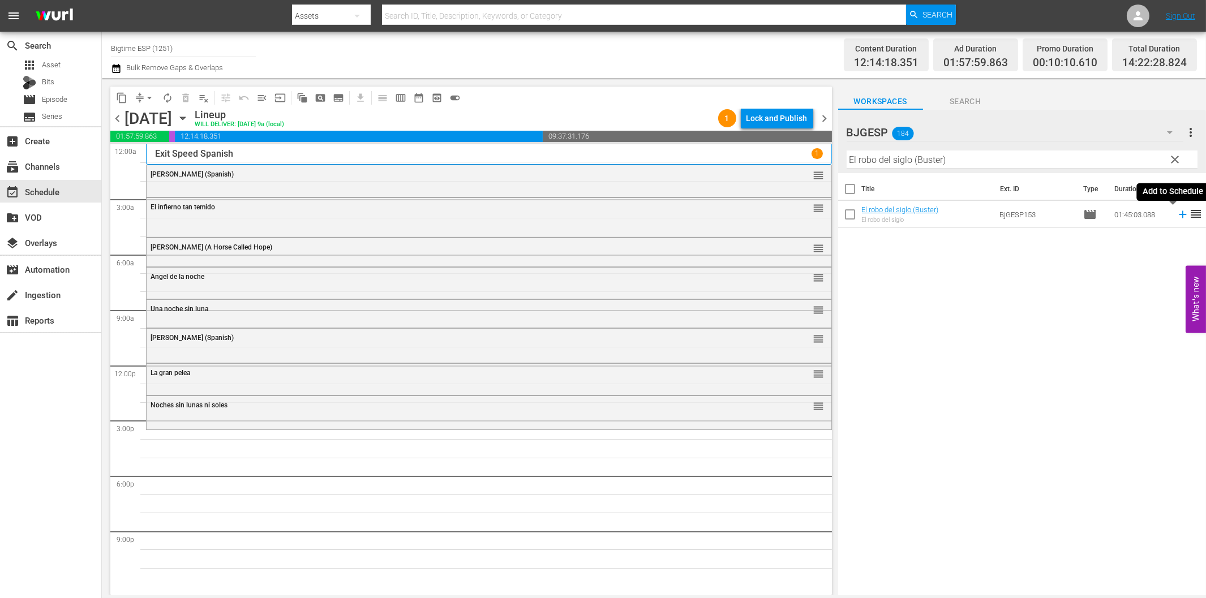
click at [1177, 216] on icon at bounding box center [1183, 214] width 12 height 12
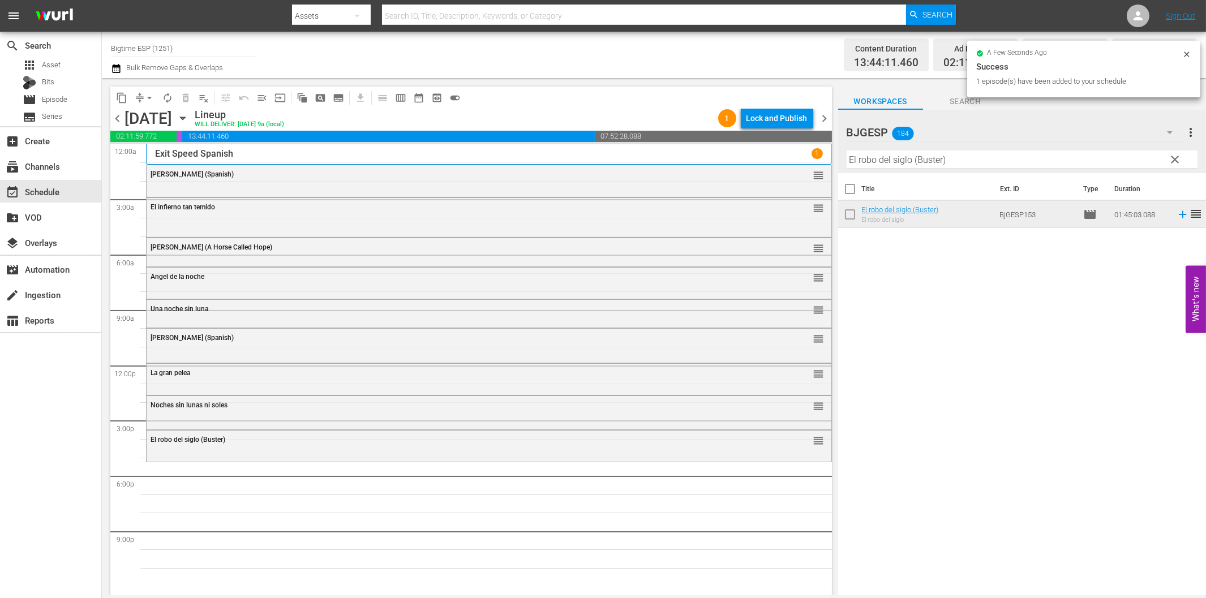
click at [994, 169] on div "Filter by Title El robo del siglo (Buster)" at bounding box center [1022, 159] width 351 height 27
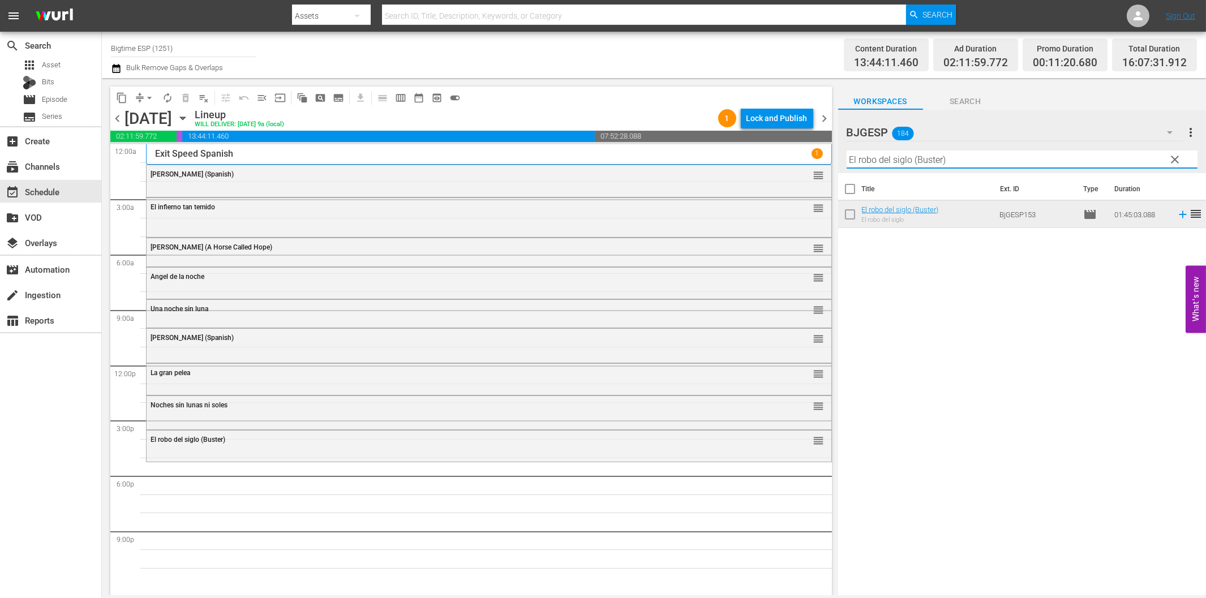
click at [992, 163] on input "El robo del siglo (Buster)" at bounding box center [1022, 160] width 351 height 18
paste input "Tierra Yerma"
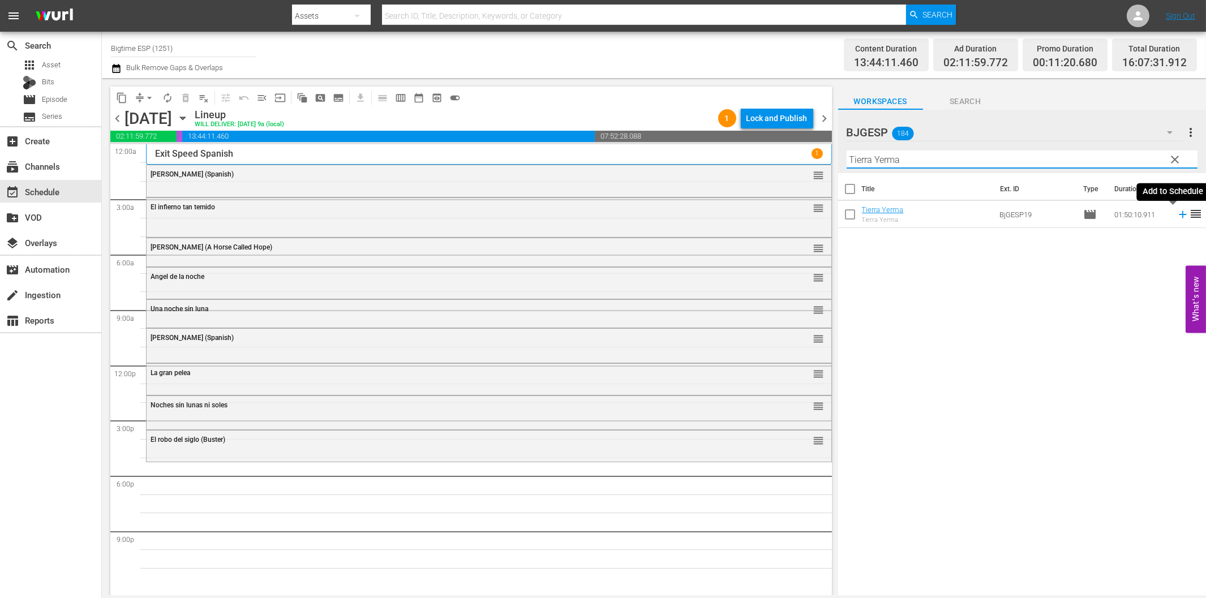
click at [1177, 213] on icon at bounding box center [1183, 214] width 12 height 12
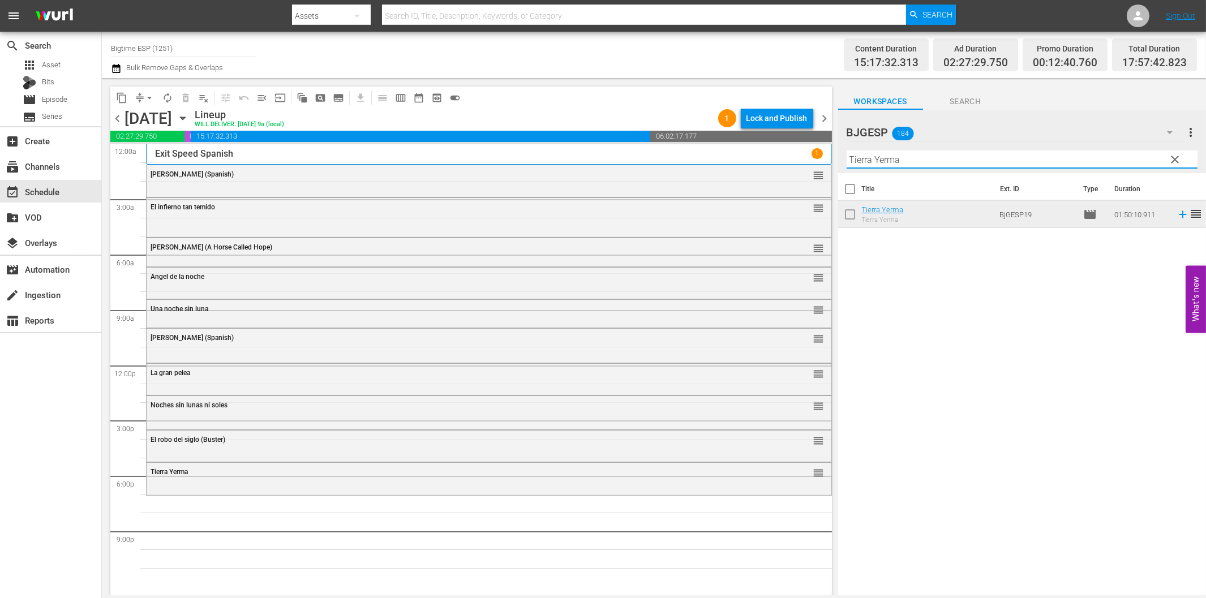
click at [940, 160] on input "Tierra Yerma" at bounding box center [1022, 160] width 351 height 18
paste input "e pido un taxi"
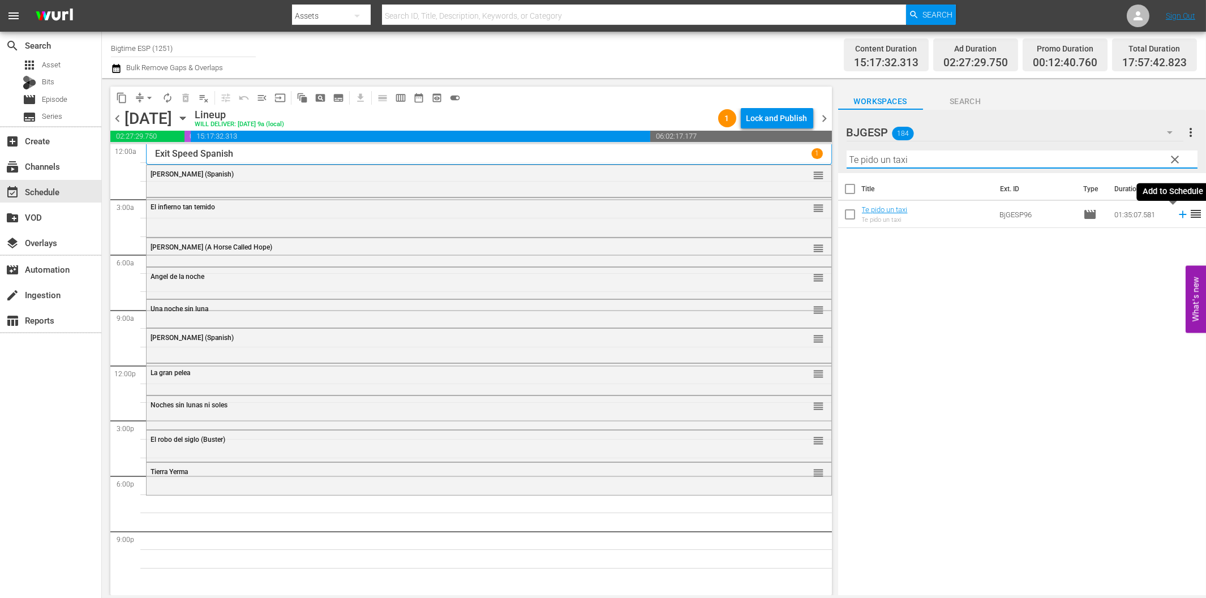
click at [1179, 215] on icon at bounding box center [1182, 214] width 7 height 7
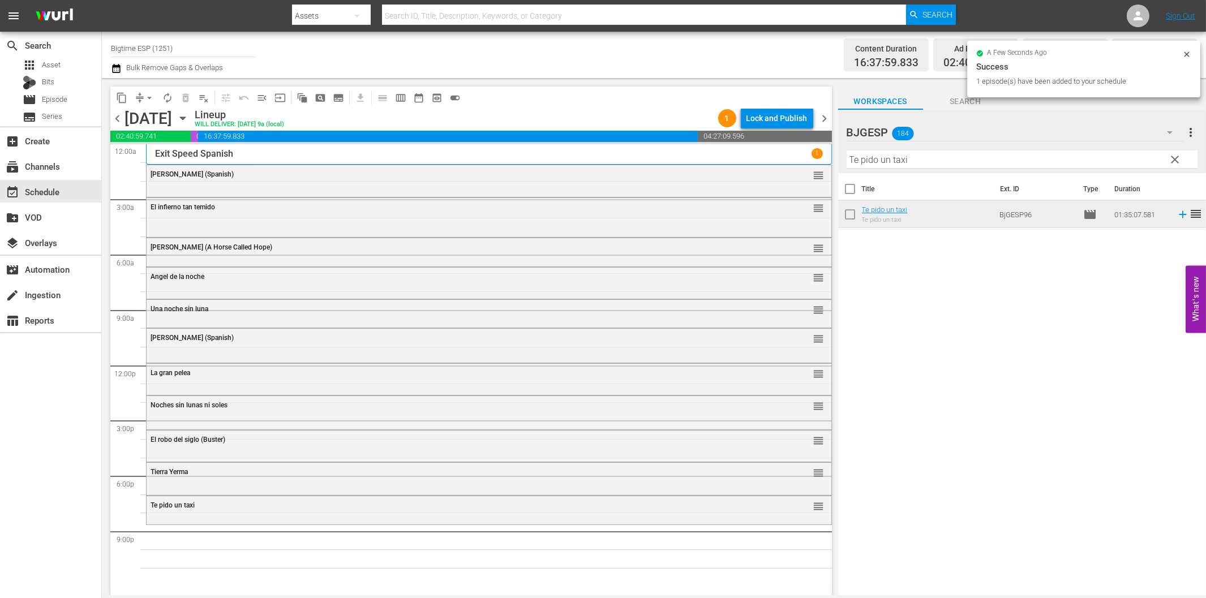
click at [946, 157] on input "Te pido un taxi" at bounding box center [1022, 160] width 351 height 18
paste input "Lidice"
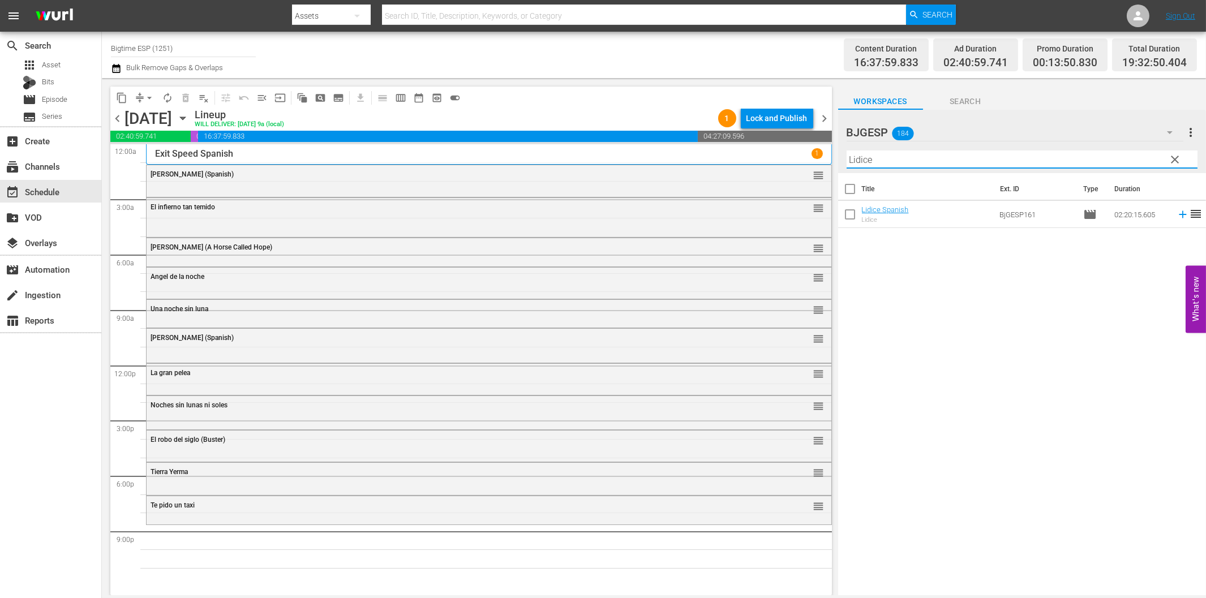
click at [1178, 212] on icon at bounding box center [1183, 214] width 12 height 12
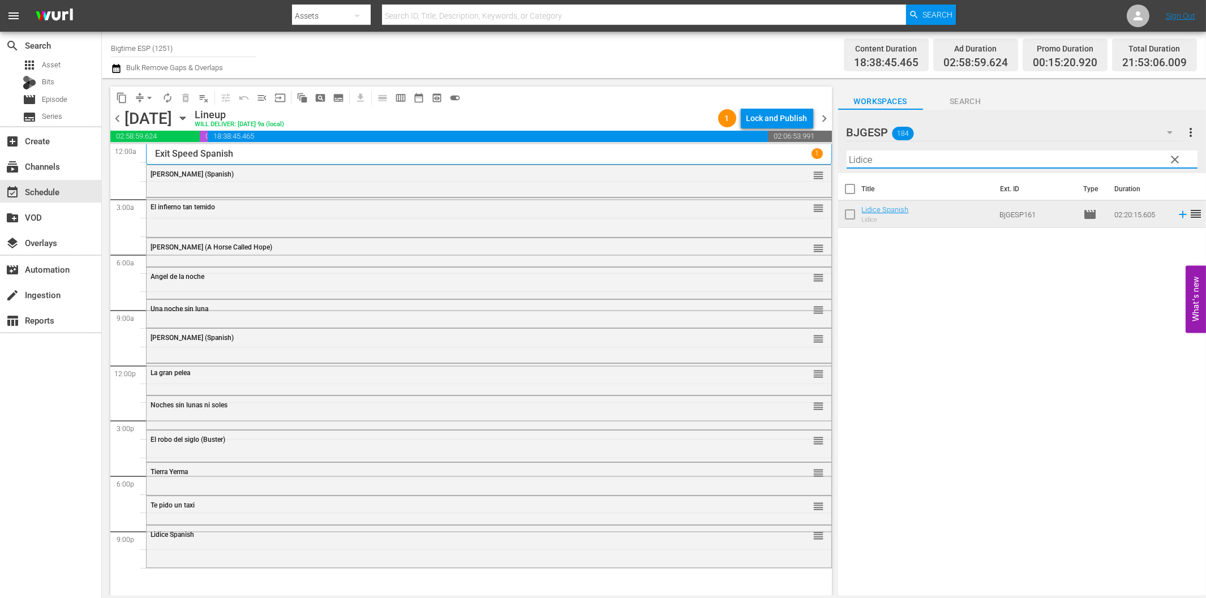
click at [905, 166] on input "Lidice" at bounding box center [1022, 160] width 351 height 18
paste input "leno de ruido y dolor"
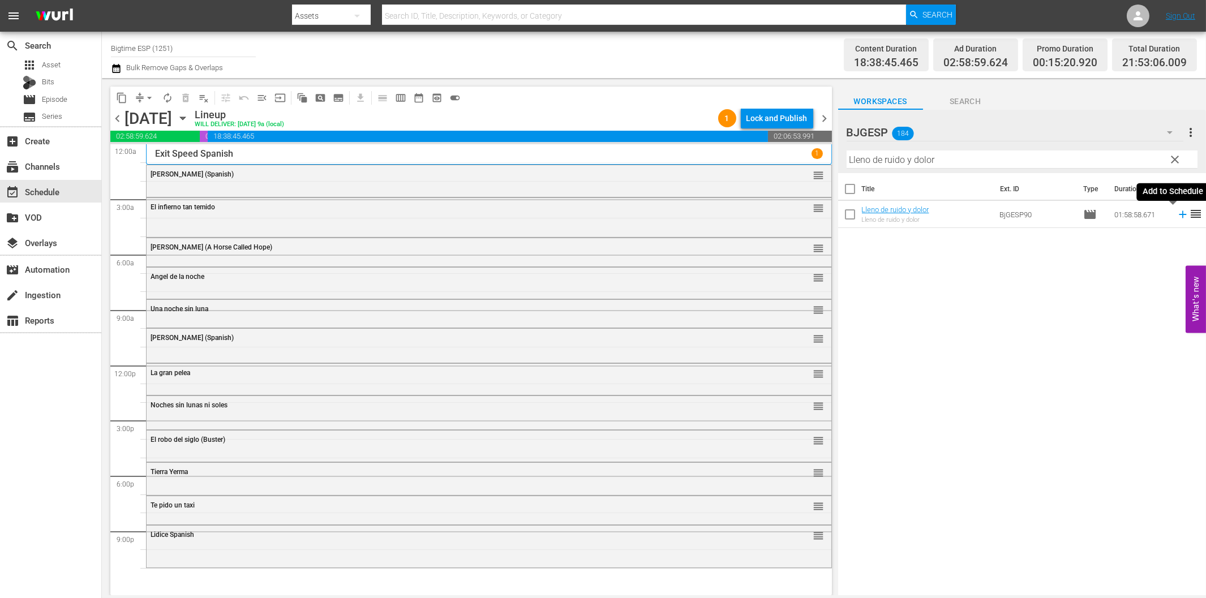
click at [1177, 213] on icon at bounding box center [1183, 214] width 12 height 12
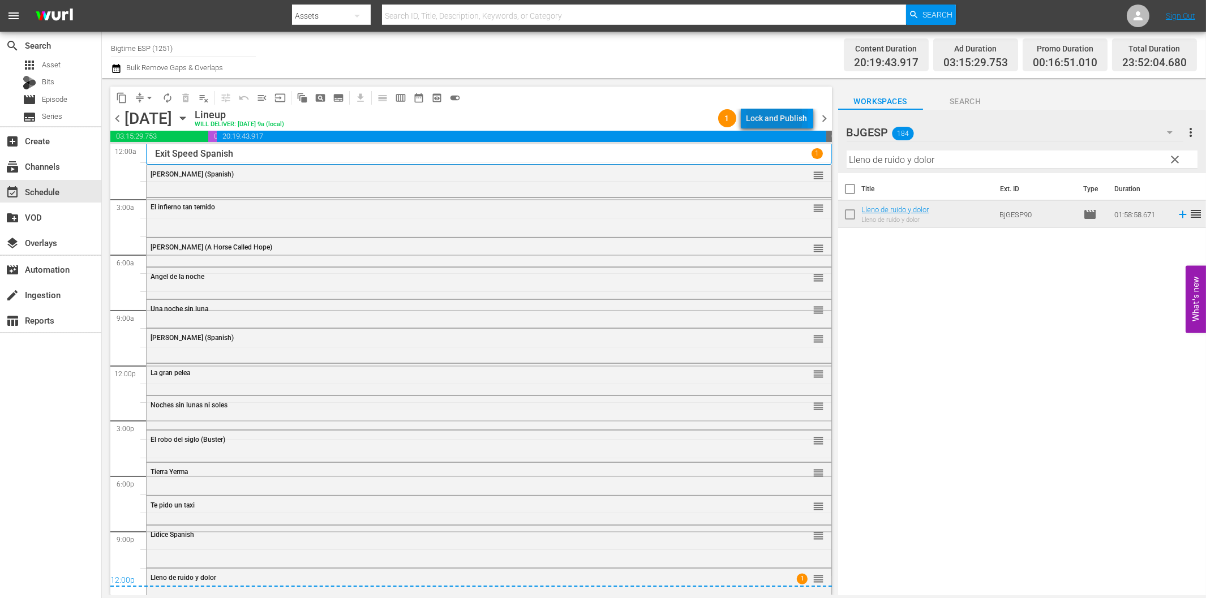
click at [759, 118] on div "Lock and Publish" at bounding box center [777, 118] width 61 height 20
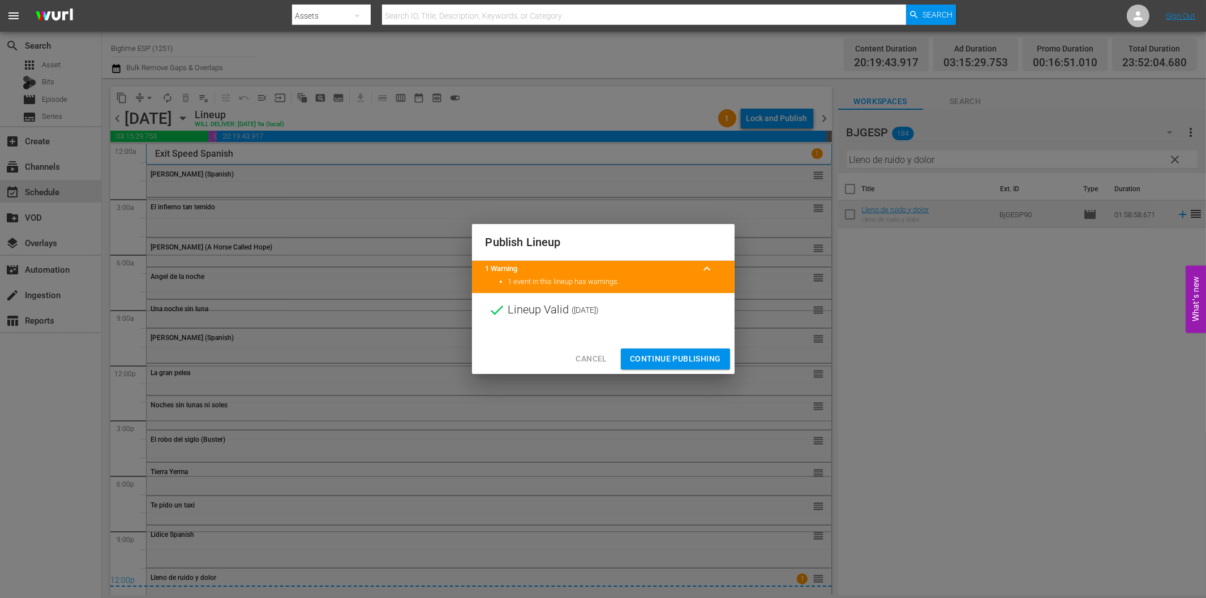
click at [697, 359] on span "Continue Publishing" at bounding box center [675, 359] width 91 height 14
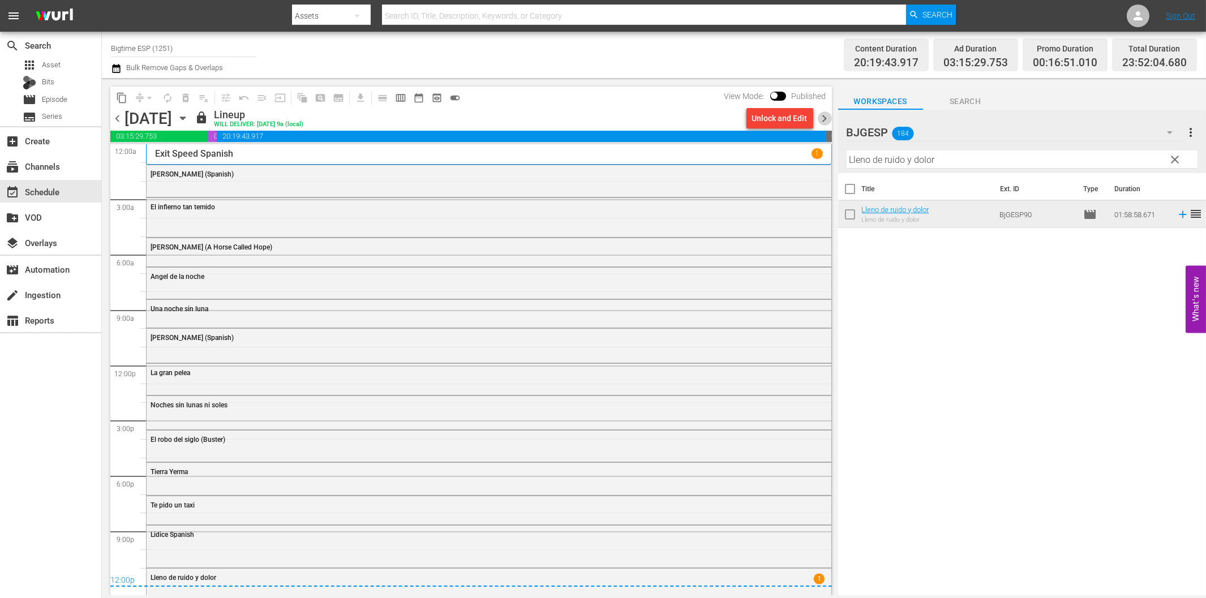
click at [825, 120] on span "chevron_right" at bounding box center [825, 119] width 14 height 14
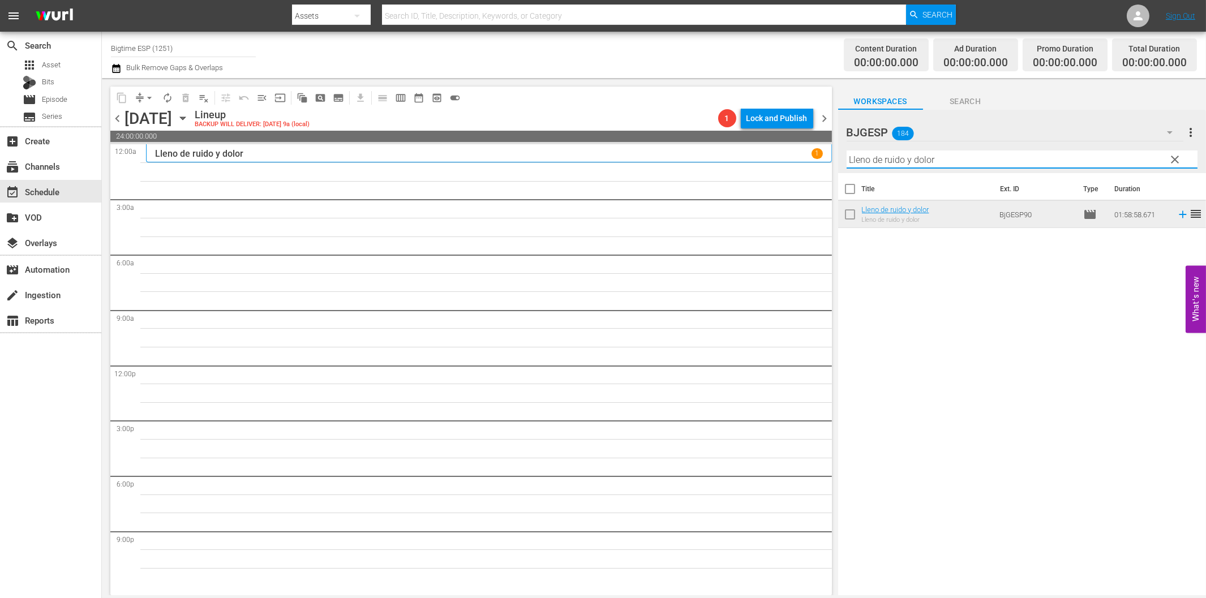
click at [918, 165] on input "Lleno de ruido y dolor" at bounding box center [1022, 160] width 351 height 18
paste input "Encontrando el fin del mundo"
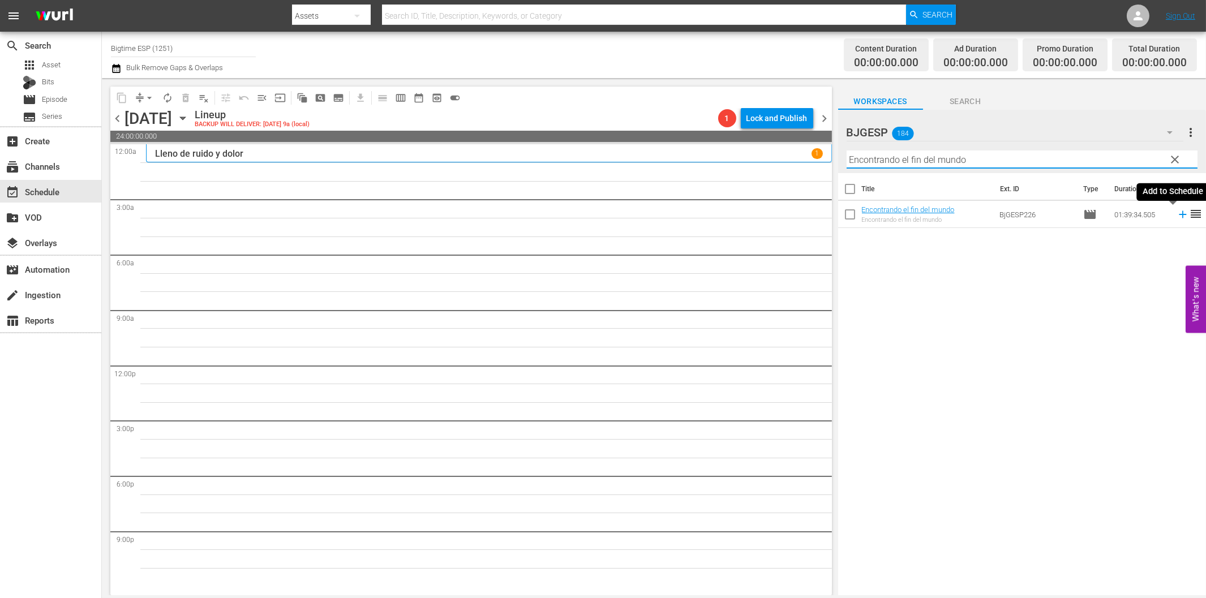
click at [1179, 217] on icon at bounding box center [1182, 214] width 7 height 7
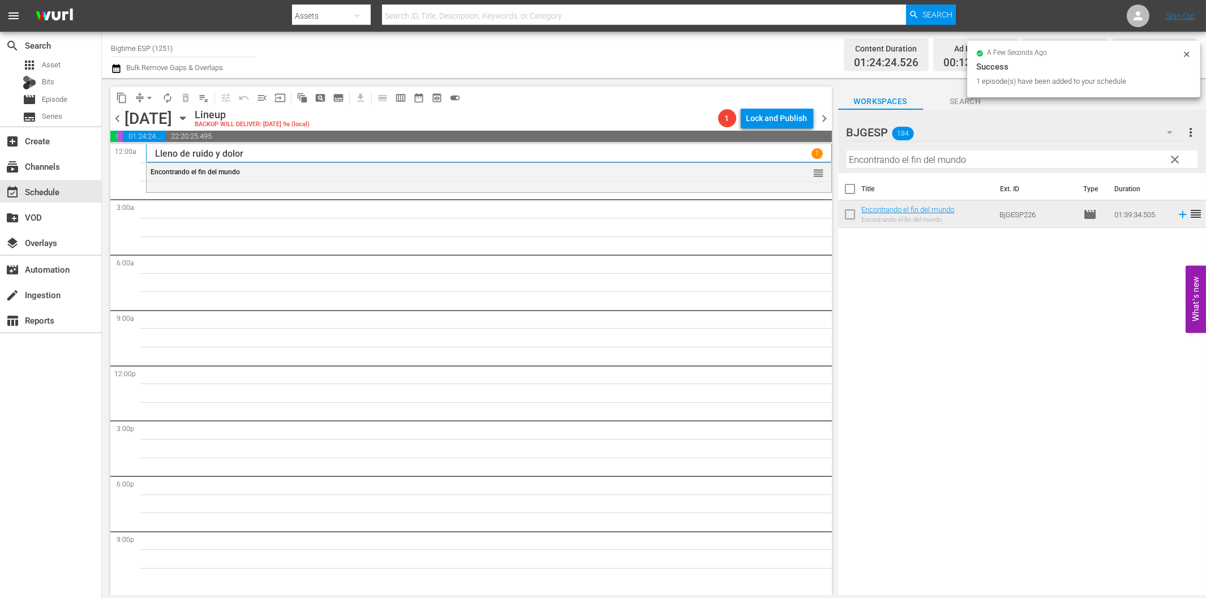
click at [901, 156] on input "Encontrando el fin del mundo" at bounding box center [1022, 160] width 351 height 18
paste input "Toque de Queda"
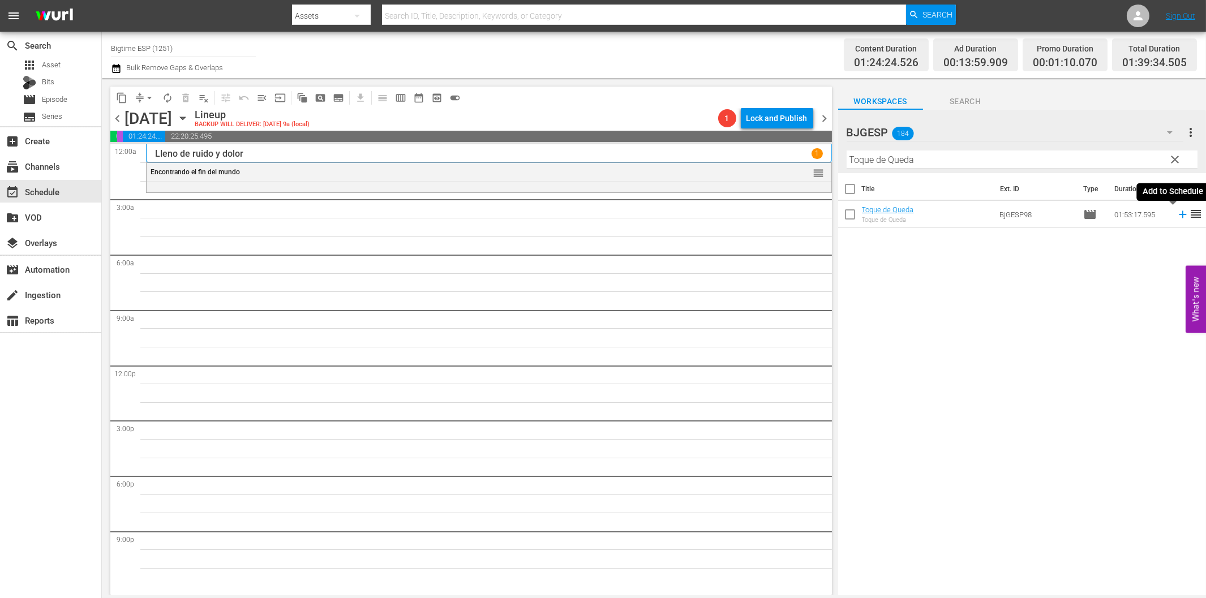
click at [1177, 218] on icon at bounding box center [1183, 214] width 12 height 12
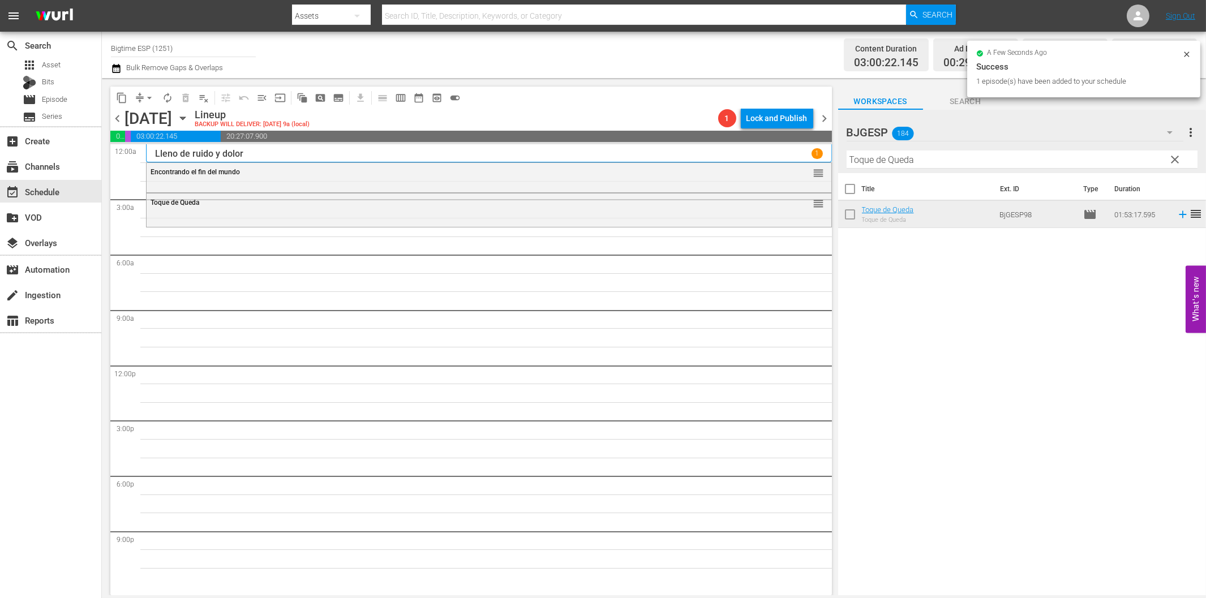
click at [887, 166] on input "Toque de Queda" at bounding box center [1022, 160] width 351 height 18
paste input "Pueblo de cenizas"
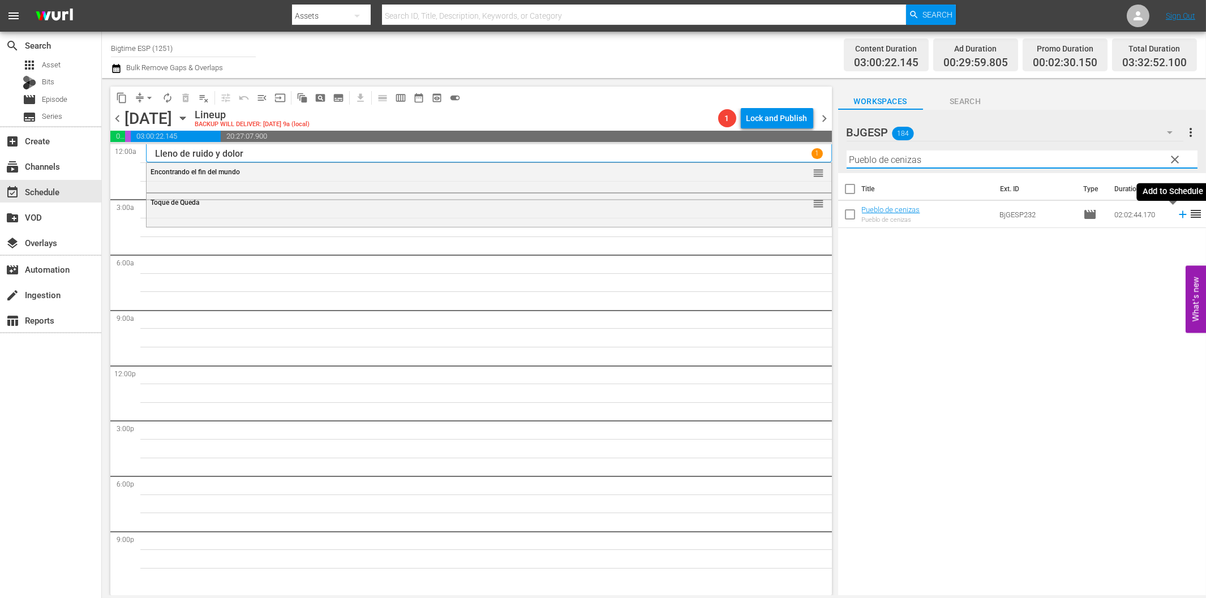
click at [1177, 213] on icon at bounding box center [1183, 214] width 12 height 12
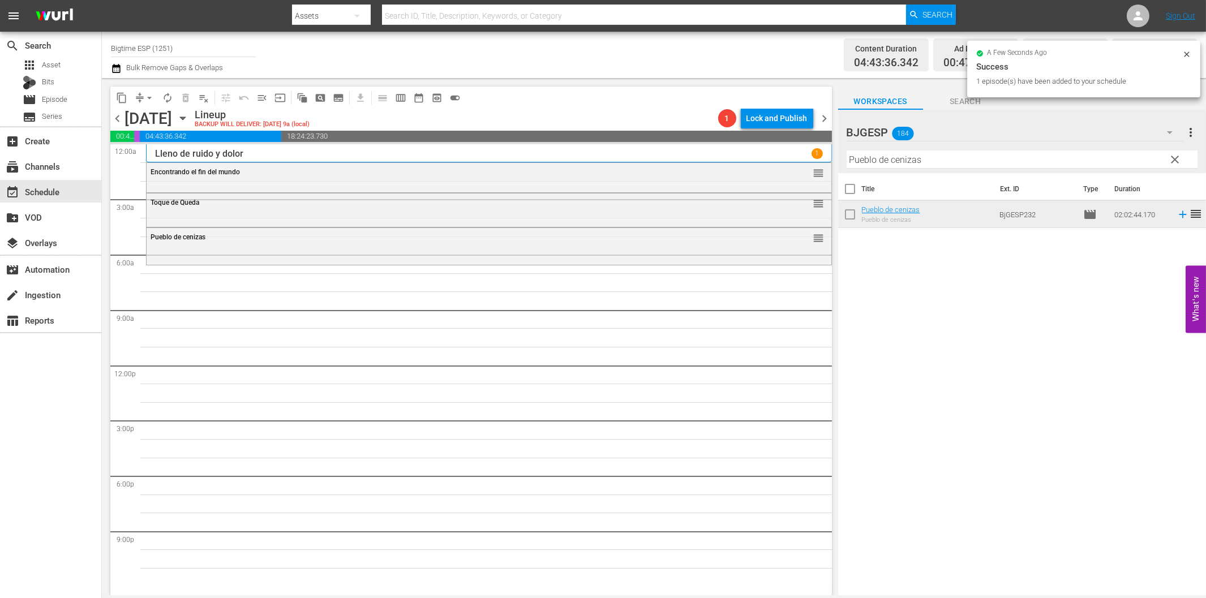
click at [906, 156] on input "Pueblo de cenizas" at bounding box center [1022, 160] width 351 height 18
paste input "Yo, mi ex y sus secuestradore"
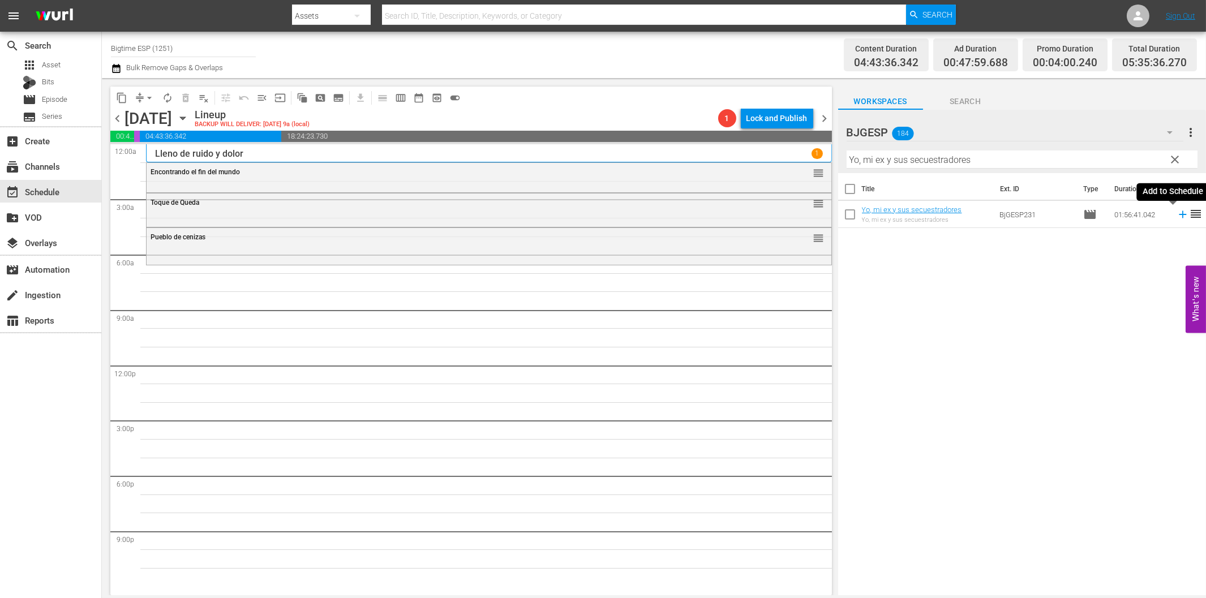
click at [1177, 217] on icon at bounding box center [1183, 214] width 12 height 12
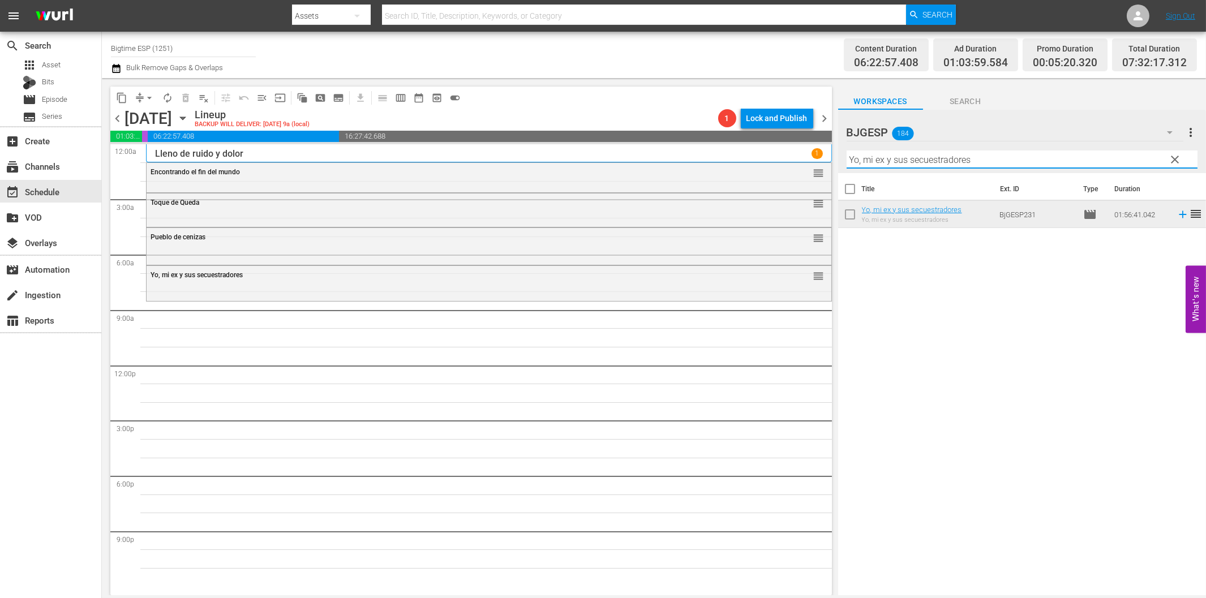
click at [961, 165] on input "Yo, mi ex y sus secuestradores" at bounding box center [1022, 160] width 351 height 18
paste input "Pinches Act"
click at [1177, 214] on icon at bounding box center [1183, 214] width 12 height 12
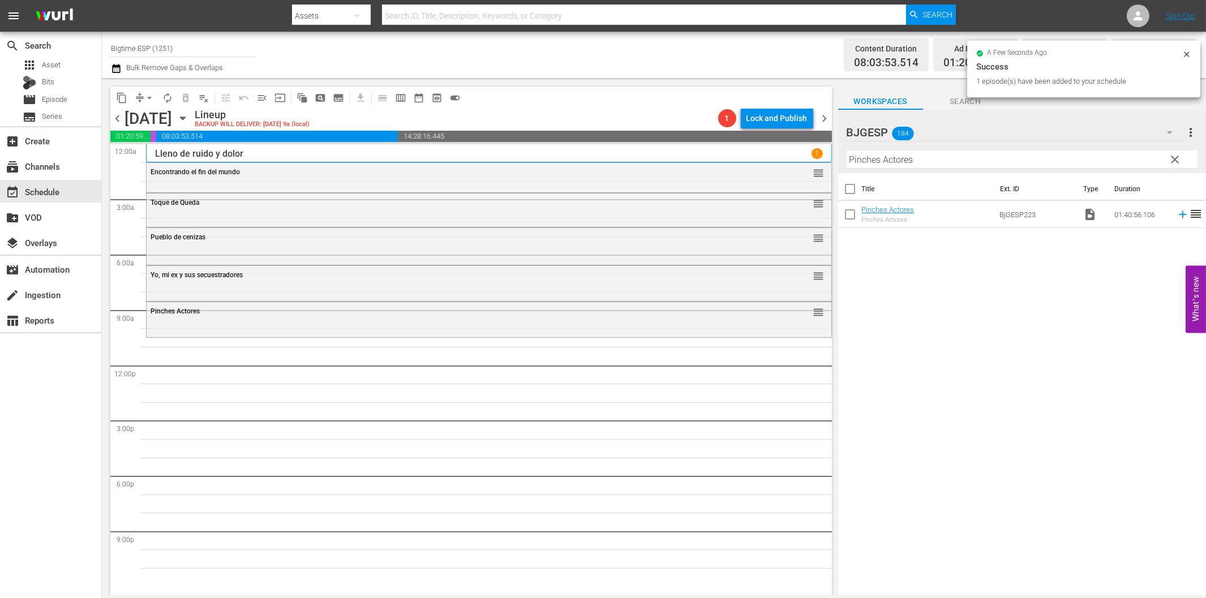
click at [926, 160] on input "Pinches Actores" at bounding box center [1022, 160] width 351 height 18
paste input "[PERSON_NAME], amor y revolución"
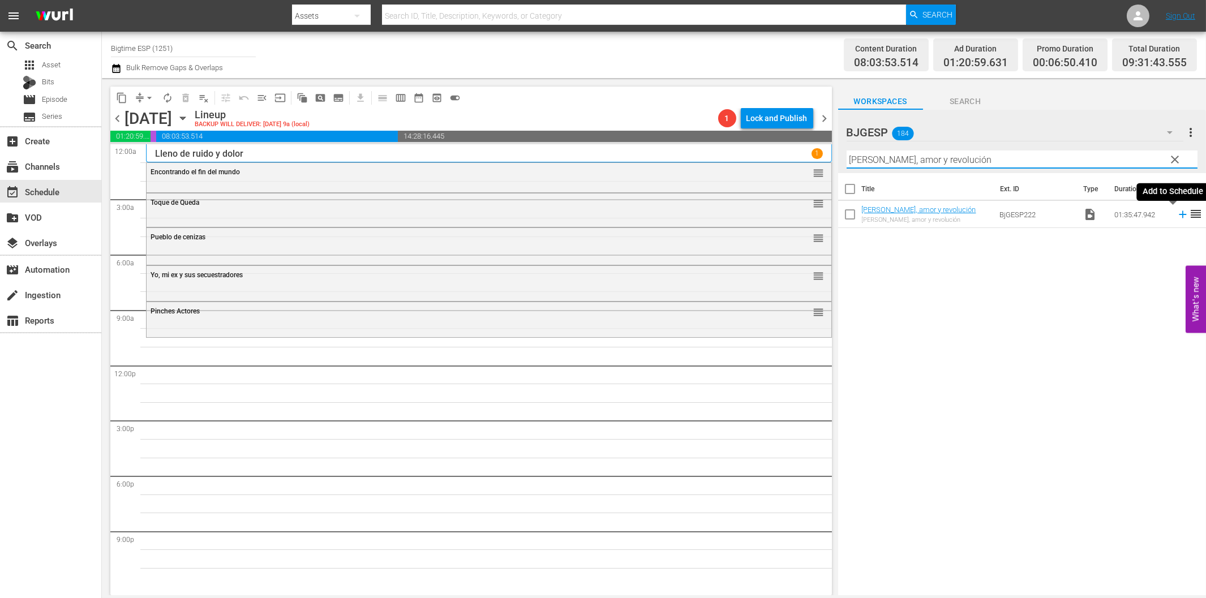
click at [1177, 216] on icon at bounding box center [1183, 214] width 12 height 12
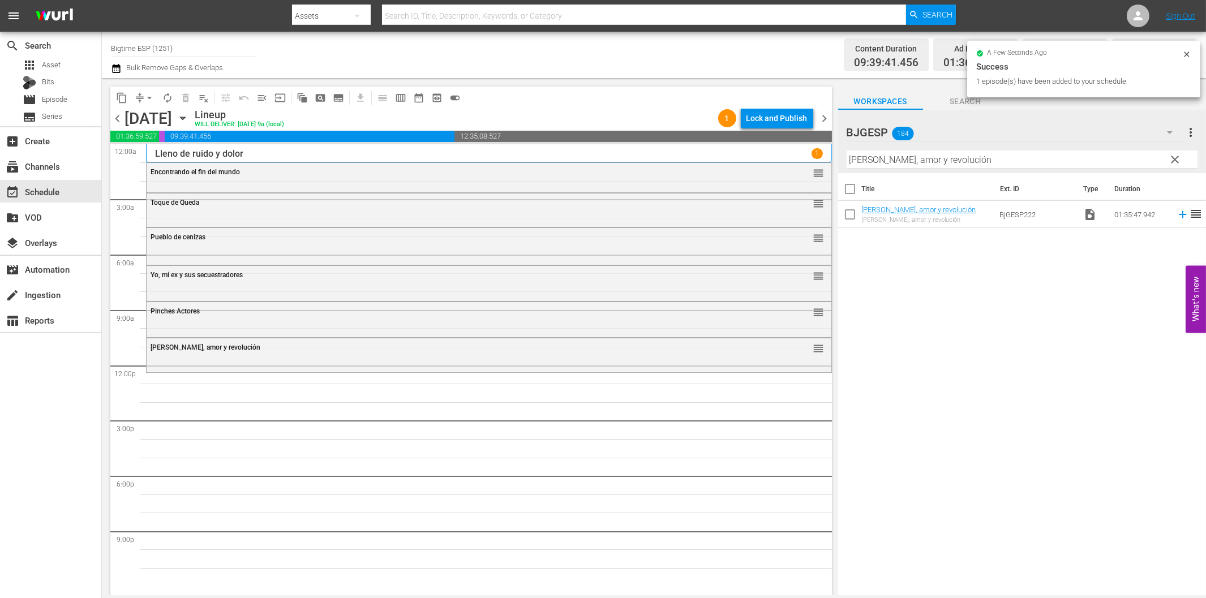
click at [901, 162] on input "[PERSON_NAME], amor y revolución" at bounding box center [1022, 160] width 351 height 18
paste input "La maffia"
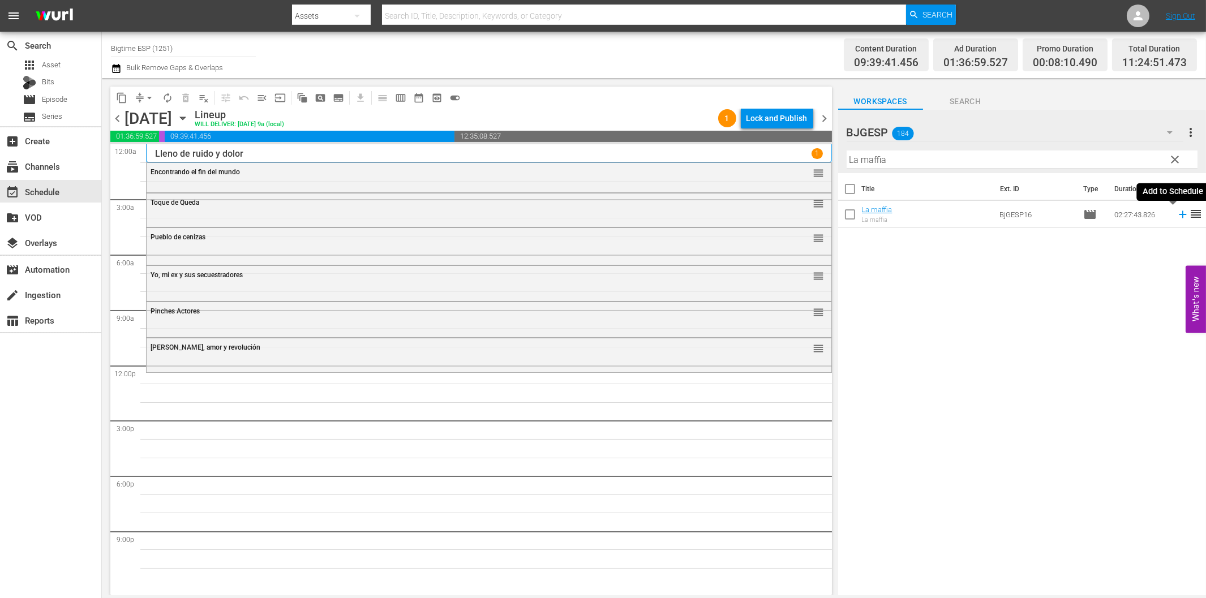
click at [1177, 220] on icon at bounding box center [1183, 214] width 12 height 12
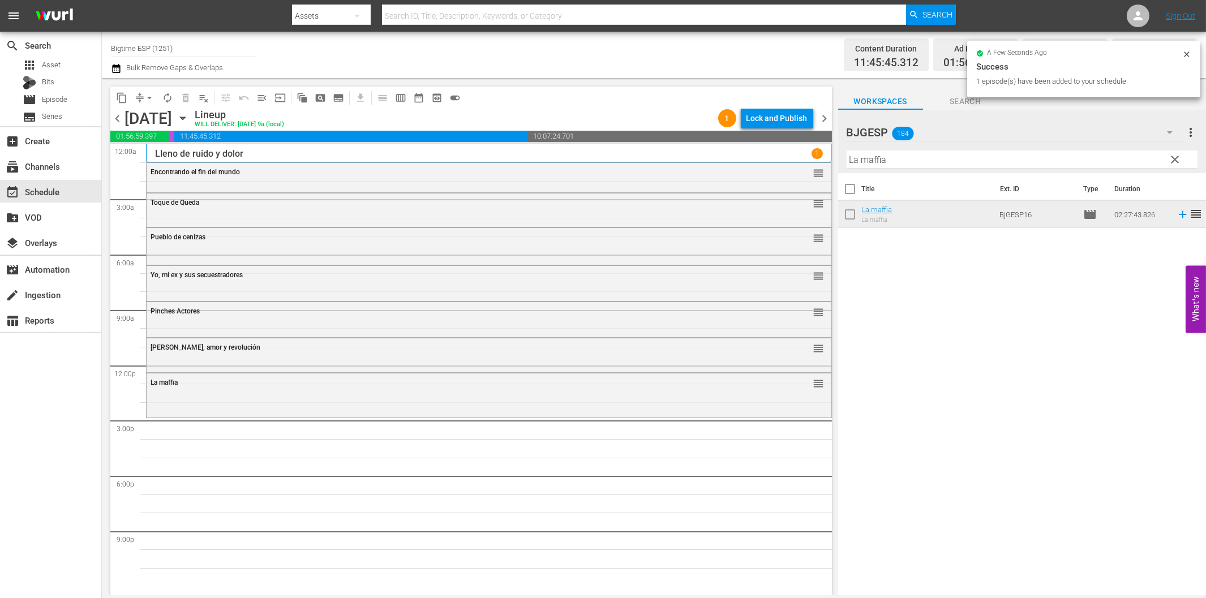
click at [945, 156] on input "La maffia" at bounding box center [1022, 160] width 351 height 18
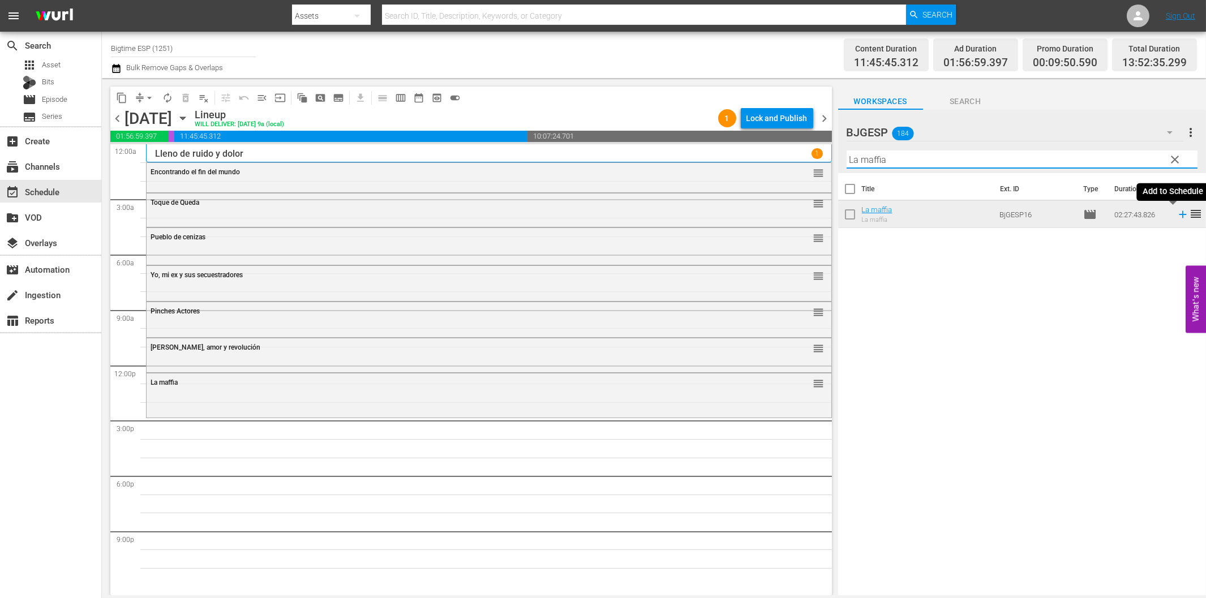
click at [1177, 213] on icon at bounding box center [1183, 214] width 12 height 12
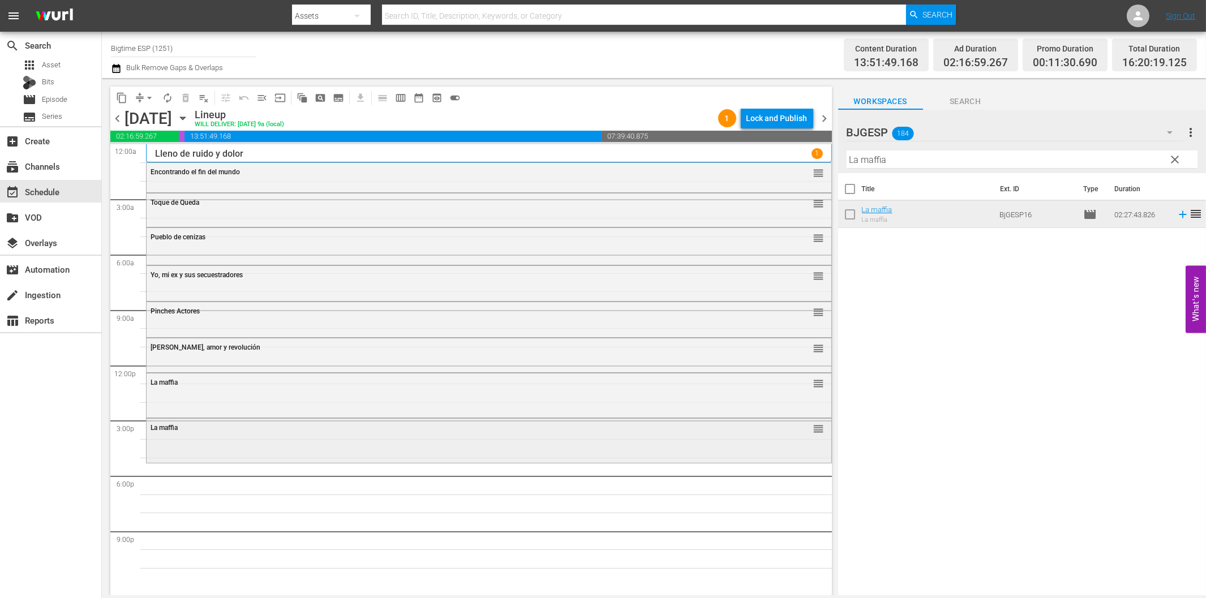
click at [186, 444] on div "[PERSON_NAME] reorder" at bounding box center [489, 440] width 685 height 42
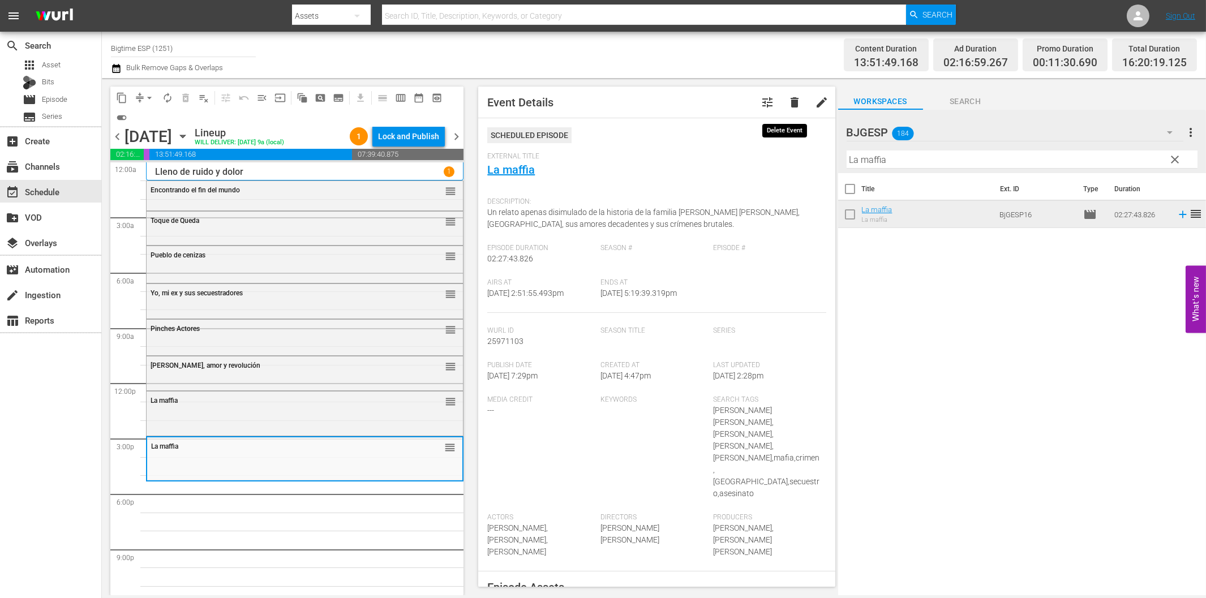
click at [784, 94] on button "delete" at bounding box center [794, 102] width 27 height 27
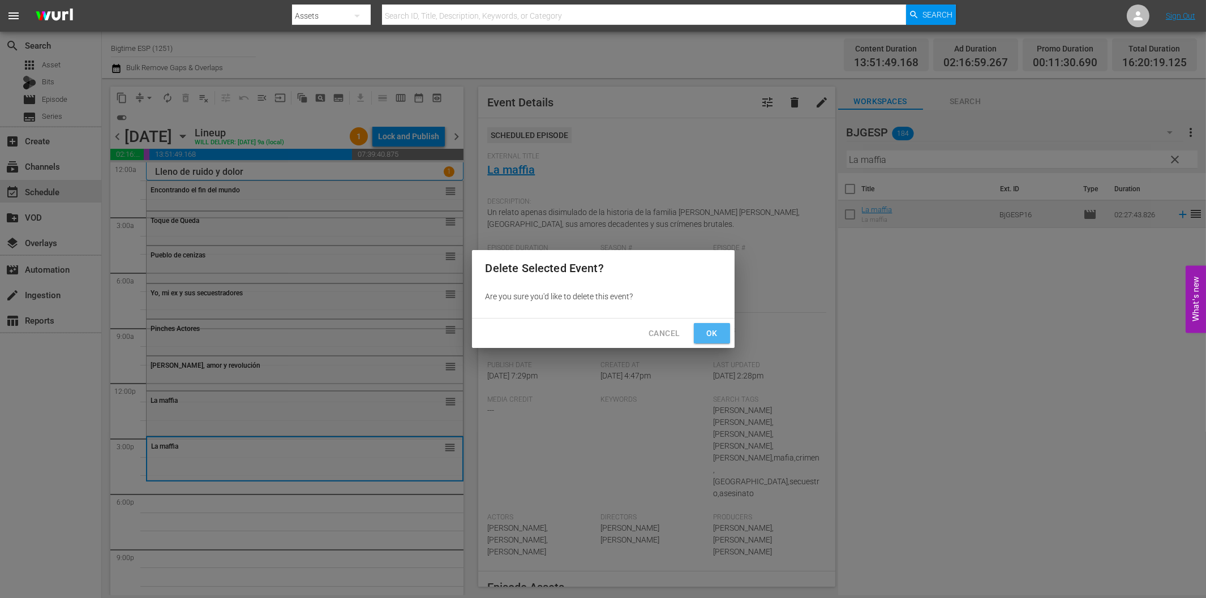
drag, startPoint x: 725, startPoint y: 330, endPoint x: 704, endPoint y: 337, distance: 21.7
click at [724, 331] on button "Ok" at bounding box center [712, 333] width 36 height 21
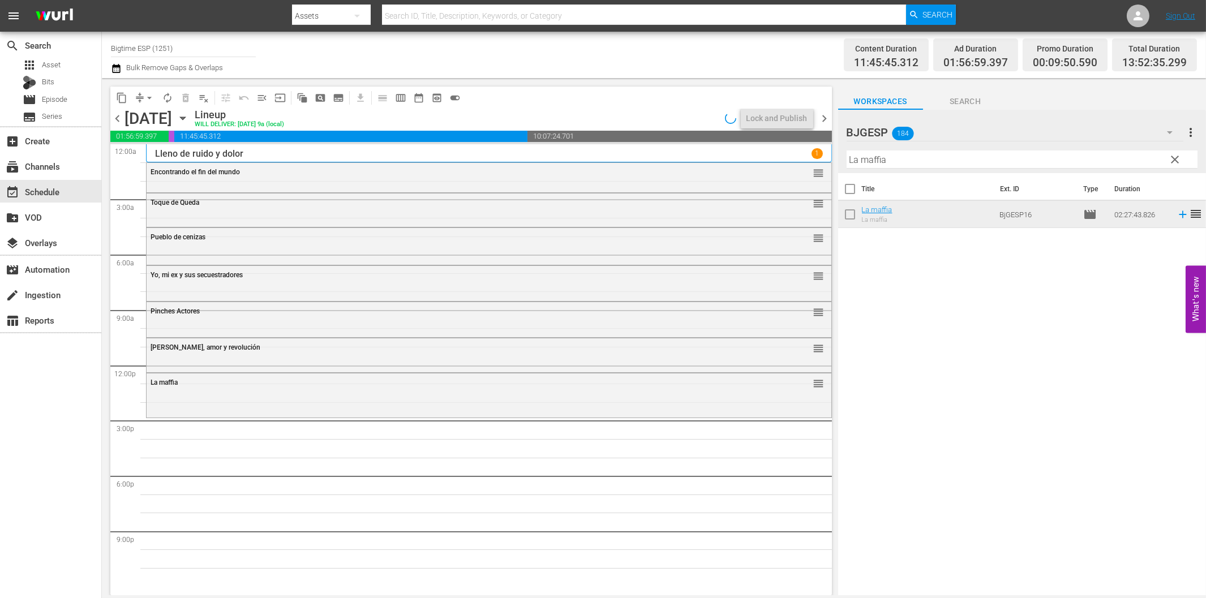
click at [993, 151] on input "La maffia" at bounding box center [1022, 160] width 351 height 18
paste input "Devuélveme La Vid"
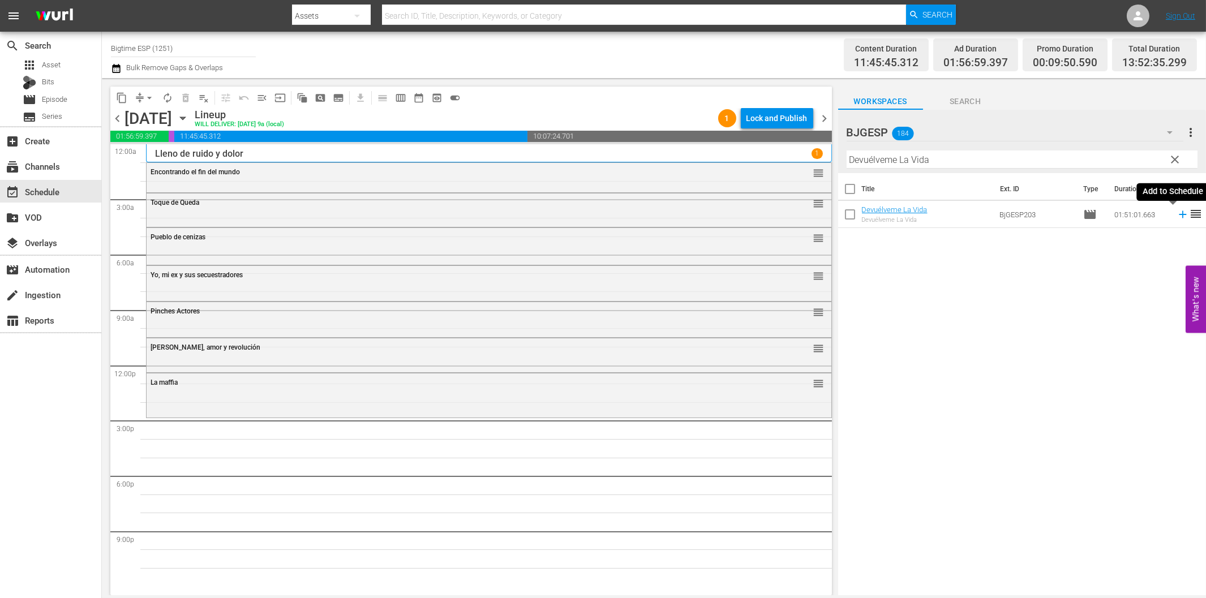
click at [1177, 217] on icon at bounding box center [1183, 214] width 12 height 12
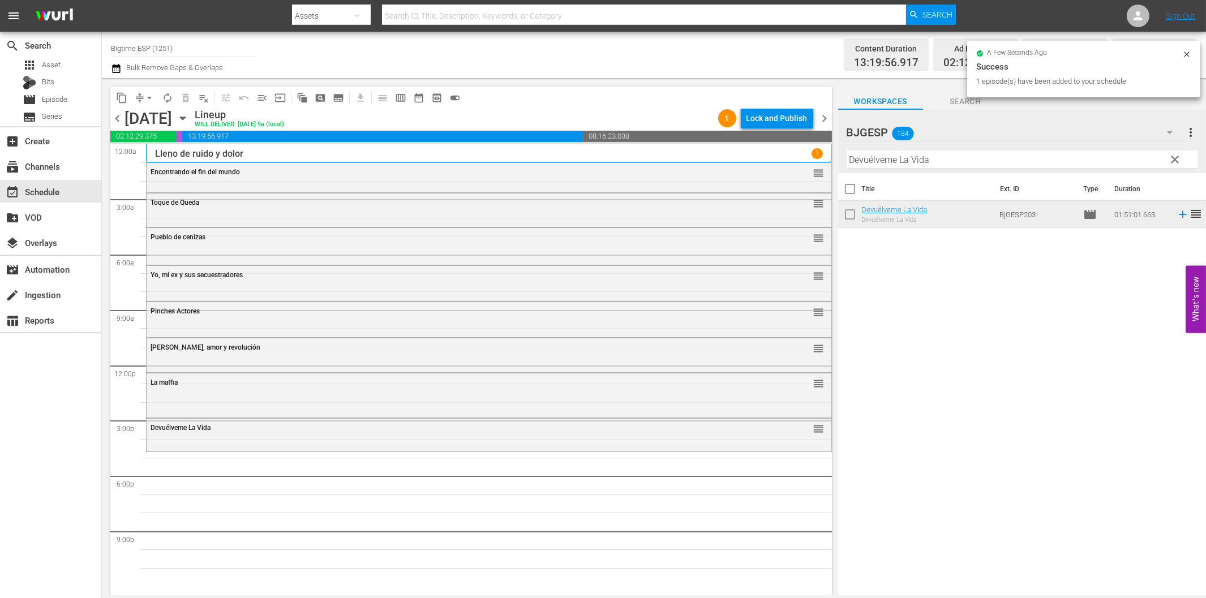
click at [960, 165] on input "Devuélveme La Vida" at bounding box center [1022, 160] width 351 height 18
paste input "Jaque mate!"
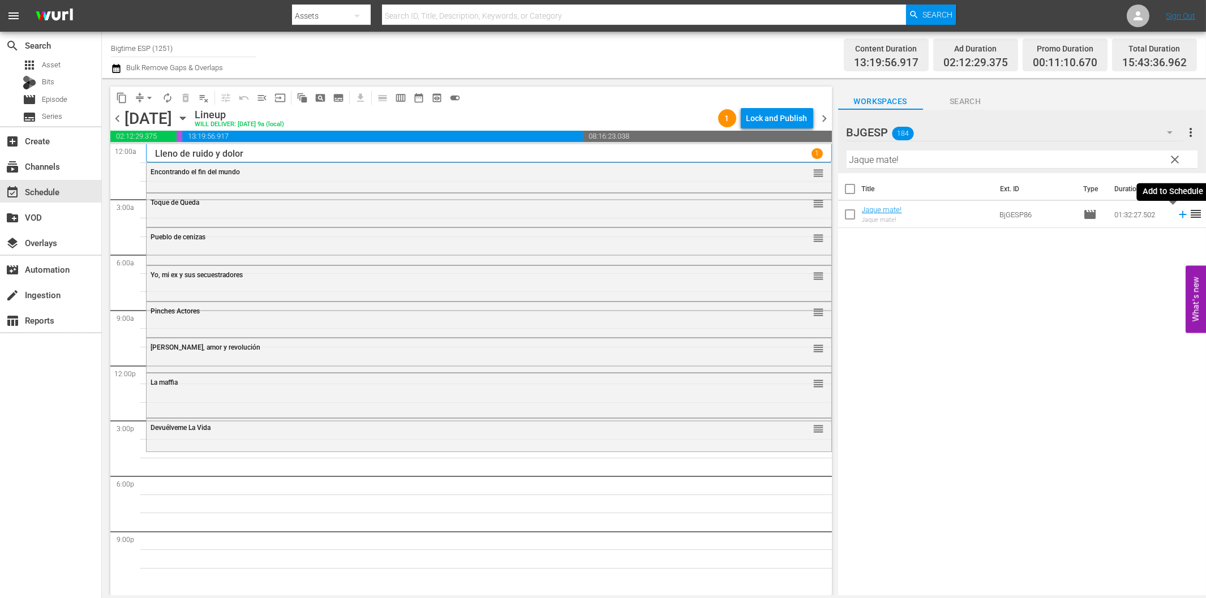
click at [1177, 213] on icon at bounding box center [1183, 214] width 12 height 12
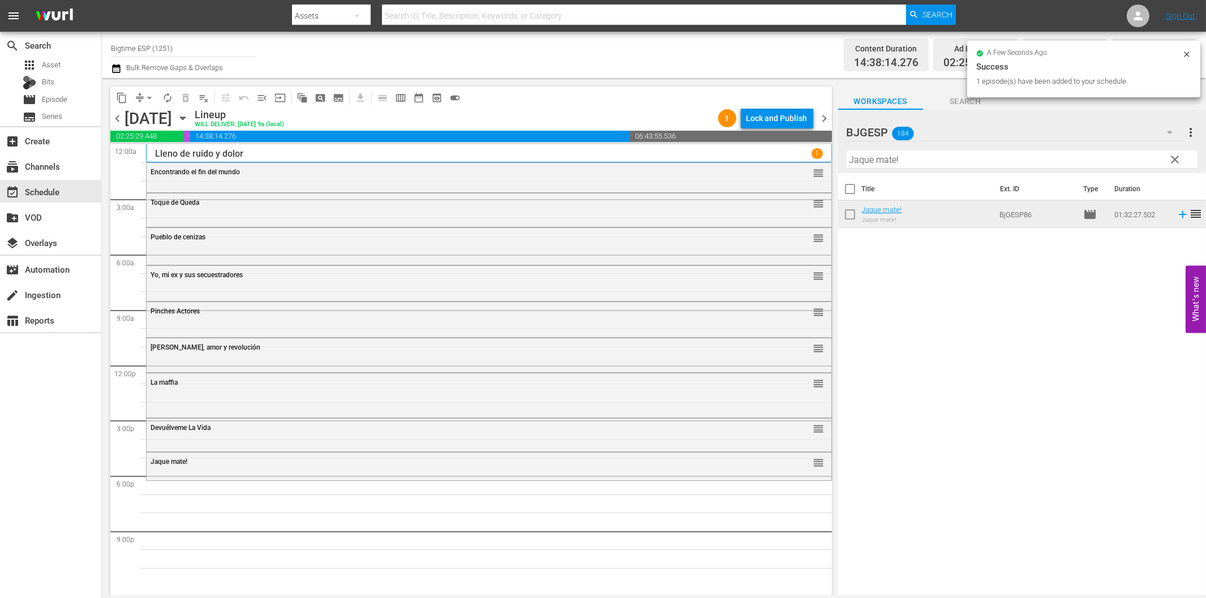
click at [882, 161] on input "Jaque mate!" at bounding box center [1022, 160] width 351 height 18
paste input "A la sombra (In the Shadow)"
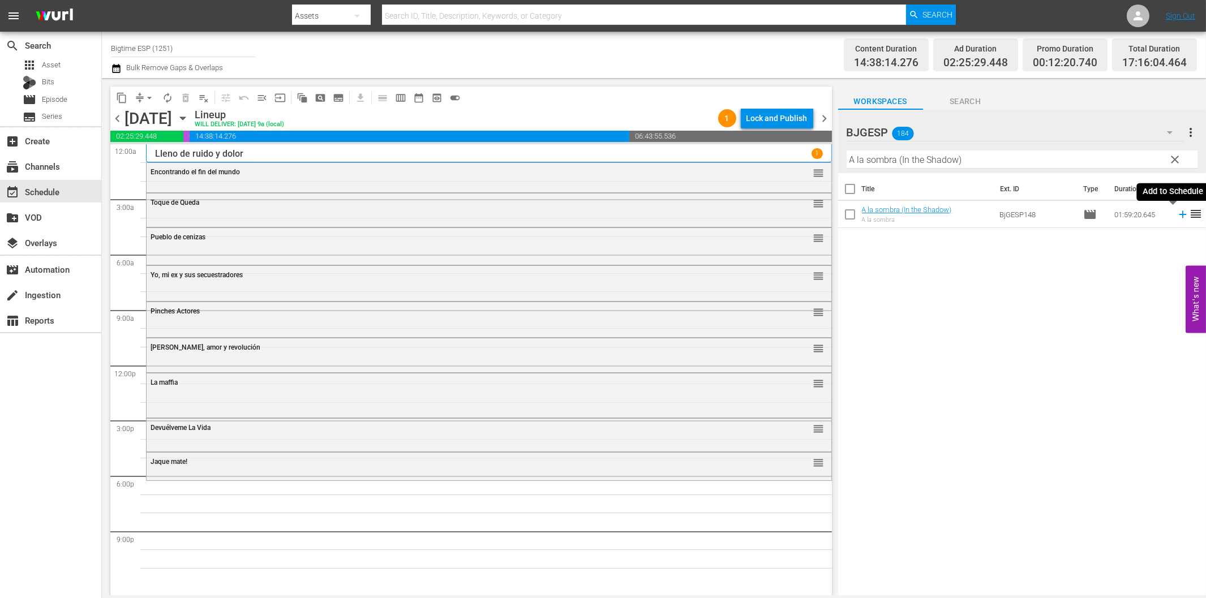
click at [1179, 214] on icon at bounding box center [1182, 214] width 7 height 7
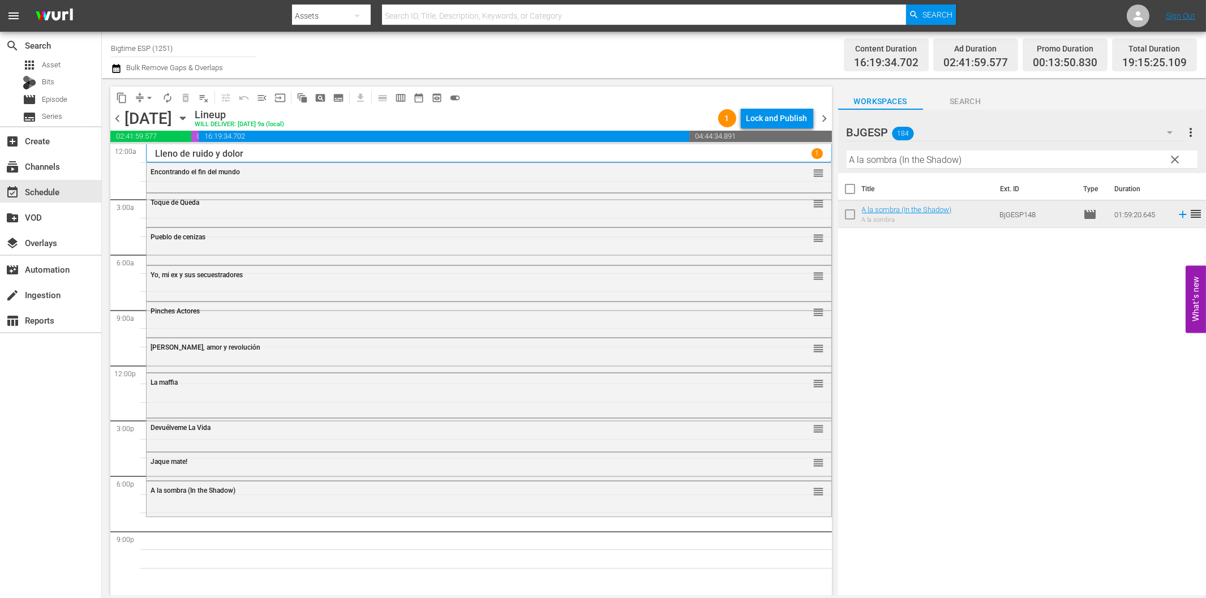
click at [975, 159] on input "A la sombra (In the Shadow)" at bounding box center [1022, 160] width 351 height 18
paste input "El manto de hiel"
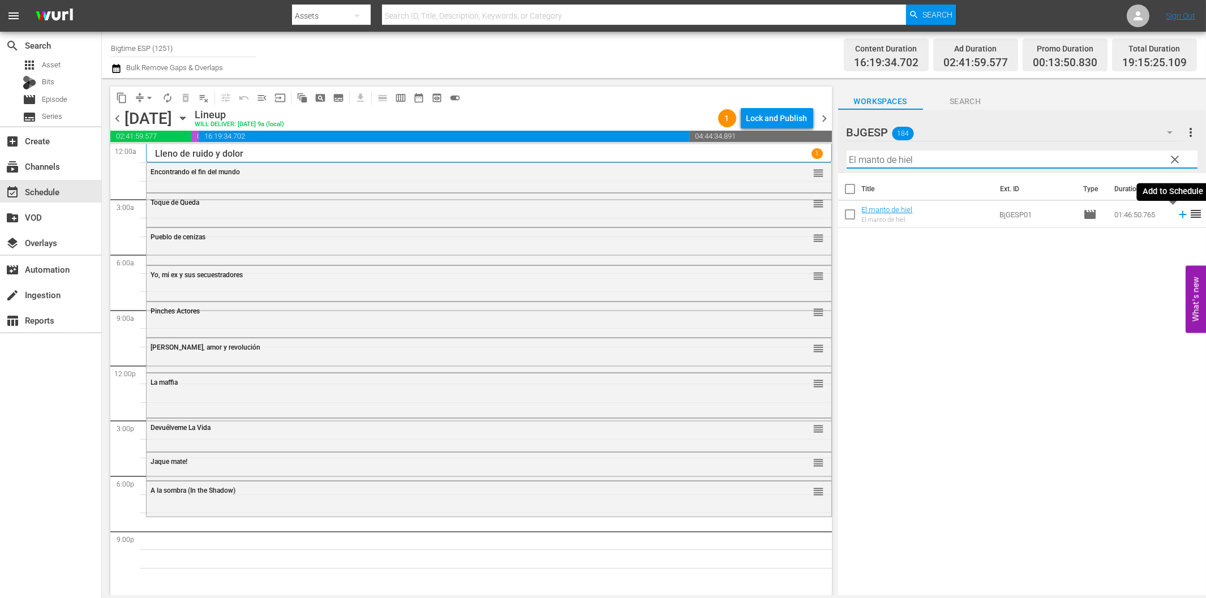
click at [1177, 219] on icon at bounding box center [1183, 214] width 12 height 12
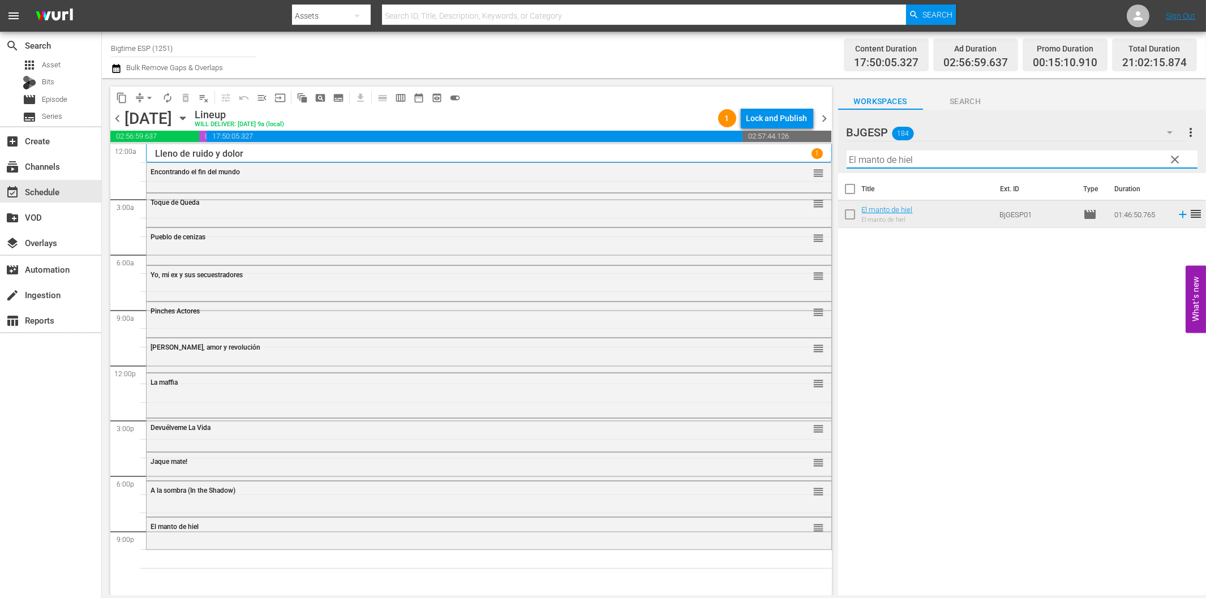
click at [911, 164] on input "El manto de hiel" at bounding box center [1022, 160] width 351 height 18
paste input "Flor de Azúcar"
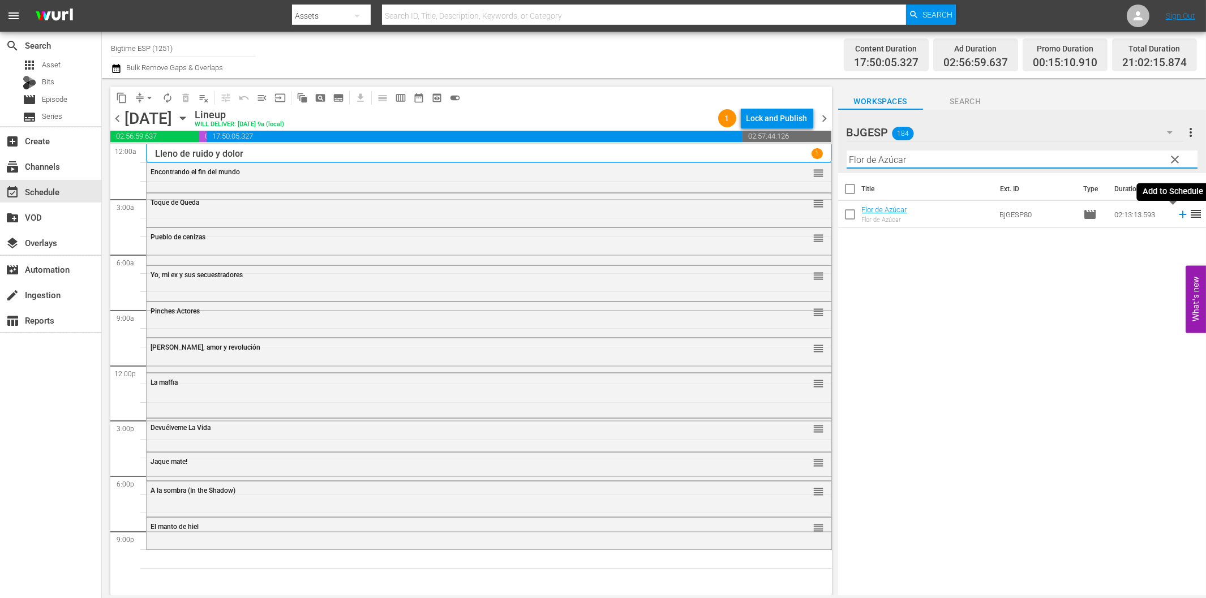
type input "Flor de Azúcar"
click at [1177, 212] on icon at bounding box center [1183, 214] width 12 height 12
